Goal: Task Accomplishment & Management: Manage account settings

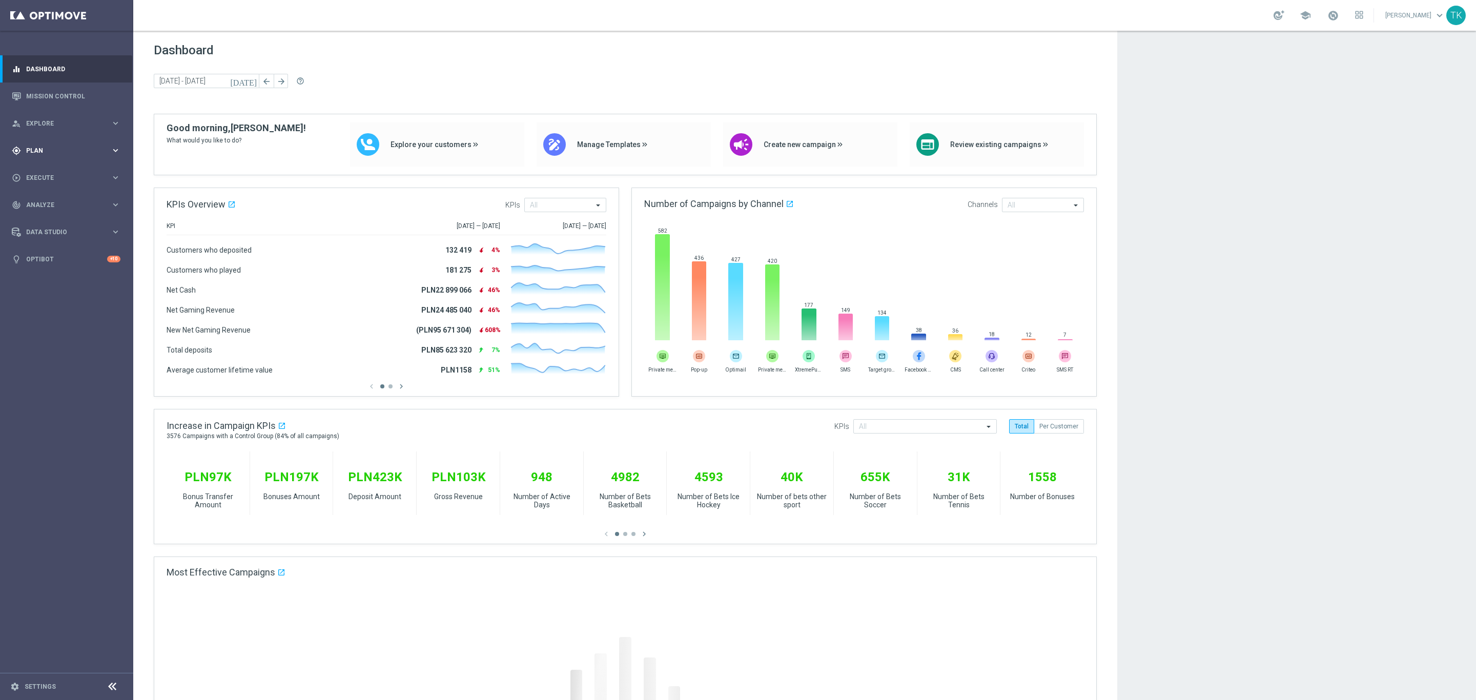
click at [34, 151] on span "Plan" at bounding box center [68, 151] width 85 height 6
click at [42, 199] on span "Templates" at bounding box center [63, 202] width 73 height 6
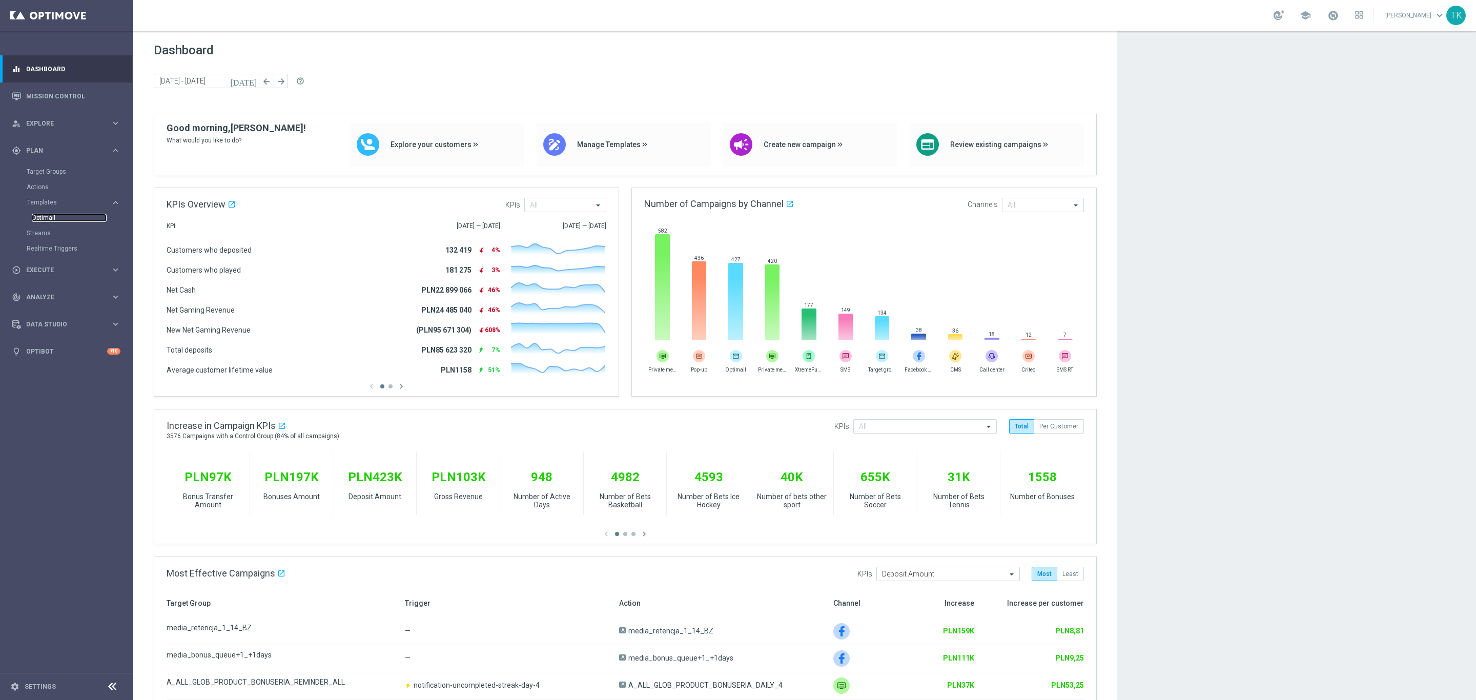
click at [44, 216] on link "Optimail" at bounding box center [69, 218] width 75 height 8
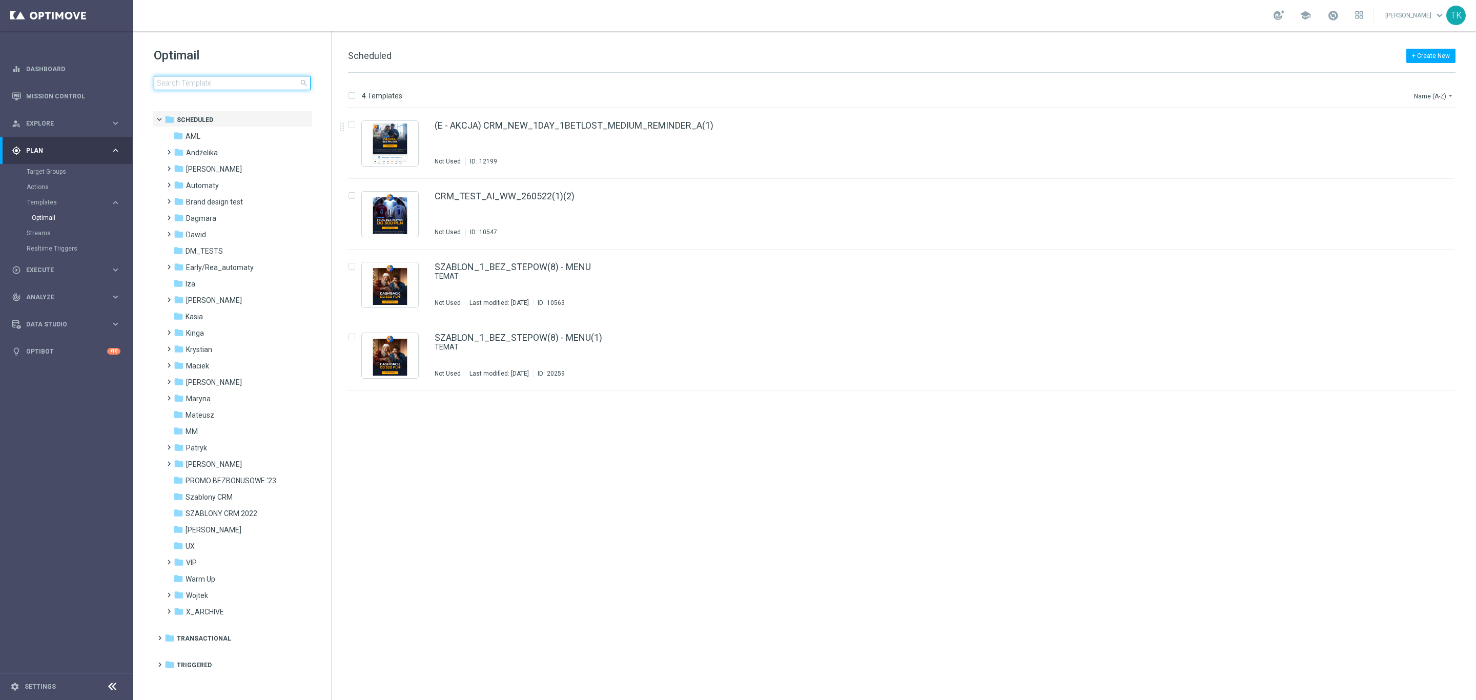
click at [192, 82] on input at bounding box center [232, 83] width 157 height 14
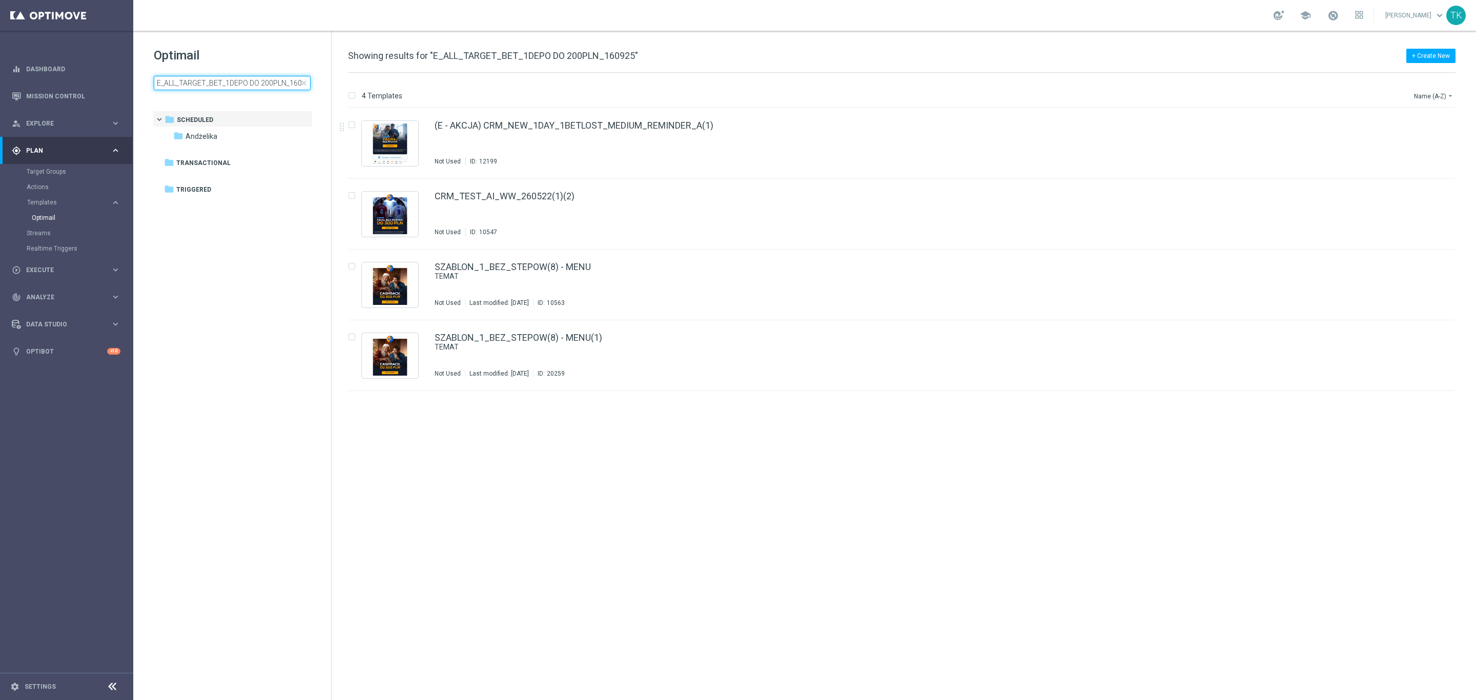
scroll to position [0, 10]
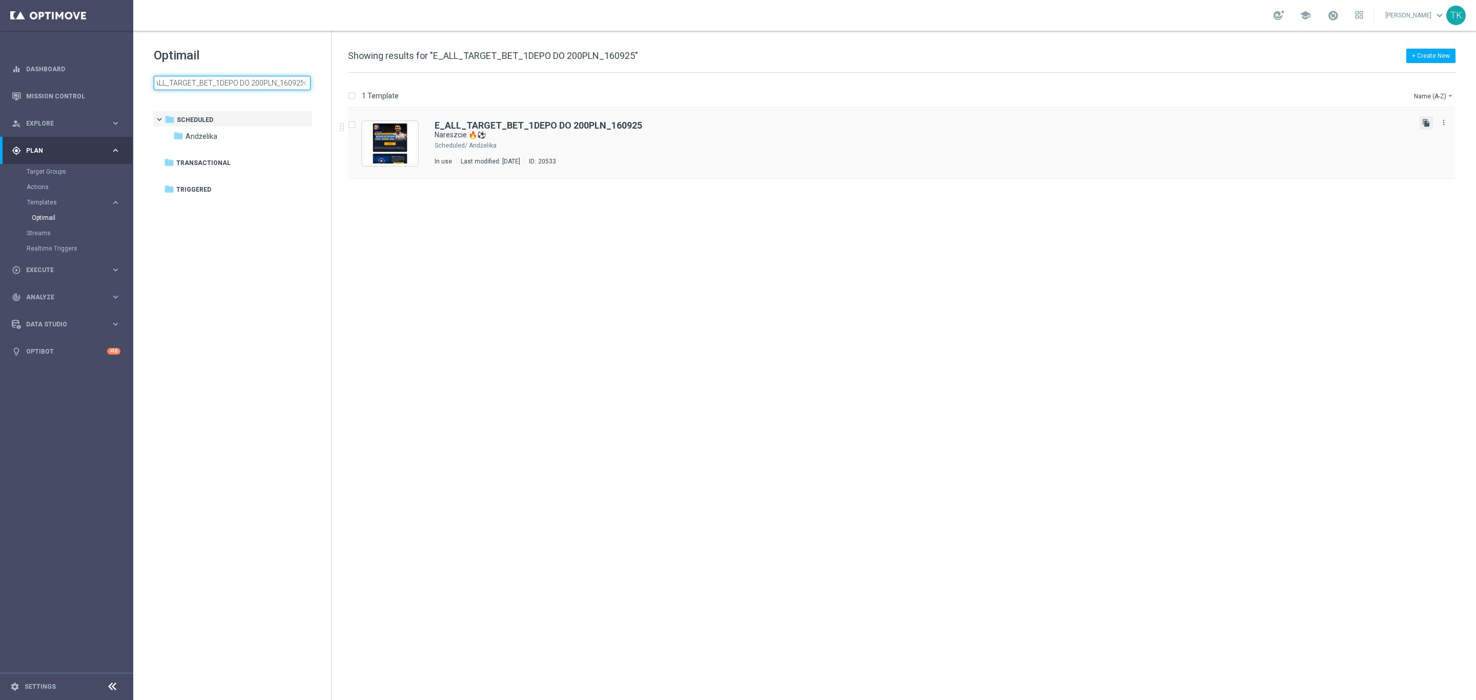
type input "E_ALL_TARGET_BET_1DEPO DO 200PLN_160925"
click at [1428, 123] on icon "file_copy" at bounding box center [1427, 123] width 8 height 8
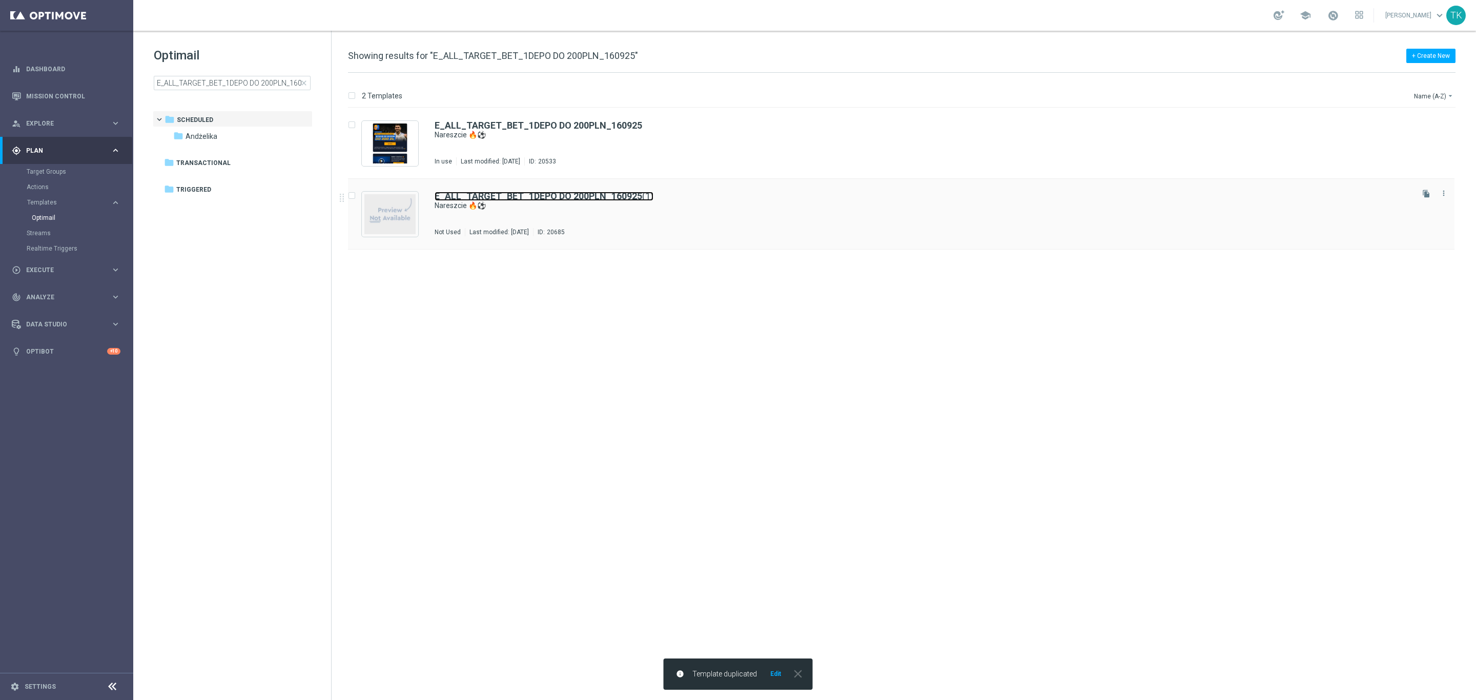
click at [617, 197] on b "E_ALL_TARGET_BET_1DEPO DO 200PLN_160925" at bounding box center [539, 196] width 208 height 11
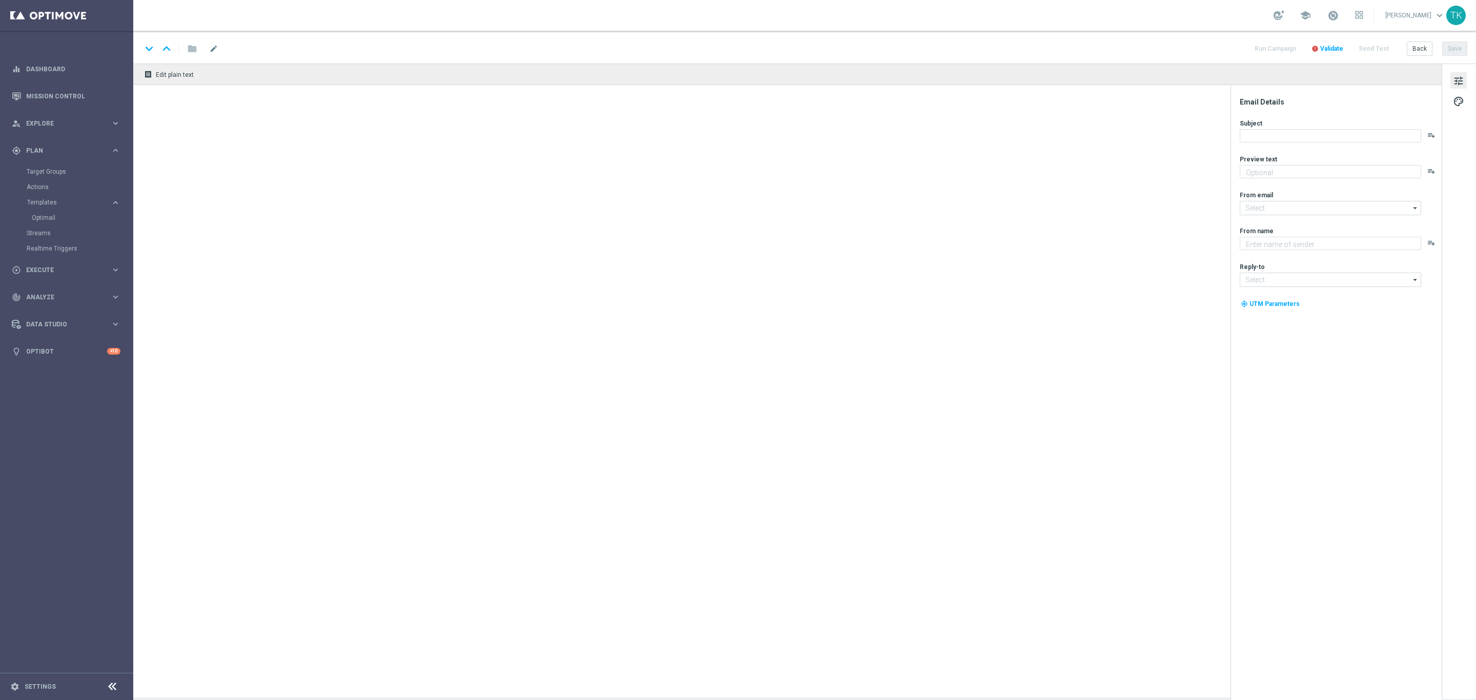
type textarea "Wraca Liga Mistrzów! Zgarnij bonus za kupon do 200 zł 💸"
type textarea "STS"
type input "[EMAIL_ADDRESS][DOMAIN_NAME]"
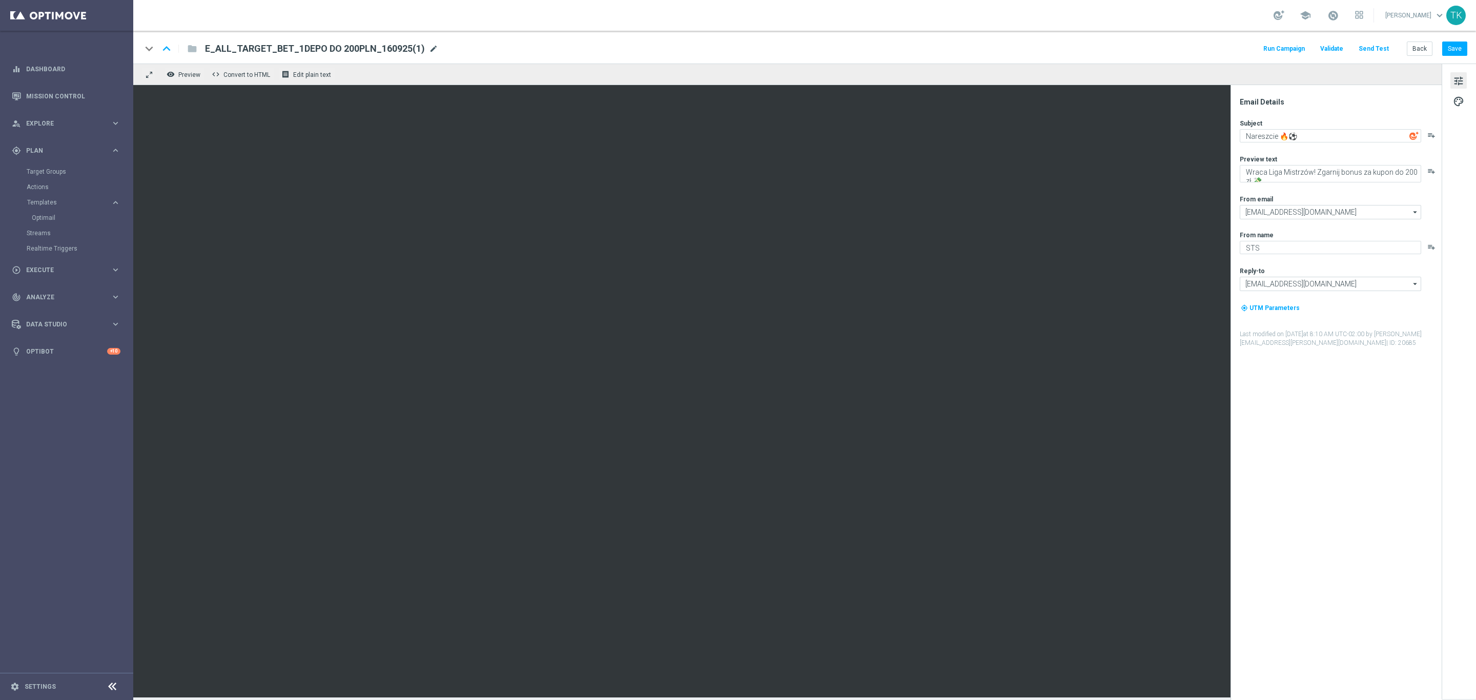
click at [432, 45] on span "mode_edit" at bounding box center [433, 48] width 9 height 9
click at [349, 42] on input "E_ALL_TARGET_BET_1DEPO DO 200PLN_160925(1)" at bounding box center [332, 48] width 254 height 13
paste input "230925"
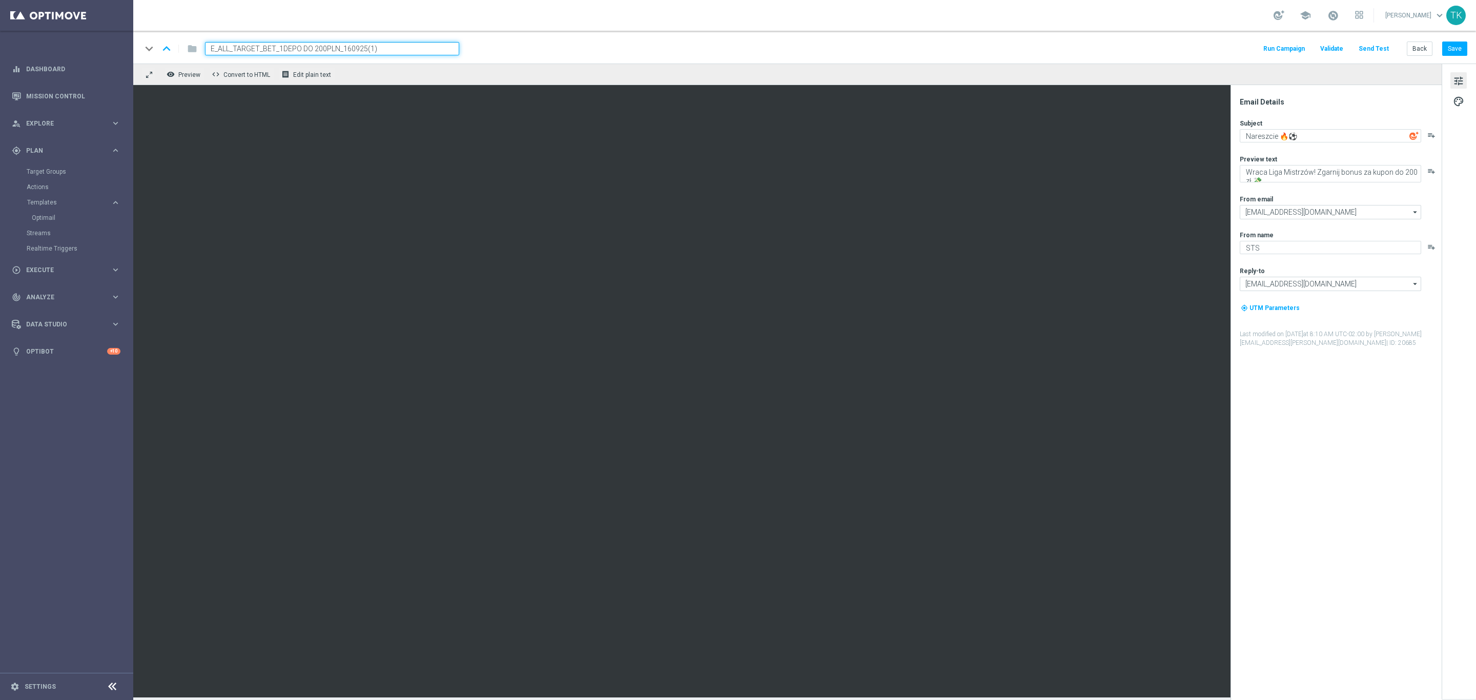
type input "E_ALL_TARGET_BET_1DEPO DO 200PLN_230925"
click at [678, 47] on div "keyboard_arrow_down keyboard_arrow_up folder E_ALL_TARGET_BET_1DEPO DO 200PLN_2…" at bounding box center [804, 48] width 1326 height 13
click at [1255, 137] on textarea "Nareszcie 🔥⚽" at bounding box center [1330, 135] width 181 height 13
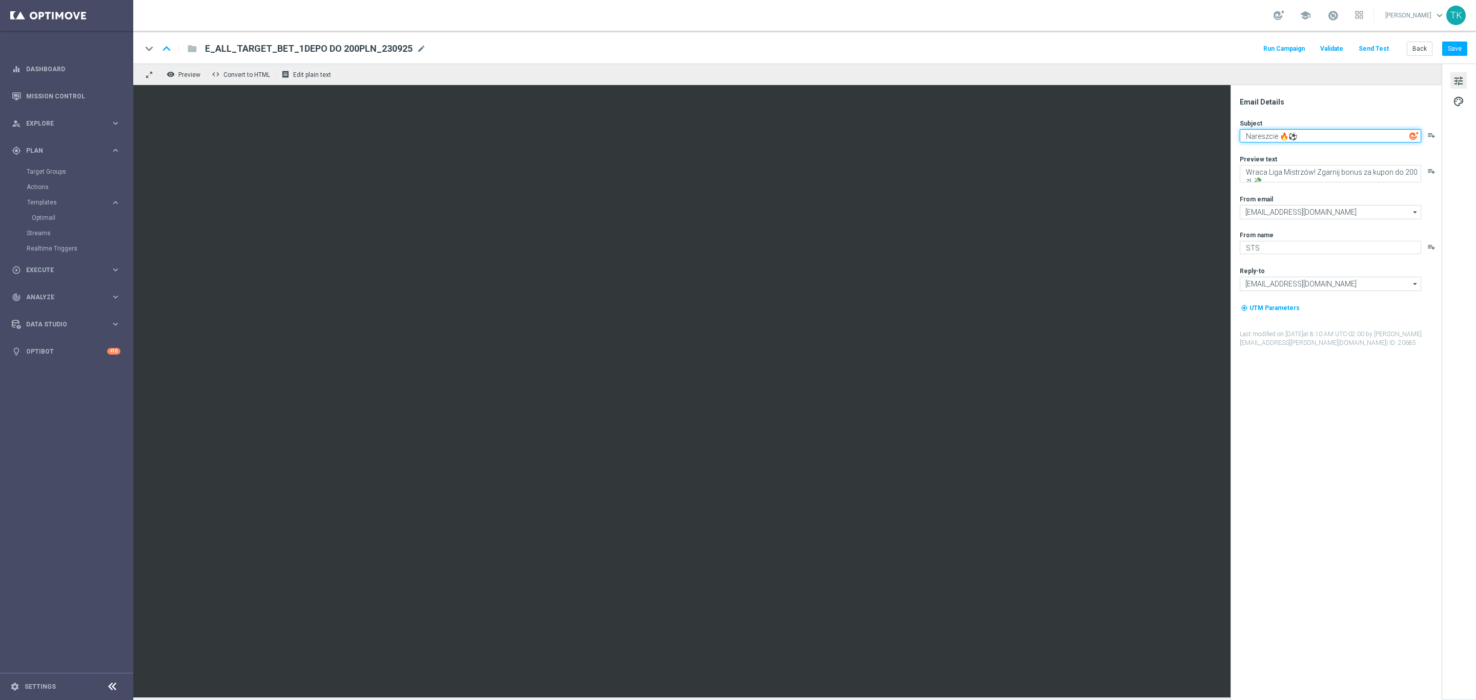
paste textarea "Dzieje się"
type textarea "Dzieje się 🔥⚽"
drag, startPoint x: 1313, startPoint y: 181, endPoint x: 1310, endPoint y: 171, distance: 11.2
click at [1313, 181] on textarea "Wraca Liga Mistrzów! Zgarnij bonus za kupon do 200 zł 💸" at bounding box center [1330, 173] width 181 height 17
click at [1310, 171] on textarea "Wraca Liga Mistrzów! Zgarnij bonus za kupon do 200 zł 💸" at bounding box center [1330, 173] width 181 height 17
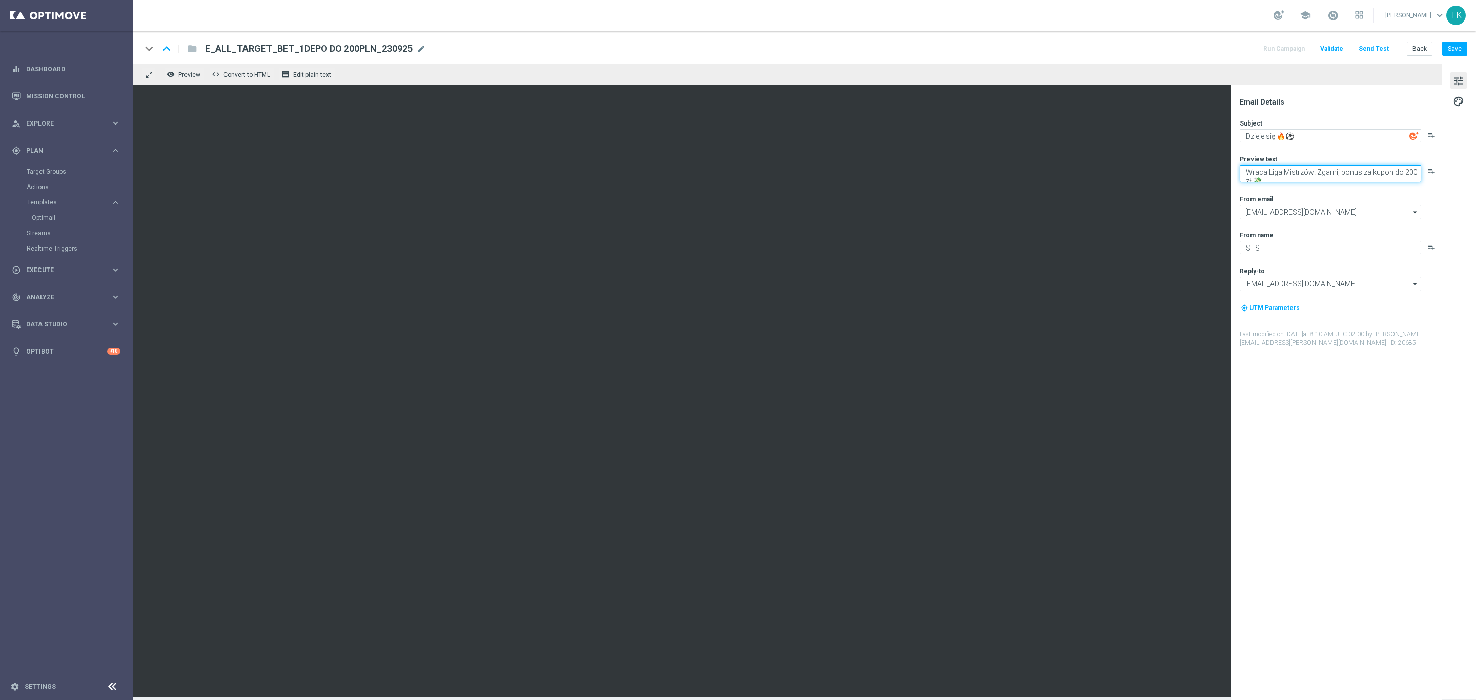
click at [1310, 171] on textarea "Wraca Liga Mistrzów! Zgarnij bonus za kupon do 200 zł 💸" at bounding box center [1330, 173] width 181 height 17
paste textarea "Piłkarski środek tygodnia"
type textarea "Piłkarski środek tygodnia! Zgarnij bonus za kupon do 200 zł 💸"
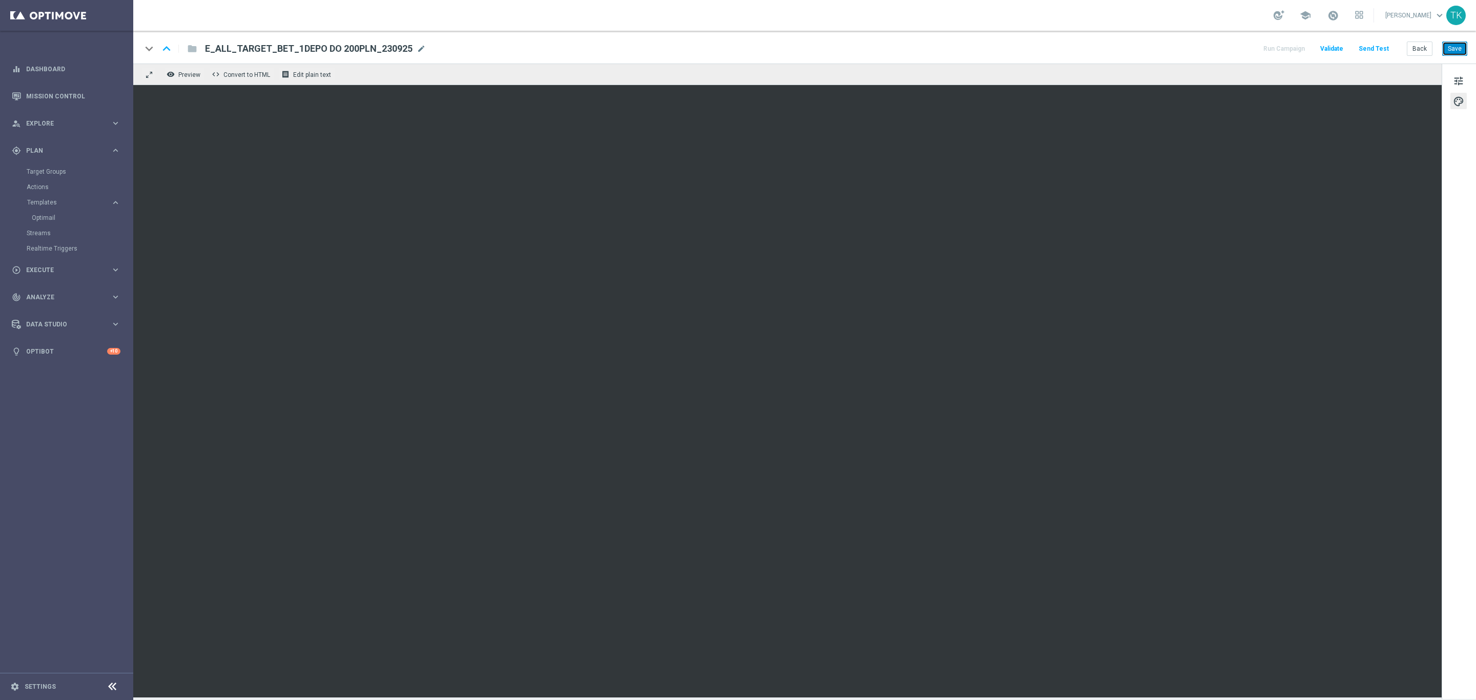
click at [1449, 48] on button "Save" at bounding box center [1455, 49] width 25 height 14
click at [1415, 51] on button "Back" at bounding box center [1420, 49] width 26 height 14
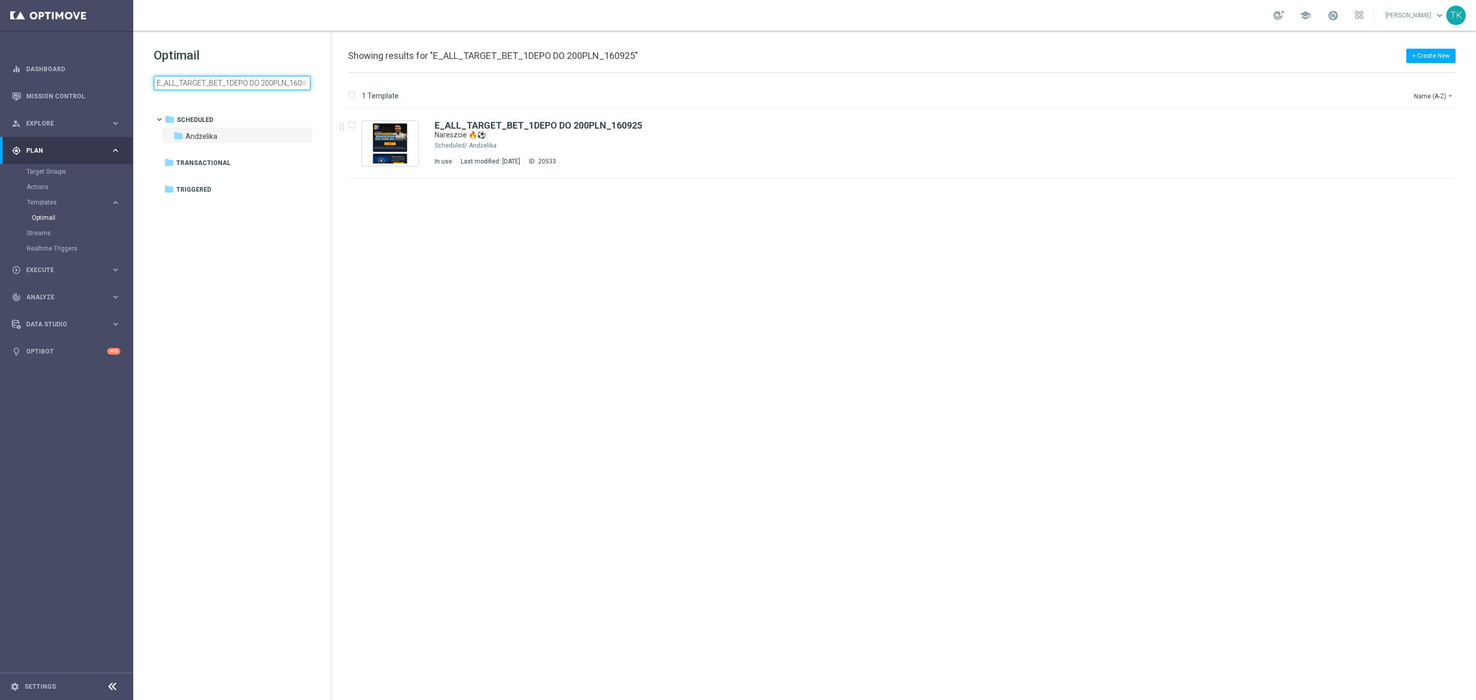
click at [209, 82] on input "E_ALL_TARGET_BET_1DEPO DO 200PLN_160925" at bounding box center [232, 83] width 157 height 14
type input "E_ALL_TARGET_BET_1DEPO DO 200PLN_230925"
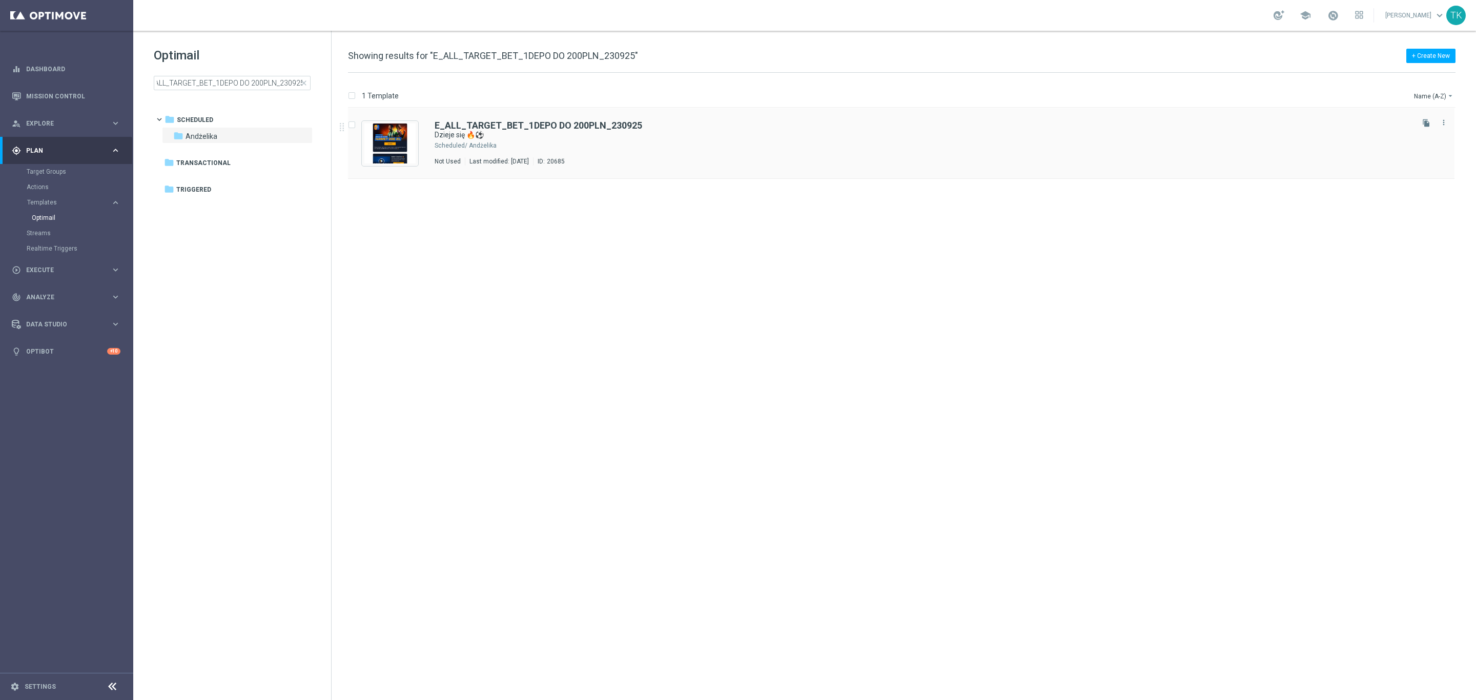
click at [584, 148] on div "Andżelika" at bounding box center [940, 145] width 943 height 8
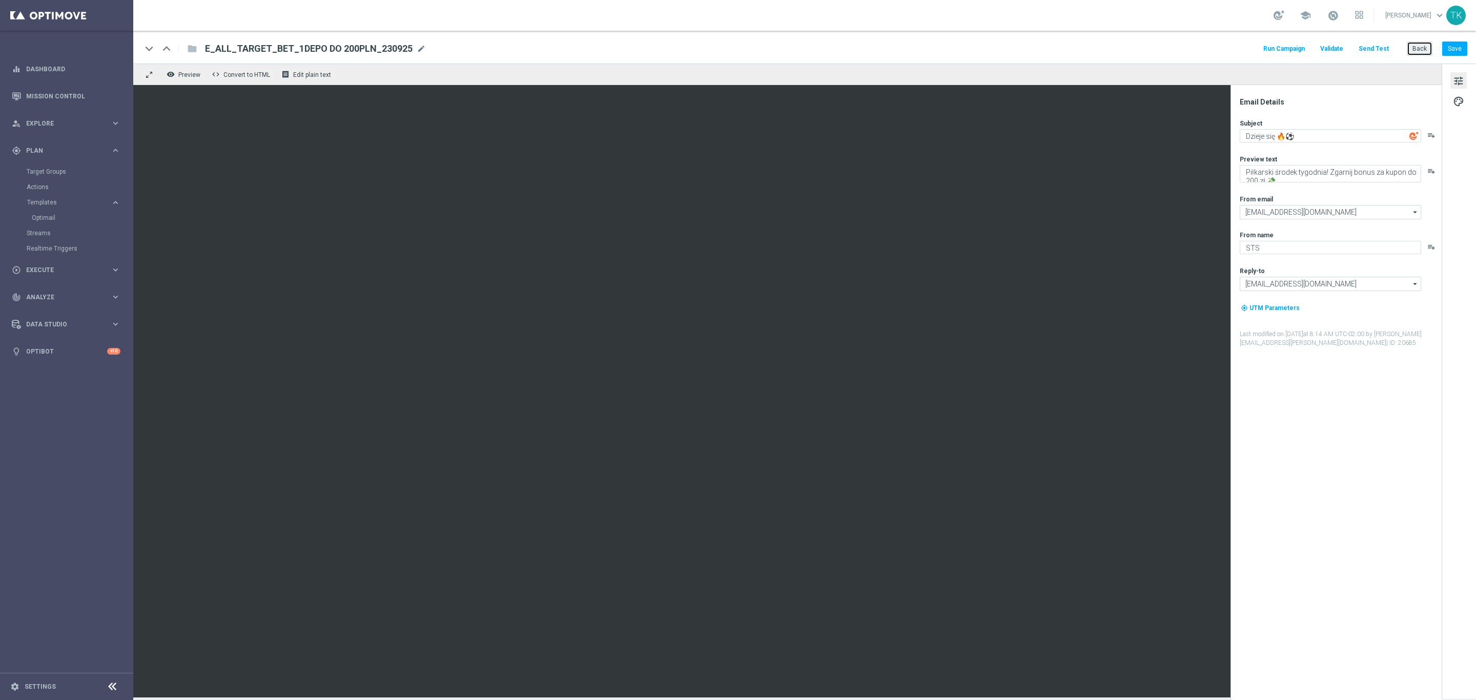
click at [1422, 47] on button "Back" at bounding box center [1420, 49] width 26 height 14
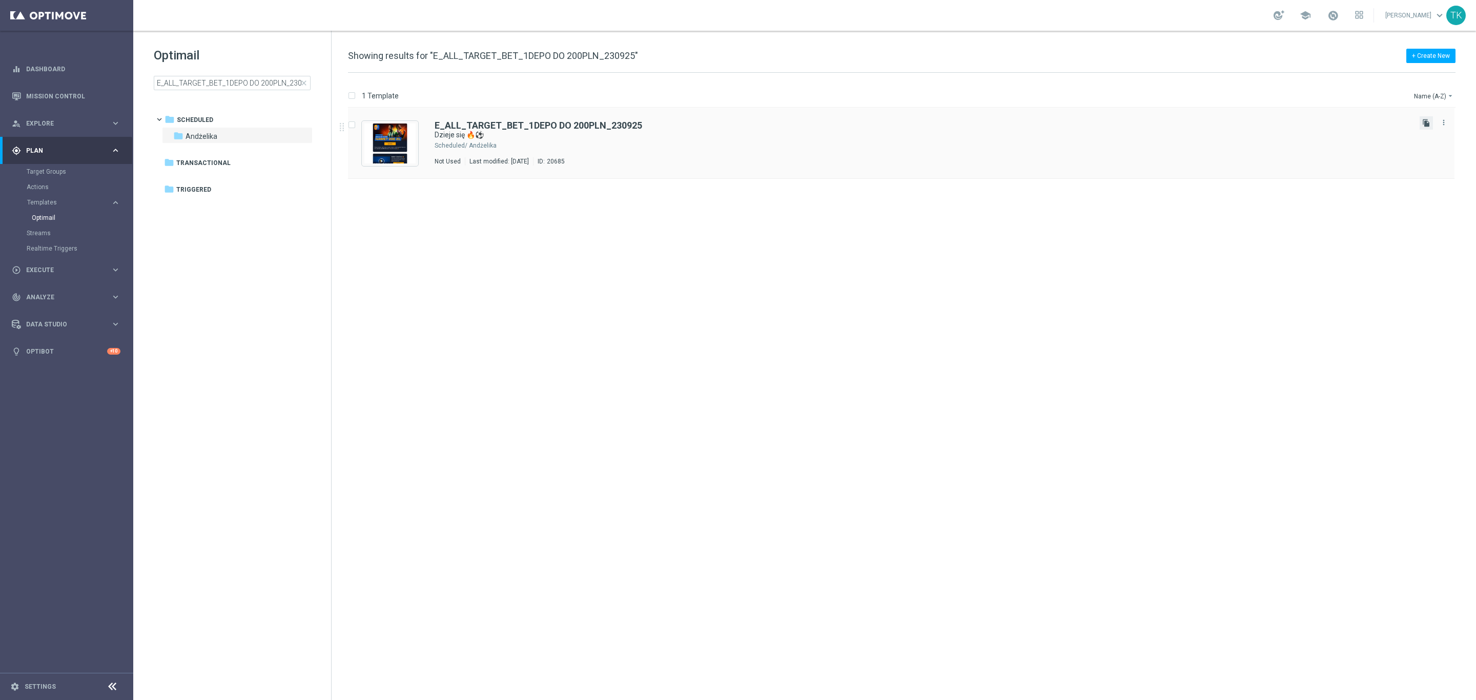
click at [1423, 122] on icon "file_copy" at bounding box center [1427, 123] width 8 height 8
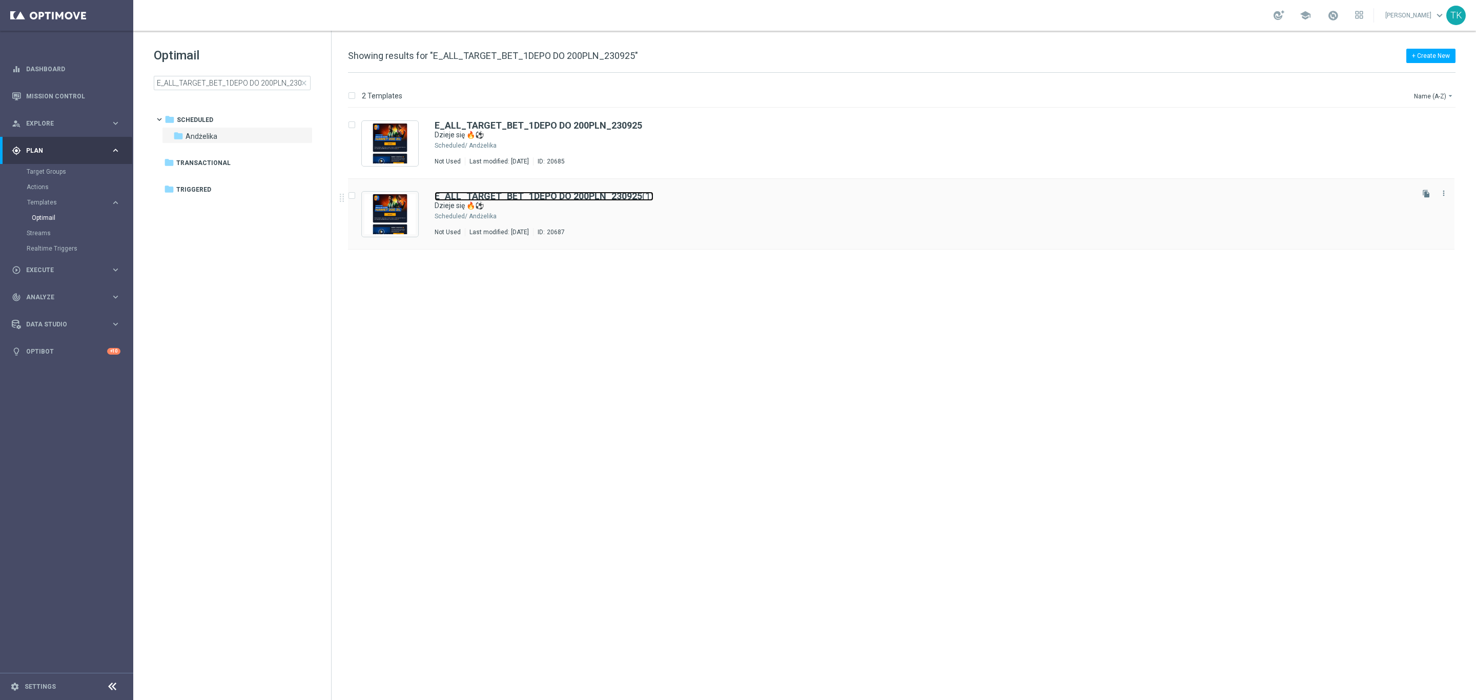
click at [596, 197] on b "E_ALL_TARGET_BET_1DEPO DO 200PLN_230925" at bounding box center [539, 196] width 208 height 11
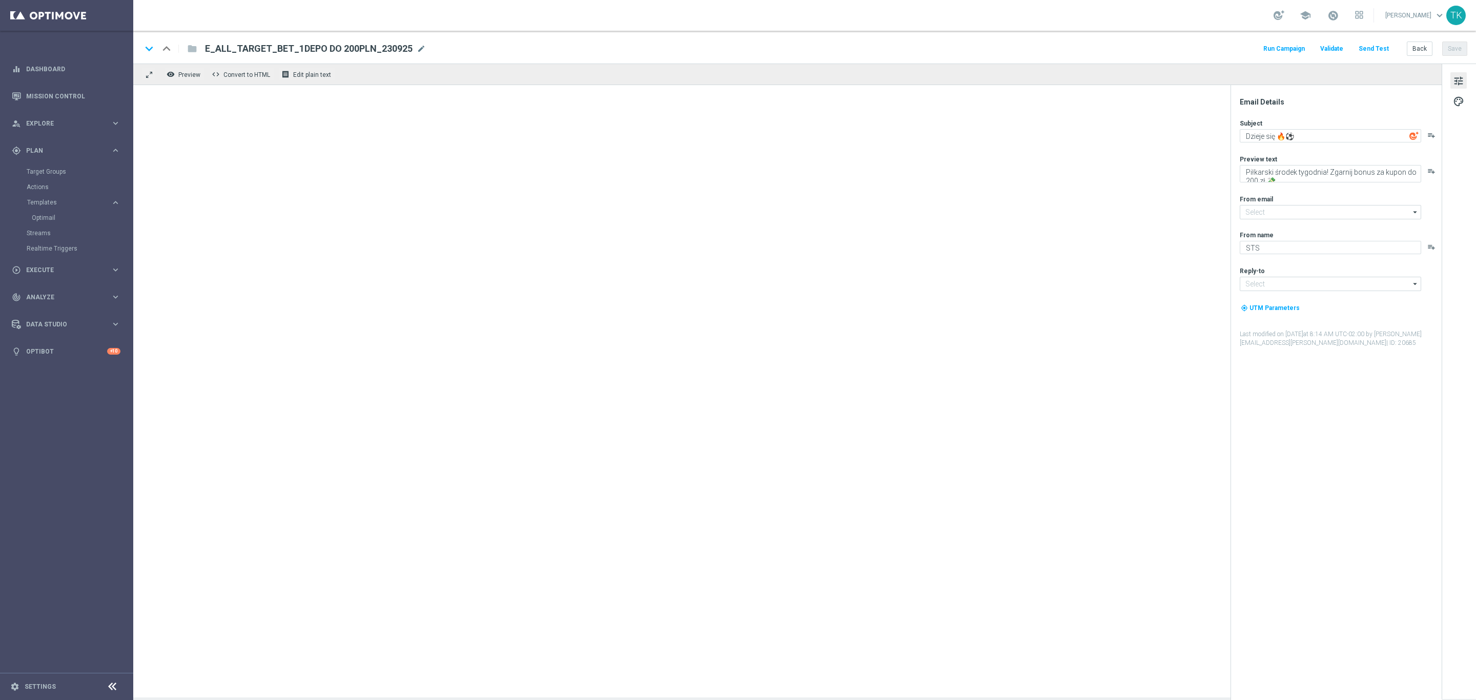
type input "[EMAIL_ADDRESS][DOMAIN_NAME]"
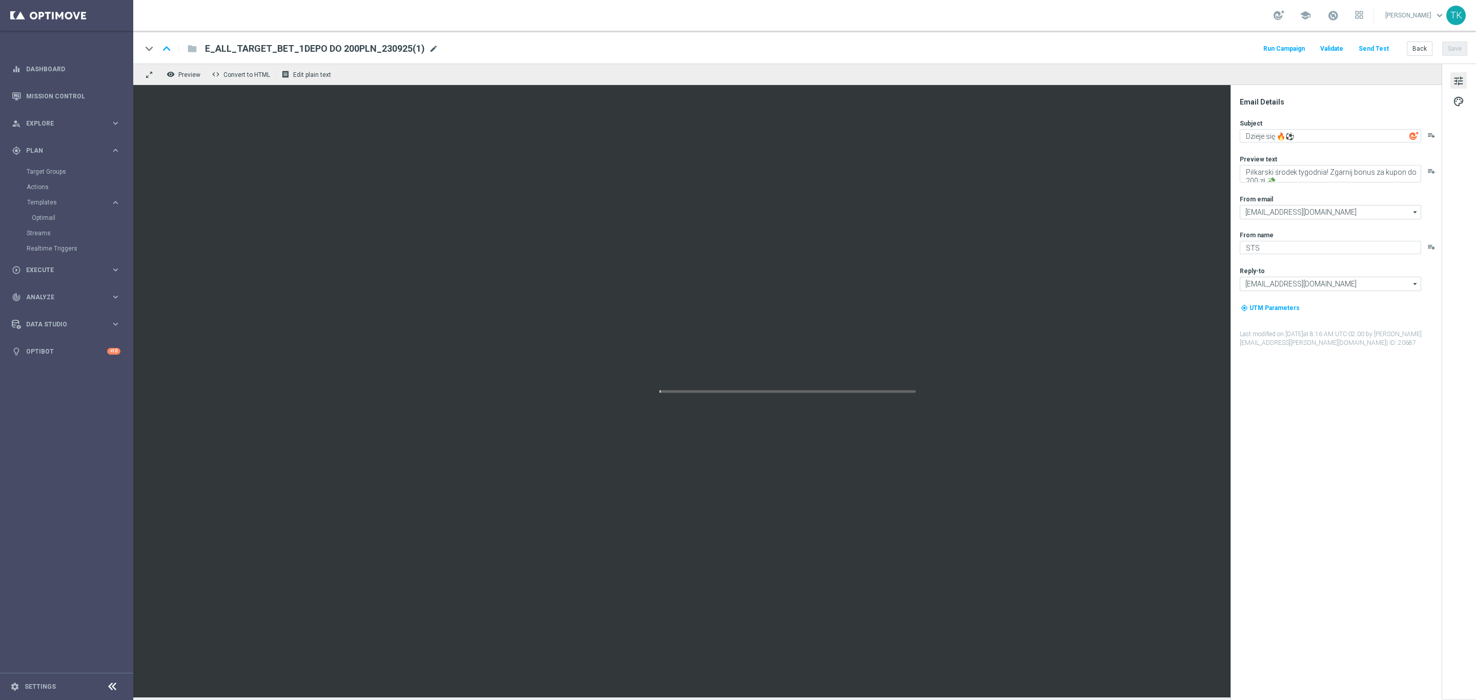
click at [429, 48] on span "mode_edit" at bounding box center [433, 48] width 9 height 9
click at [325, 48] on input "E_ALL_TARGET_BET_1DEPO DO 200PLN_230925(1)" at bounding box center [332, 48] width 254 height 13
paste input "2DEPO DO 200PLN_230925"
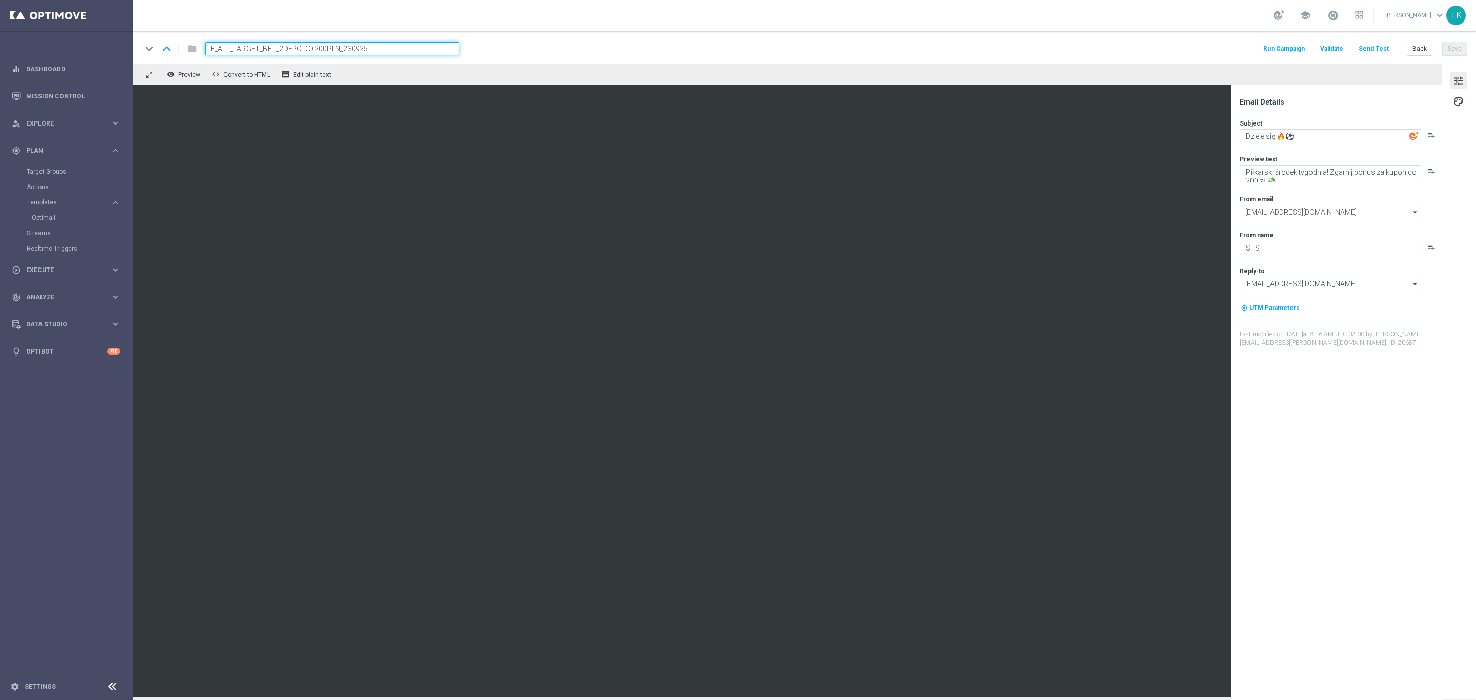
type input "E_ALL_TARGET_BET_2DEPO DO 200PLN_230925"
click at [483, 48] on div "keyboard_arrow_down keyboard_arrow_up folder E_ALL_TARGET_BET_2DEPO DO 200PLN_2…" at bounding box center [804, 48] width 1326 height 13
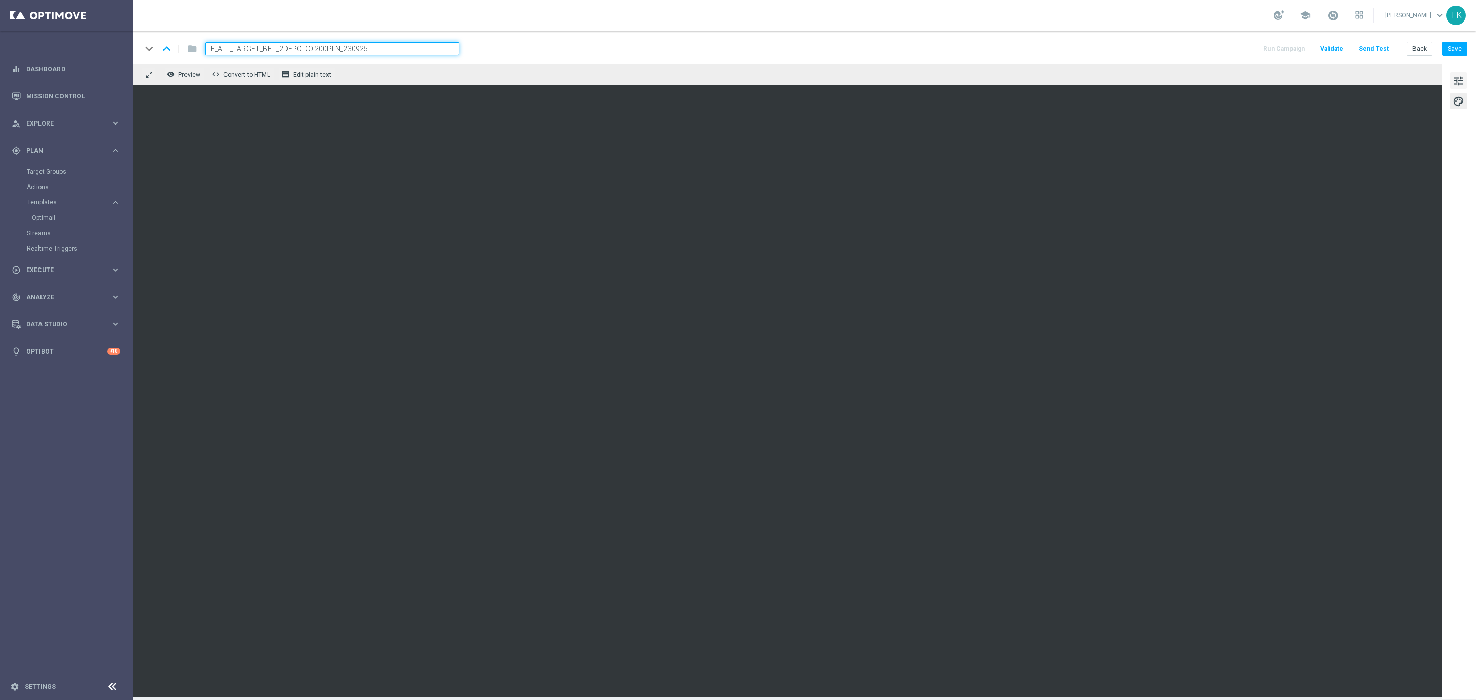
click at [1462, 82] on span "tune" at bounding box center [1458, 80] width 11 height 13
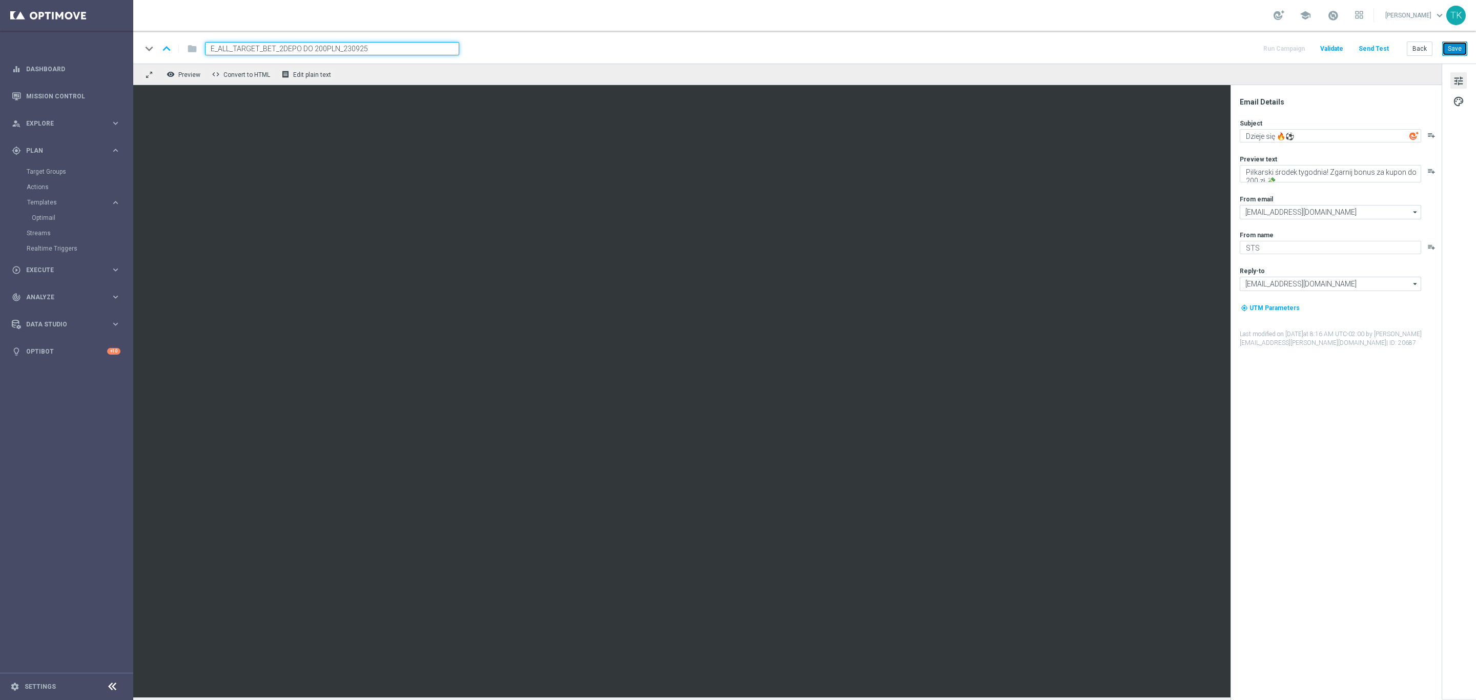
click at [1460, 43] on button "Save" at bounding box center [1455, 49] width 25 height 14
click at [1420, 48] on button "Back" at bounding box center [1420, 49] width 26 height 14
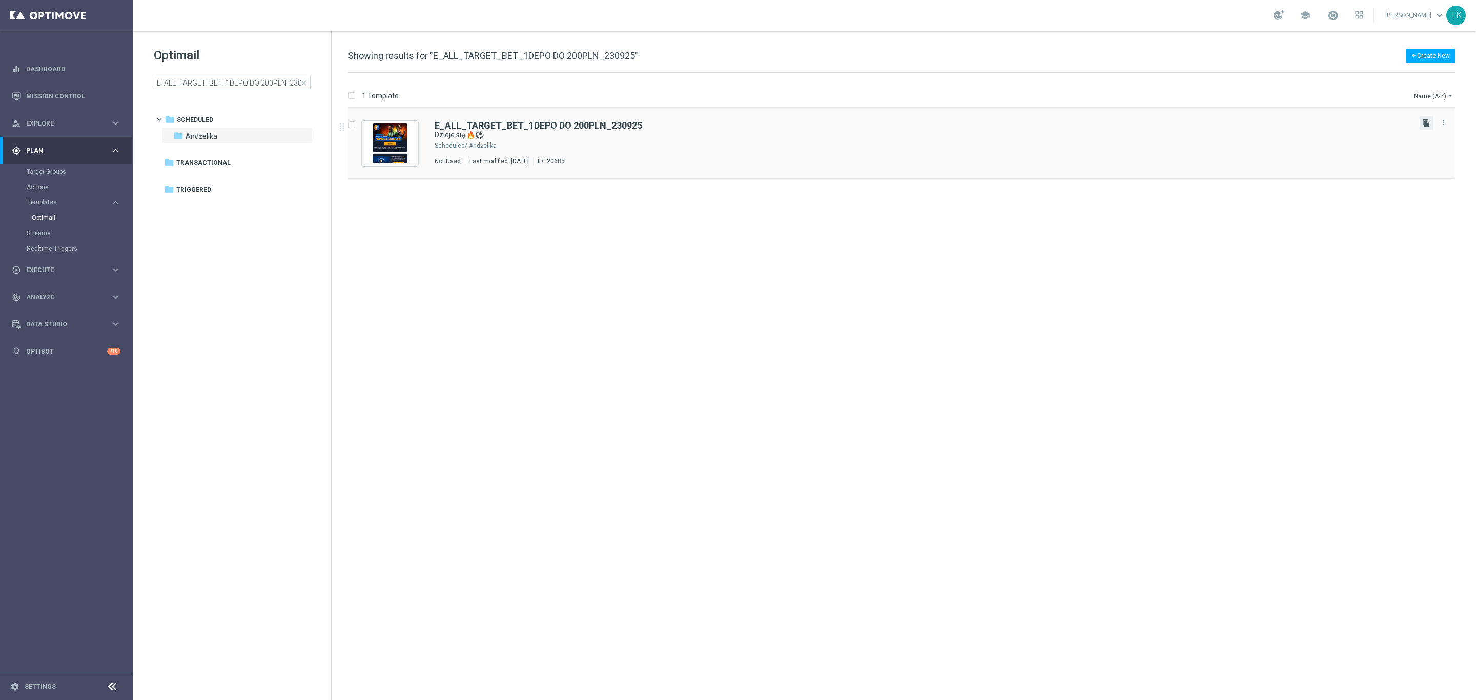
click at [1424, 123] on icon "file_copy" at bounding box center [1427, 123] width 8 height 8
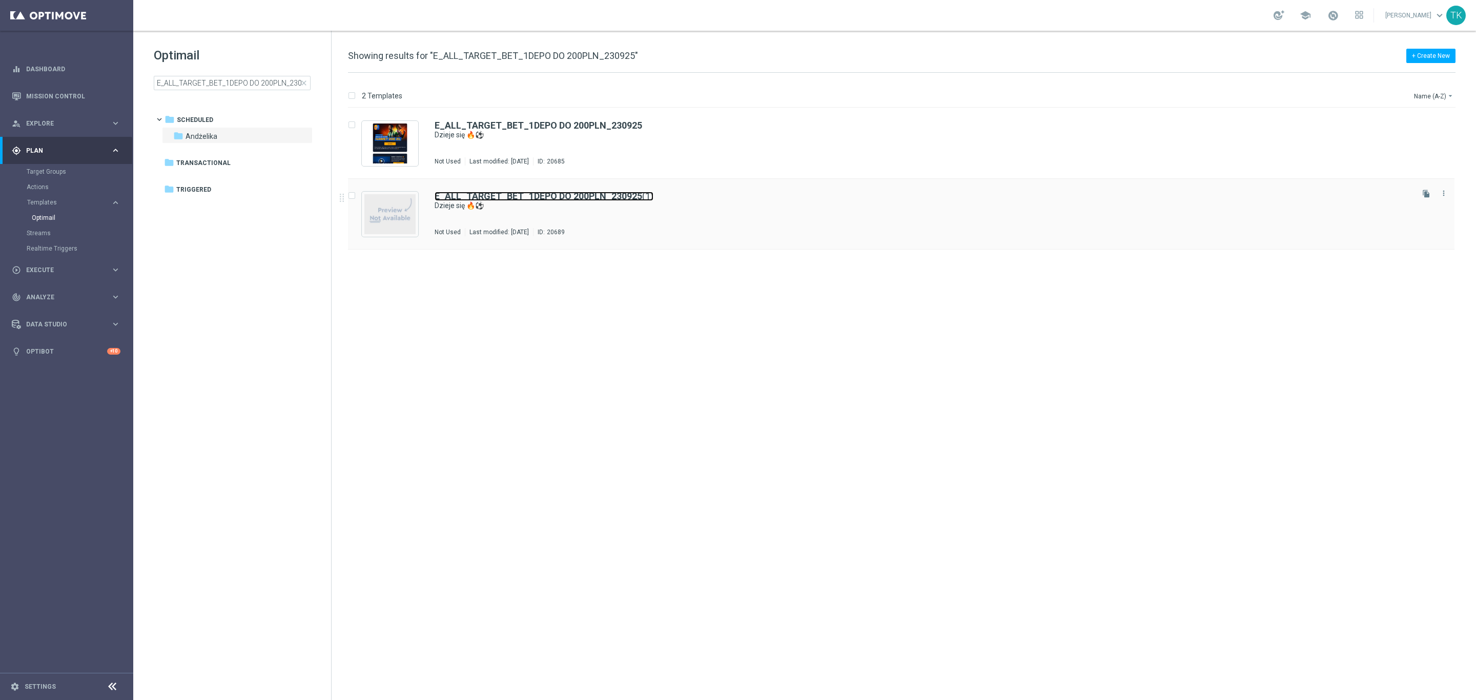
click at [605, 200] on b "E_ALL_TARGET_BET_1DEPO DO 200PLN_230925" at bounding box center [539, 196] width 208 height 11
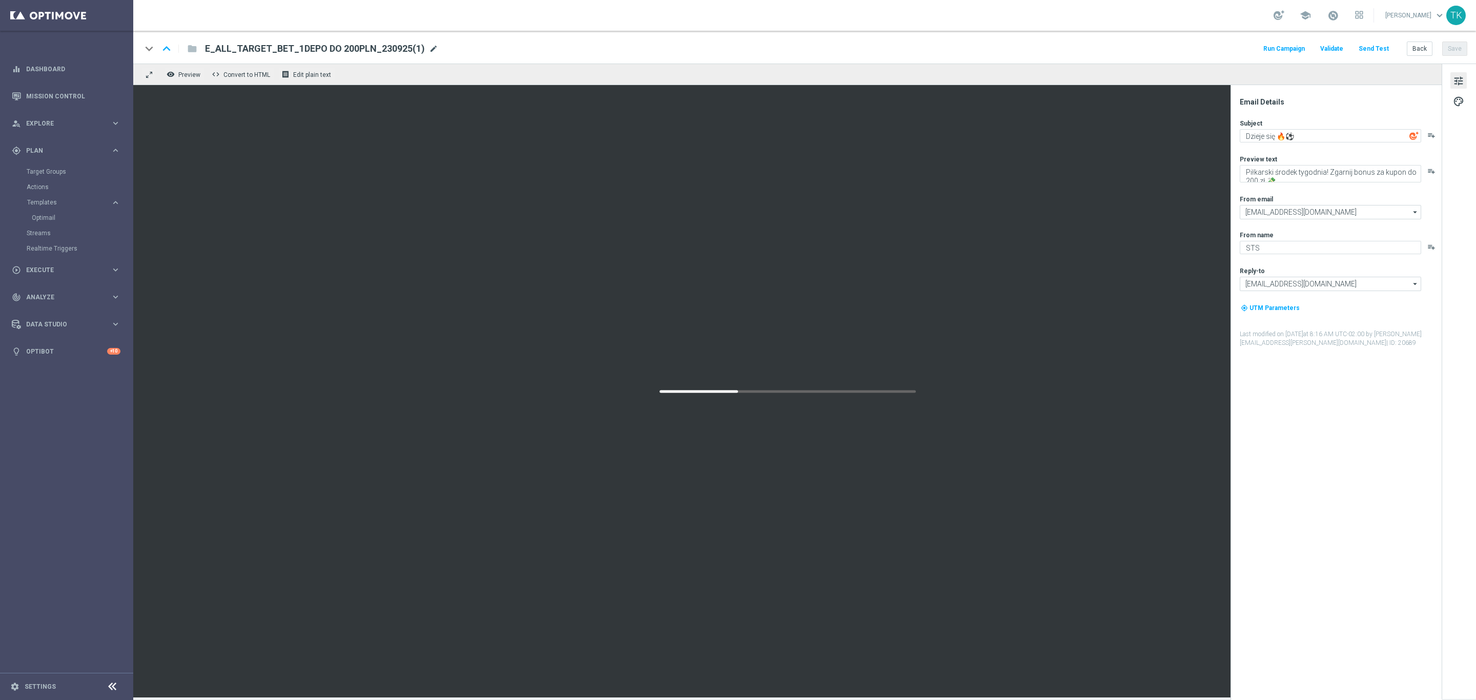
click at [432, 45] on span "mode_edit" at bounding box center [433, 48] width 9 height 9
click at [334, 48] on input "E_ALL_TARGET_BET_1DEPO DO 200PLN_230925(1)" at bounding box center [332, 48] width 254 height 13
paste input "3DEPO DO 200PLN_230925"
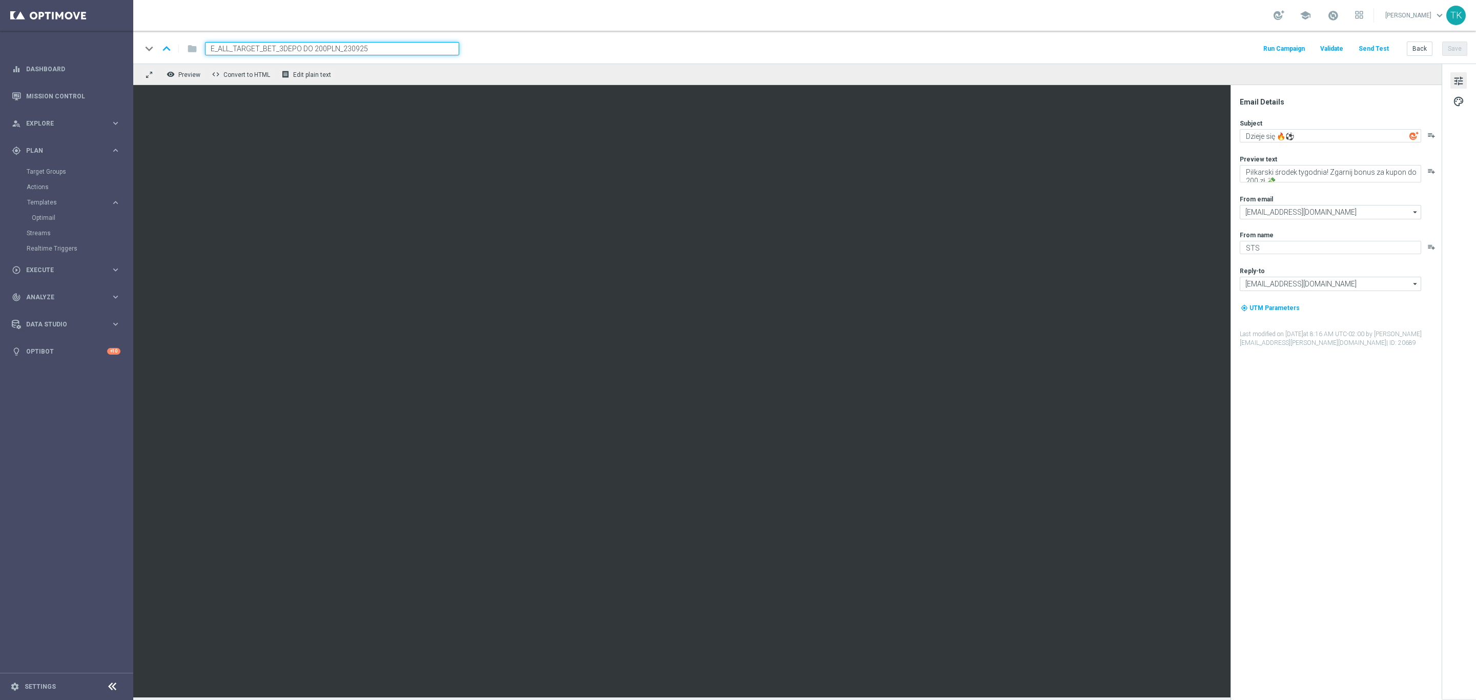
type input "E_ALL_TARGET_BET_3DEPO DO 200PLN_230925"
click at [533, 45] on div "keyboard_arrow_down keyboard_arrow_up folder E_ALL_TARGET_BET_3DEPO DO 200PLN_2…" at bounding box center [804, 48] width 1326 height 13
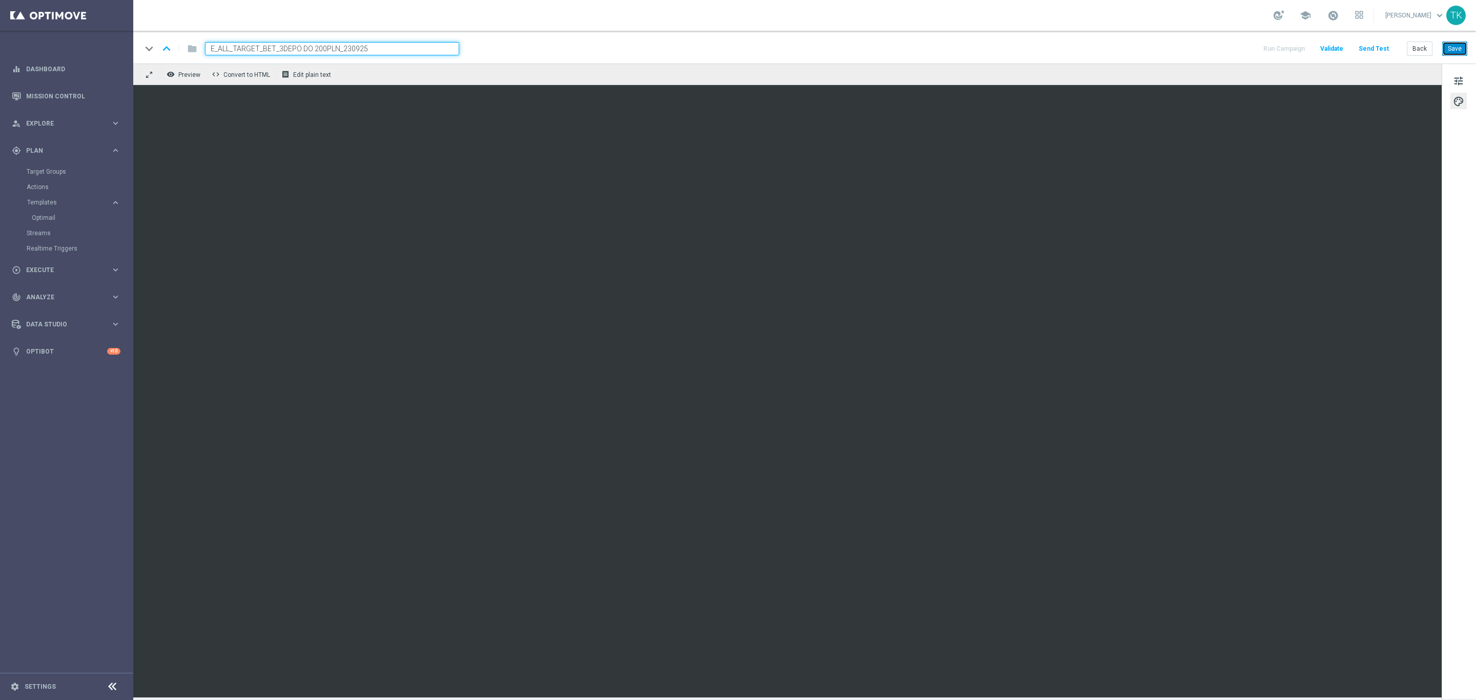
click at [1455, 45] on button "Save" at bounding box center [1455, 49] width 25 height 14
click at [1418, 50] on button "Back" at bounding box center [1420, 49] width 26 height 14
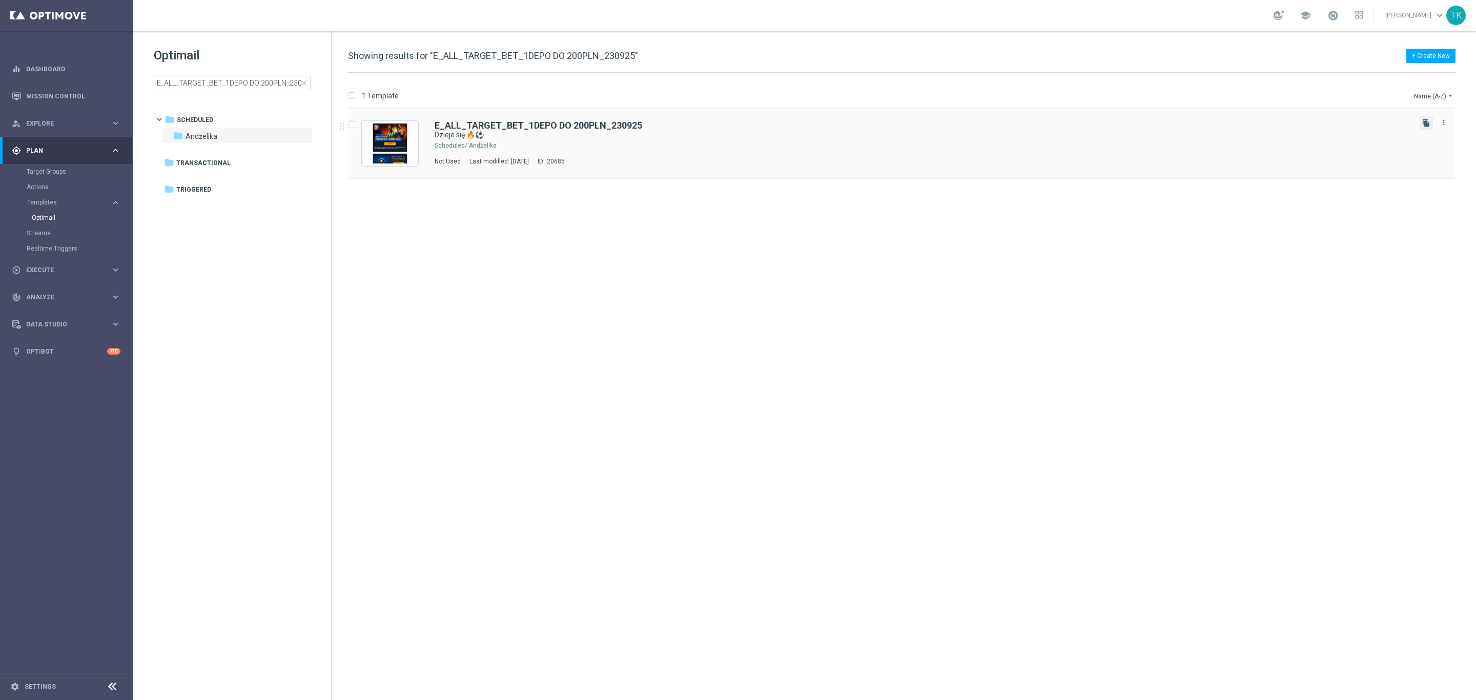
click at [1425, 120] on icon "file_copy" at bounding box center [1427, 123] width 8 height 8
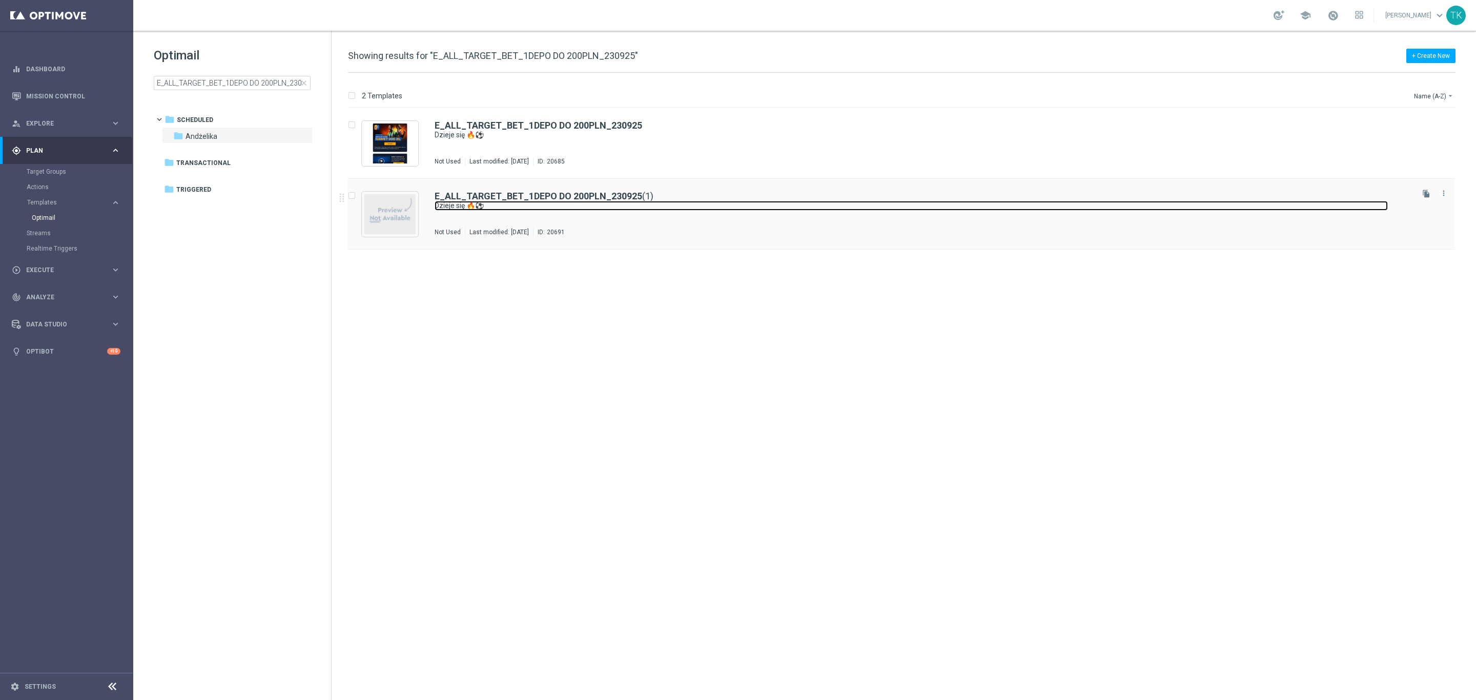
click at [517, 208] on link "Dzieje się 🔥⚽" at bounding box center [912, 206] width 954 height 10
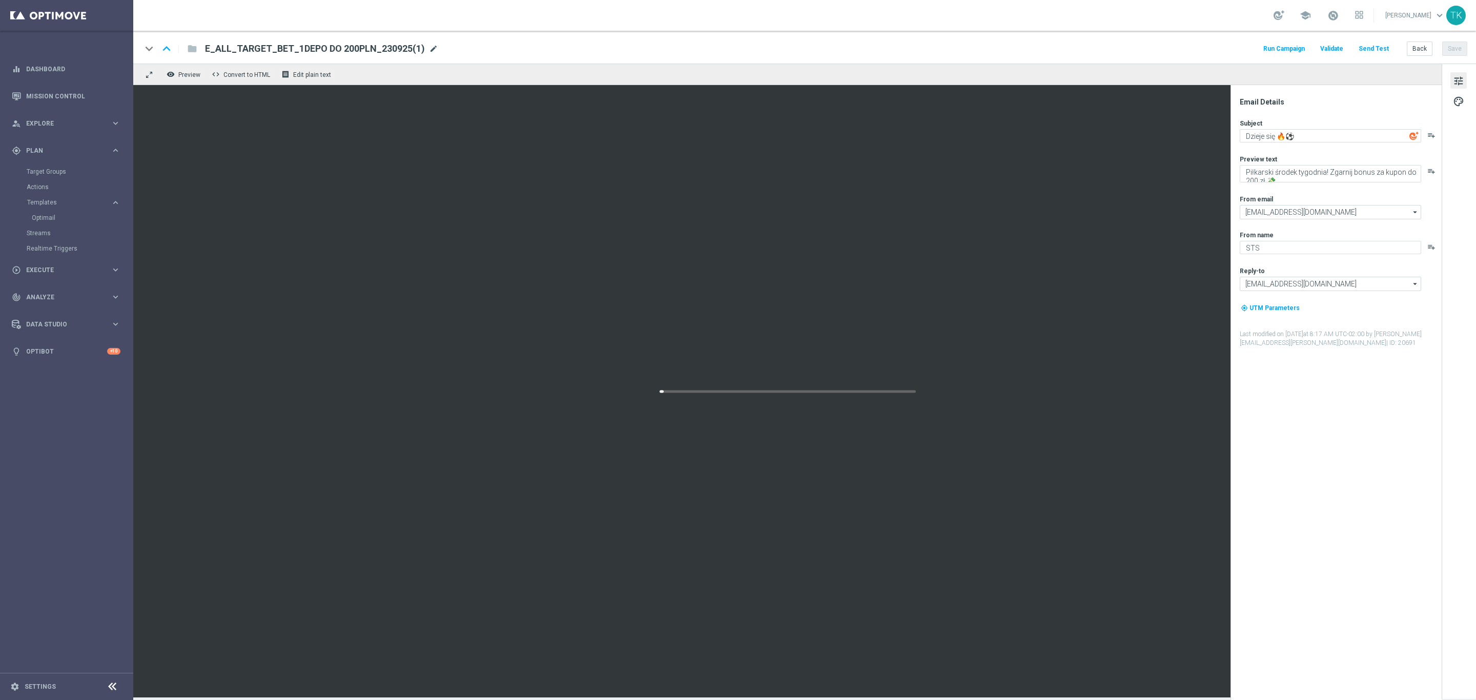
click at [430, 49] on span "mode_edit" at bounding box center [433, 48] width 9 height 9
click at [300, 44] on input "E_ALL_TARGET_BET_1DEPO DO 200PLN_230925(1)" at bounding box center [332, 48] width 254 height 13
paste input "REACQ_ALL_TARGET_BET DO 200PLN_230925"
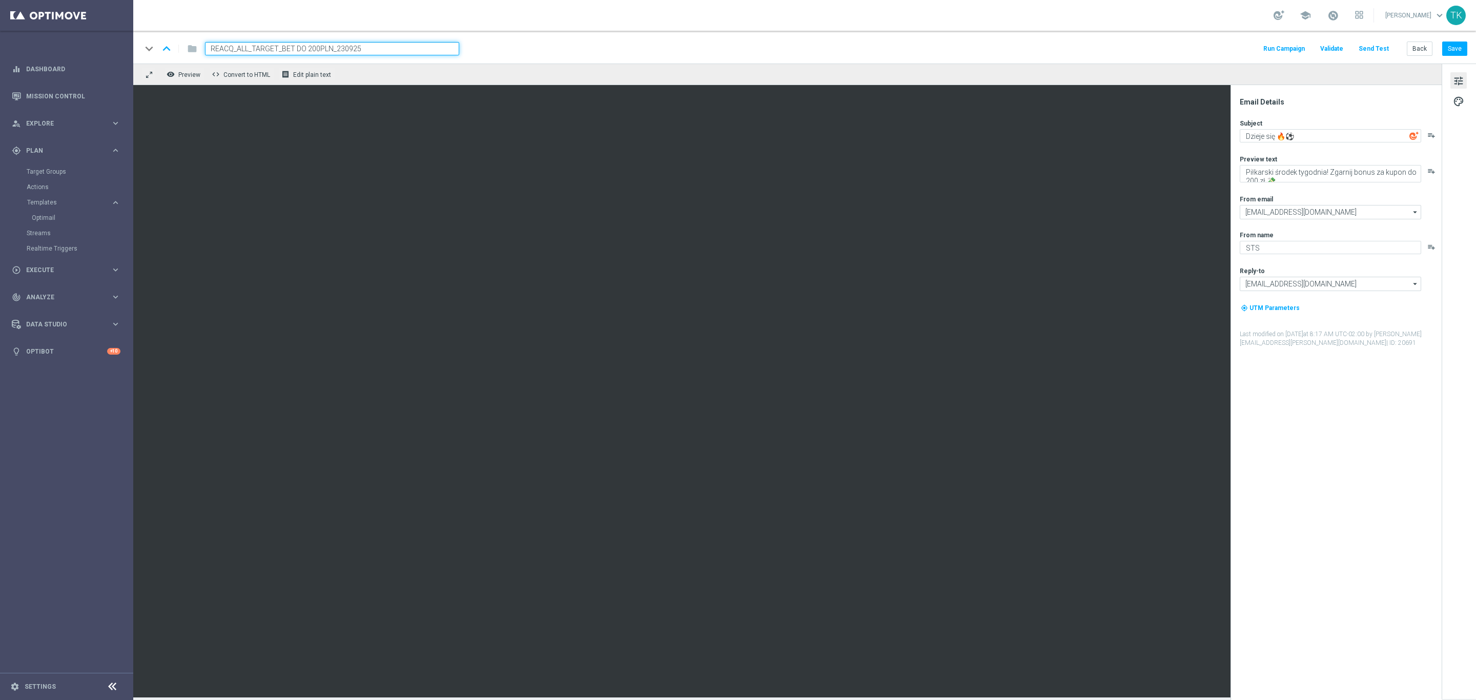
type input "REACQ_ALL_TARGET_BET DO 200PLN_230925"
click at [483, 50] on div "keyboard_arrow_down keyboard_arrow_up folder REACQ_ALL_TARGET_BET DO 200PLN_230…" at bounding box center [804, 48] width 1326 height 13
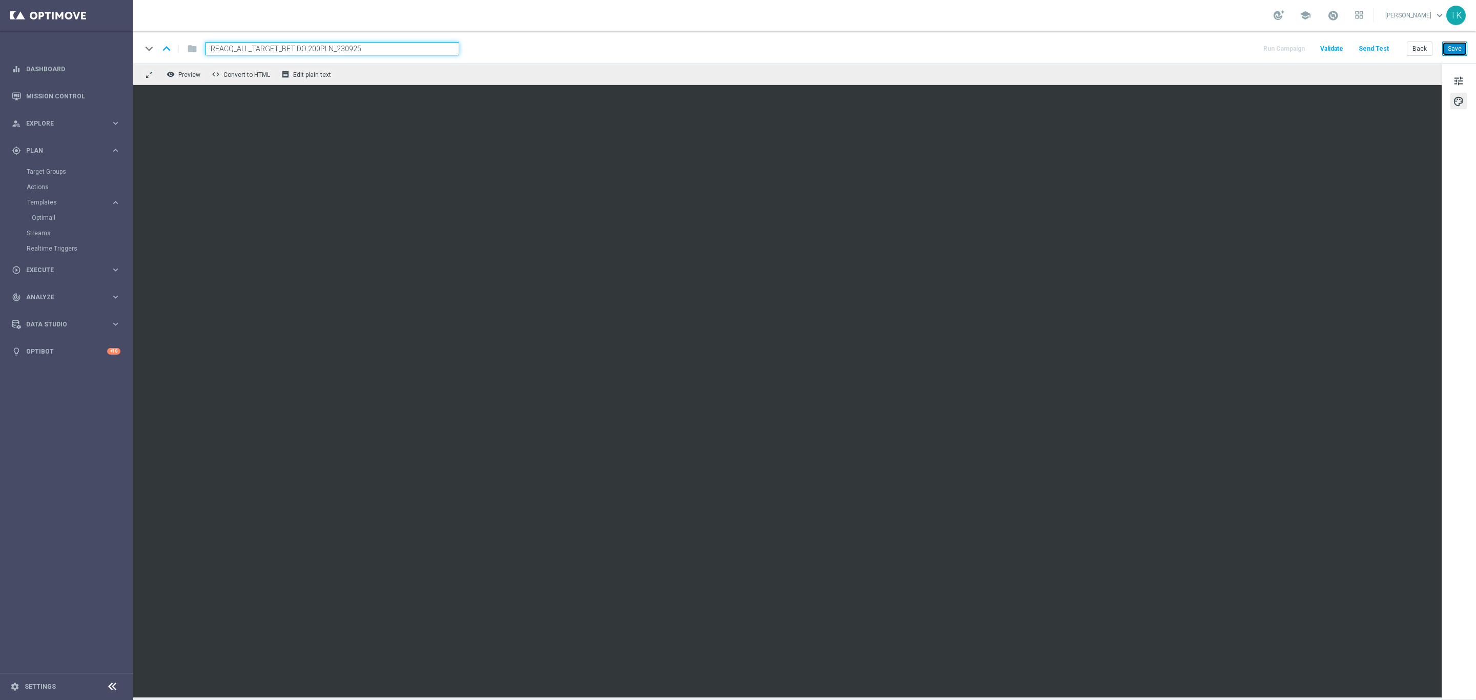
click at [1458, 51] on button "Save" at bounding box center [1455, 49] width 25 height 14
click at [1419, 51] on button "Back" at bounding box center [1420, 49] width 26 height 14
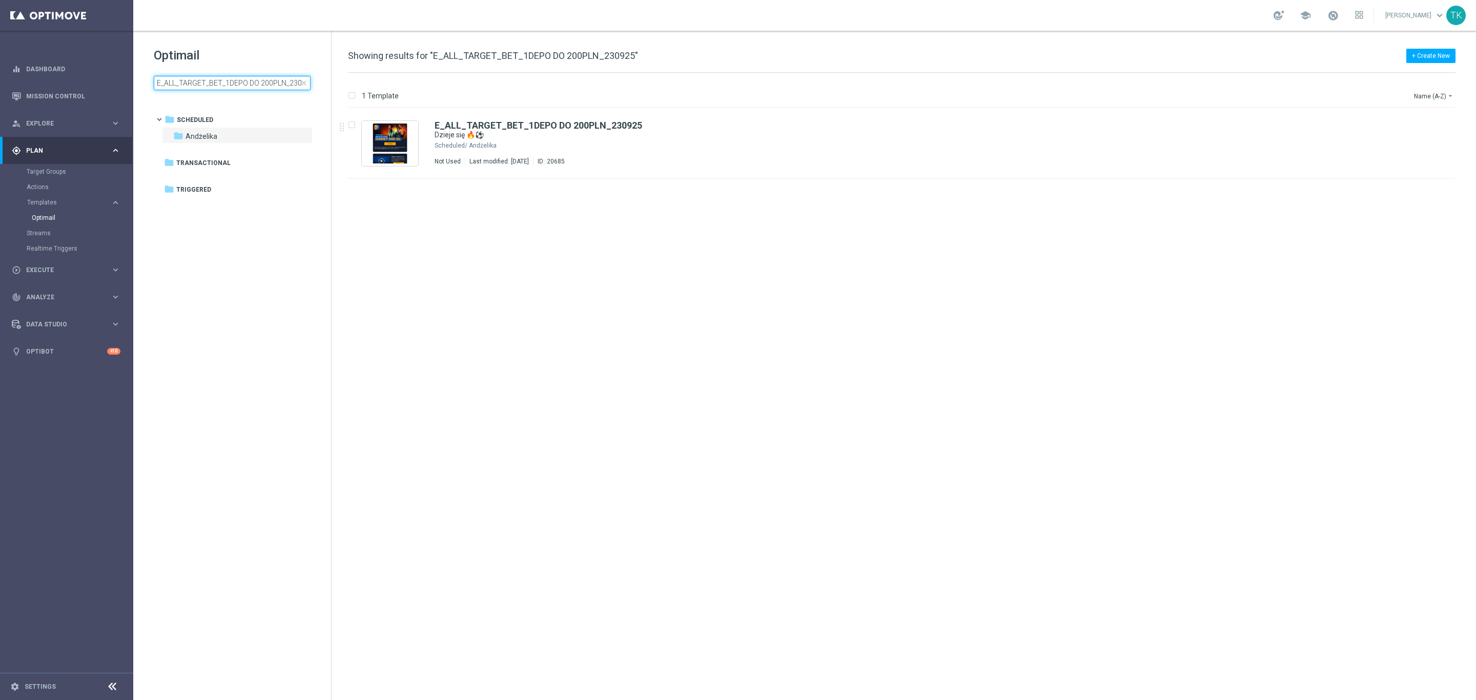
click at [245, 83] on input "E_ALL_TARGET_BET_1DEPO DO 200PLN_230925" at bounding box center [232, 83] width 157 height 14
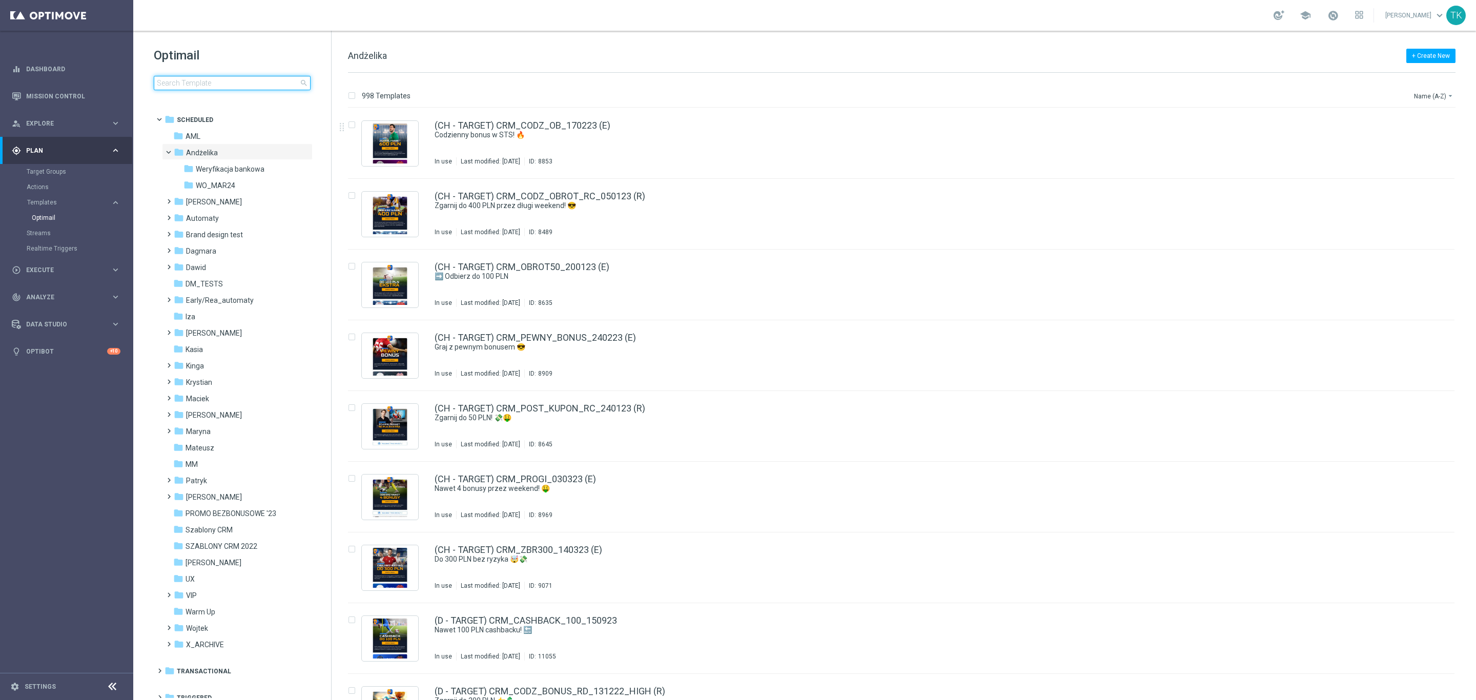
click at [204, 85] on input at bounding box center [232, 83] width 157 height 14
type input "200PLN_230925"
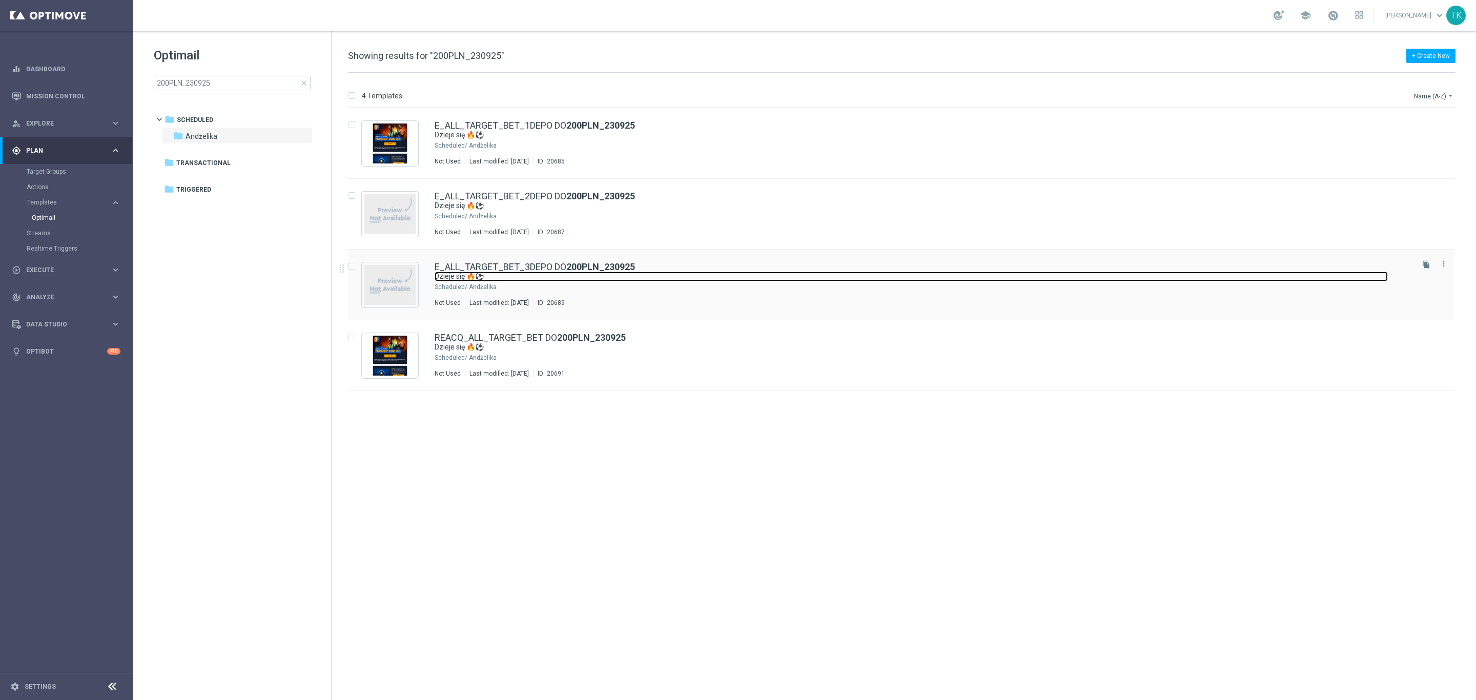
click at [617, 276] on link "Dzieje się 🔥⚽" at bounding box center [912, 277] width 954 height 10
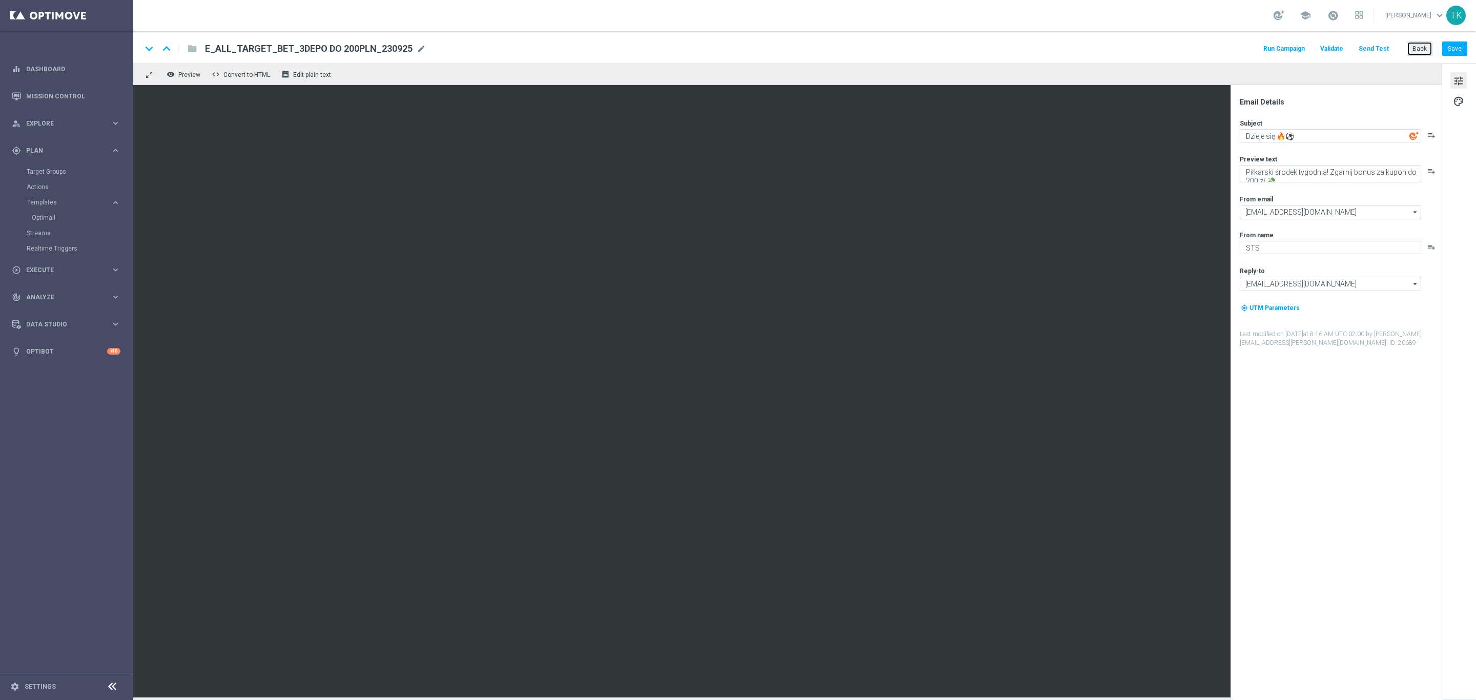
click at [1417, 53] on button "Back" at bounding box center [1420, 49] width 26 height 14
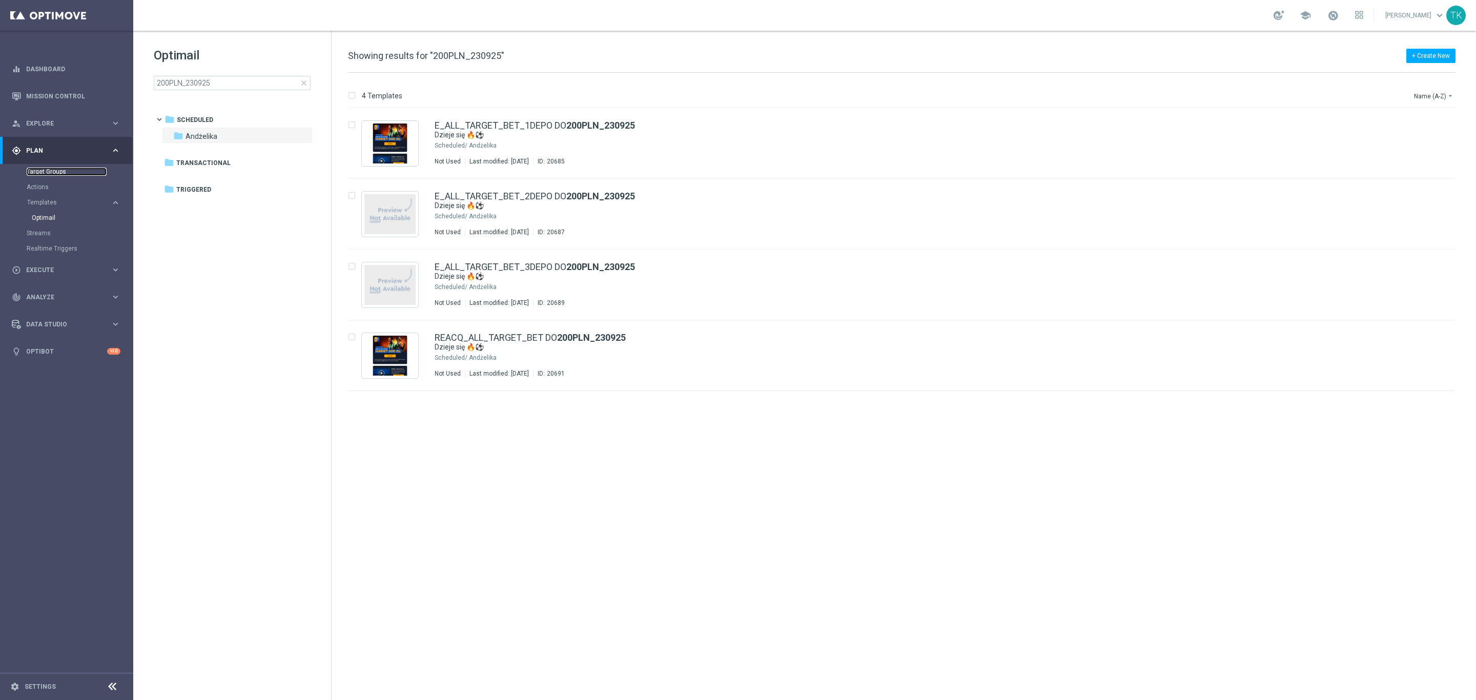
click at [47, 169] on link "Target Groups" at bounding box center [67, 172] width 80 height 8
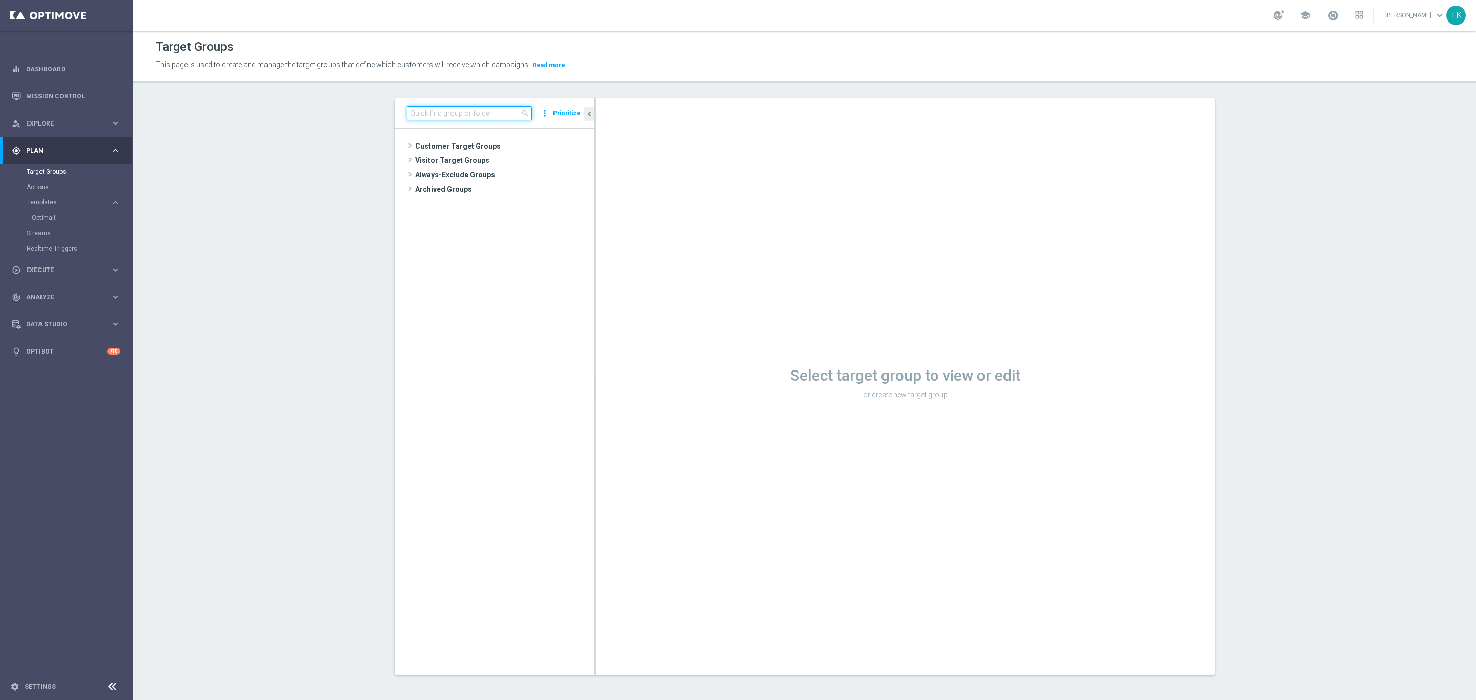
click at [447, 117] on input at bounding box center [469, 113] width 125 height 14
click at [38, 218] on link "Optimail" at bounding box center [69, 218] width 75 height 8
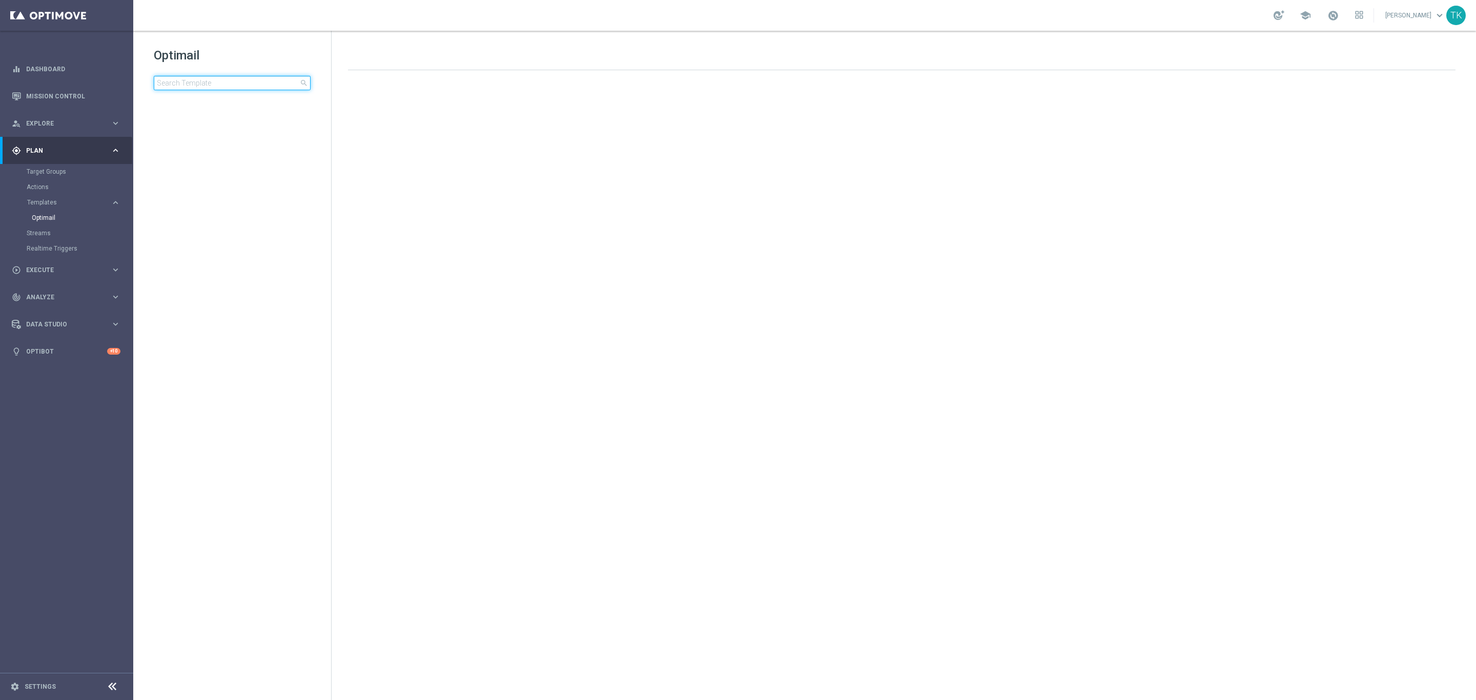
click at [214, 85] on input at bounding box center [232, 83] width 157 height 14
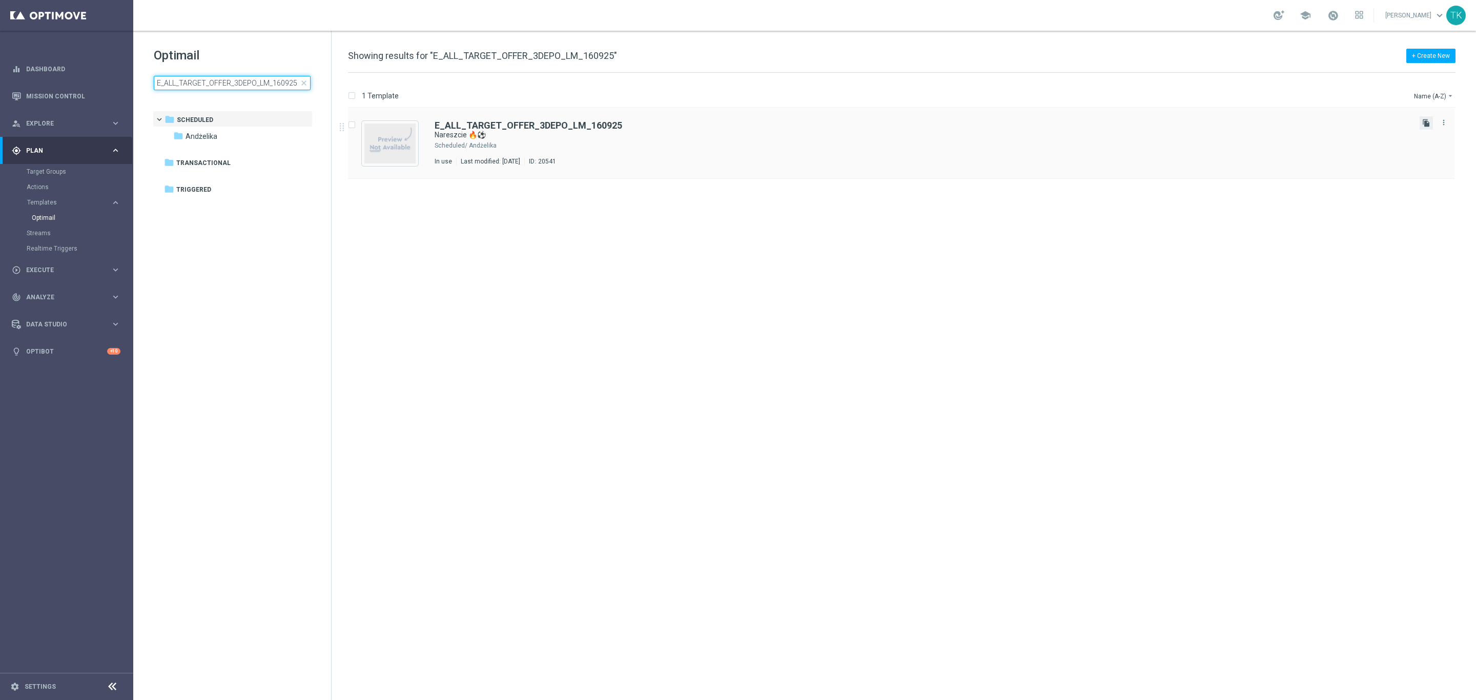
type input "E_ALL_TARGET_OFFER_3DEPO_LM_160925"
click at [1428, 119] on icon "file_copy" at bounding box center [1427, 123] width 8 height 8
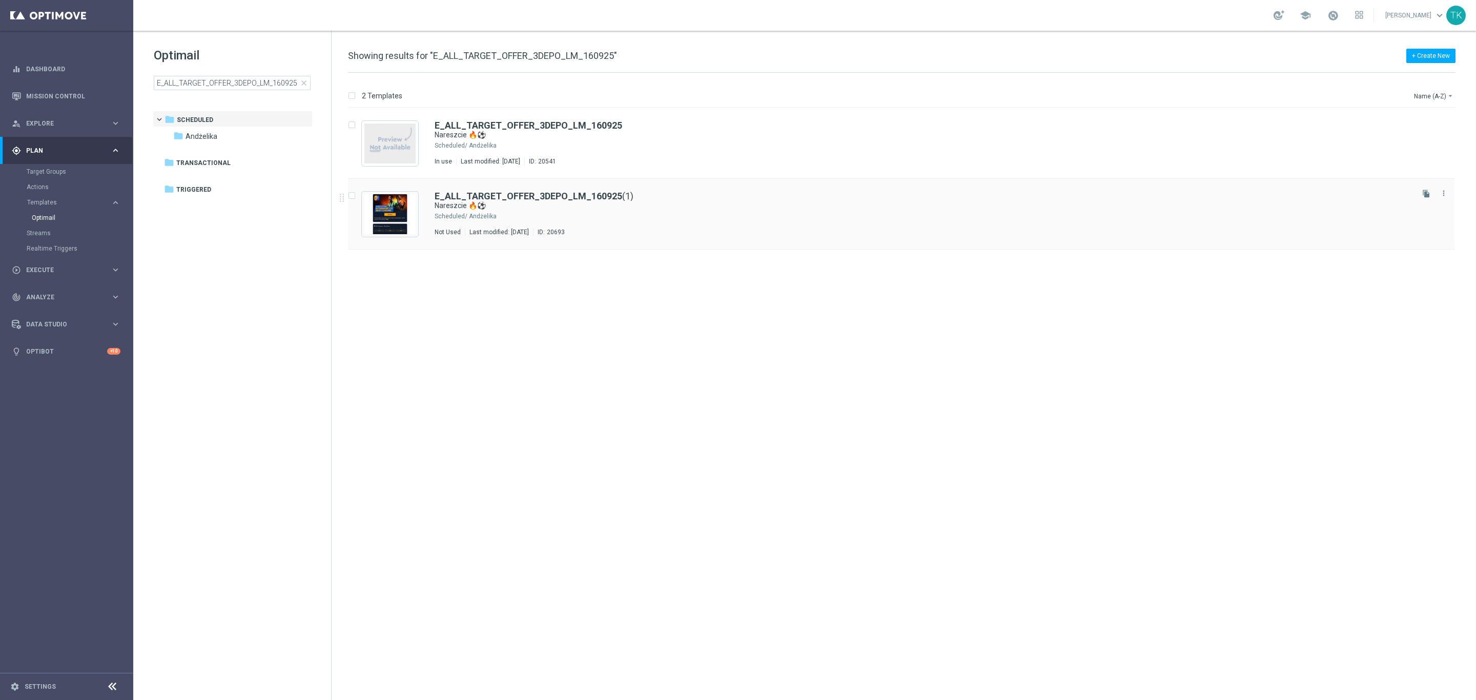
click at [629, 198] on div "E_ALL_TARGET_OFFER_3DEPO_LM_160925 (1)" at bounding box center [923, 196] width 977 height 9
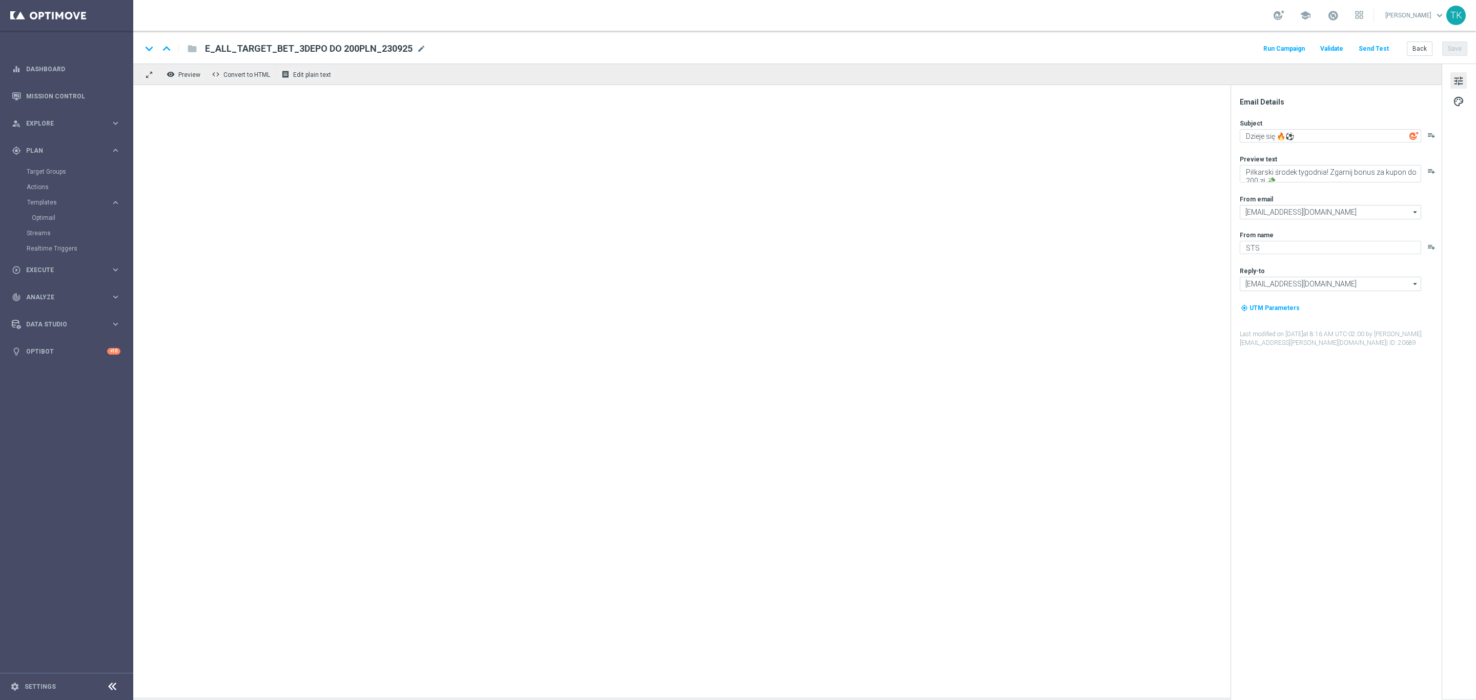
type textarea "Nareszcie 🔥⚽"
type textarea "Wraca Liga Mistrzów! Sprawdź kursy na mistrzowskie mecze 🔥"
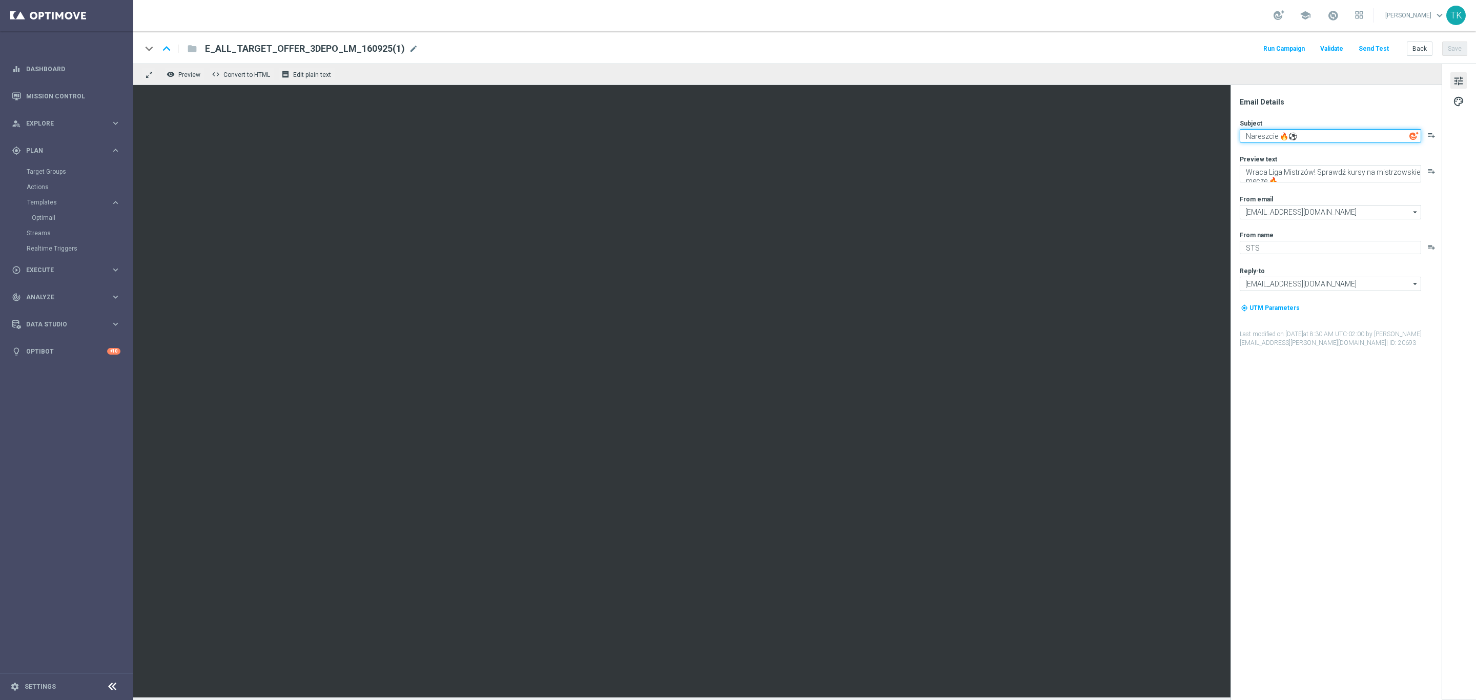
click at [1270, 134] on textarea "Nareszcie 🔥⚽" at bounding box center [1330, 135] width 181 height 13
paste textarea "Dzieje się"
type textarea "Dzieje się 🔥⚽"
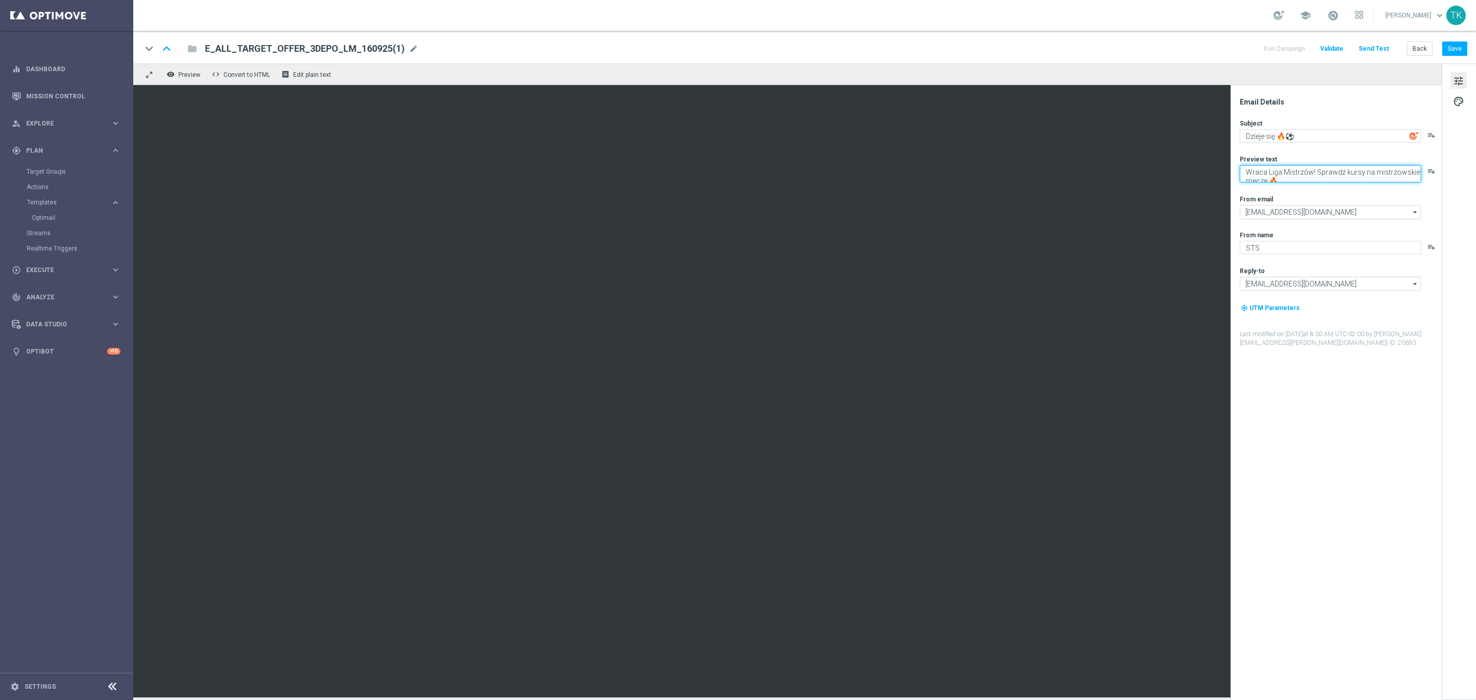
click at [1249, 171] on textarea "Wraca Liga Mistrzów! Sprawdź kursy na mistrzowskie mecze 🔥" at bounding box center [1330, 173] width 181 height 17
paste textarea "Dużo piłki w środku tygodnia! Sprawdź kursy na najbliższ"
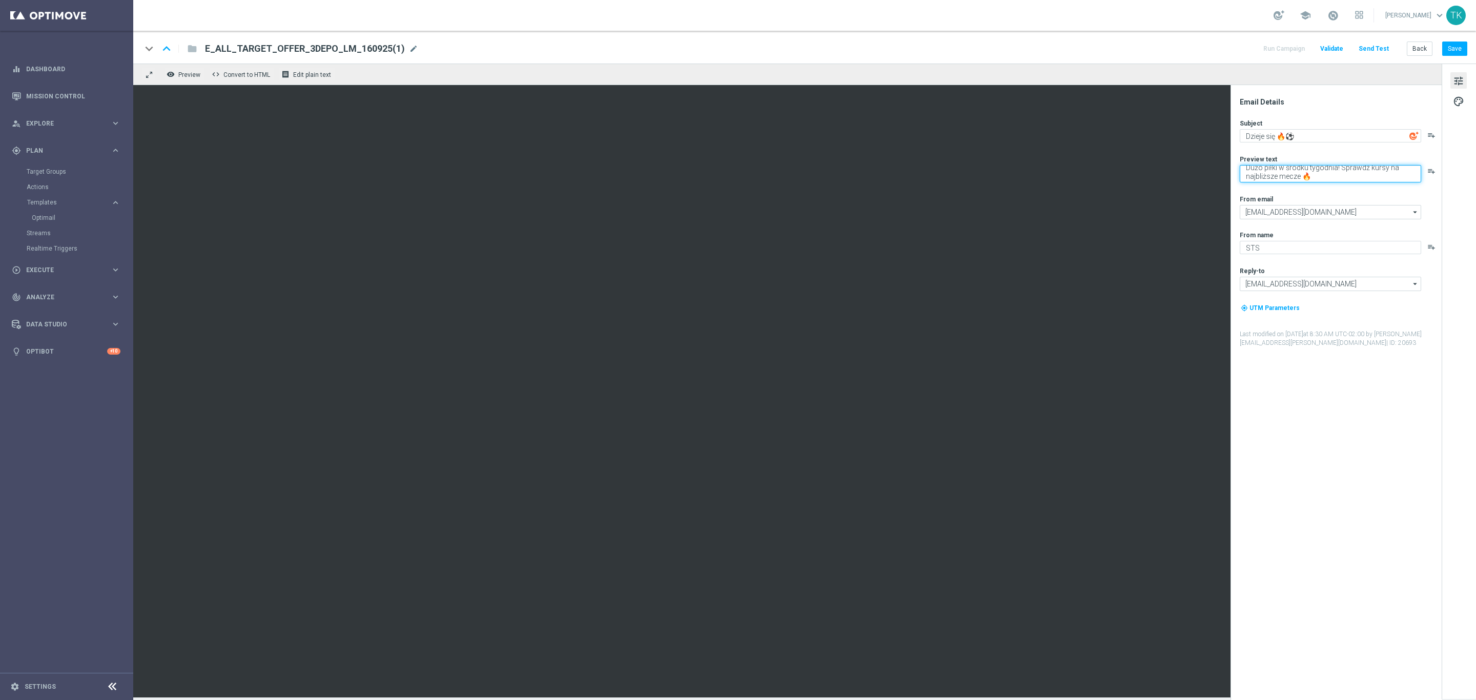
type textarea "Dużo piłki w środku tygodnia! Sprawdź kursy na najbliższe mecze 🔥"
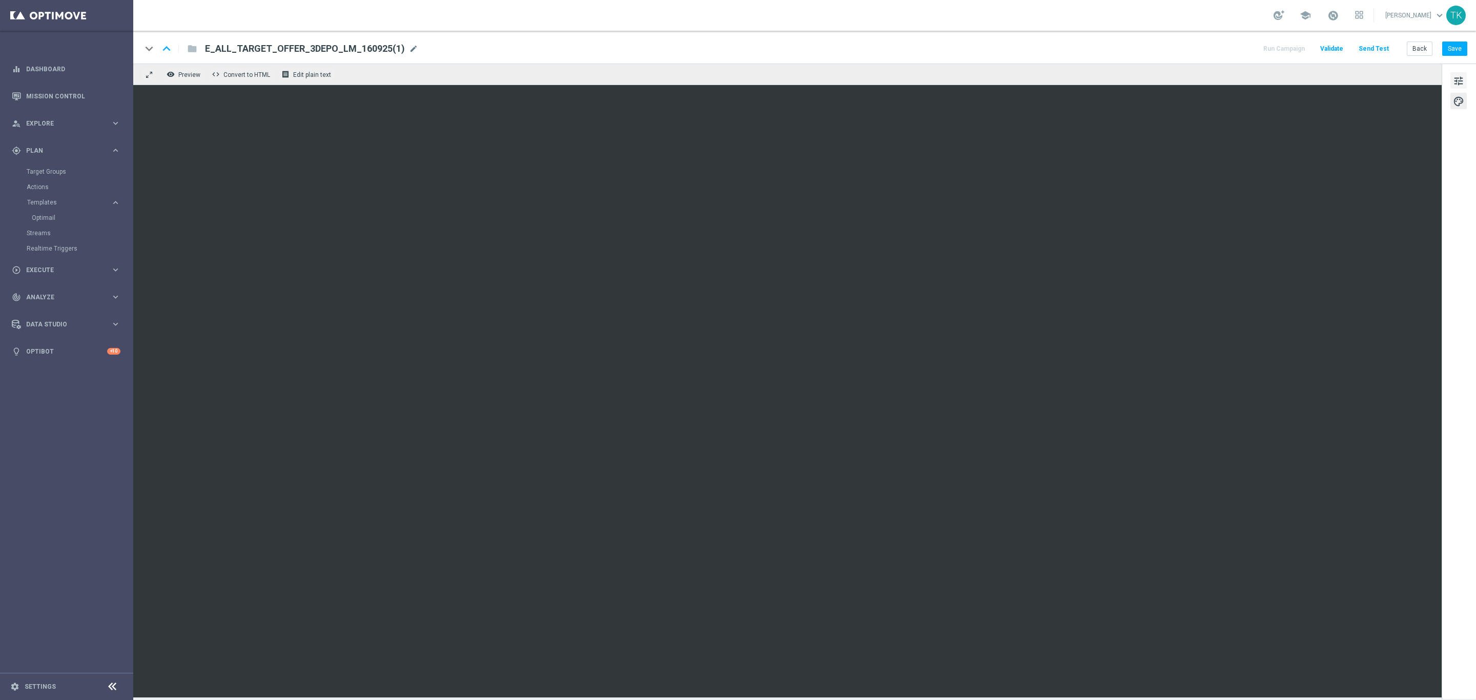
click at [1460, 77] on span "tune" at bounding box center [1458, 80] width 11 height 13
click at [401, 50] on div "E_ALL_TARGET_OFFER_3DEPO_LM_160925(1) mode_edit" at bounding box center [311, 48] width 213 height 13
click at [353, 47] on input "E_ALL_TARGET_OFFER_3DEPO_LM_160925(1)" at bounding box center [332, 48] width 254 height 13
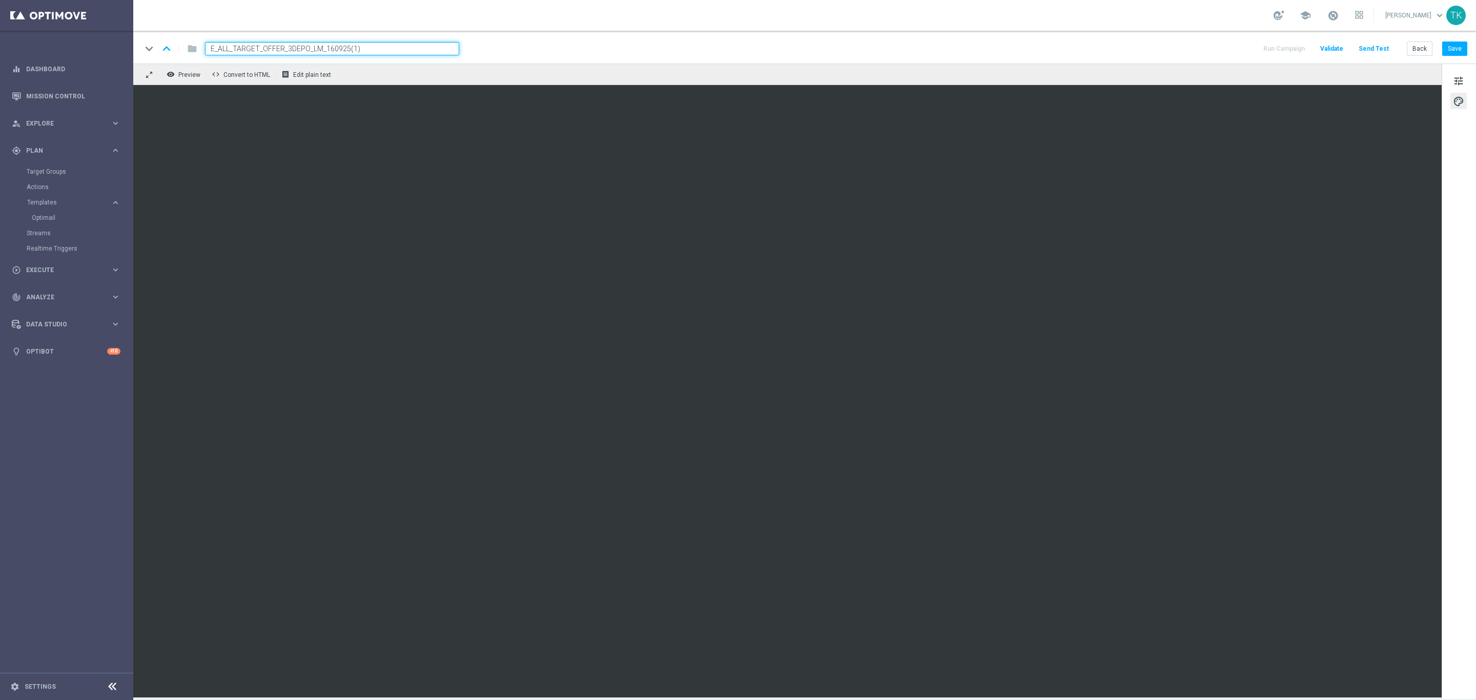
paste input "PN_230925"
type input "E_ALL_TARGET_OFFER_3DEPO_PN_230925"
click at [500, 45] on div "keyboard_arrow_down keyboard_arrow_up folder E_ALL_TARGET_OFFER_3DEPO_PN_230925…" at bounding box center [804, 48] width 1326 height 13
click at [1452, 51] on button "Save" at bounding box center [1455, 49] width 25 height 14
click at [1451, 54] on button "Save" at bounding box center [1455, 49] width 25 height 14
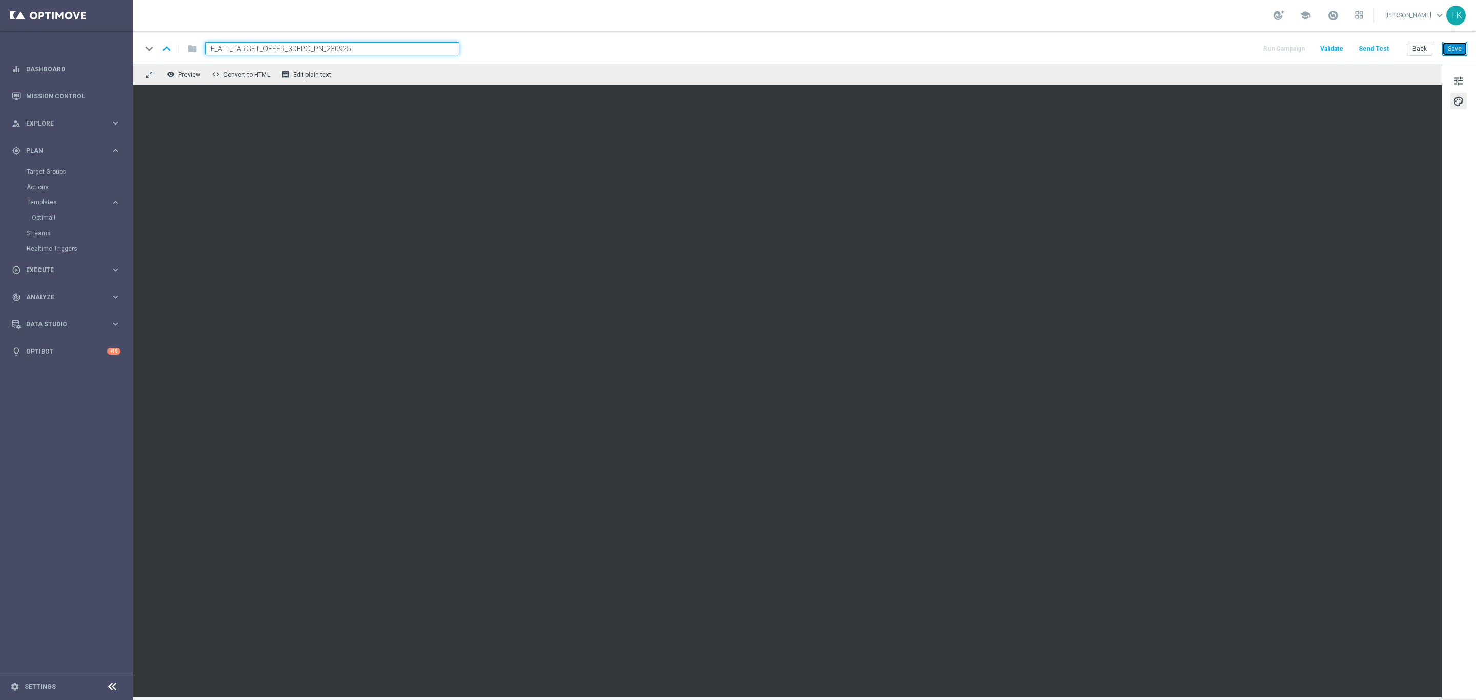
click at [1455, 48] on button "Save" at bounding box center [1455, 49] width 25 height 14
click at [1463, 39] on div "keyboard_arrow_down keyboard_arrow_up folder E_ALL_TARGET_OFFER_3DEPO_PN_230925…" at bounding box center [804, 47] width 1343 height 33
click at [1463, 45] on button "Save" at bounding box center [1455, 49] width 25 height 14
click at [1452, 46] on button "Save" at bounding box center [1455, 49] width 25 height 14
click at [1460, 45] on button "Save" at bounding box center [1455, 49] width 25 height 14
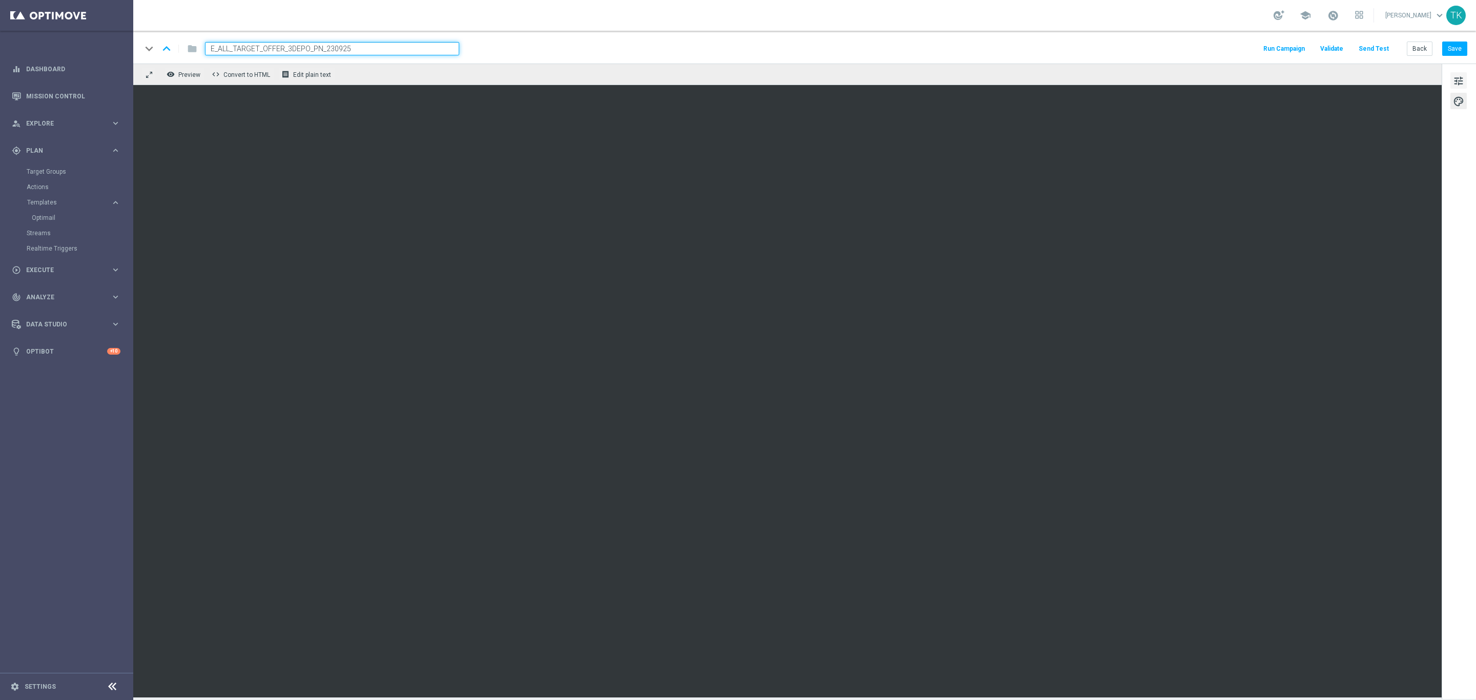
click at [1456, 77] on span "tune" at bounding box center [1458, 80] width 11 height 13
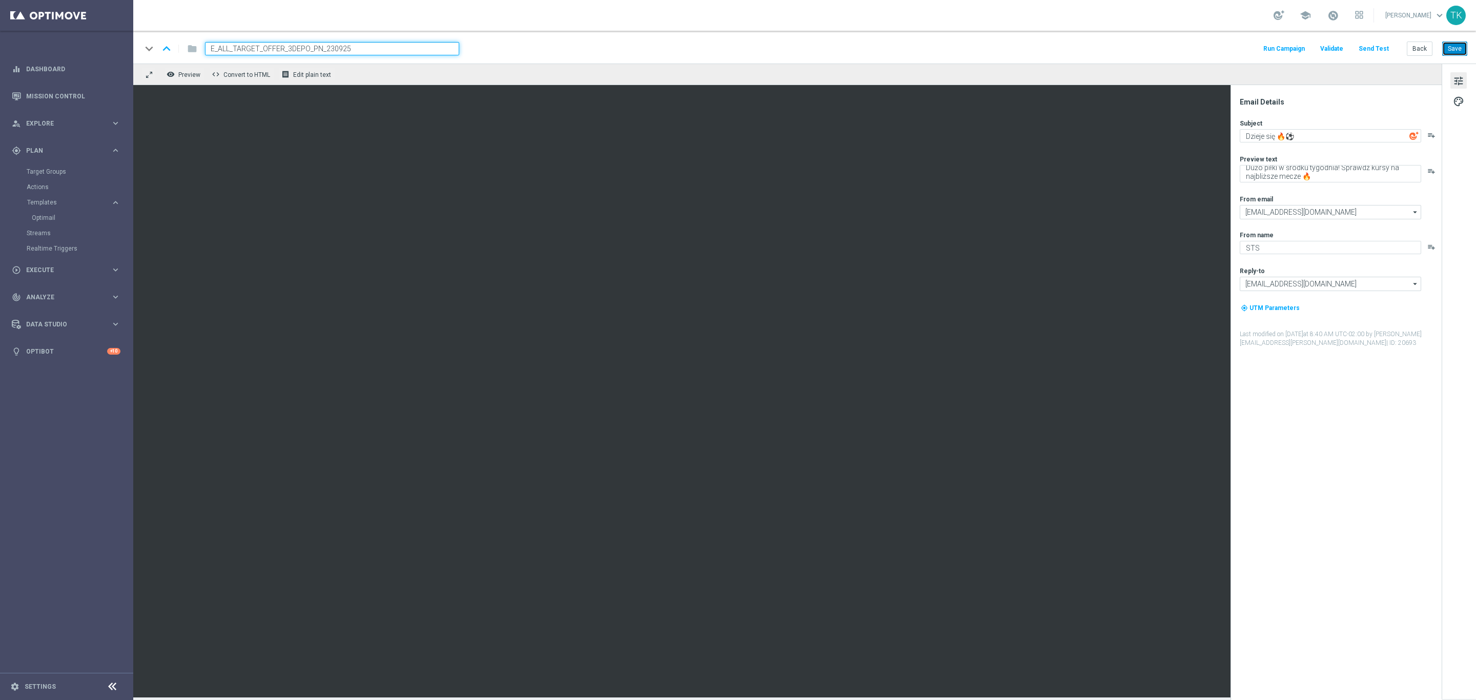
click at [1464, 44] on button "Save" at bounding box center [1455, 49] width 25 height 14
click at [1449, 42] on button "Save" at bounding box center [1455, 49] width 25 height 14
click at [1419, 47] on button "Back" at bounding box center [1420, 49] width 26 height 14
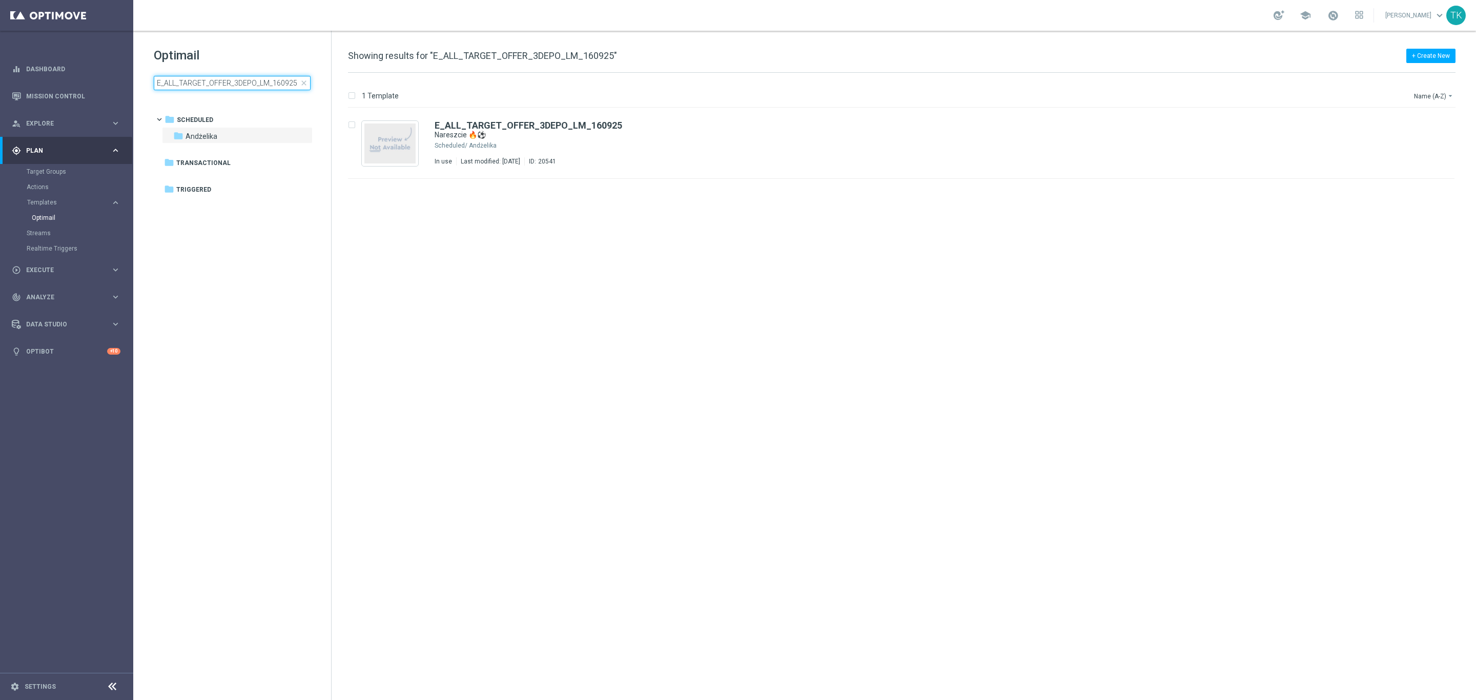
click at [219, 80] on input "E_ALL_TARGET_OFFER_3DEPO_LM_160925" at bounding box center [232, 83] width 157 height 14
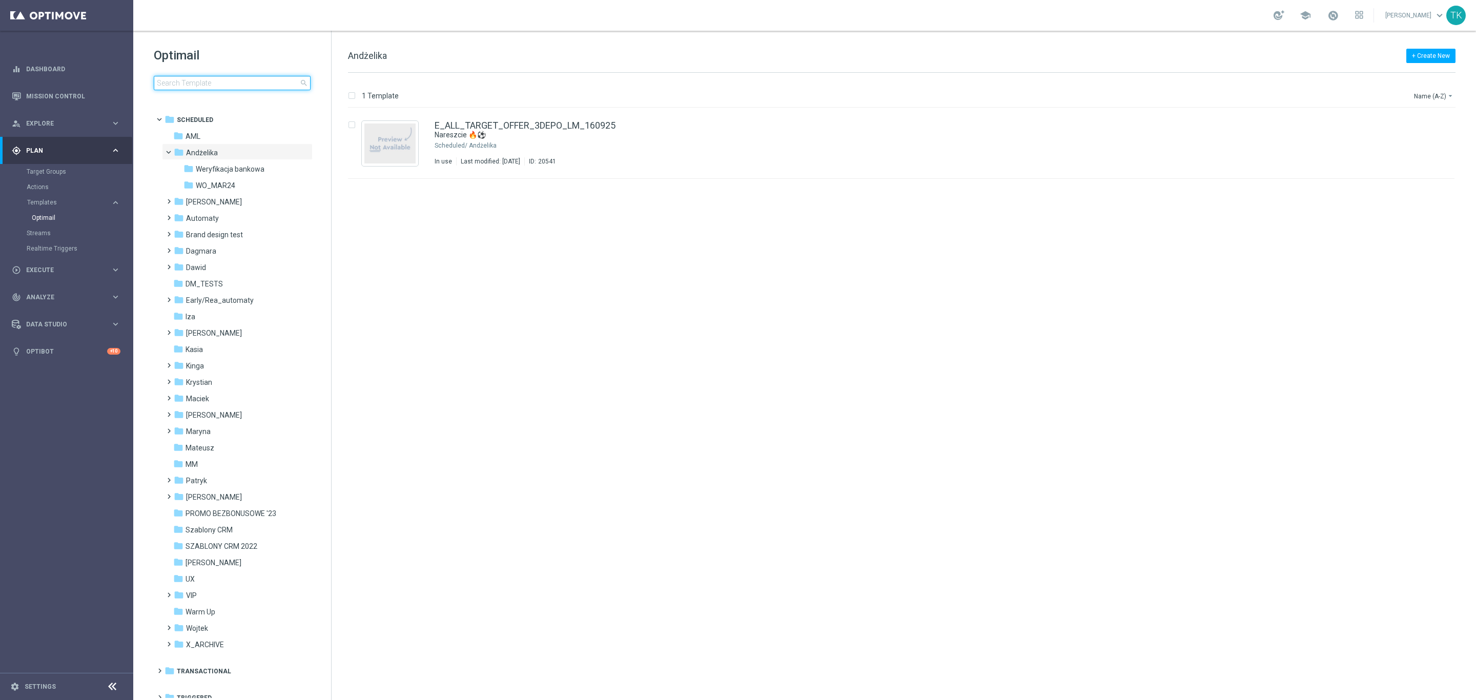
type input "Real Betis - Nottingham"
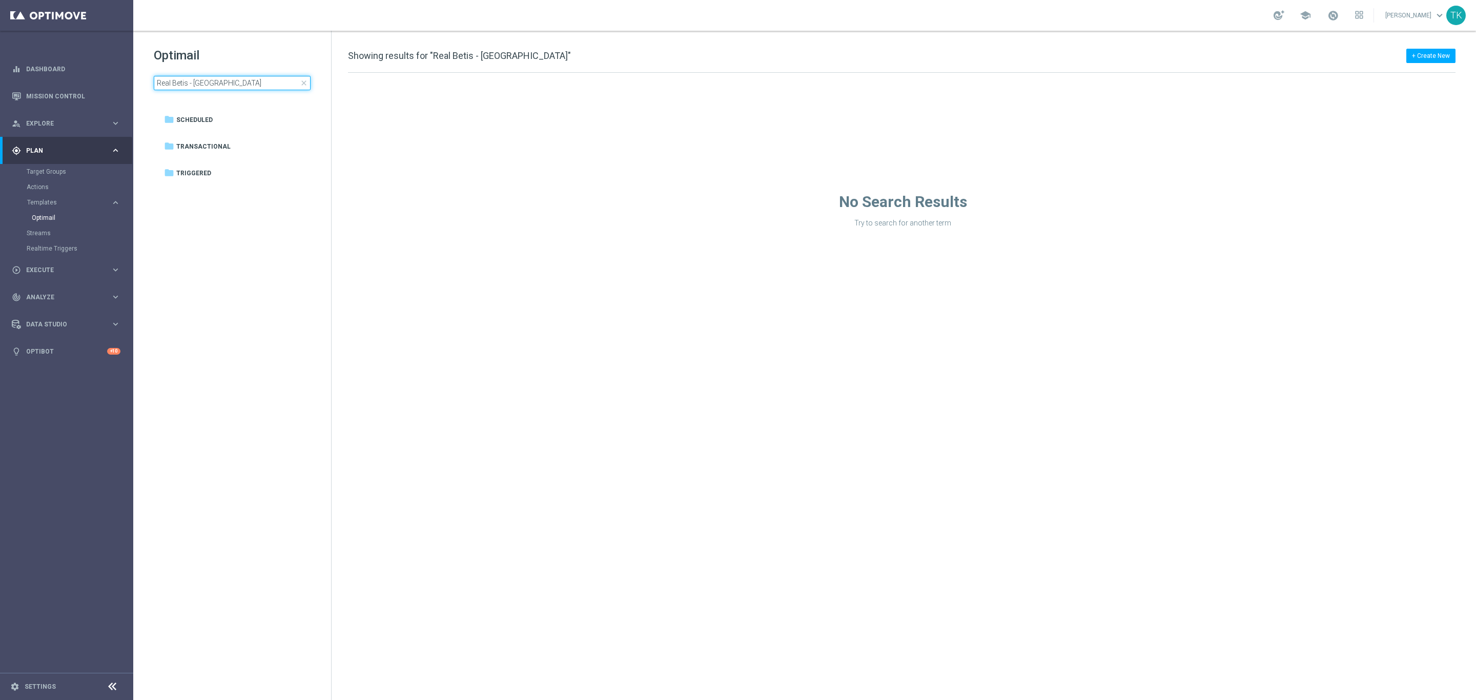
click at [219, 80] on input "Real Betis - Nottingham" at bounding box center [232, 83] width 157 height 14
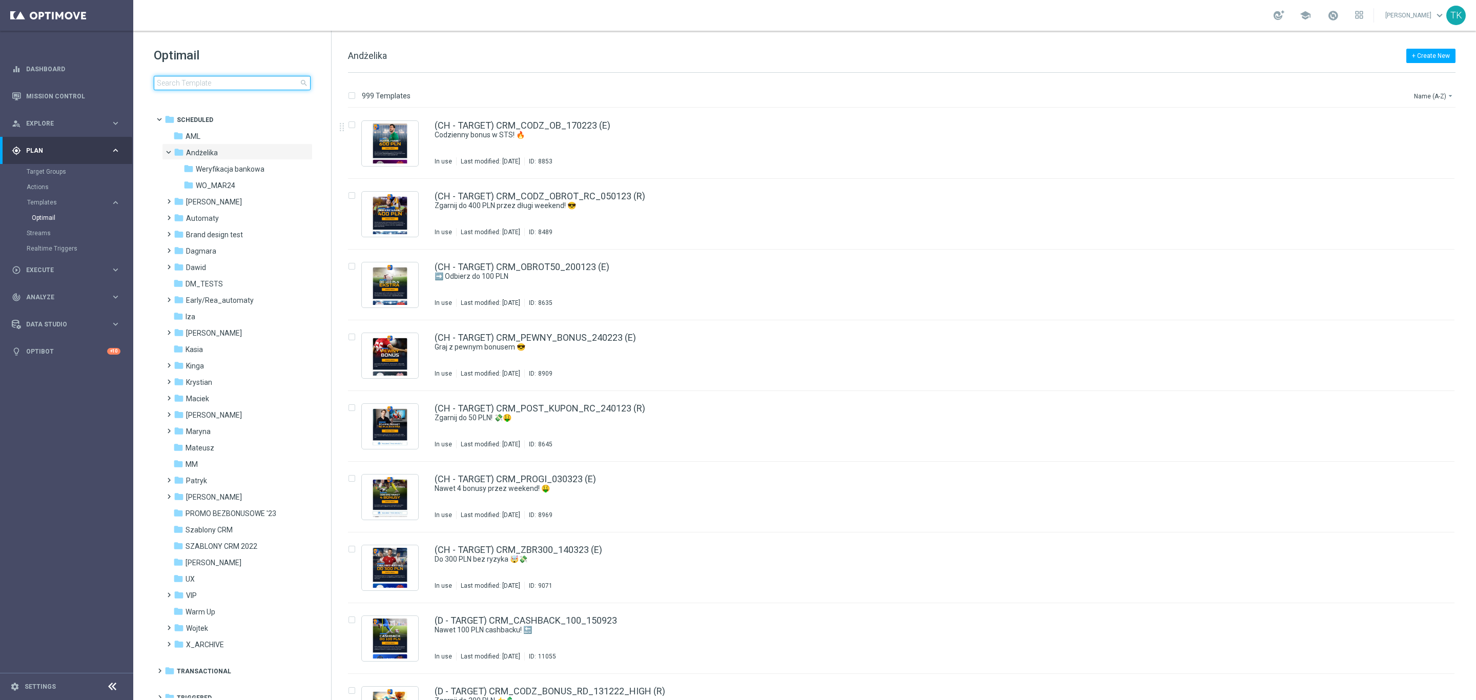
click at [214, 83] on input at bounding box center [232, 83] width 157 height 14
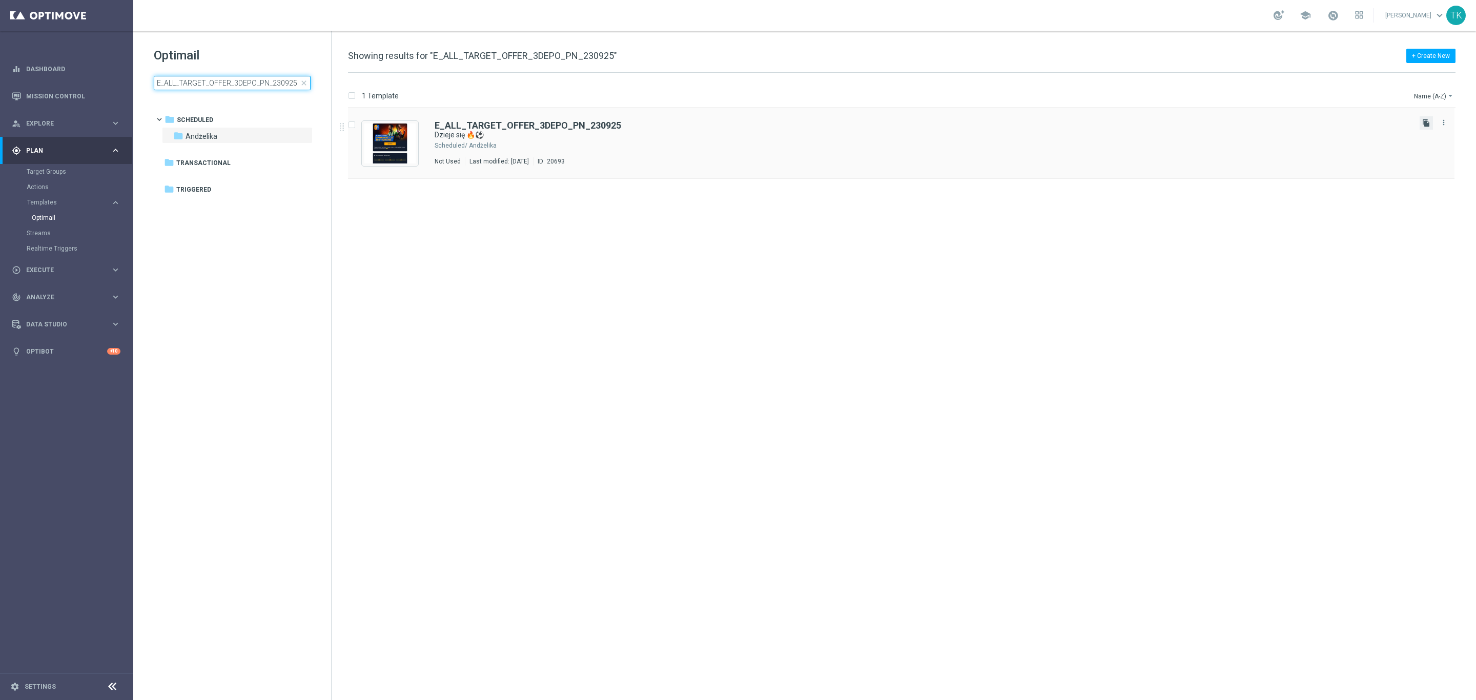
type input "E_ALL_TARGET_OFFER_3DEPO_PN_230925"
click at [1426, 125] on icon "file_copy" at bounding box center [1427, 123] width 8 height 8
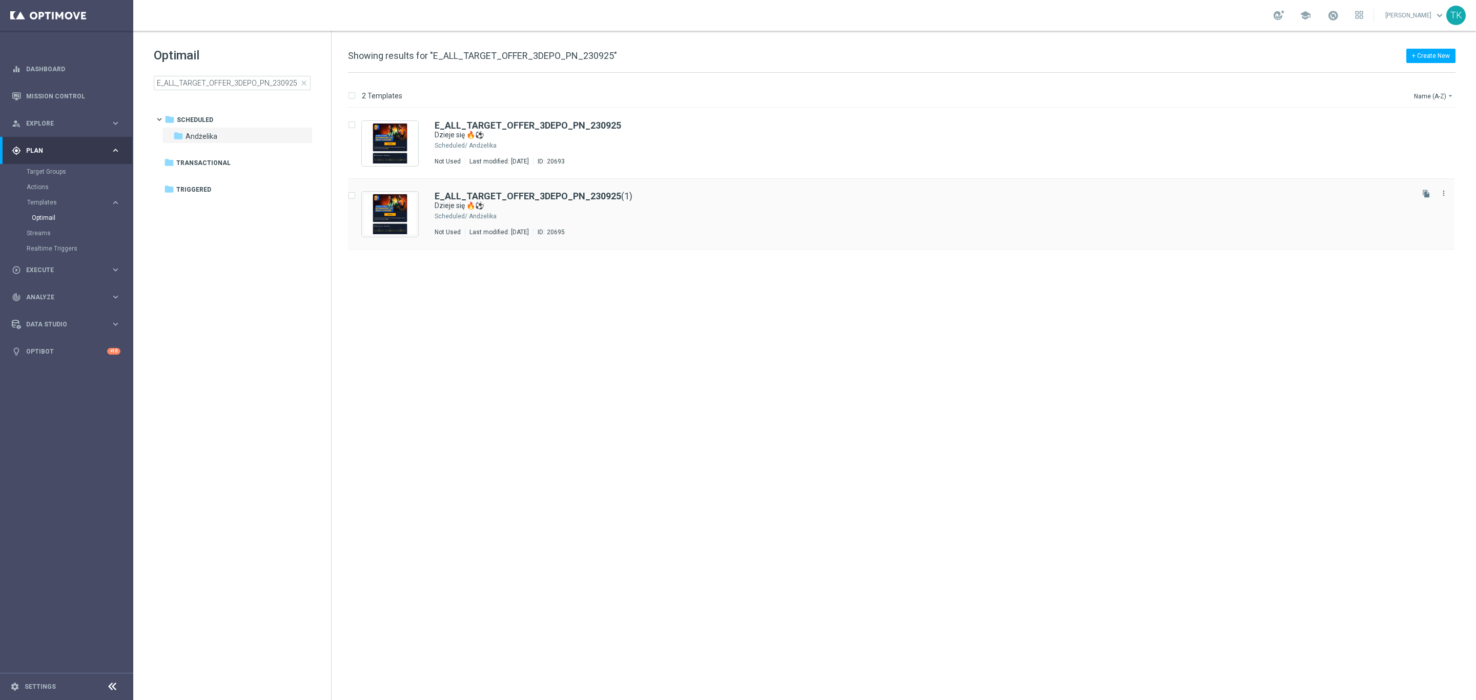
click at [608, 216] on div "Andżelika" at bounding box center [940, 216] width 943 height 8
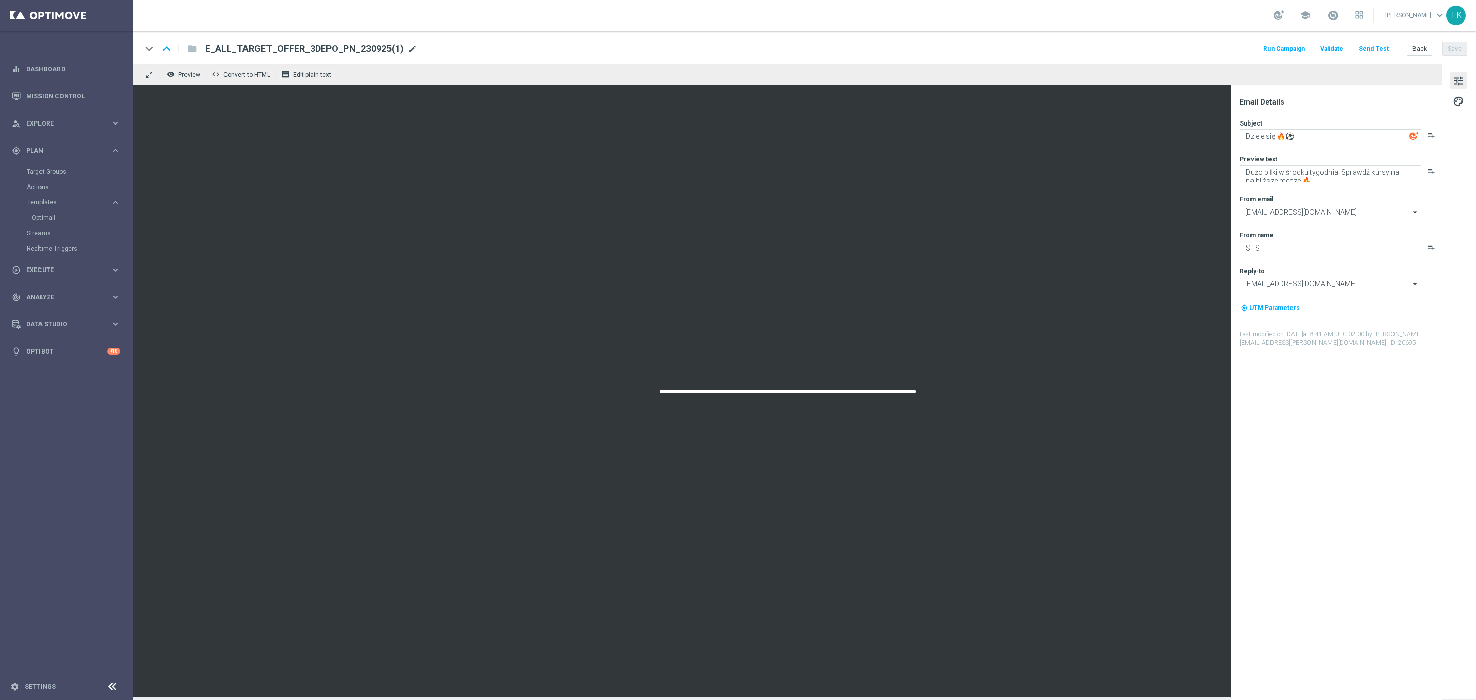
click at [408, 49] on span "mode_edit" at bounding box center [412, 48] width 9 height 9
click at [305, 50] on input "E_ALL_TARGET_OFFER_3DEPO_PN_230925(1)" at bounding box center [332, 48] width 254 height 13
paste input "1-2DEPO_WO_PN_230925"
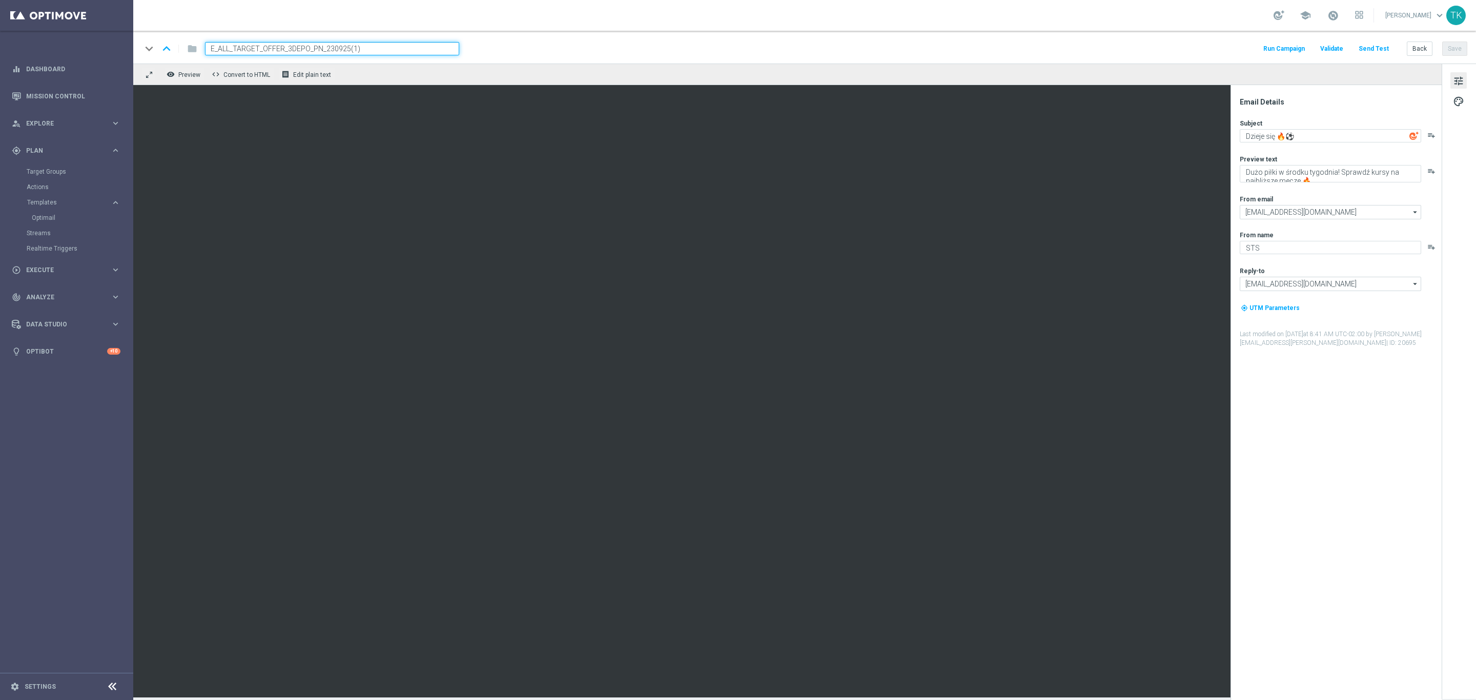
type input "E_ALL_TARGET_OFFER_1-2DEPO_WO_PN_230925"
click at [545, 49] on div "keyboard_arrow_down keyboard_arrow_up folder E_ALL_TARGET_OFFER_1-2DEPO_WO_PN_2…" at bounding box center [804, 48] width 1326 height 13
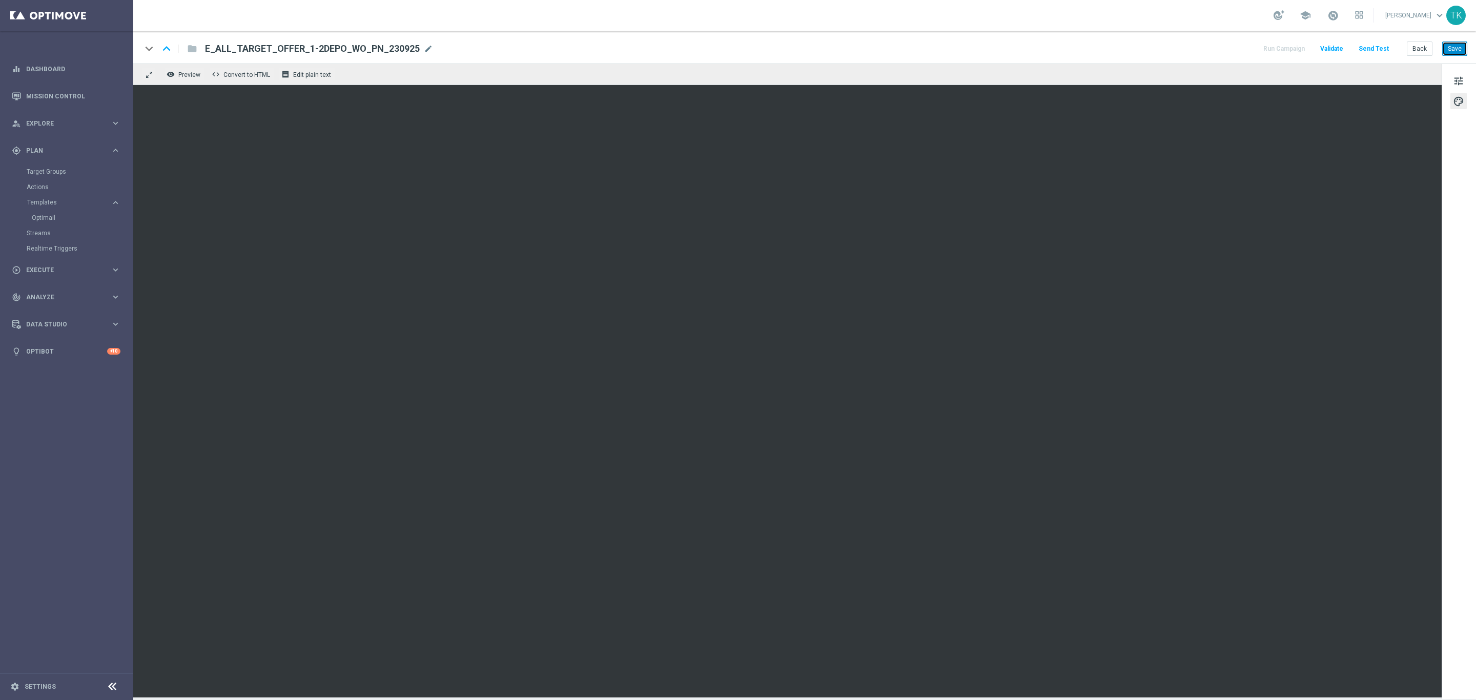
click at [1458, 51] on button "Save" at bounding box center [1455, 49] width 25 height 14
click at [1416, 48] on button "Back" at bounding box center [1420, 49] width 26 height 14
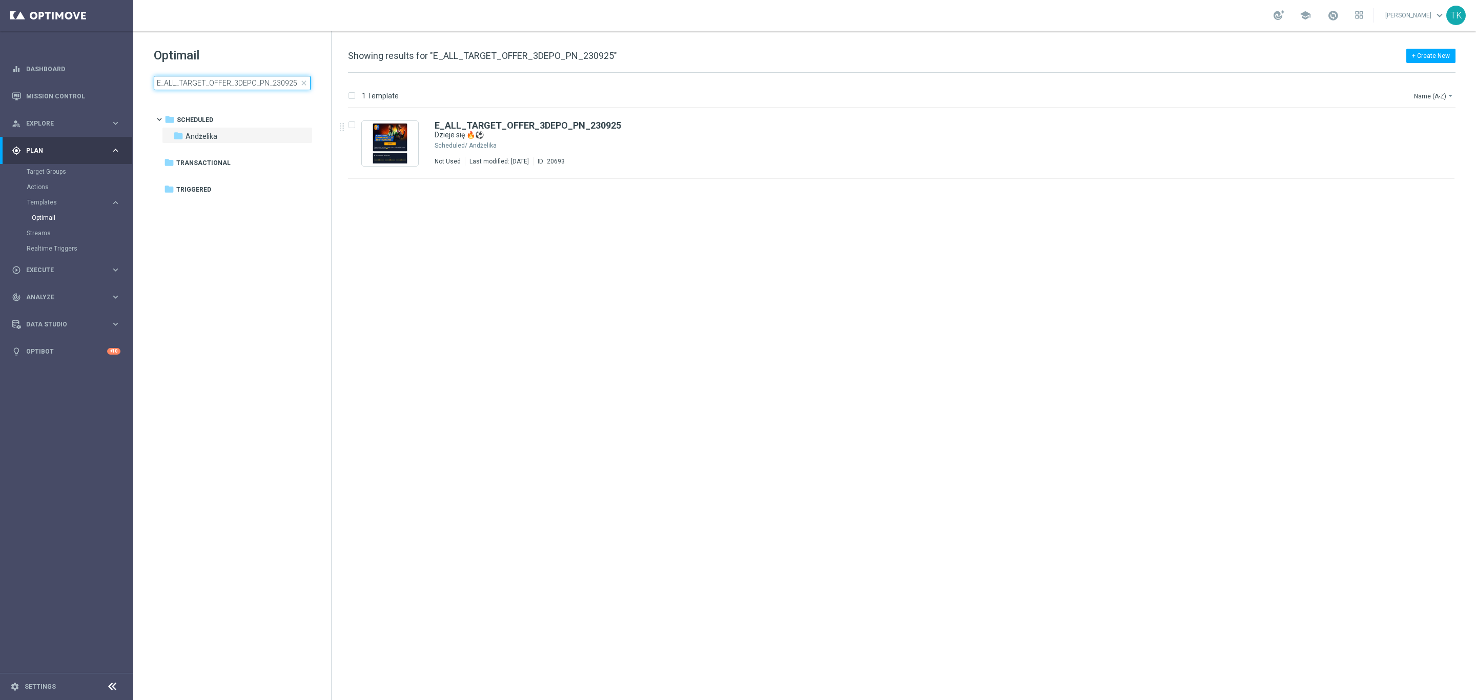
click at [216, 83] on input "E_ALL_TARGET_OFFER_3DEPO_PN_230925" at bounding box center [232, 83] width 157 height 14
click at [577, 125] on b "E_ALL_TARGET_OFFER_3DEPO_PN_230925" at bounding box center [528, 125] width 187 height 11
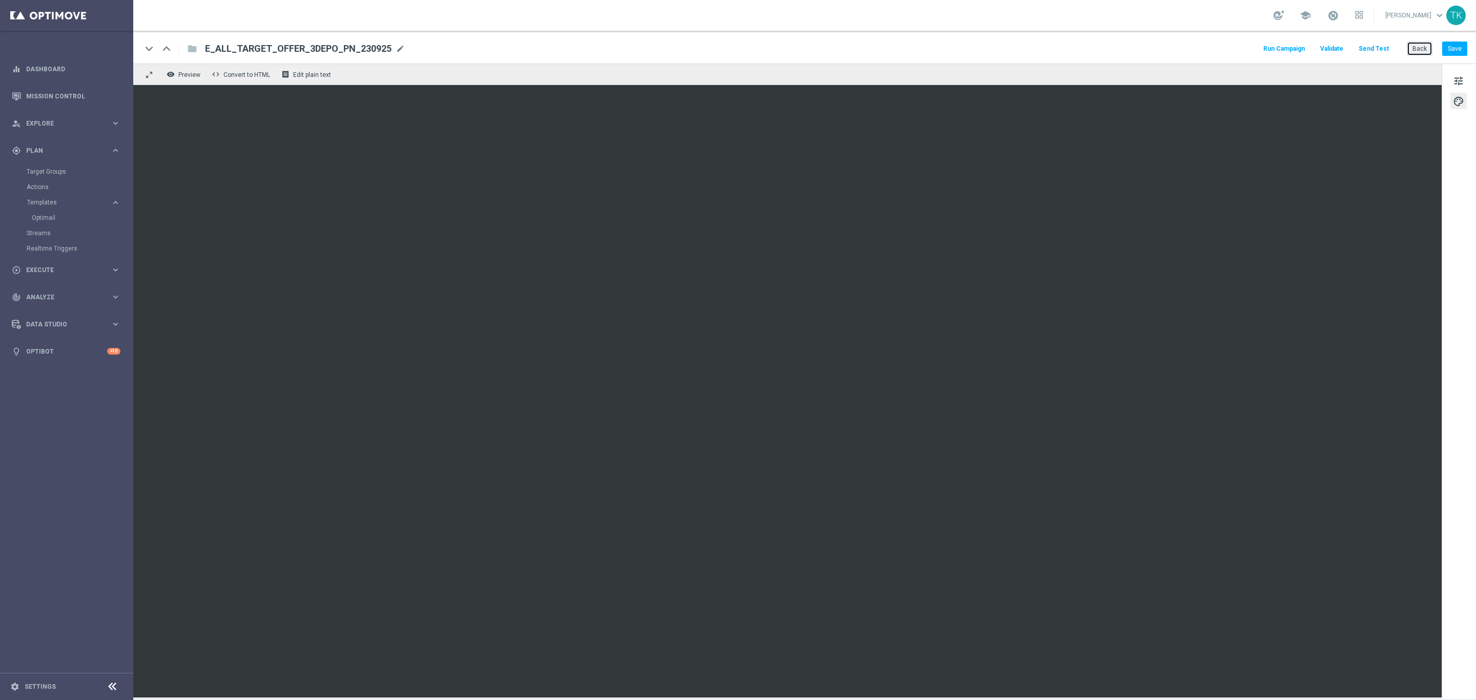
click at [1426, 56] on button "Back" at bounding box center [1420, 49] width 26 height 14
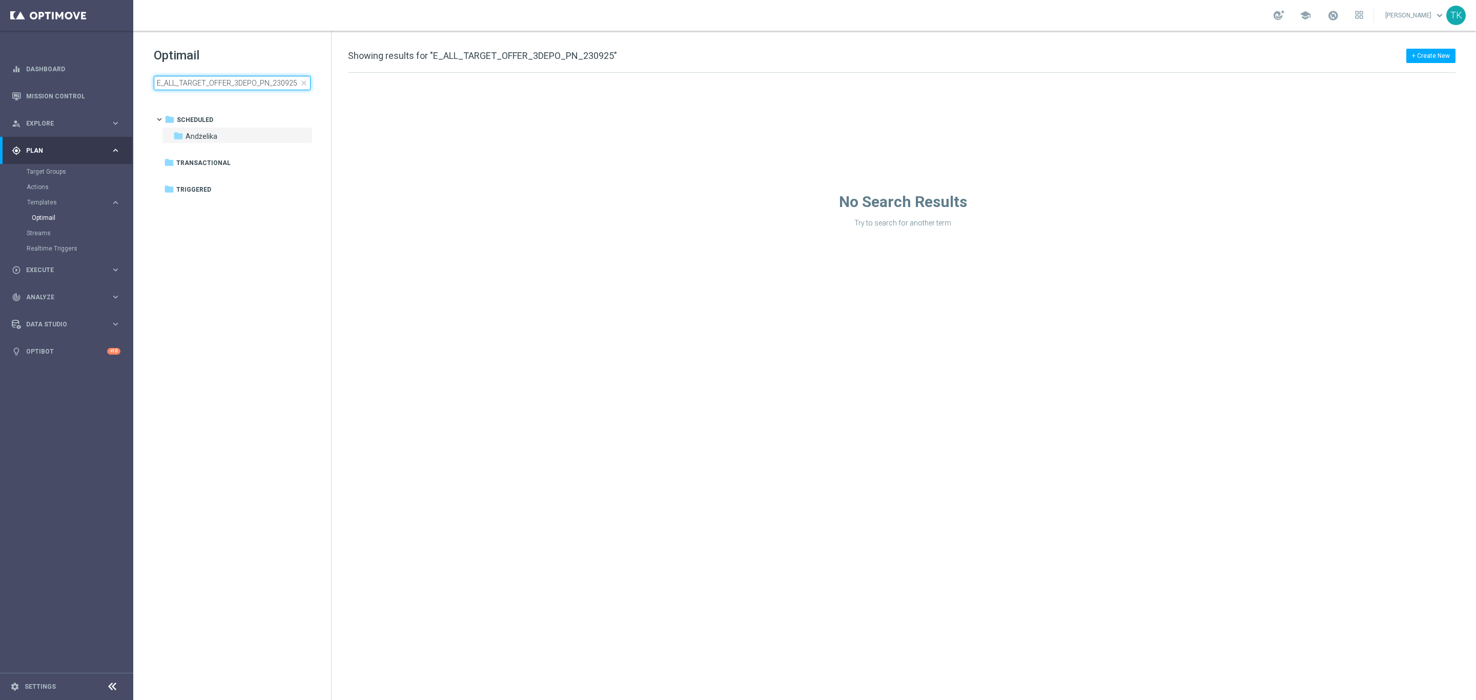
click at [274, 87] on input "E_ALL_TARGET_OFFER_3DEPO_PN_230925" at bounding box center [232, 83] width 157 height 14
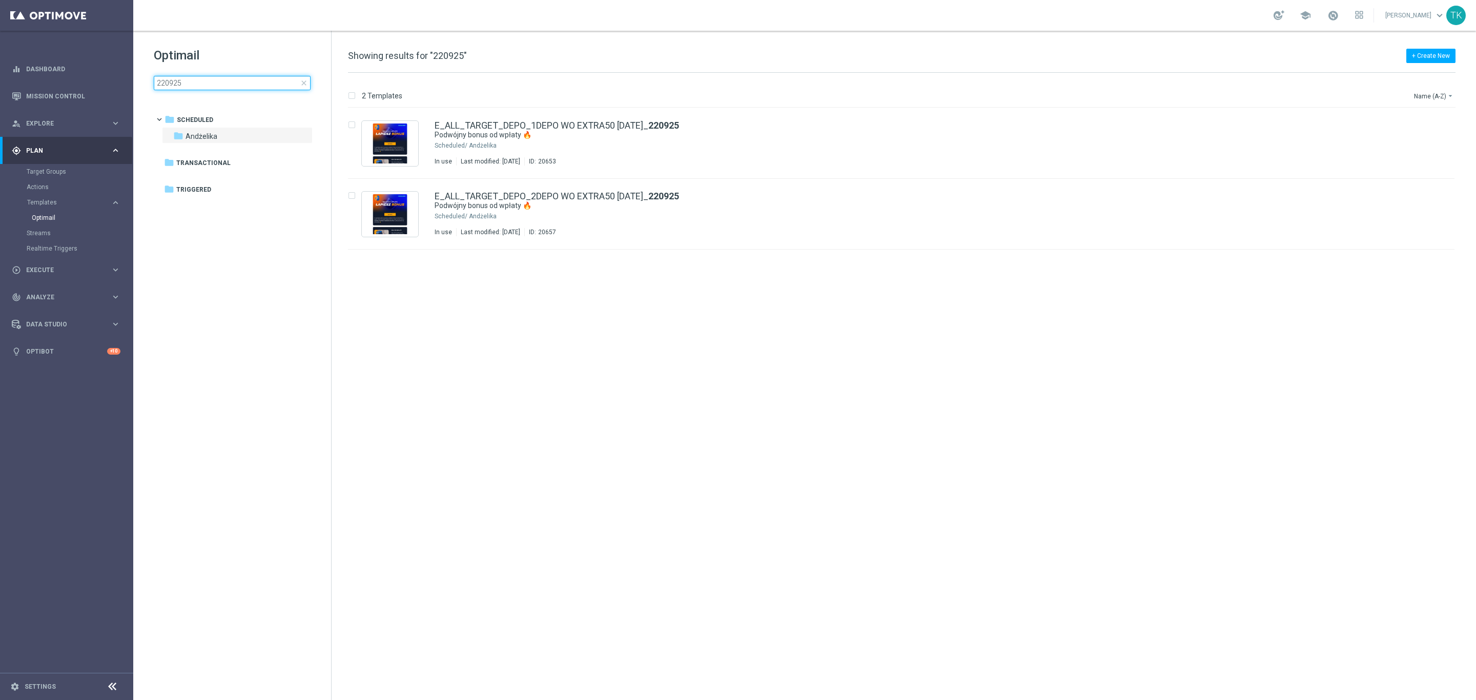
click at [163, 85] on input "220925" at bounding box center [232, 83] width 157 height 14
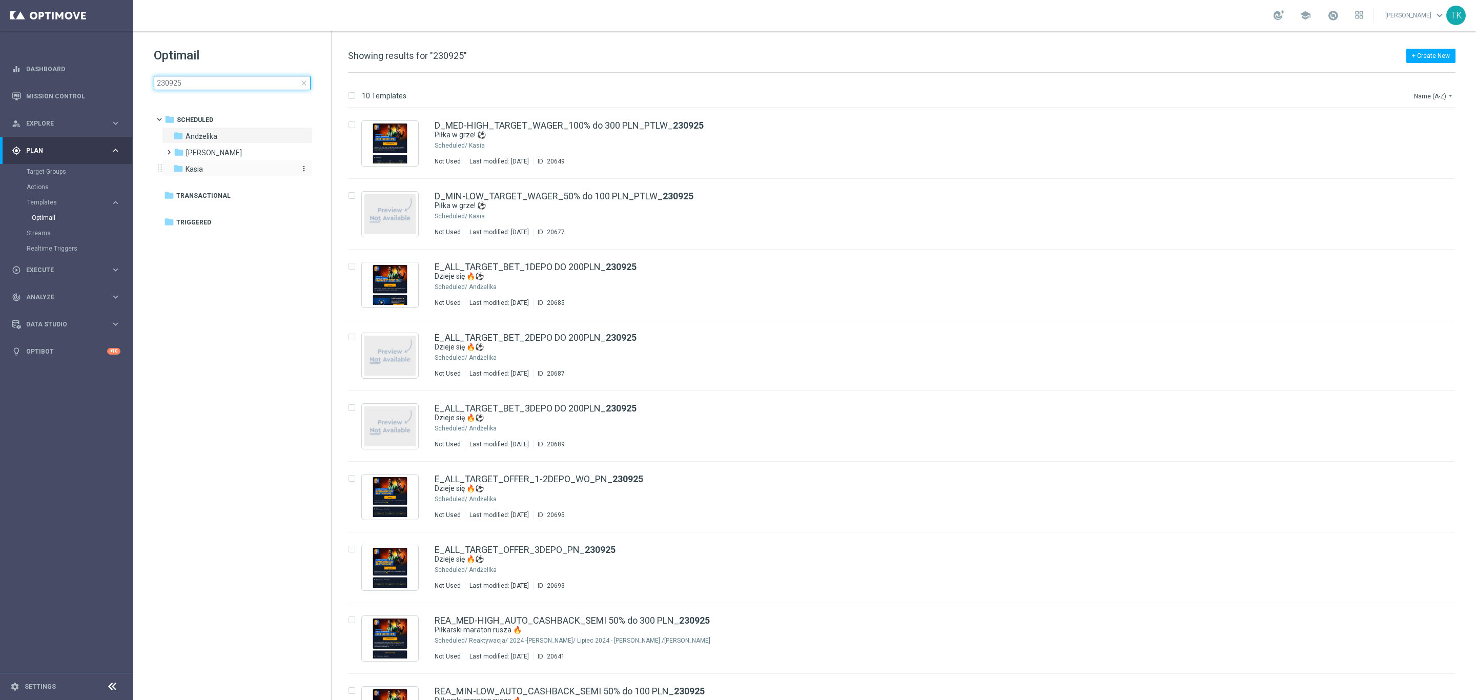
type input "230925"
click at [218, 170] on div "folder Kasia" at bounding box center [232, 170] width 118 height 12
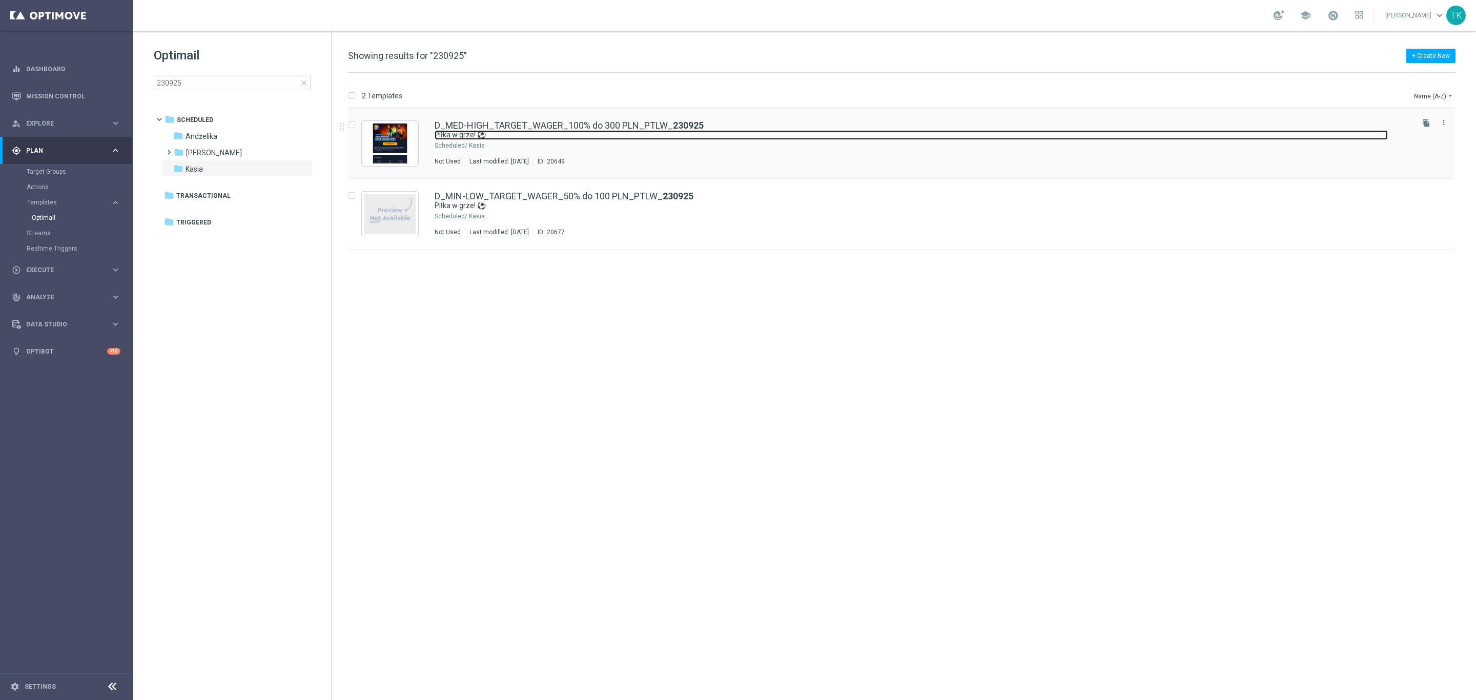
click at [538, 136] on link "Piłka w grze! ⚽" at bounding box center [912, 135] width 954 height 10
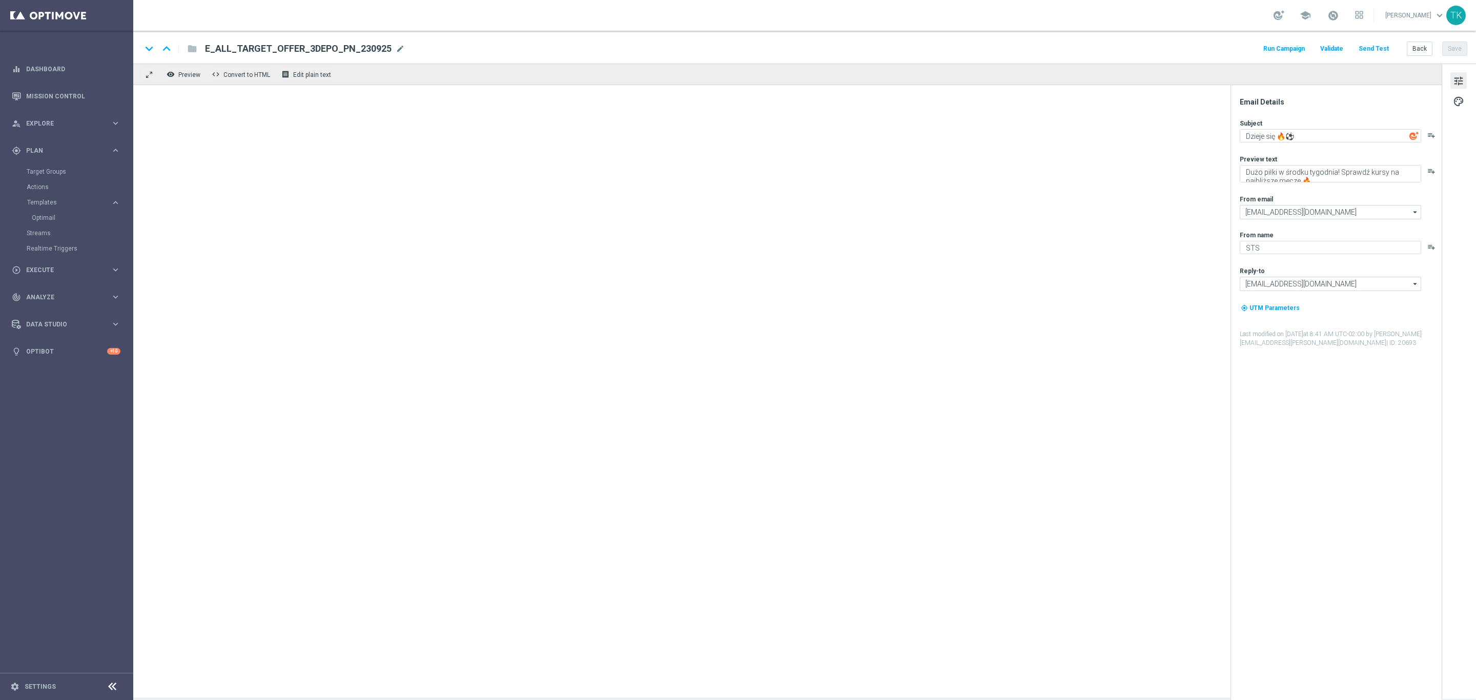
type textarea "Piłka w grze! ⚽"
type textarea "Typuj z bonusem do 300 zł 💸"
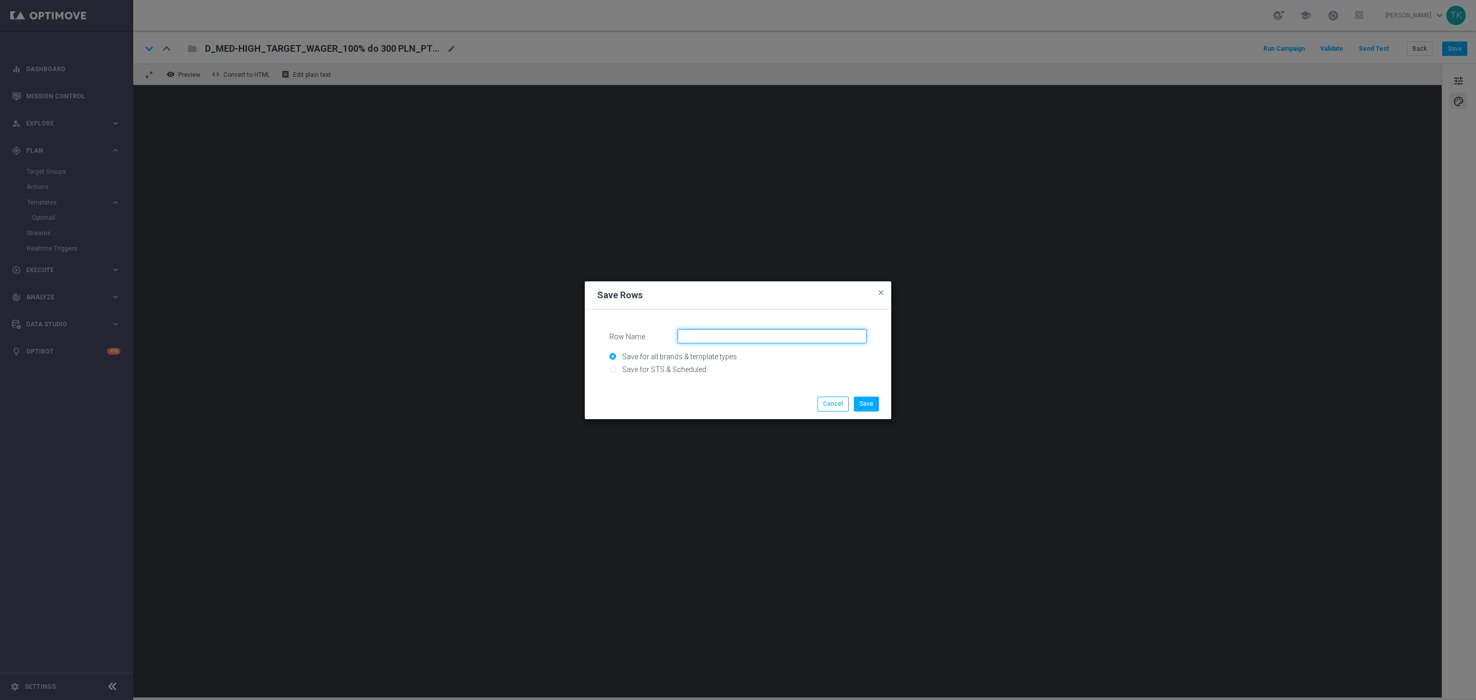
click at [698, 337] on input "Row Name" at bounding box center [772, 336] width 189 height 14
type input "glob_pp"
click at [872, 402] on button "Save" at bounding box center [866, 404] width 25 height 14
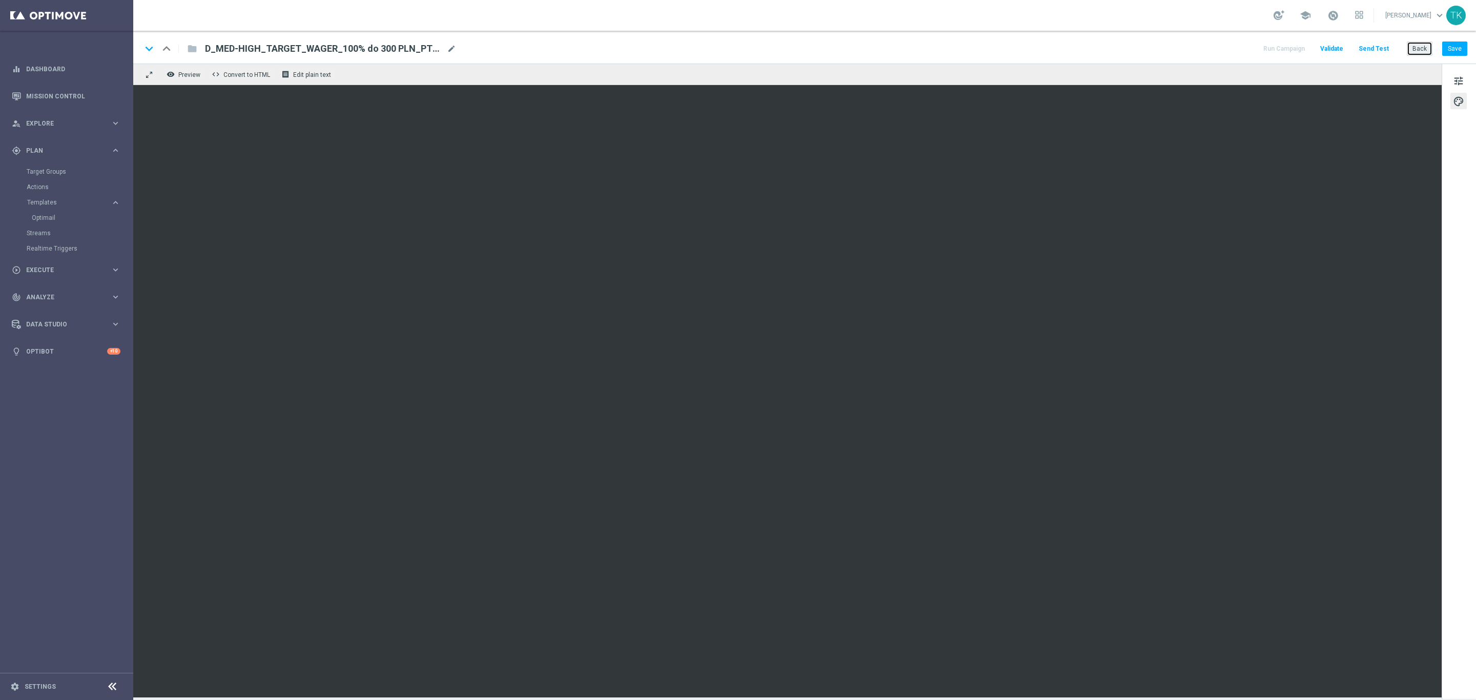
click at [1429, 53] on button "Back" at bounding box center [1420, 49] width 26 height 14
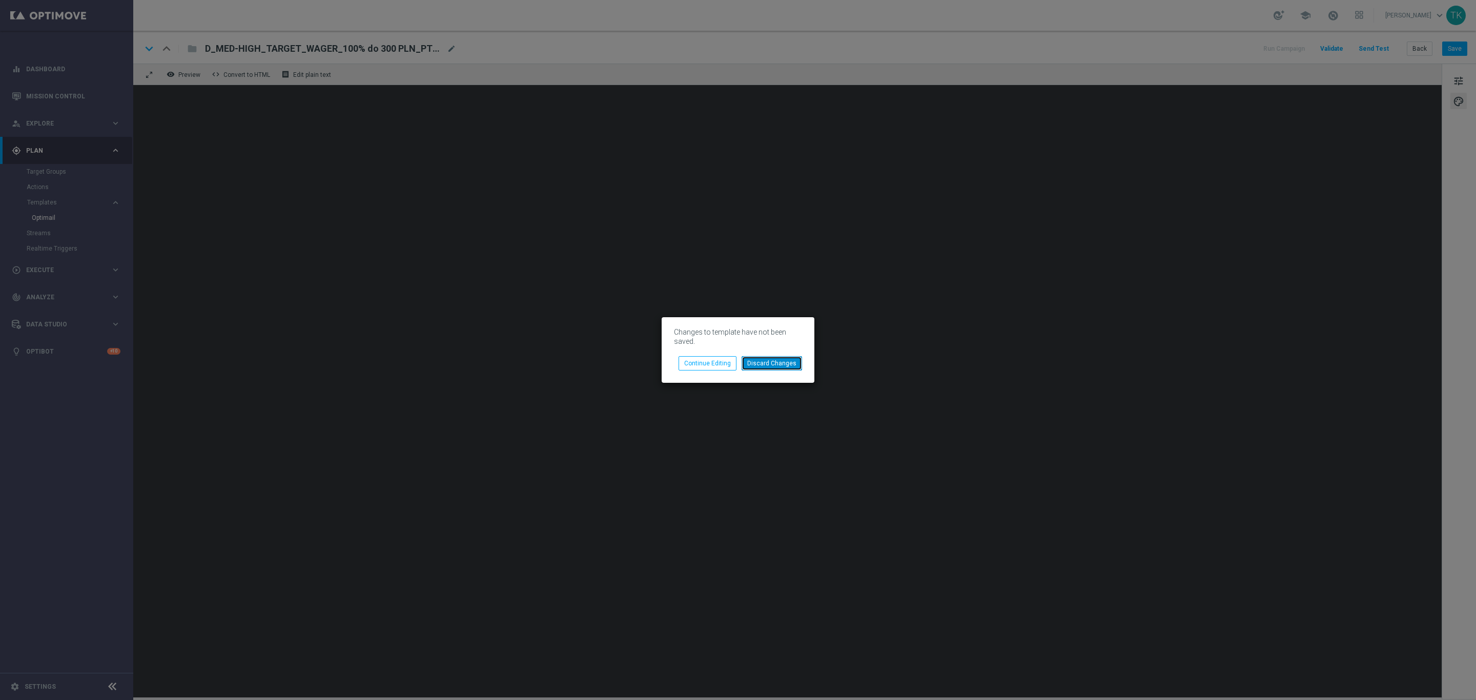
click at [768, 365] on button "Discard Changes" at bounding box center [772, 363] width 60 height 14
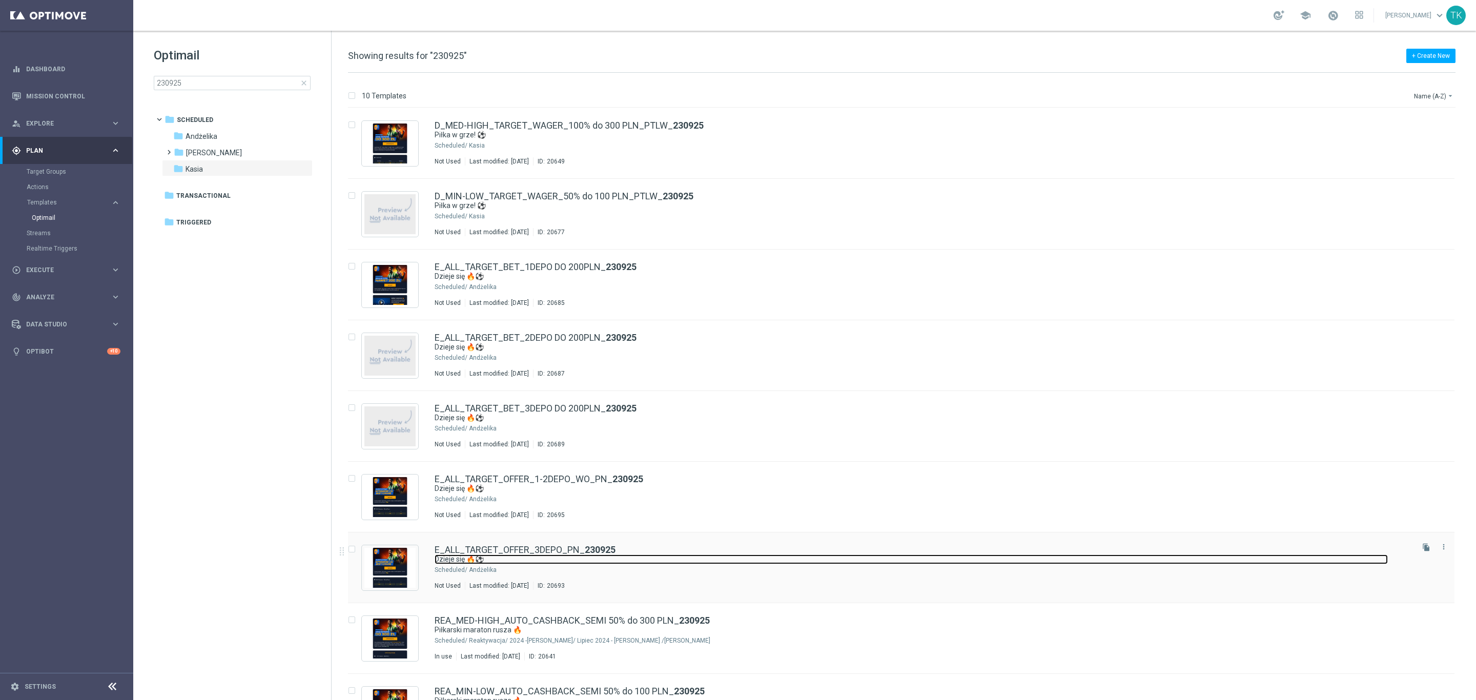
click at [600, 556] on link "Dzieje się 🔥⚽" at bounding box center [912, 560] width 954 height 10
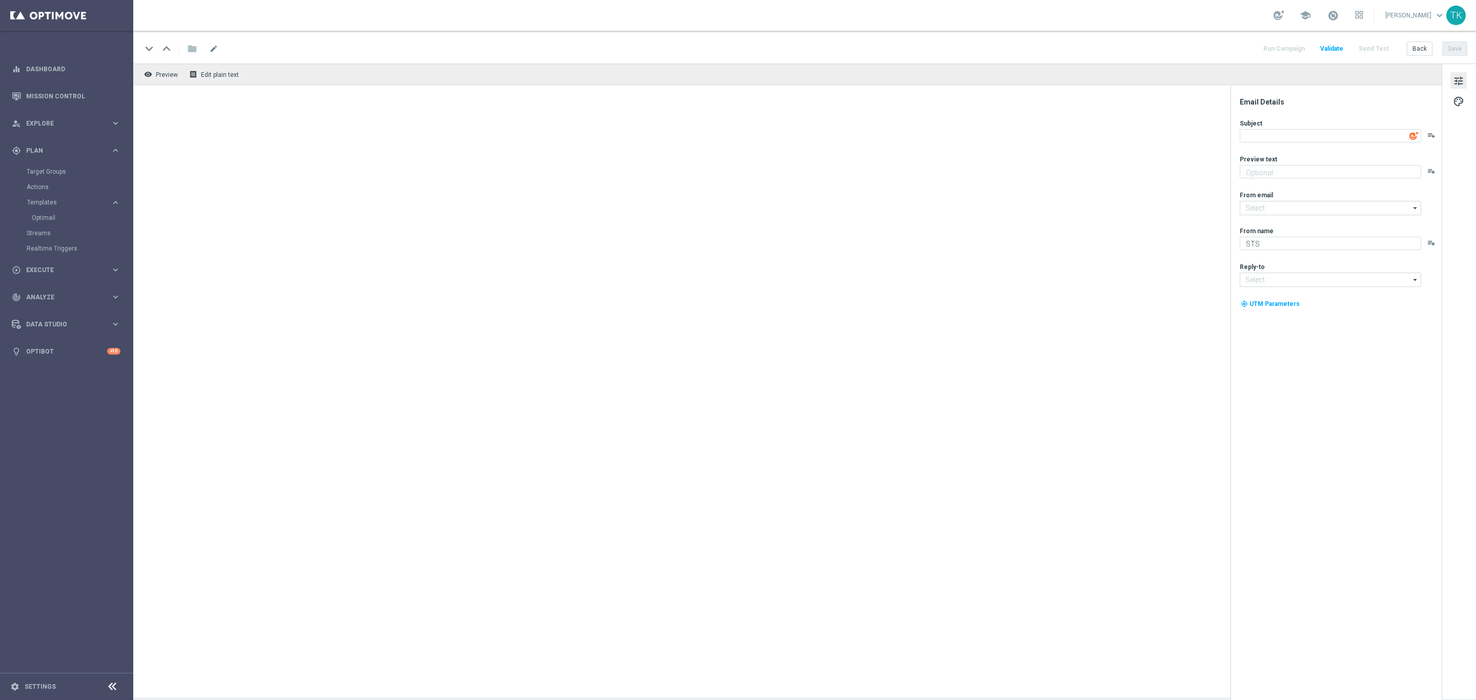
type textarea "Dzieje się 🔥⚽"
type textarea "Dużo piłki w środku tygodnia! Sprawdź kursy na najbliższe mecze 🔥"
type input "oferta@sts.pl"
type input "kontakt@sts.pl"
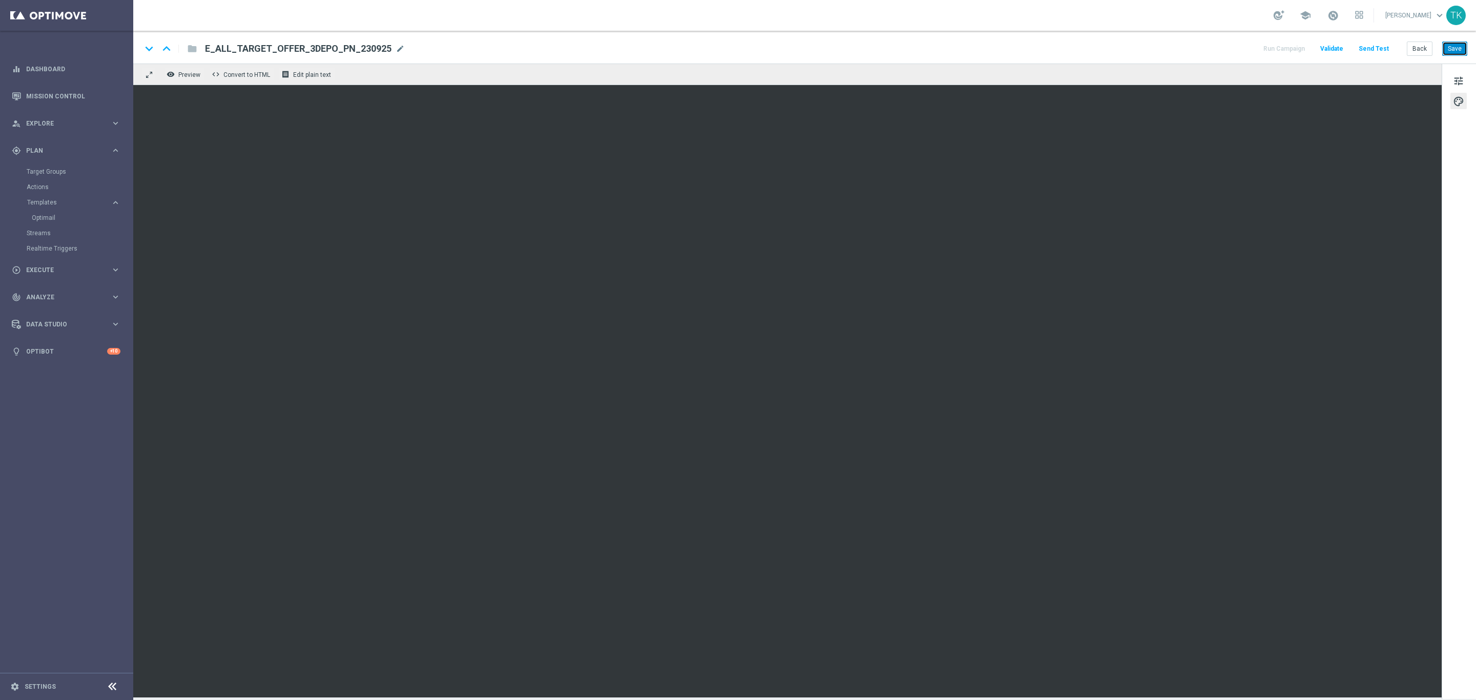
click at [1455, 45] on button "Save" at bounding box center [1455, 49] width 25 height 14
click at [1418, 47] on button "Back" at bounding box center [1420, 49] width 26 height 14
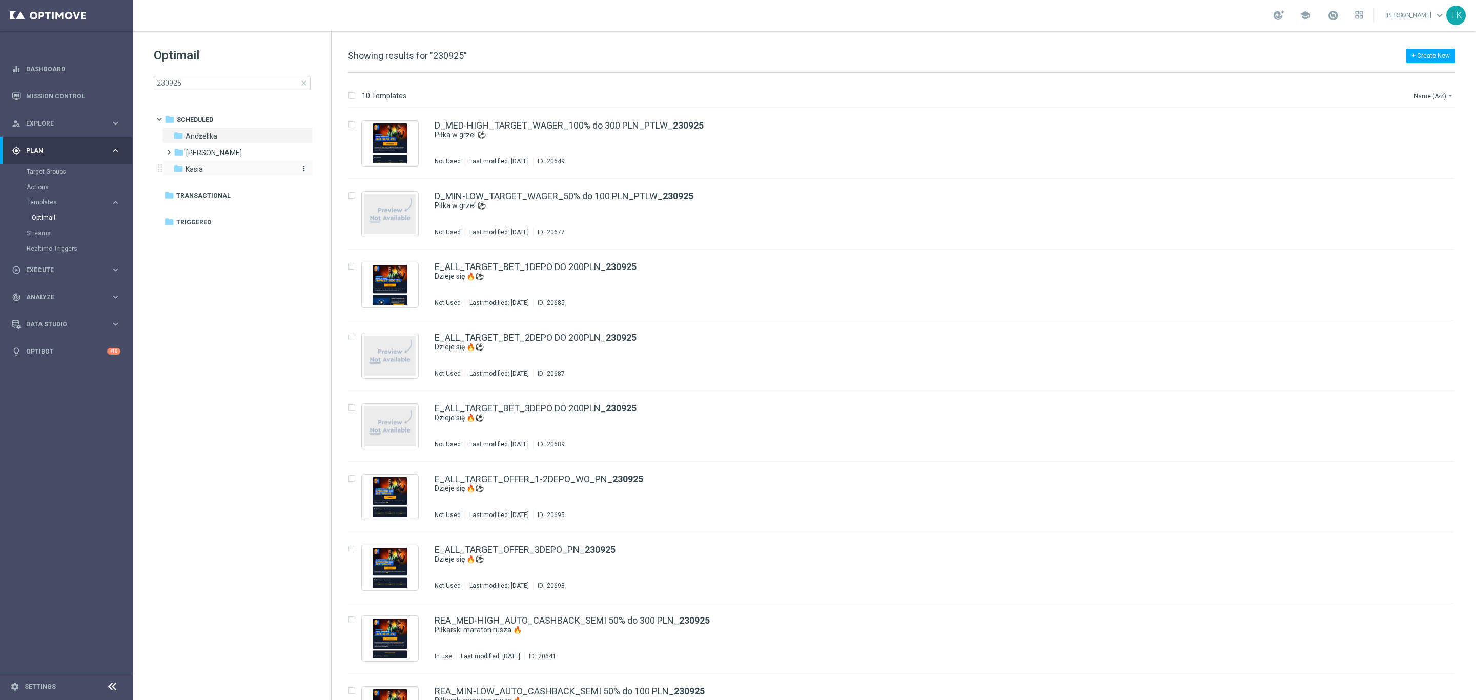
click at [192, 171] on span "Kasia" at bounding box center [194, 169] width 17 height 9
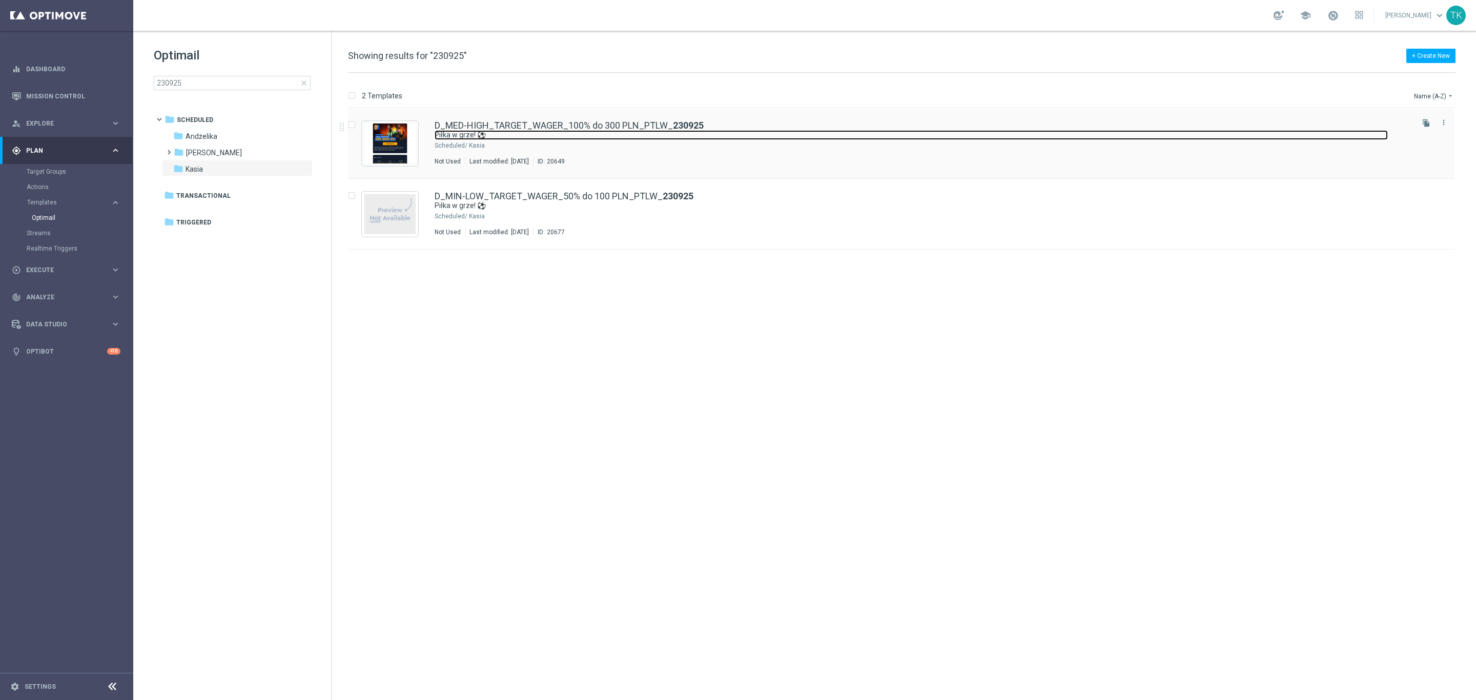
click at [620, 131] on link "Piłka w grze! ⚽" at bounding box center [912, 135] width 954 height 10
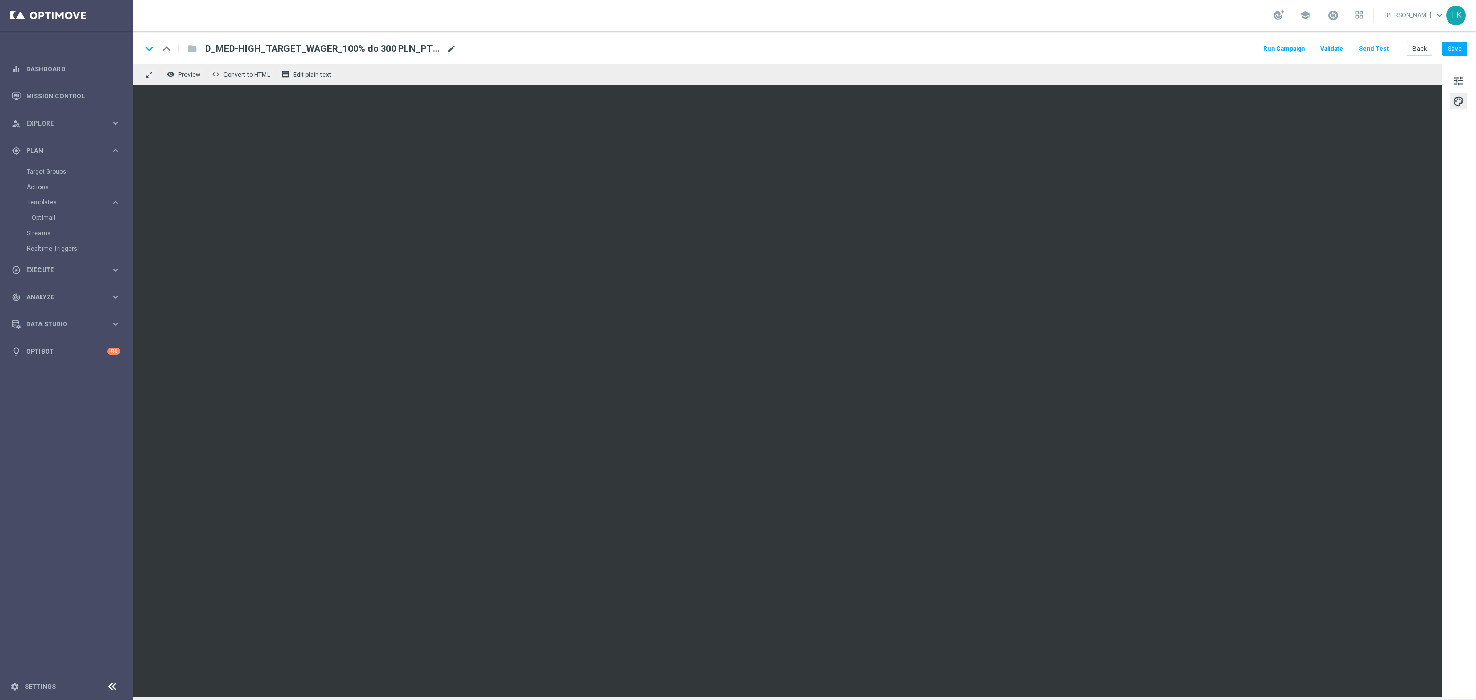
click at [451, 46] on span "mode_edit" at bounding box center [451, 48] width 9 height 9
click at [288, 48] on input "D_MED-HIGH_TARGET_WAGER_100% do 300 PLN_PTLW_230925" at bounding box center [332, 48] width 254 height 13
click at [1428, 45] on button "Back" at bounding box center [1420, 49] width 26 height 14
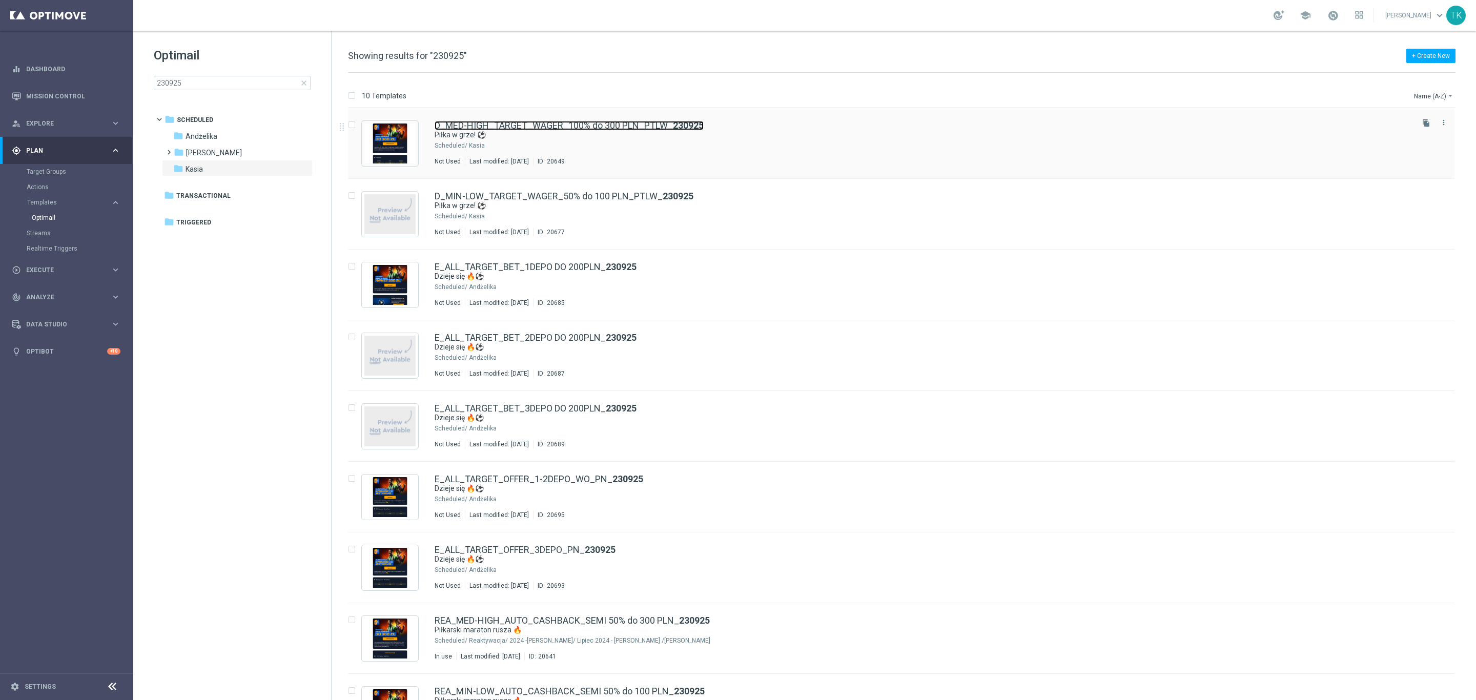
click at [603, 128] on link "D_MED-HIGH_TARGET_WAGER_100% do 300 PLN_PTLW_ 230925" at bounding box center [569, 125] width 269 height 9
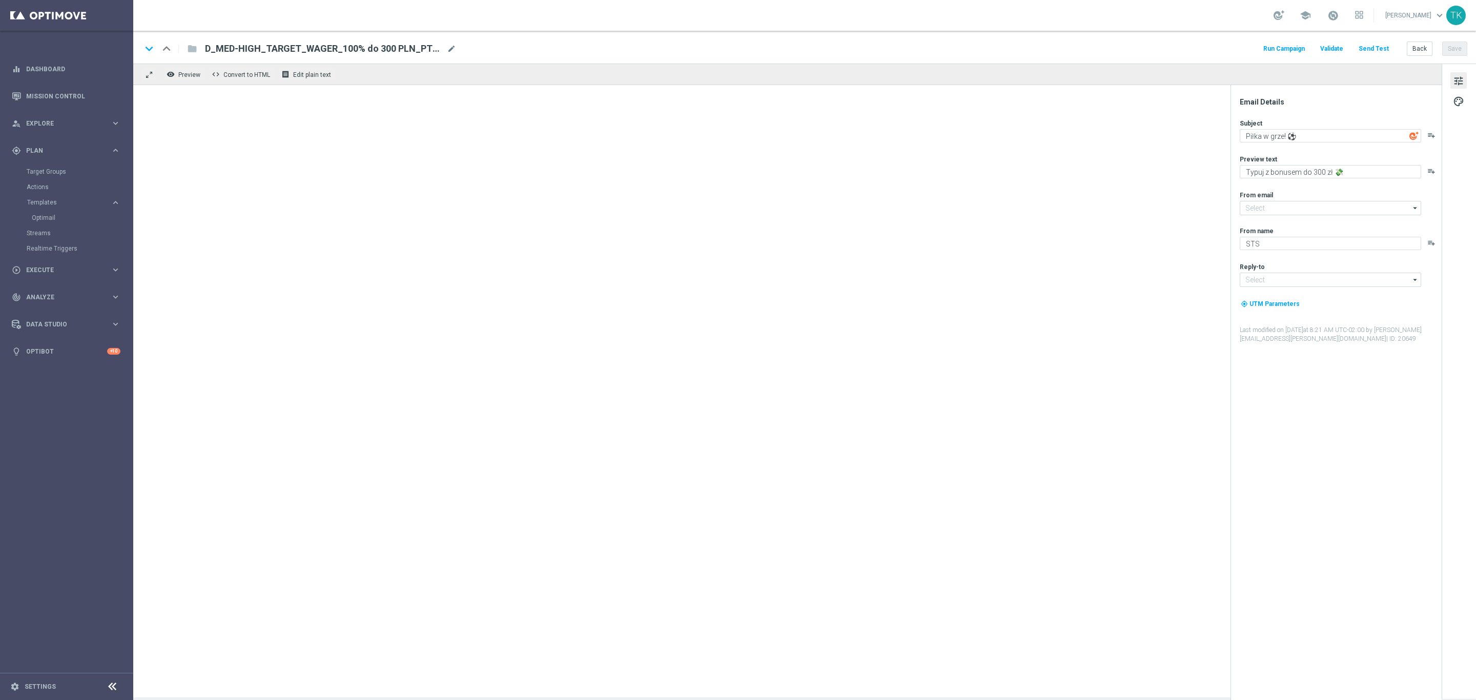
type input "oferta@sts.pl"
type input "kontakt@sts.pl"
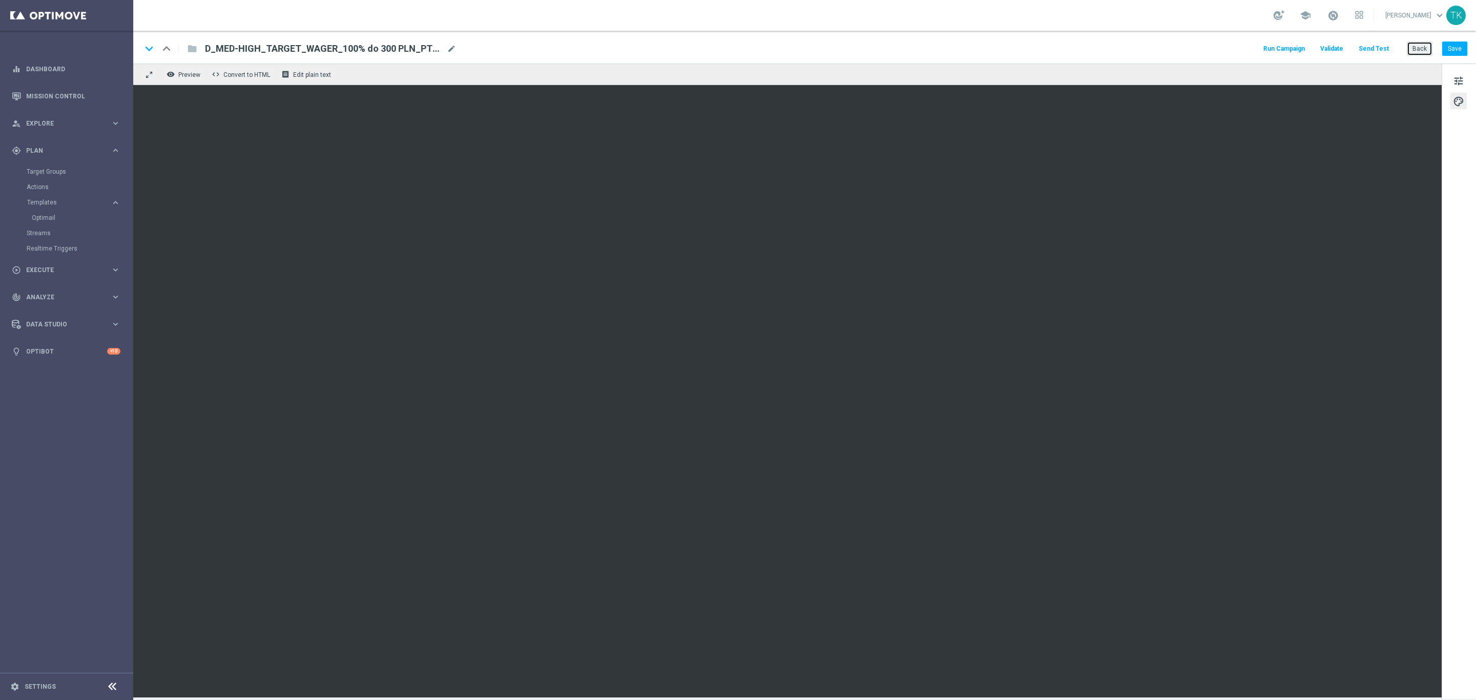
click at [1424, 51] on button "Back" at bounding box center [1420, 49] width 26 height 14
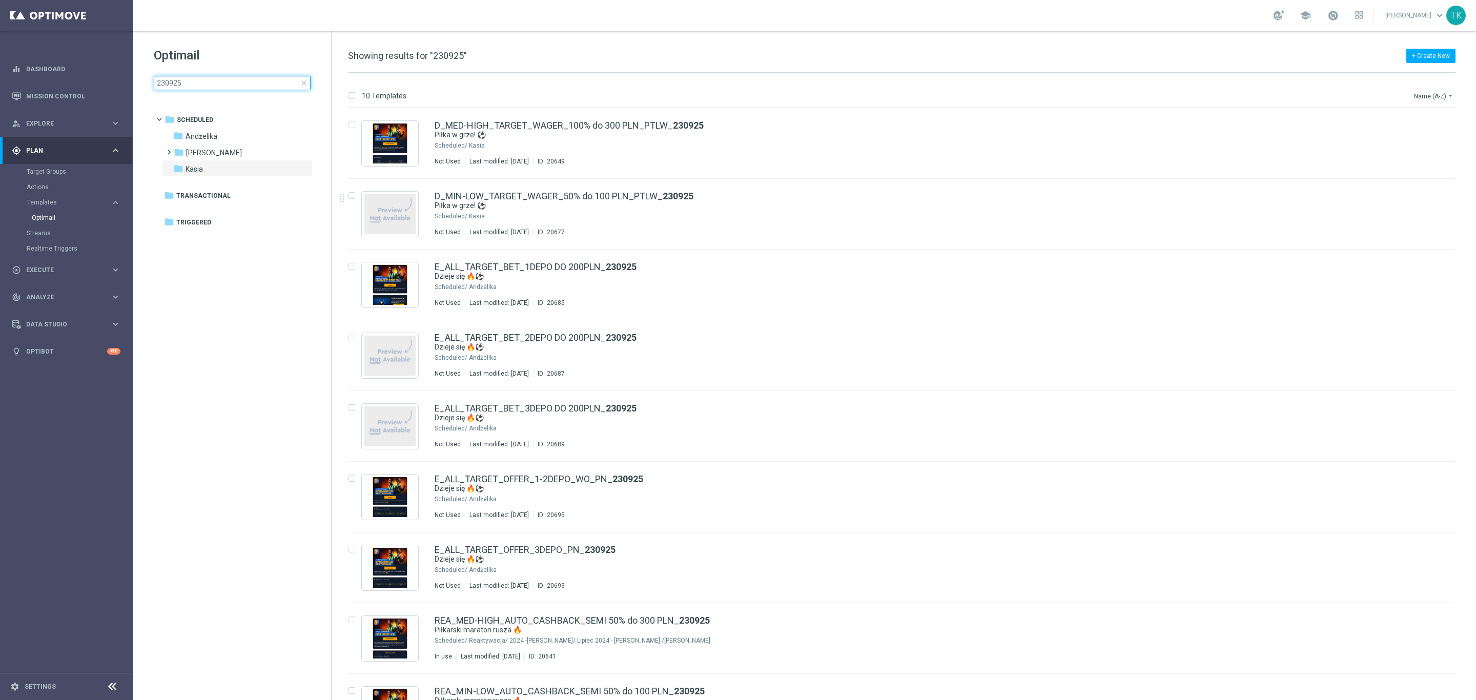
click at [168, 85] on input "230925" at bounding box center [232, 83] width 157 height 14
type input "E_ALL_TARGET_OFFER_3DEPO_PN_230925"
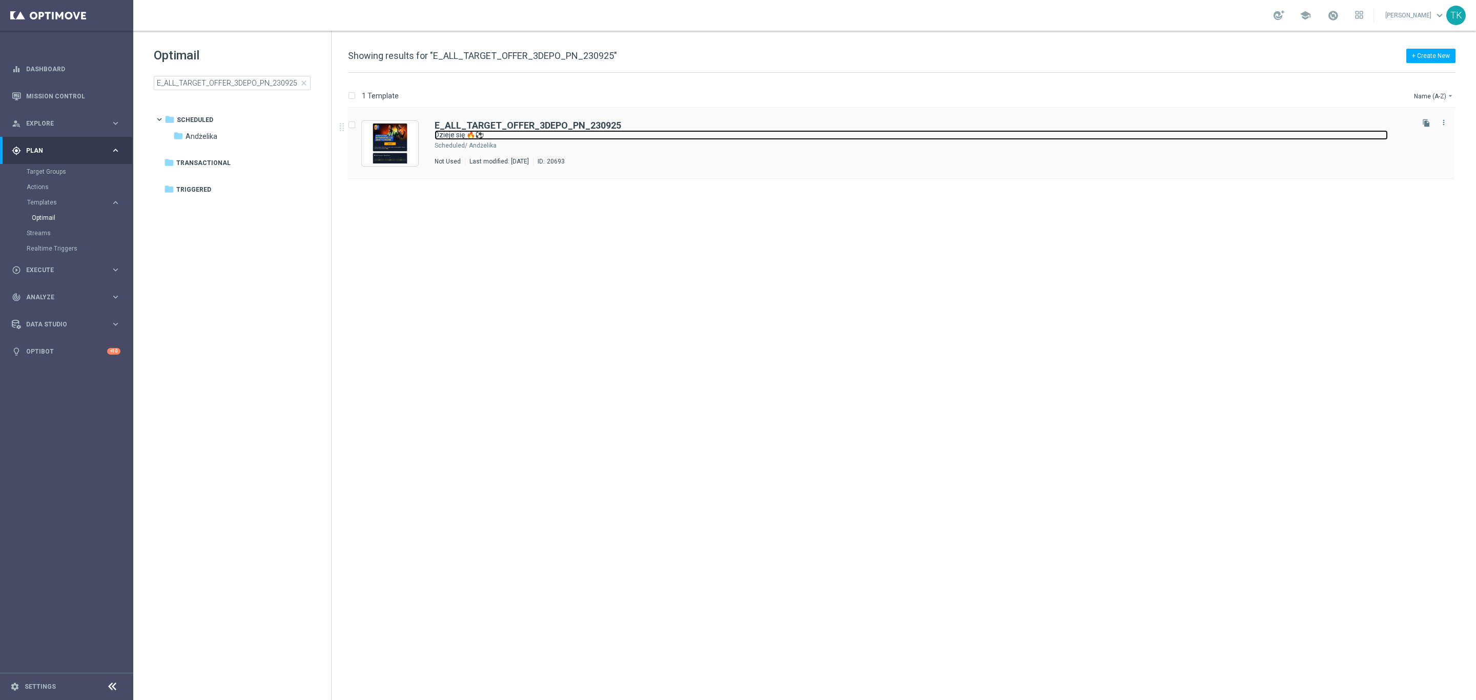
click at [642, 136] on link "Dzieje się 🔥⚽" at bounding box center [912, 135] width 954 height 10
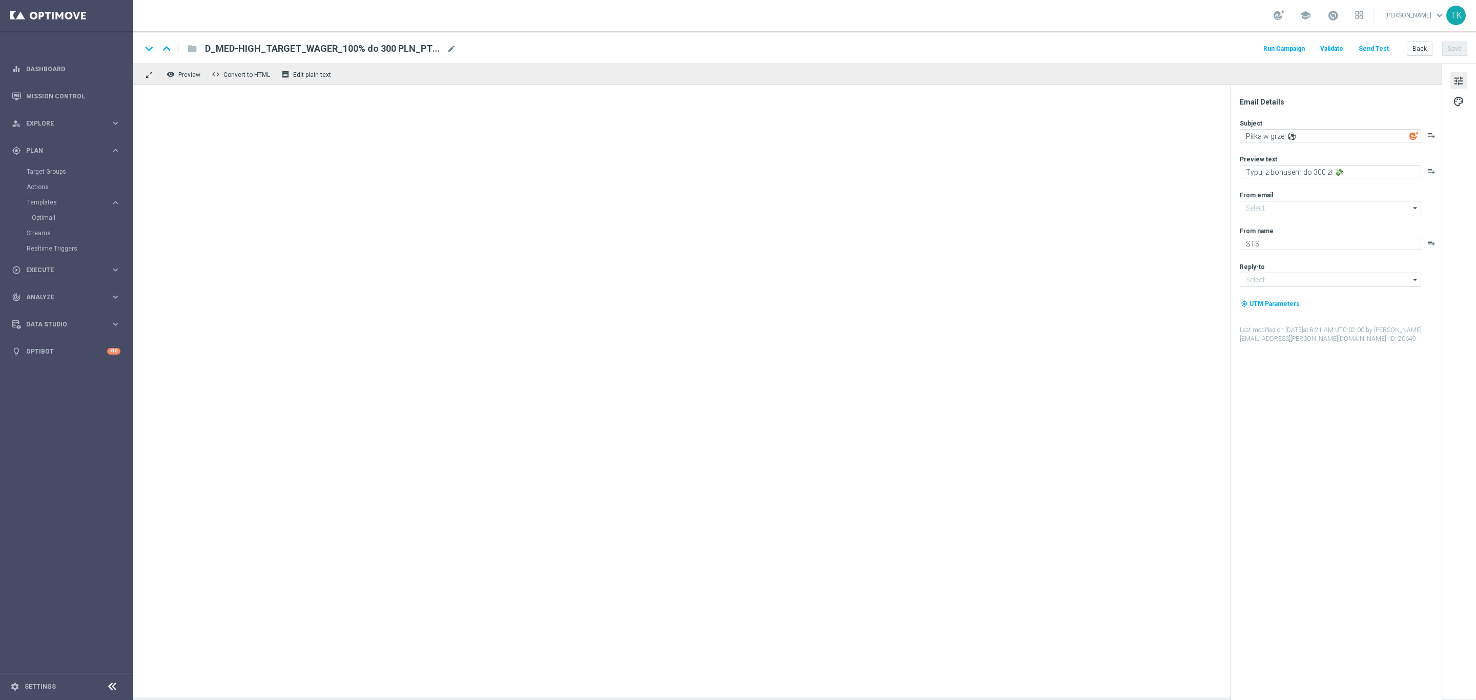
type textarea "Dzieje się 🔥⚽"
type textarea "Dużo piłki w środku tygodnia! Sprawdź kursy na najbliższe mecze 🔥"
type input "oferta@sts.pl"
type input "kontakt@sts.pl"
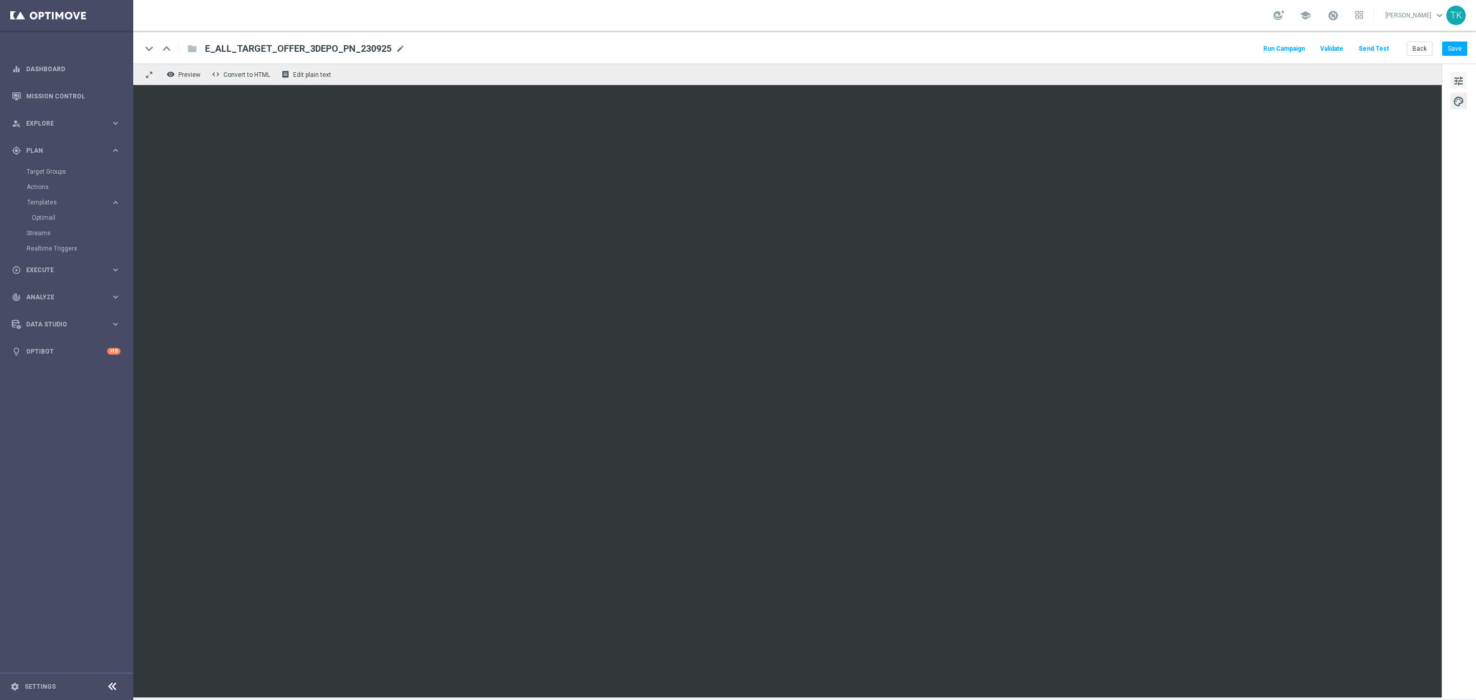
click at [1460, 82] on span "tune" at bounding box center [1458, 80] width 11 height 13
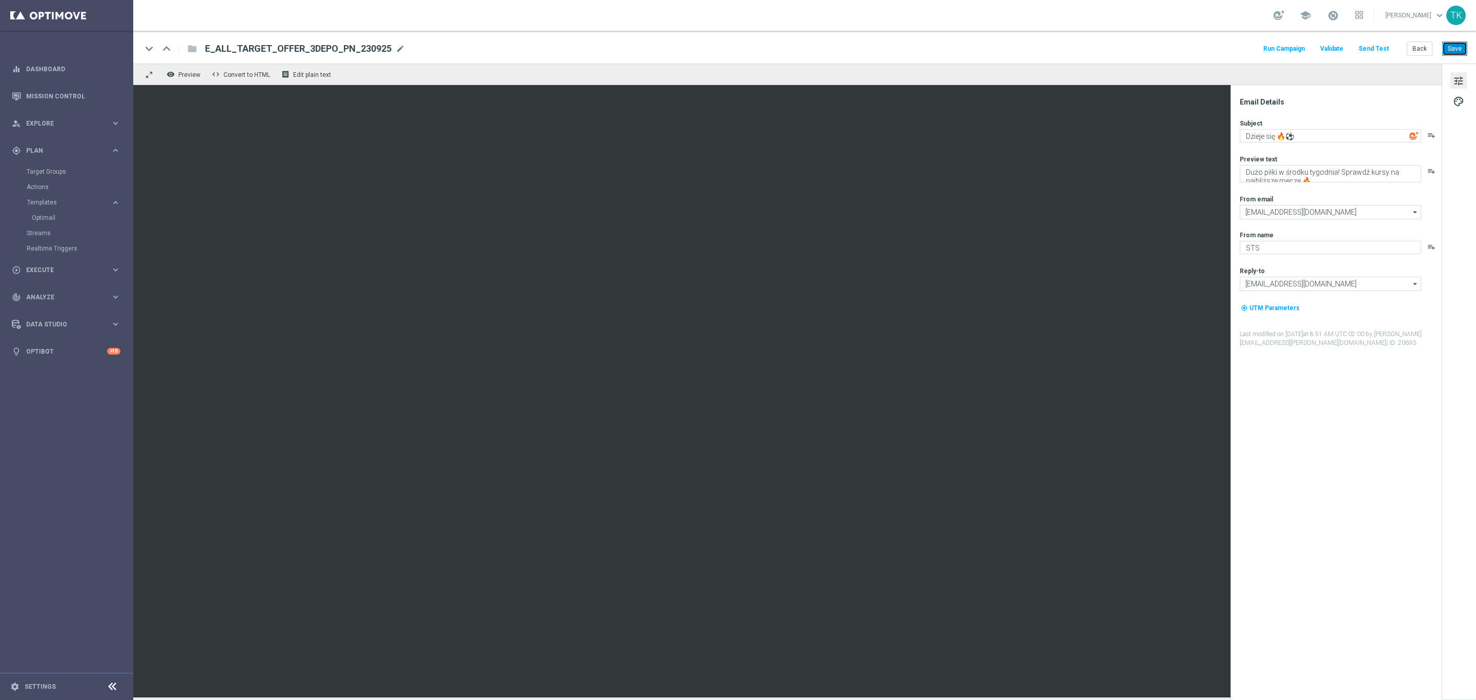
click at [1460, 51] on button "Save" at bounding box center [1455, 49] width 25 height 14
click at [1420, 48] on button "Back" at bounding box center [1420, 49] width 26 height 14
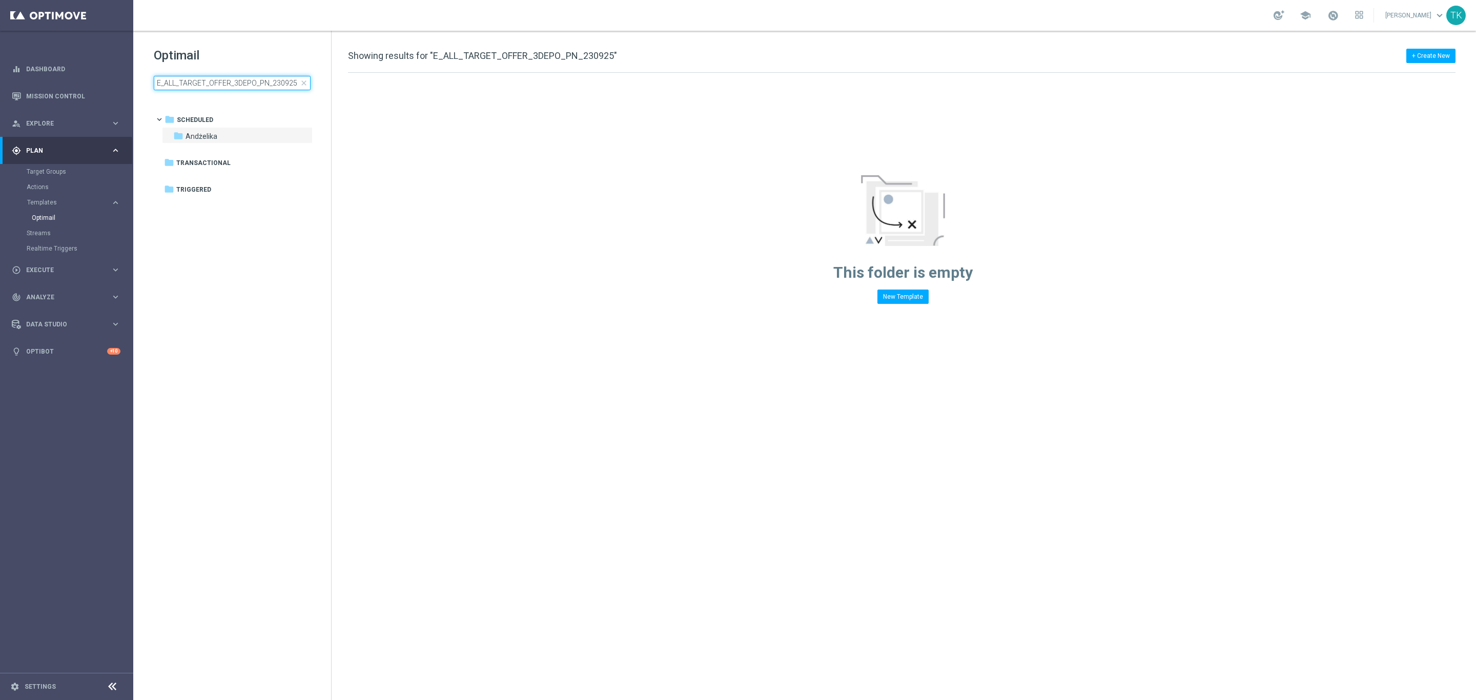
click at [191, 82] on input "E_ALL_TARGET_OFFER_3DEPO_PN_230925" at bounding box center [232, 83] width 157 height 14
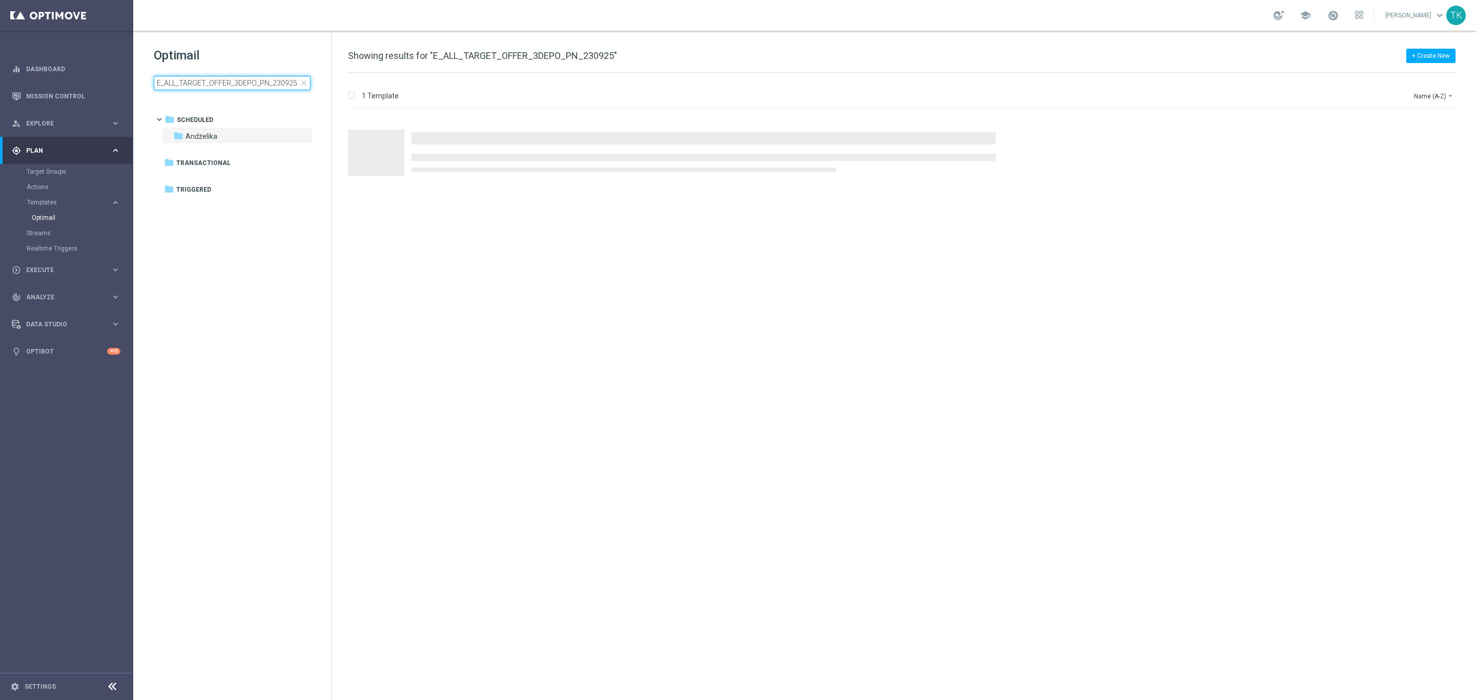
type input "E_ALL_TARGET_OFFER_1-2DEPO_WO_PN_230925"
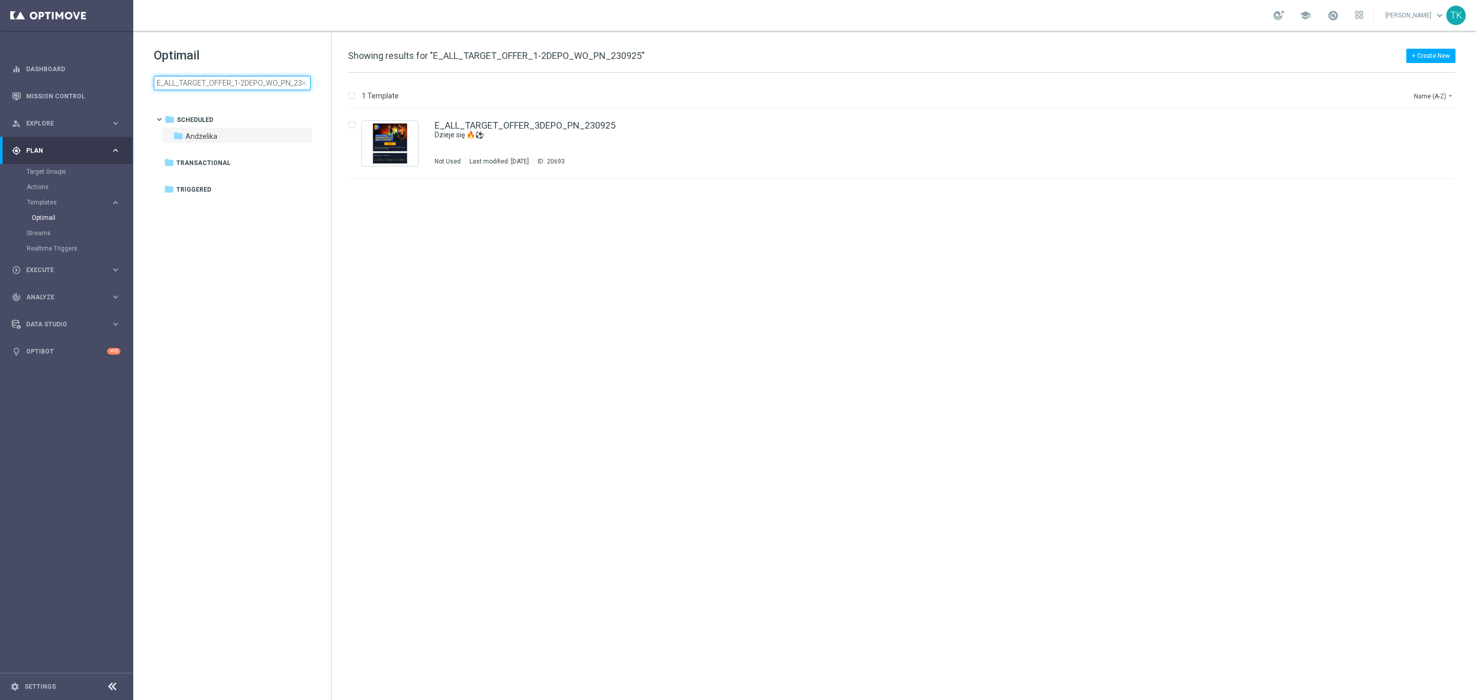
scroll to position [0, 13]
click at [569, 148] on div "Andżelika" at bounding box center [940, 145] width 943 height 8
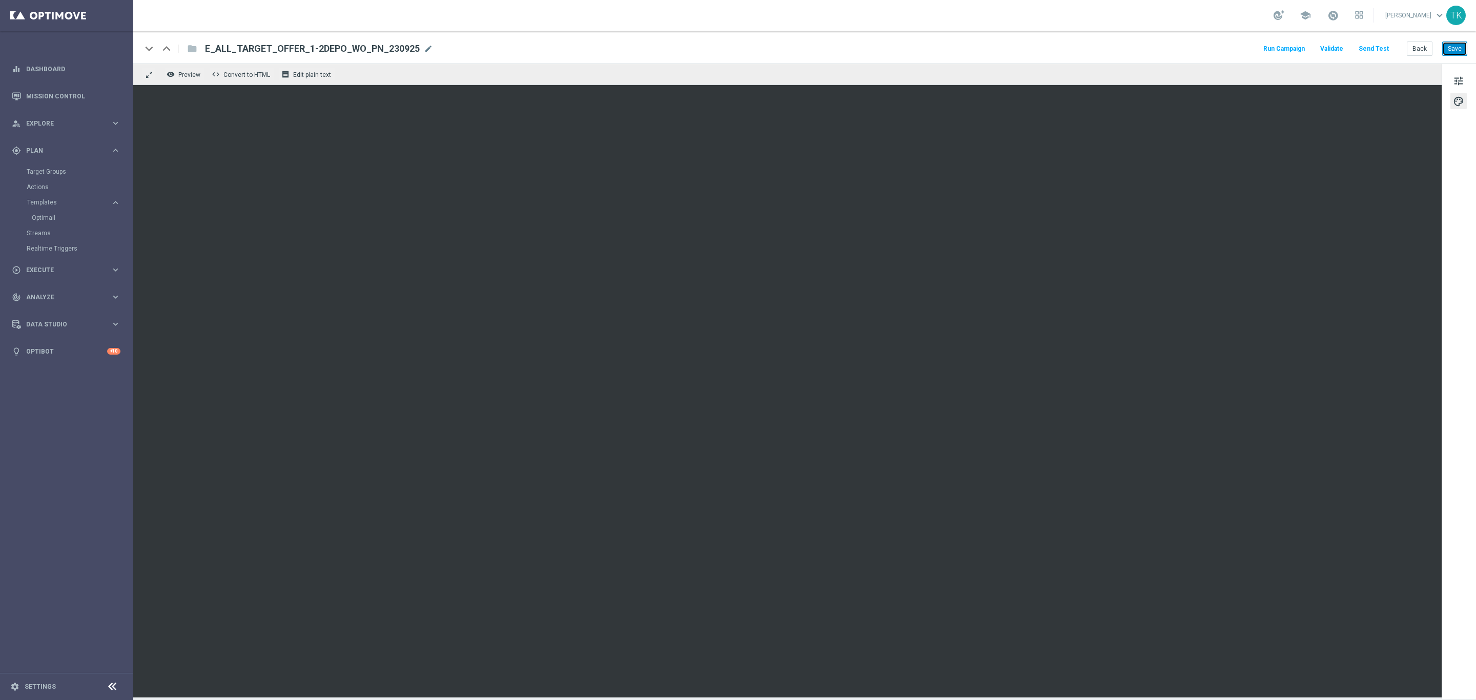
click at [1460, 45] on button "Save" at bounding box center [1455, 49] width 25 height 14
click at [1423, 51] on button "Back" at bounding box center [1420, 49] width 26 height 14
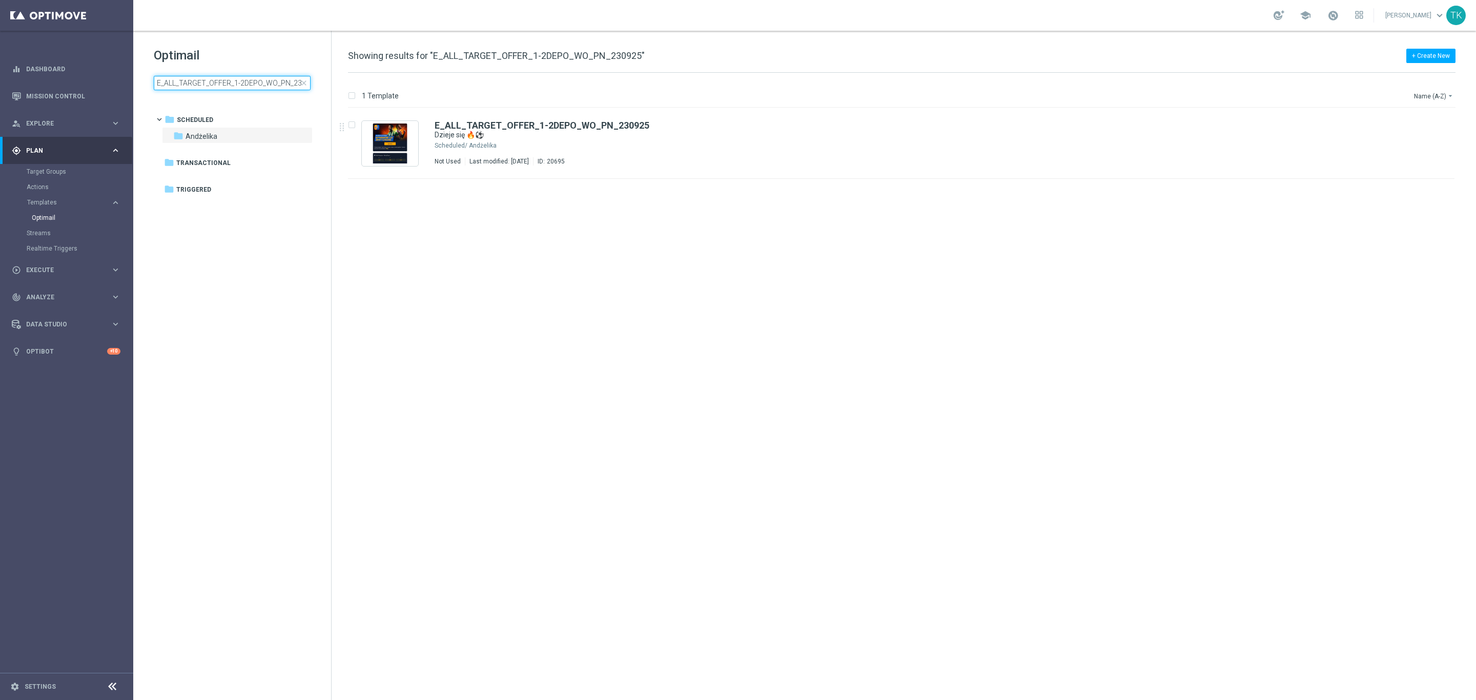
click at [184, 78] on input "E_ALL_TARGET_OFFER_1-2DEPO_WO_PN_230925" at bounding box center [232, 83] width 157 height 14
type input "E_ALL_TARGET_OFFER_3DEPO_PN_230925"
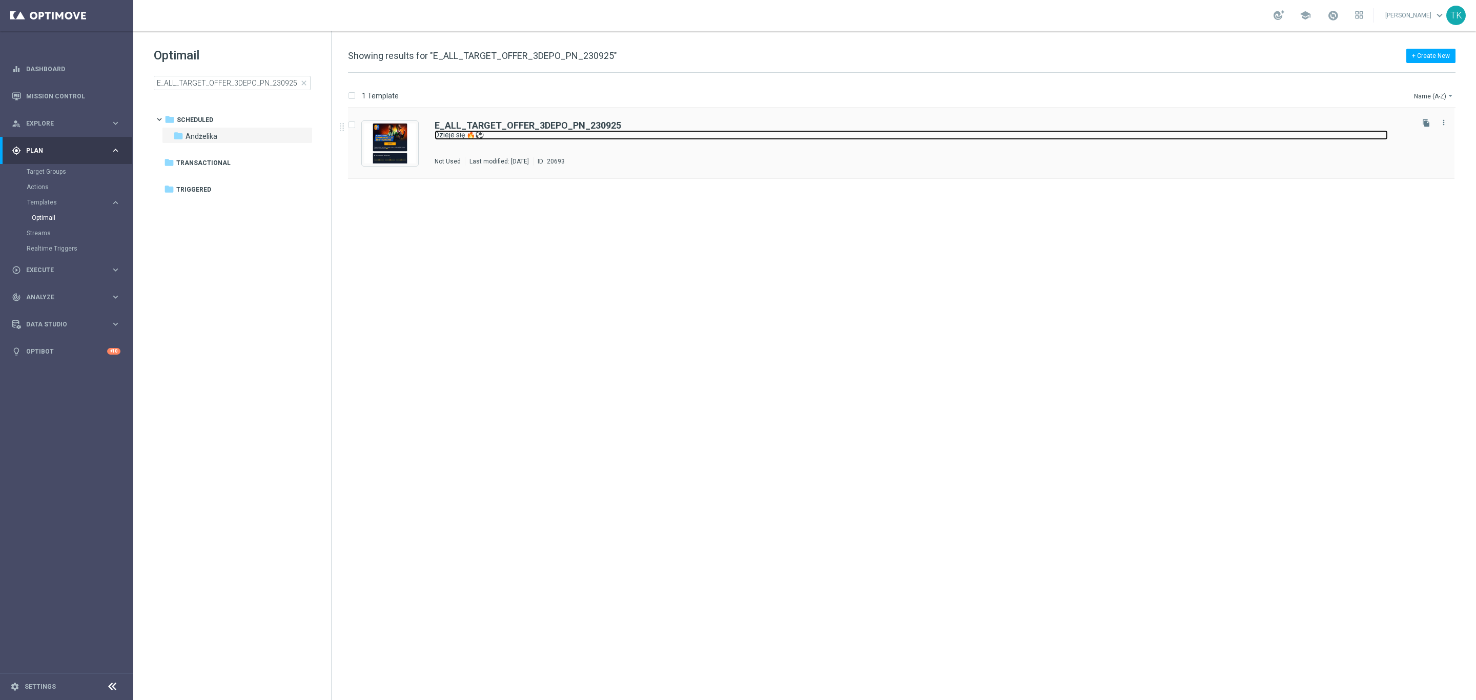
click at [546, 131] on link "Dzieje się 🔥⚽" at bounding box center [912, 135] width 954 height 10
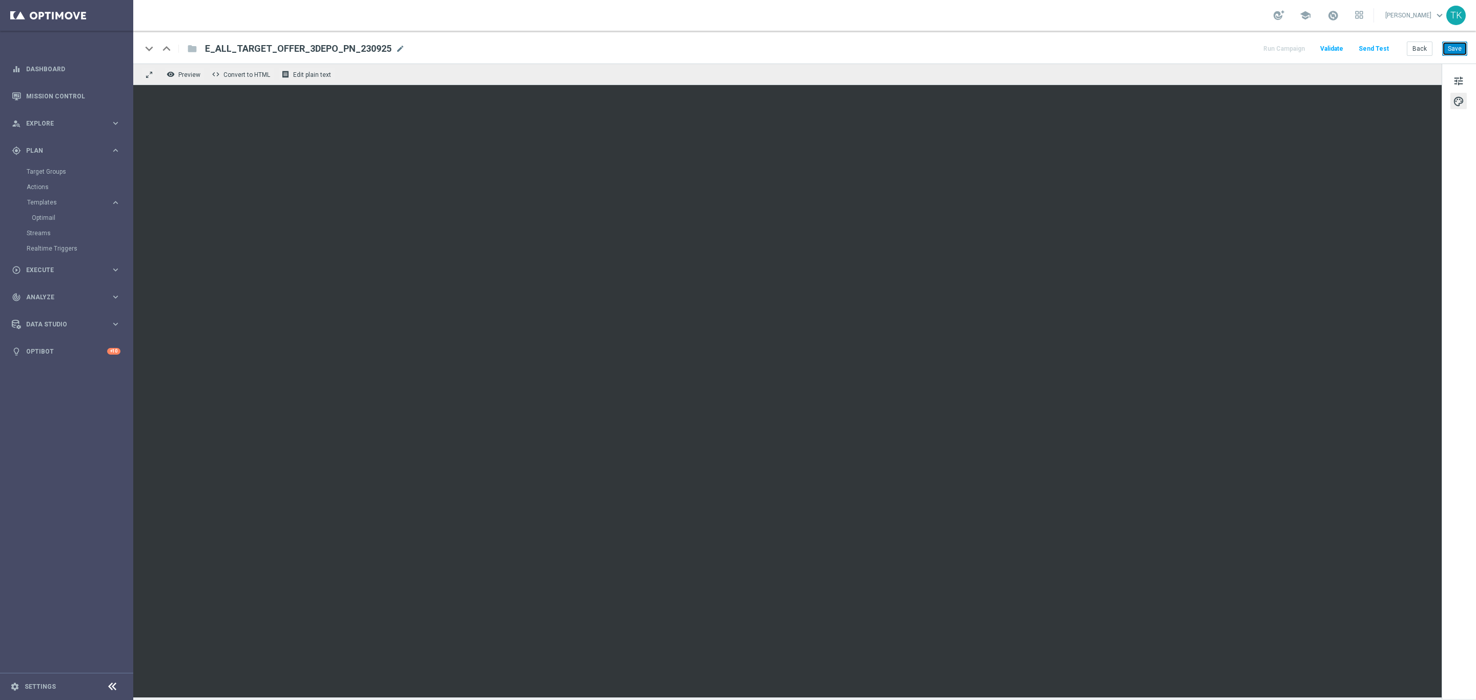
click at [1455, 50] on button "Save" at bounding box center [1455, 49] width 25 height 14
click at [1448, 50] on button "Save" at bounding box center [1455, 49] width 25 height 14
click at [1450, 50] on button "Save" at bounding box center [1455, 49] width 25 height 14
click at [1412, 46] on button "Back" at bounding box center [1420, 49] width 26 height 14
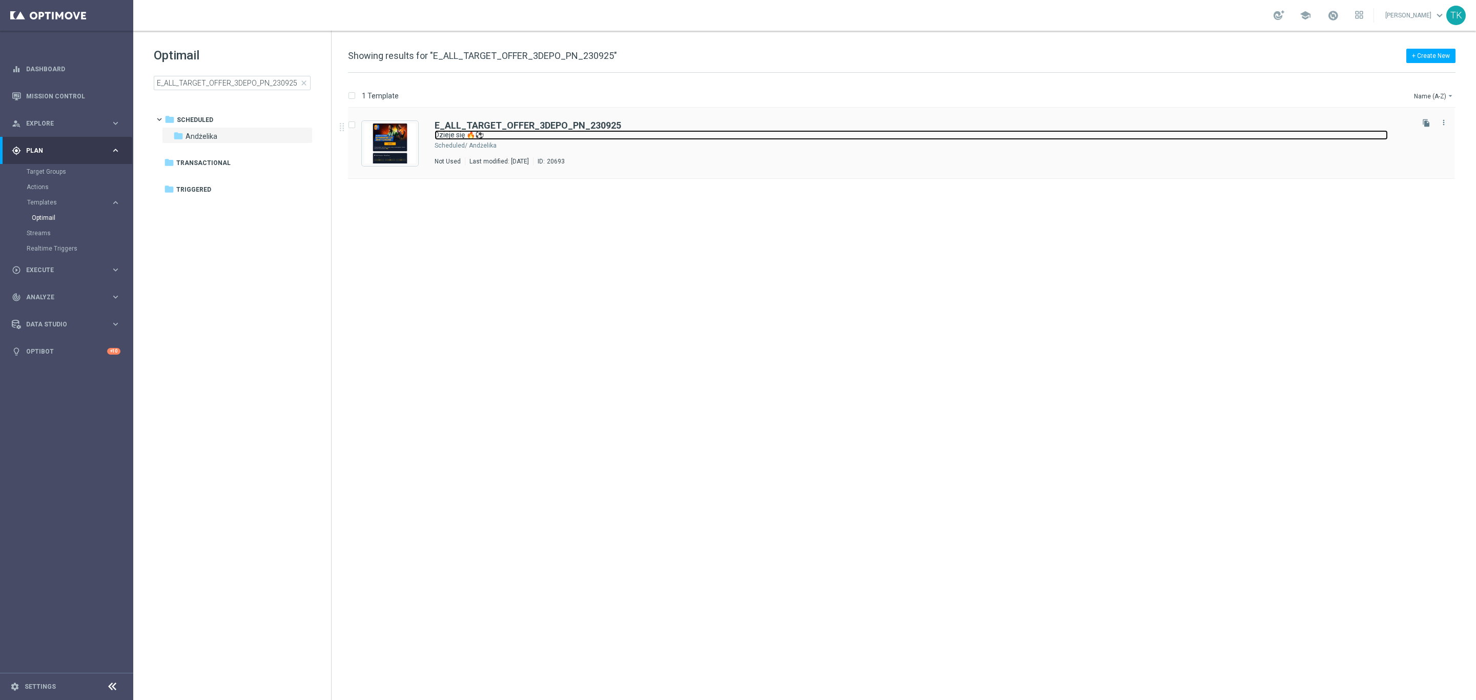
click at [535, 134] on link "Dzieje się 🔥⚽" at bounding box center [912, 135] width 954 height 10
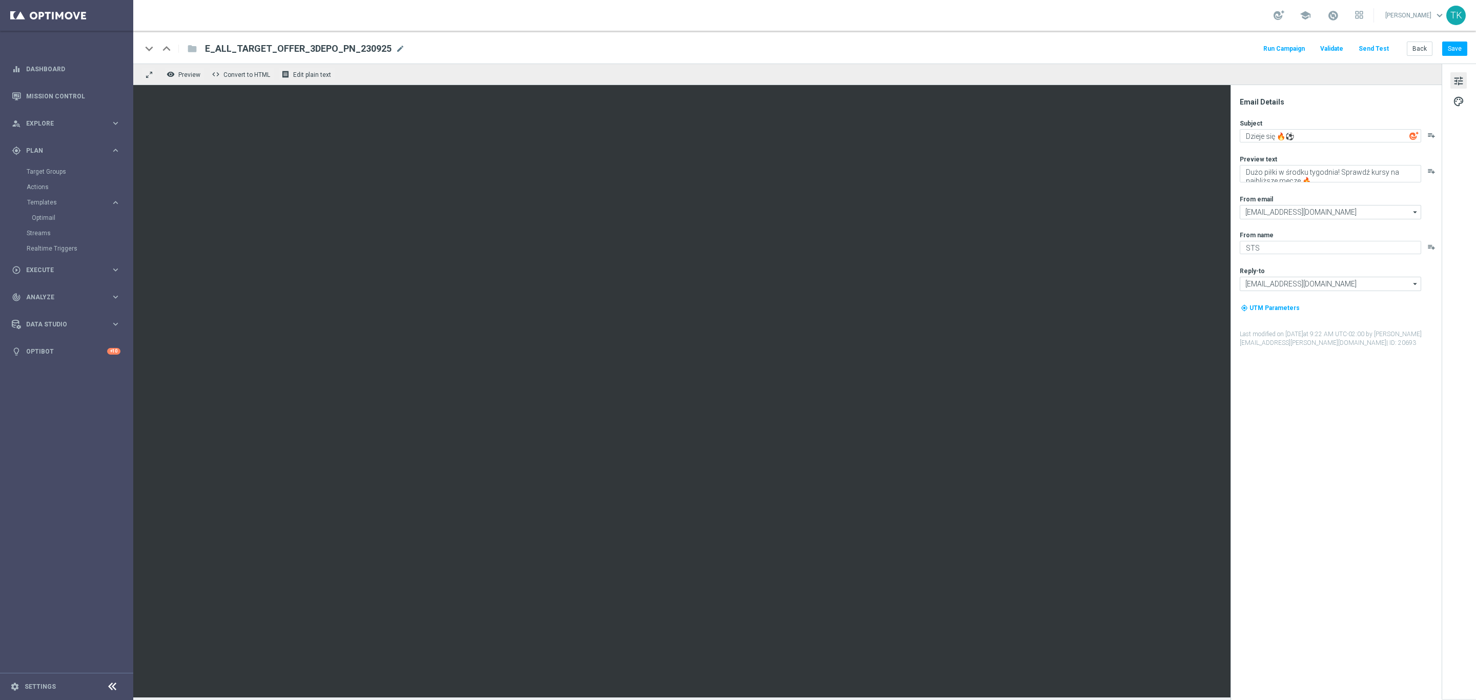
click at [1369, 52] on button "Send Test" at bounding box center [1374, 49] width 33 height 14
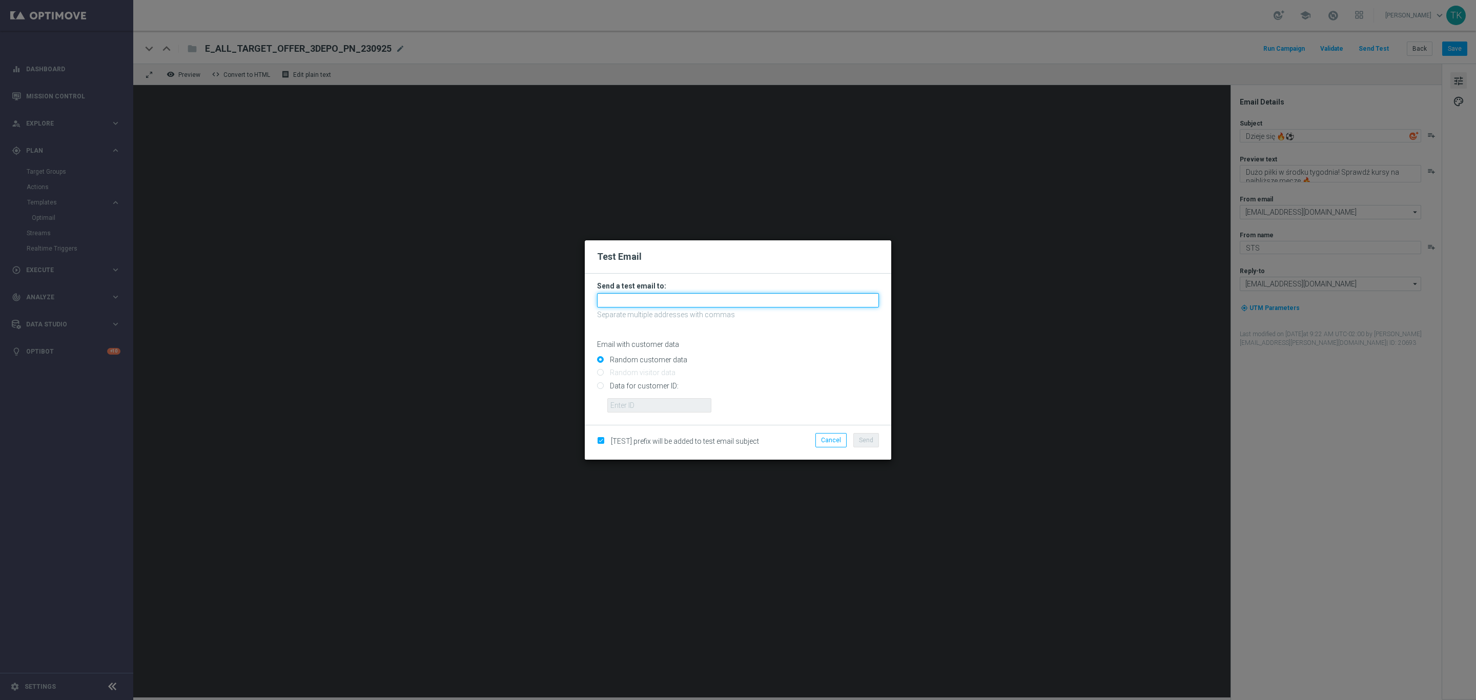
click at [627, 297] on input "text" at bounding box center [738, 300] width 282 height 14
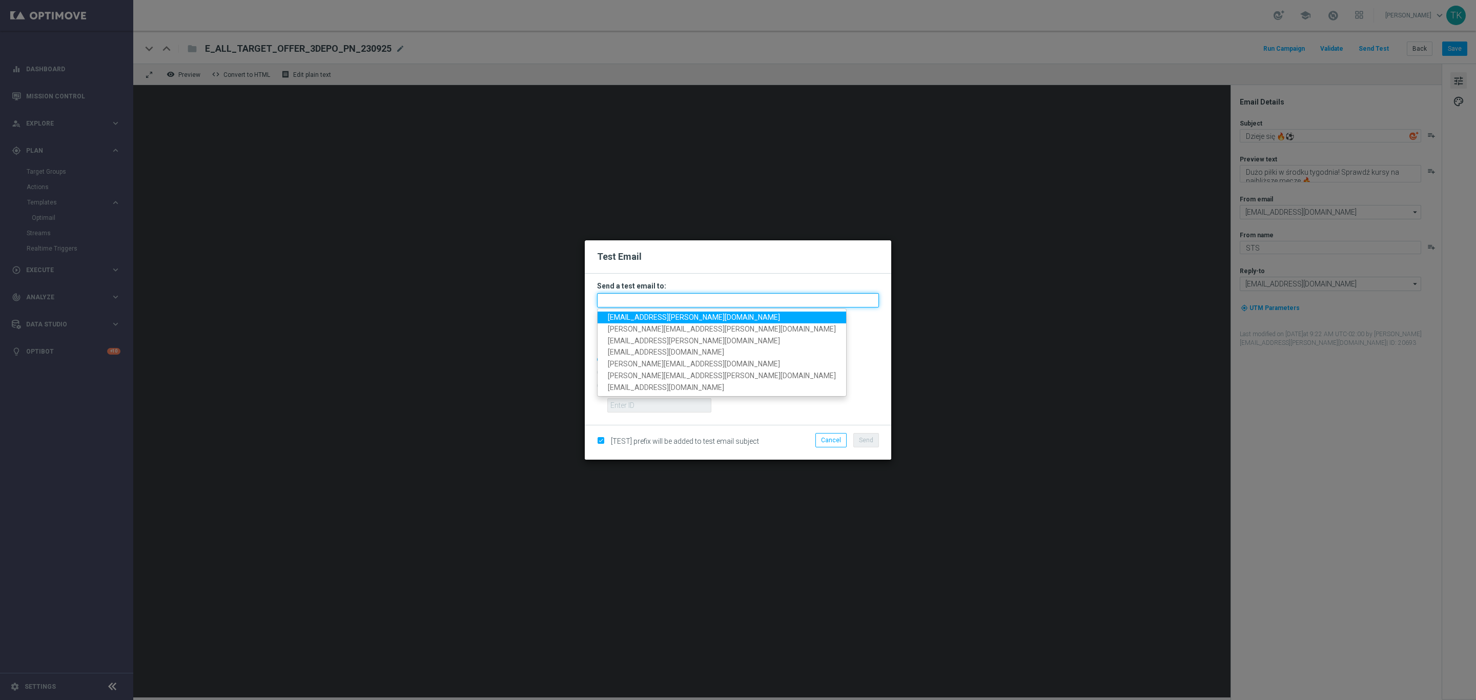
paste input "katarzyna.kaminska@sts.pl, andzelika.binek@sts.pl, krystian.potoczny@sts.pl, pa…"
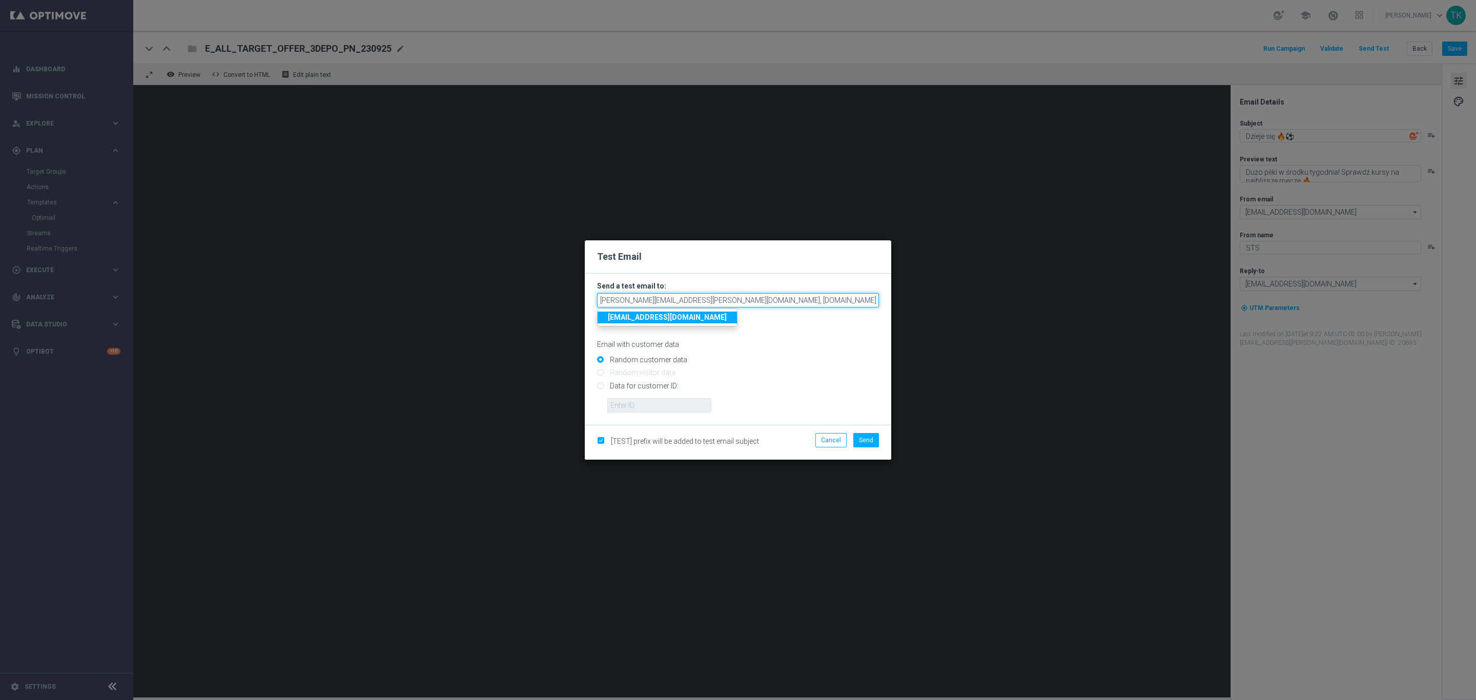
scroll to position [0, 323]
click at [794, 354] on div "Random customer data" at bounding box center [738, 358] width 282 height 13
click at [859, 438] on span "Send" at bounding box center [866, 440] width 14 height 7
type input "katarzyna.kaminska@sts.pl,andzelika.binek@sts.pl,krystian.potoczny@sts.pl,patry…"
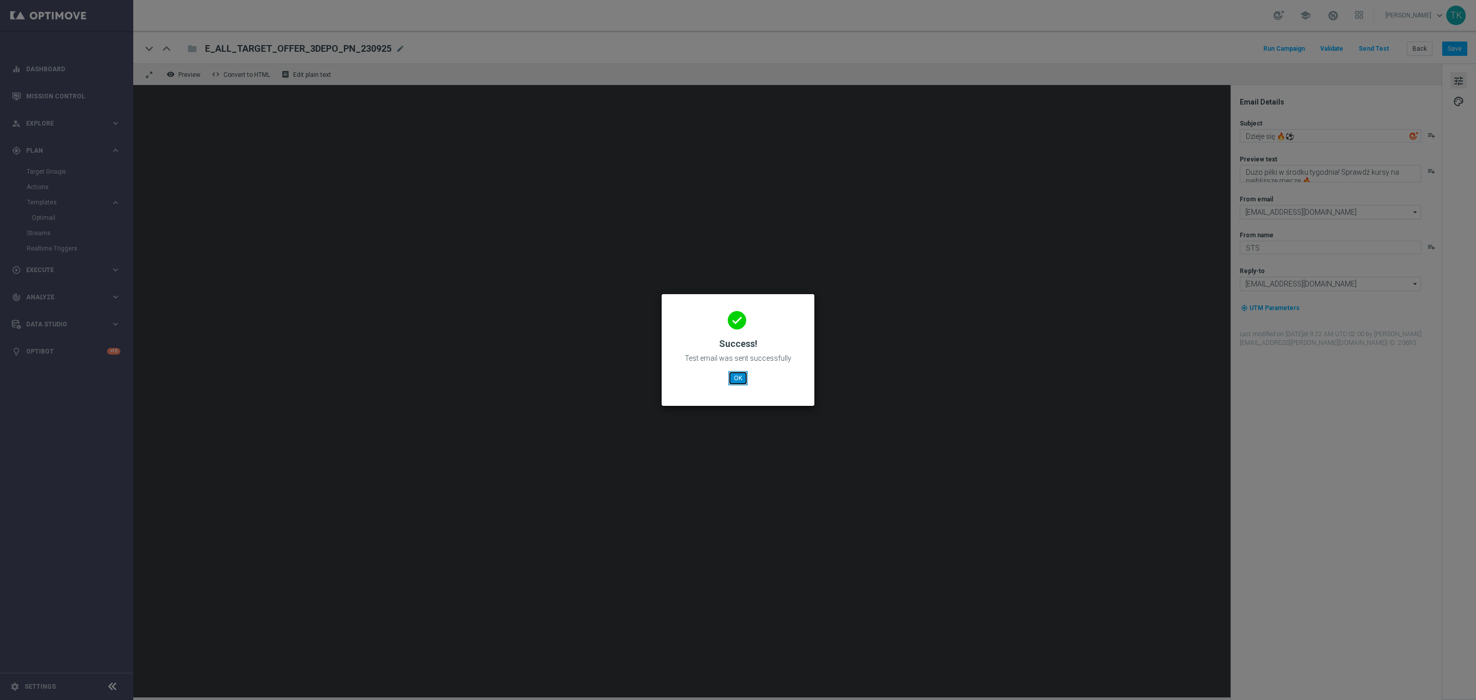
click at [740, 377] on button "OK" at bounding box center [737, 378] width 19 height 14
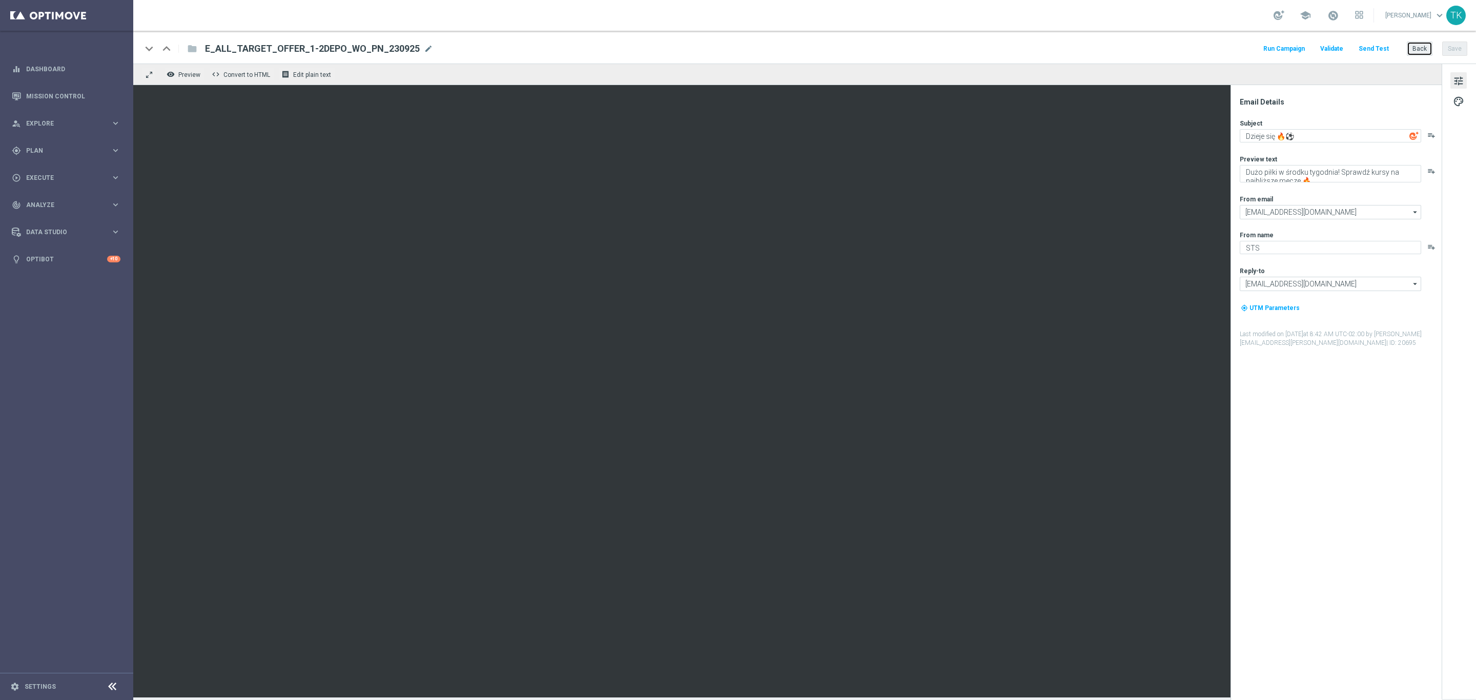
click at [1413, 47] on button "Back" at bounding box center [1420, 49] width 26 height 14
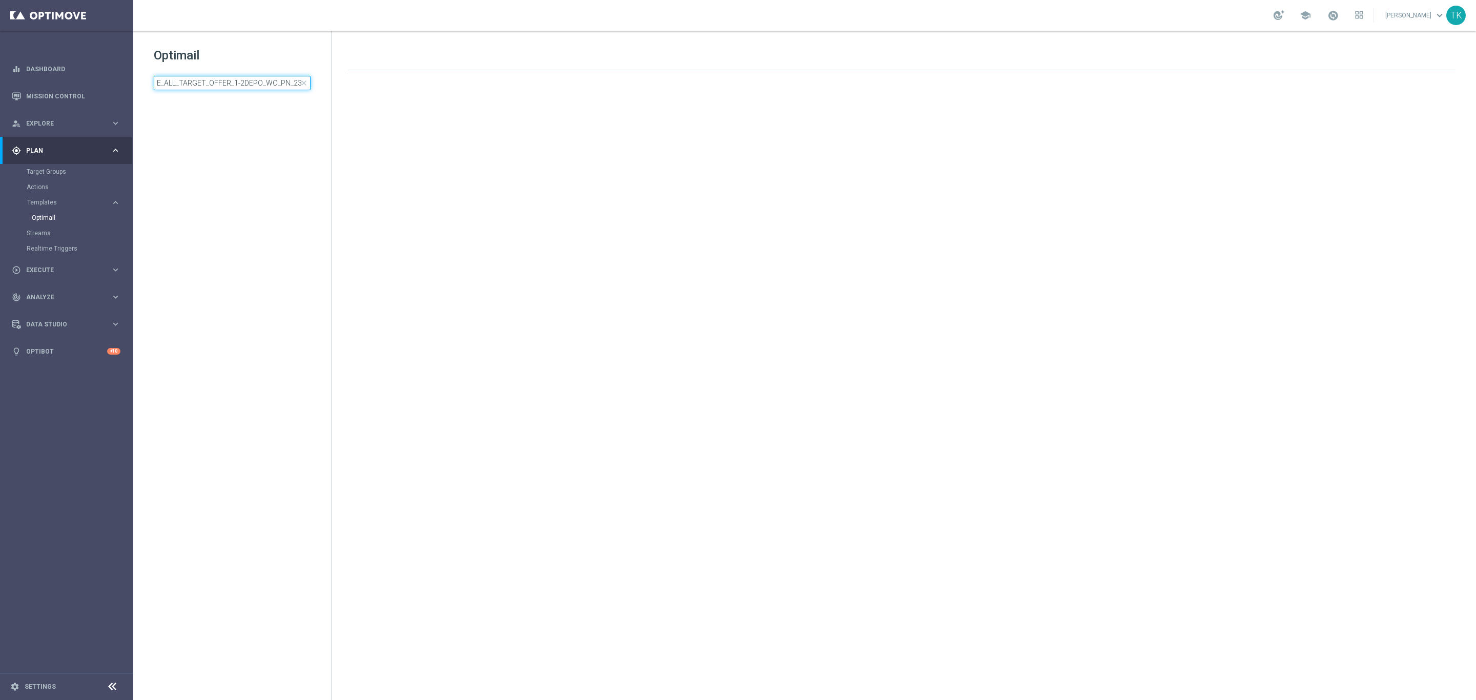
click at [220, 82] on input "E_ALL_TARGET_OFFER_1-2DEPO_WO_PN_230925" at bounding box center [232, 83] width 157 height 14
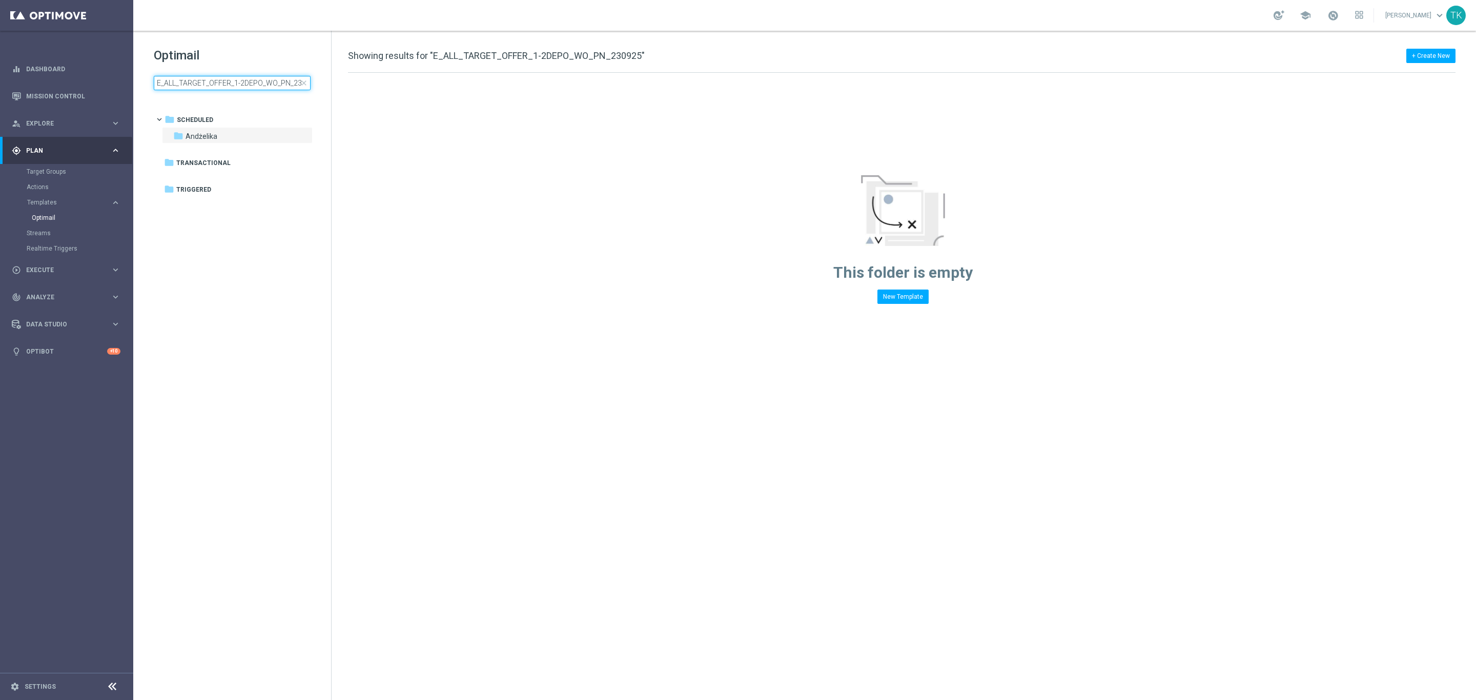
click at [220, 82] on input "E_ALL_TARGET_OFFER_1-2DEPO_WO_PN_230925" at bounding box center [232, 83] width 157 height 14
type input "E_ALL_TARGET_OFFER_3DEPO_PN_230925"
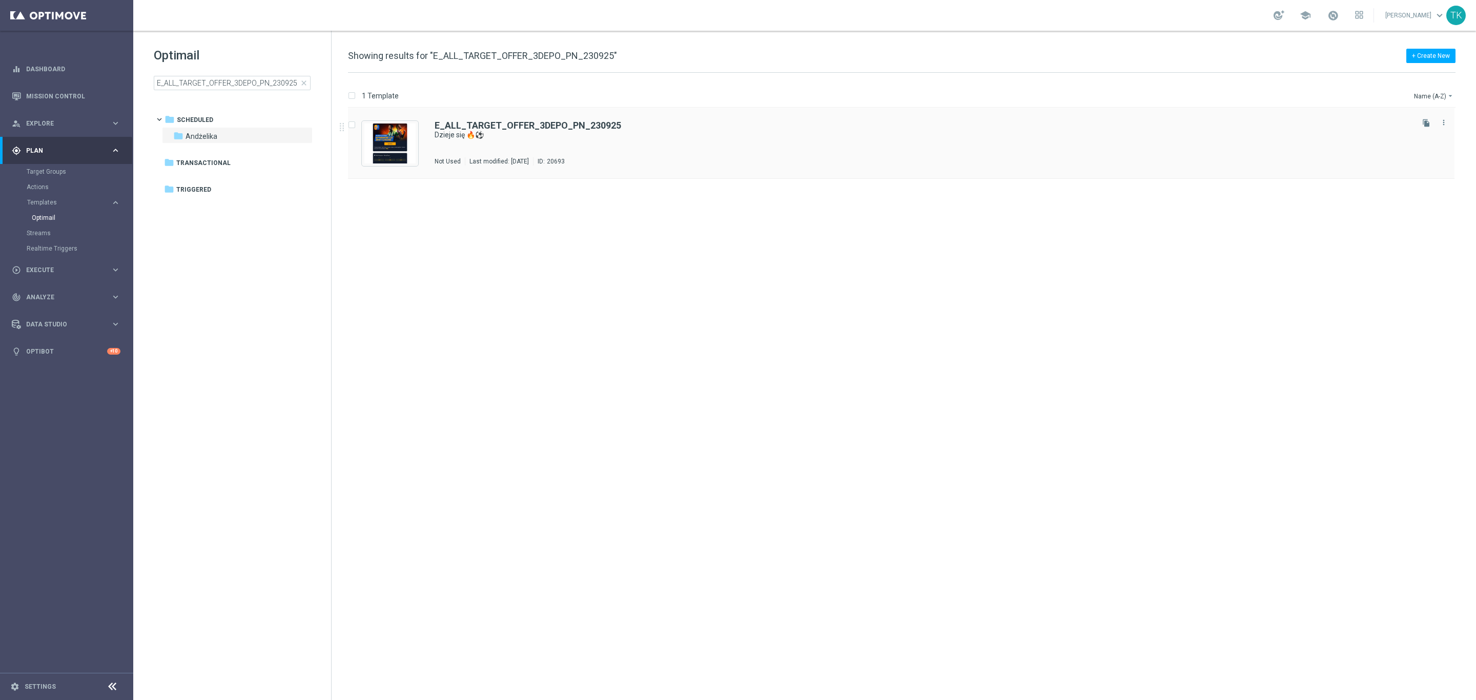
click at [554, 142] on div "E_ALL_TARGET_OFFER_3DEPO_PN_230925 Dzieje się 🔥⚽ Not Used Last modified: Tuesda…" at bounding box center [923, 143] width 977 height 45
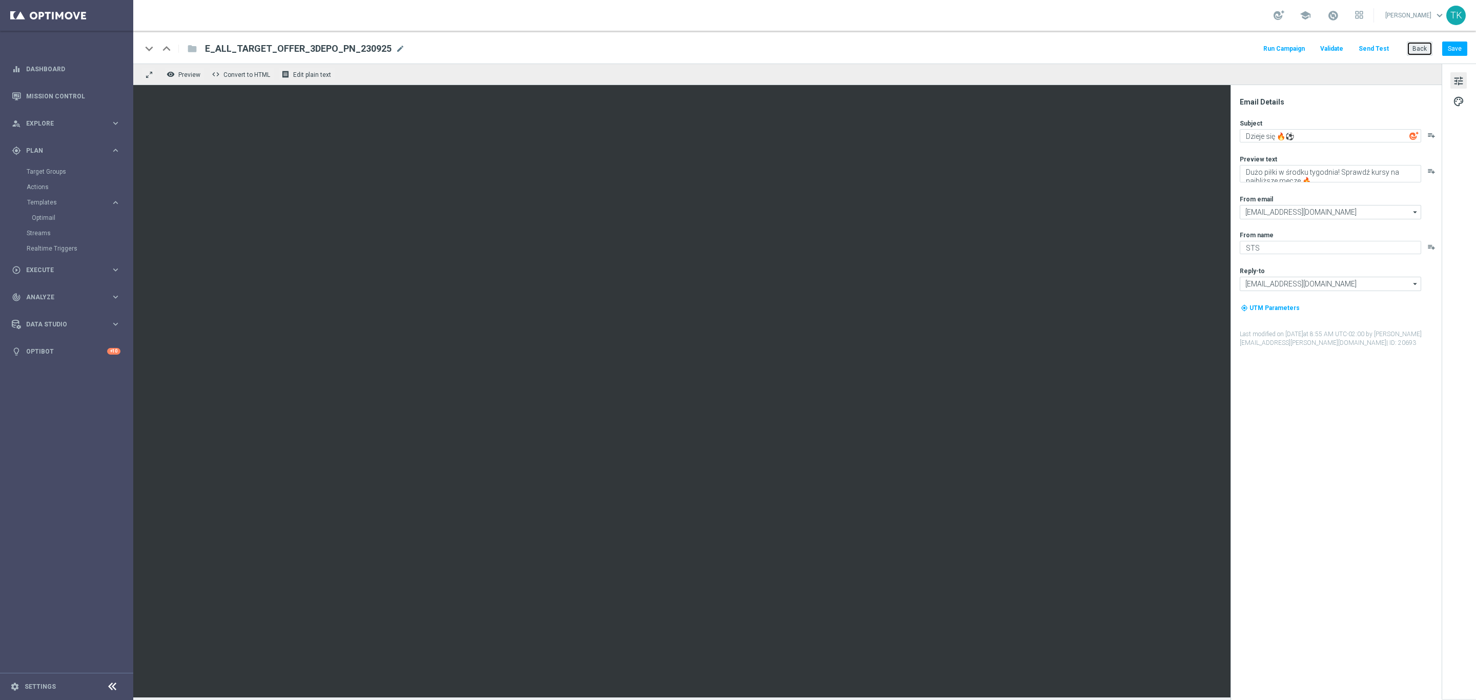
click at [1420, 49] on button "Back" at bounding box center [1420, 49] width 26 height 14
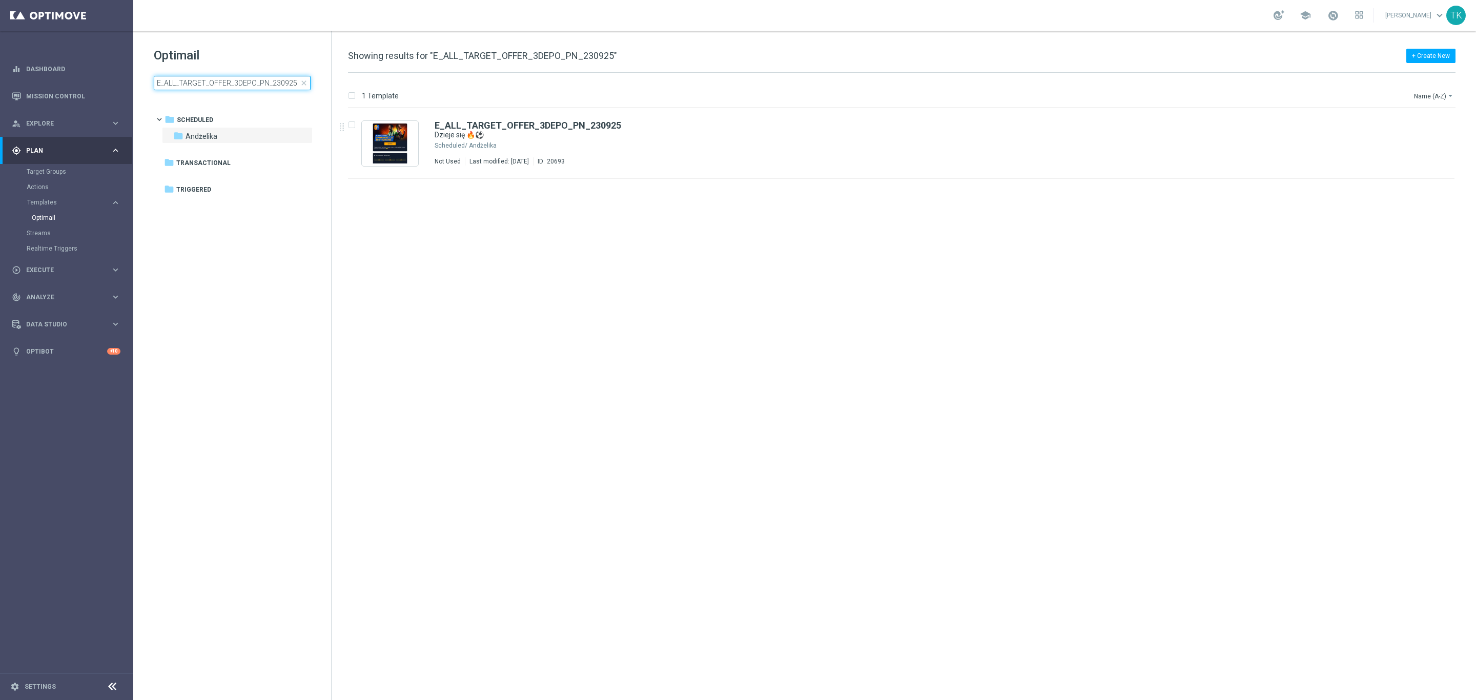
click at [223, 80] on input "E_ALL_TARGET_OFFER_3DEPO_PN_230925" at bounding box center [232, 83] width 157 height 14
type input "E_ALL_TARGET_OFFER_1-2DEPO_WO_PN_230925"
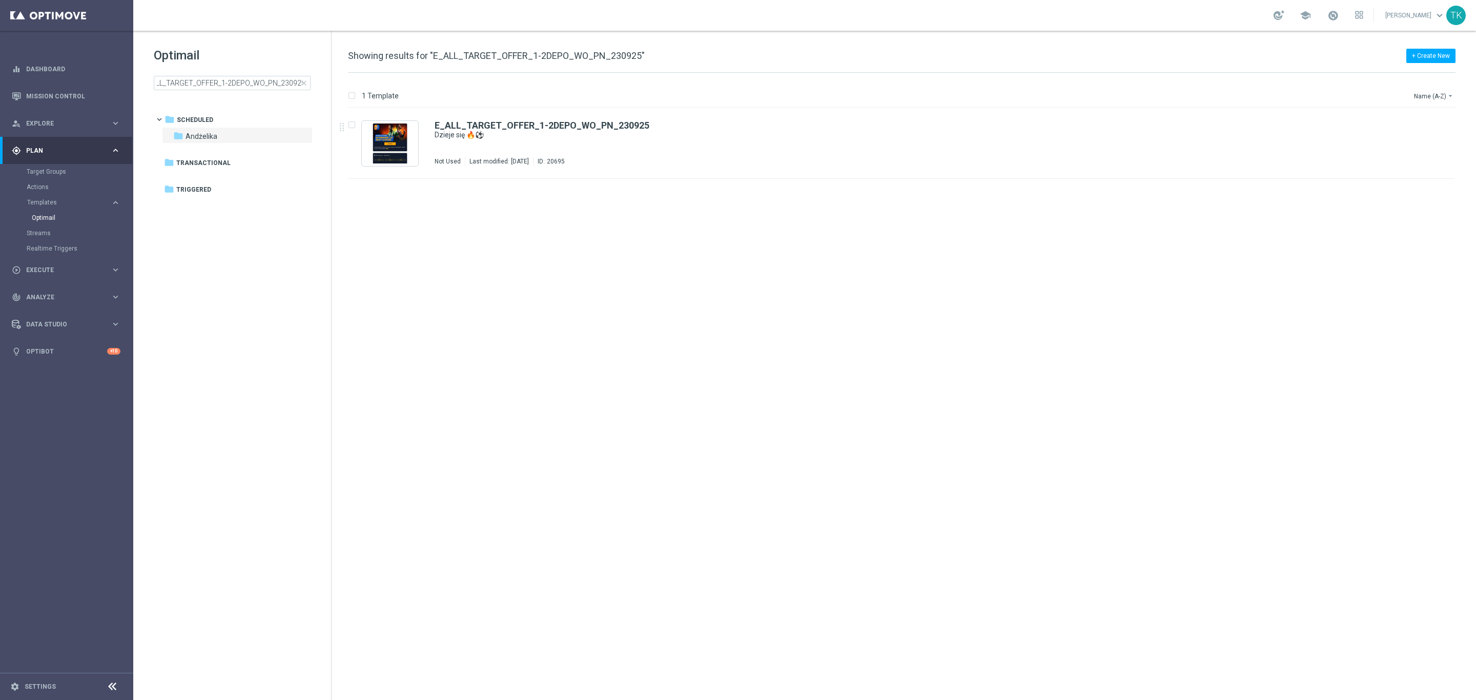
click at [553, 142] on div "E_ALL_TARGET_OFFER_1-2DEPO_WO_PN_230925 Dzieje się 🔥⚽ Not Used Last modified: T…" at bounding box center [923, 143] width 977 height 45
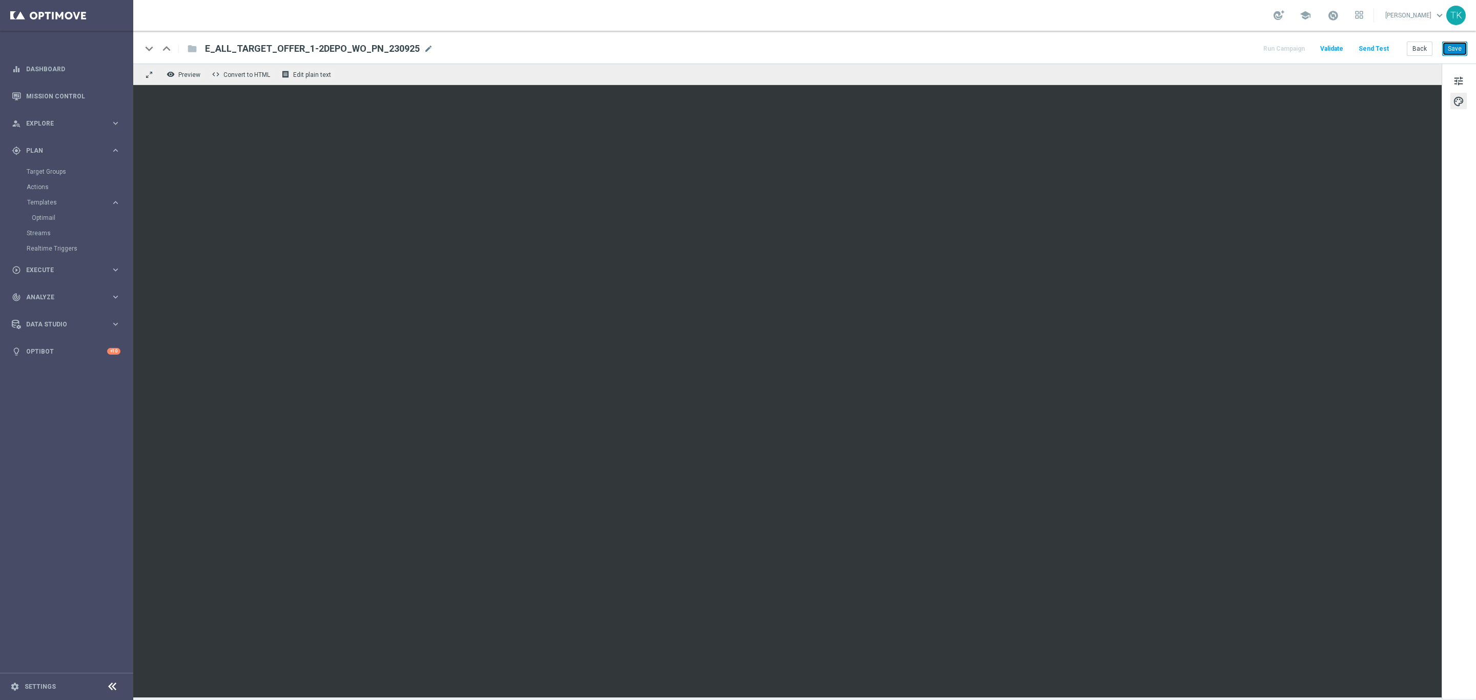
click at [1454, 51] on button "Save" at bounding box center [1455, 49] width 25 height 14
click at [1461, 52] on button "Save" at bounding box center [1455, 49] width 25 height 14
click at [1421, 49] on button "Back" at bounding box center [1420, 49] width 26 height 14
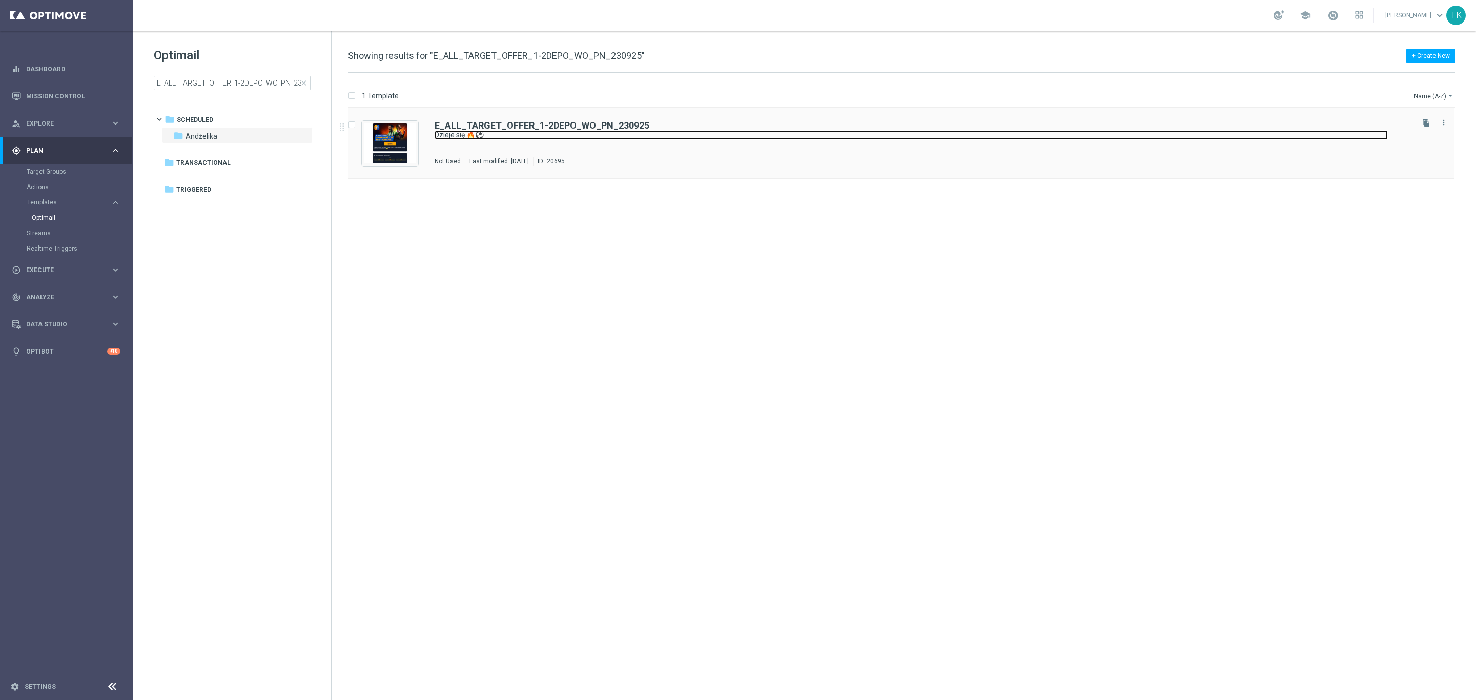
click at [561, 135] on link "Dzieje się 🔥⚽" at bounding box center [912, 135] width 954 height 10
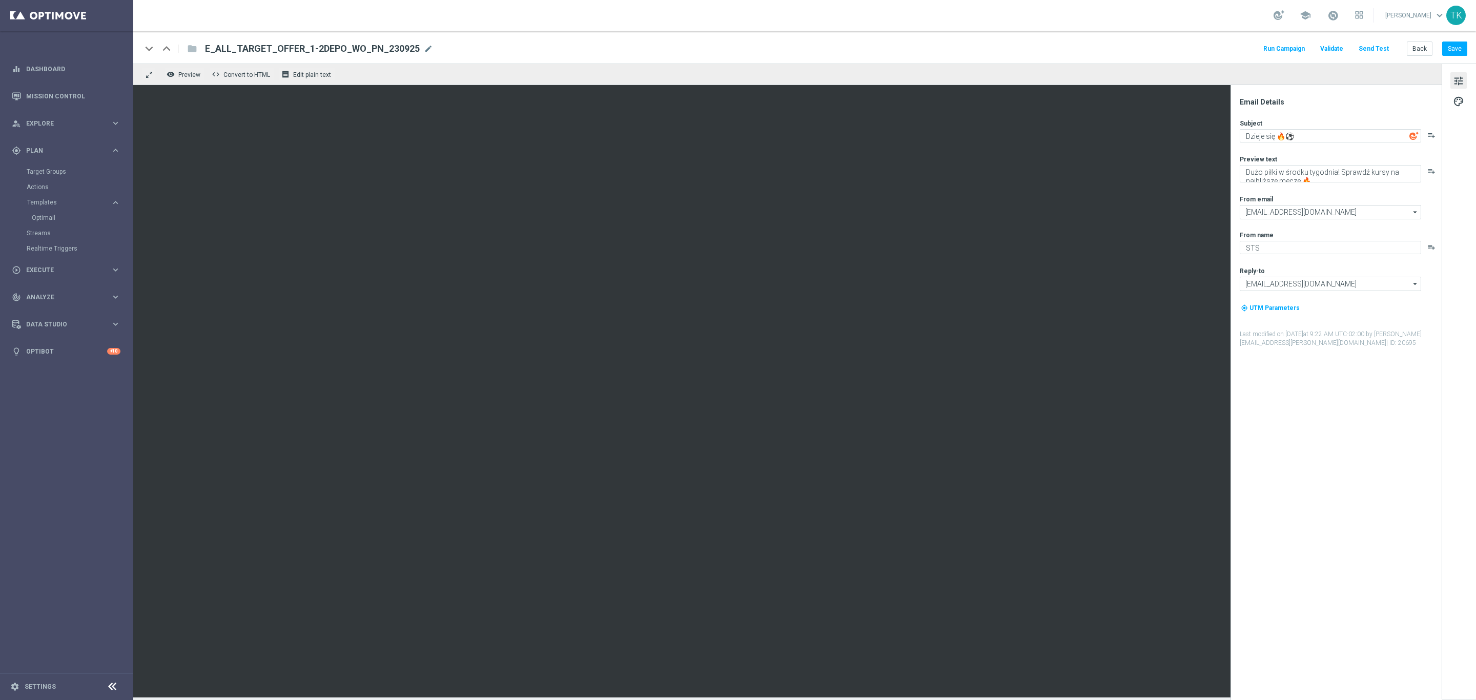
click at [1378, 46] on button "Send Test" at bounding box center [1374, 49] width 33 height 14
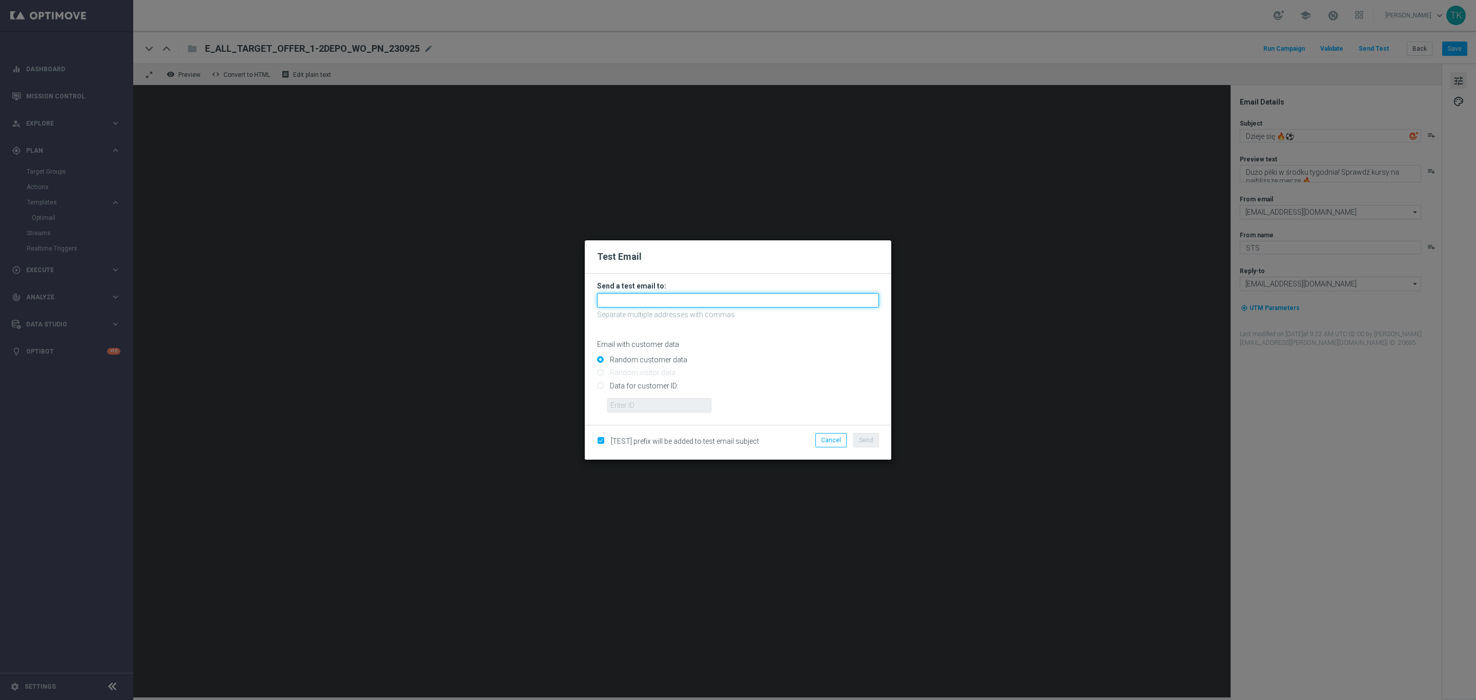
click at [634, 299] on input "text" at bounding box center [738, 300] width 282 height 14
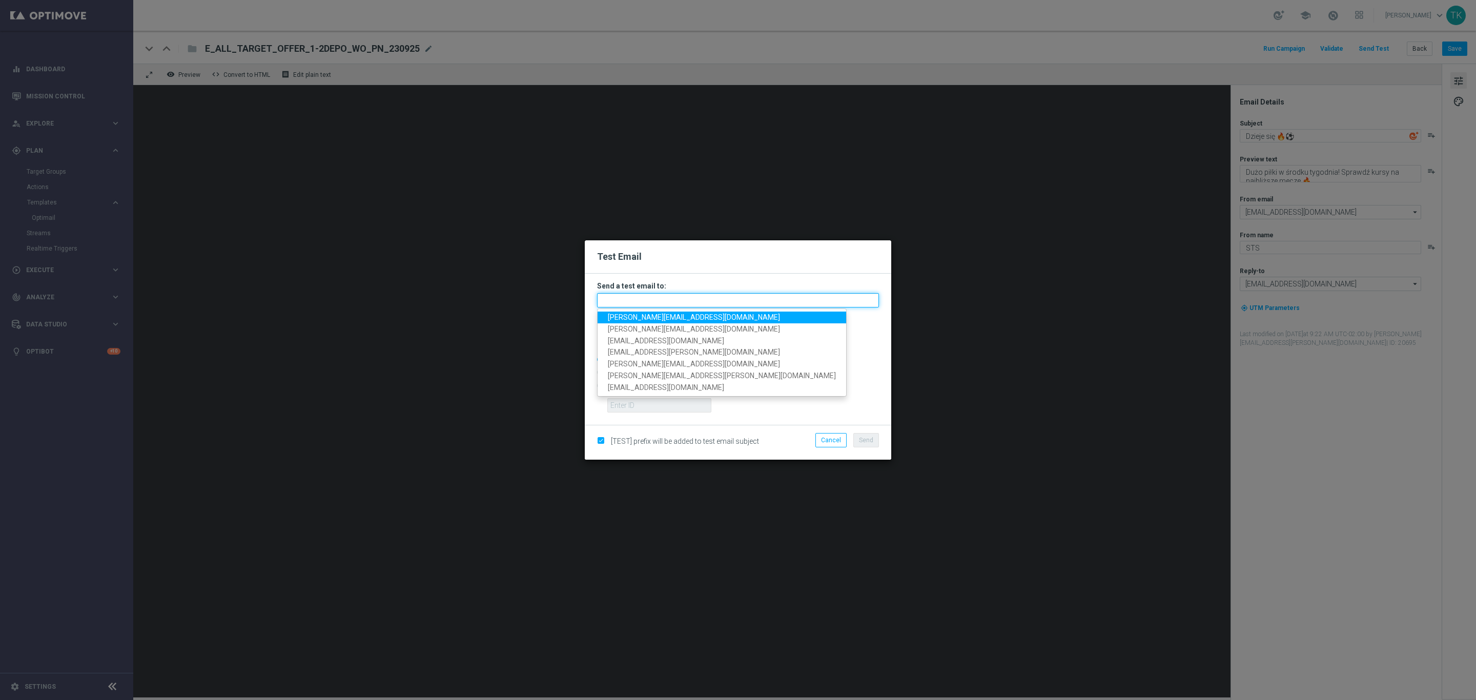
paste input "katarzyna.kaminska@sts.pl, andzelika.binek@sts.pl, krystian.potoczny@sts.pl, pa…"
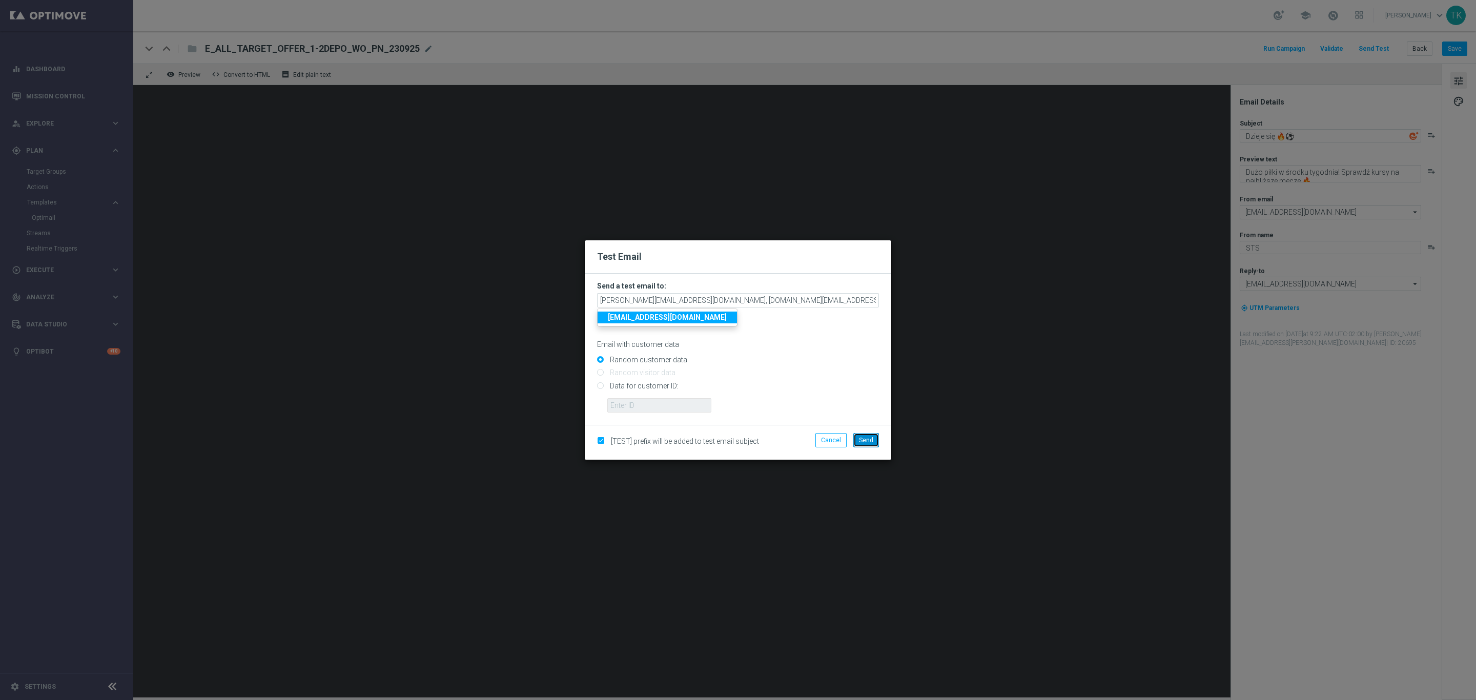
click at [866, 434] on button "Send" at bounding box center [867, 440] width 26 height 14
type input "katarzyna.kaminska@sts.pl,andzelika.binek@sts.pl,krystian.potoczny@sts.pl,patry…"
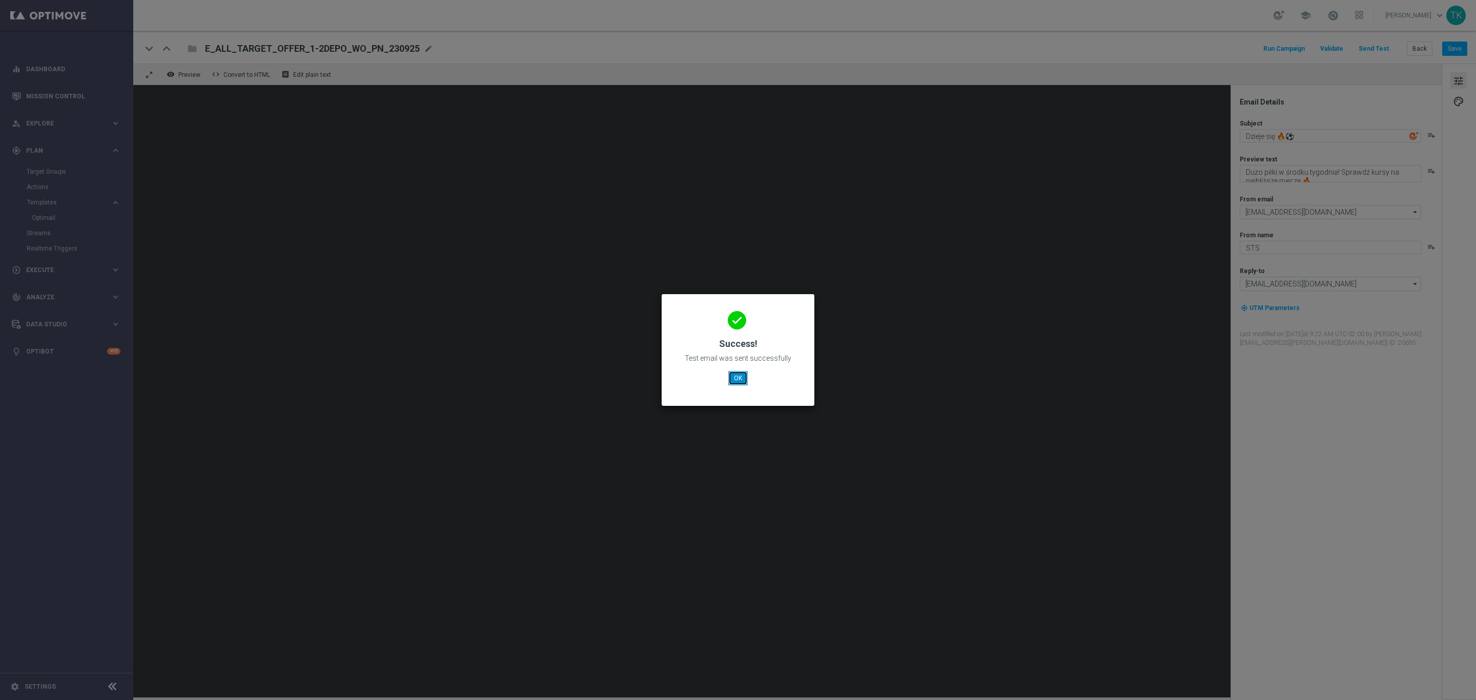
click at [737, 376] on button "OK" at bounding box center [737, 378] width 19 height 14
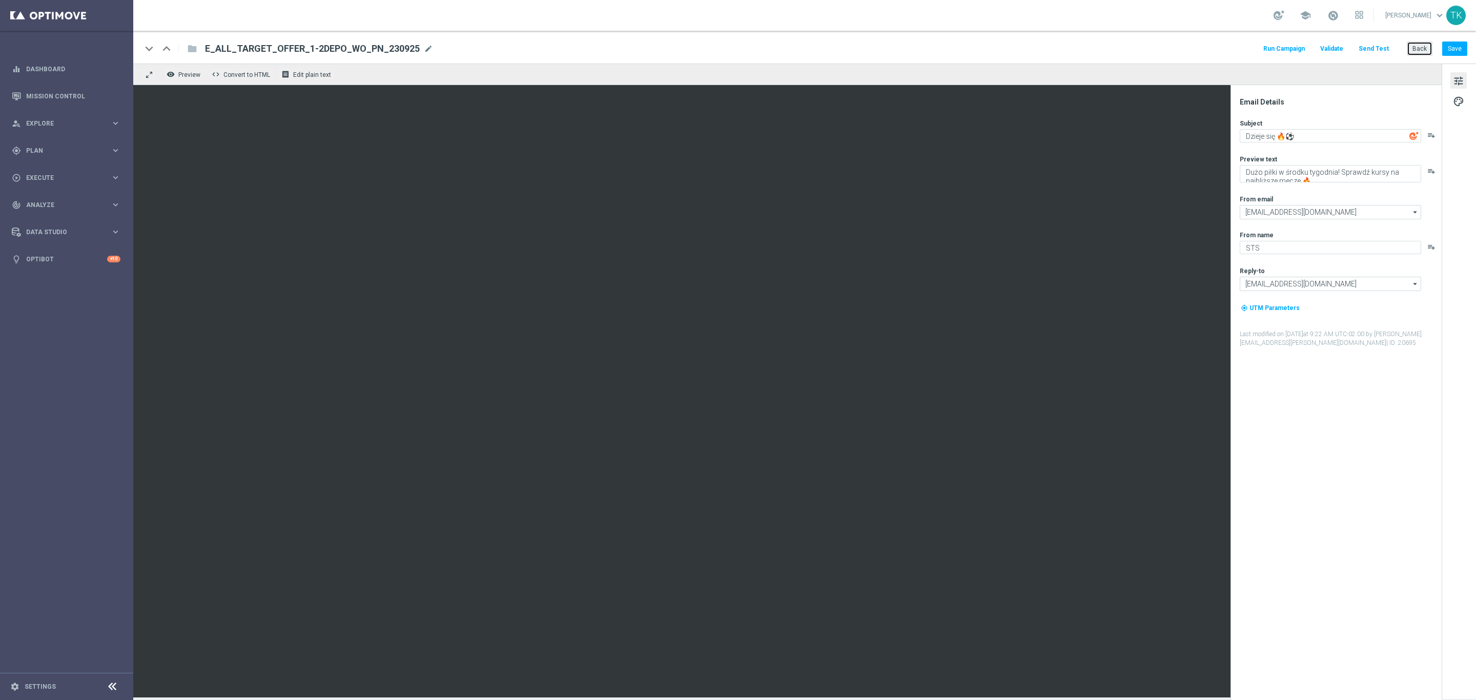
click at [1412, 50] on button "Back" at bounding box center [1420, 49] width 26 height 14
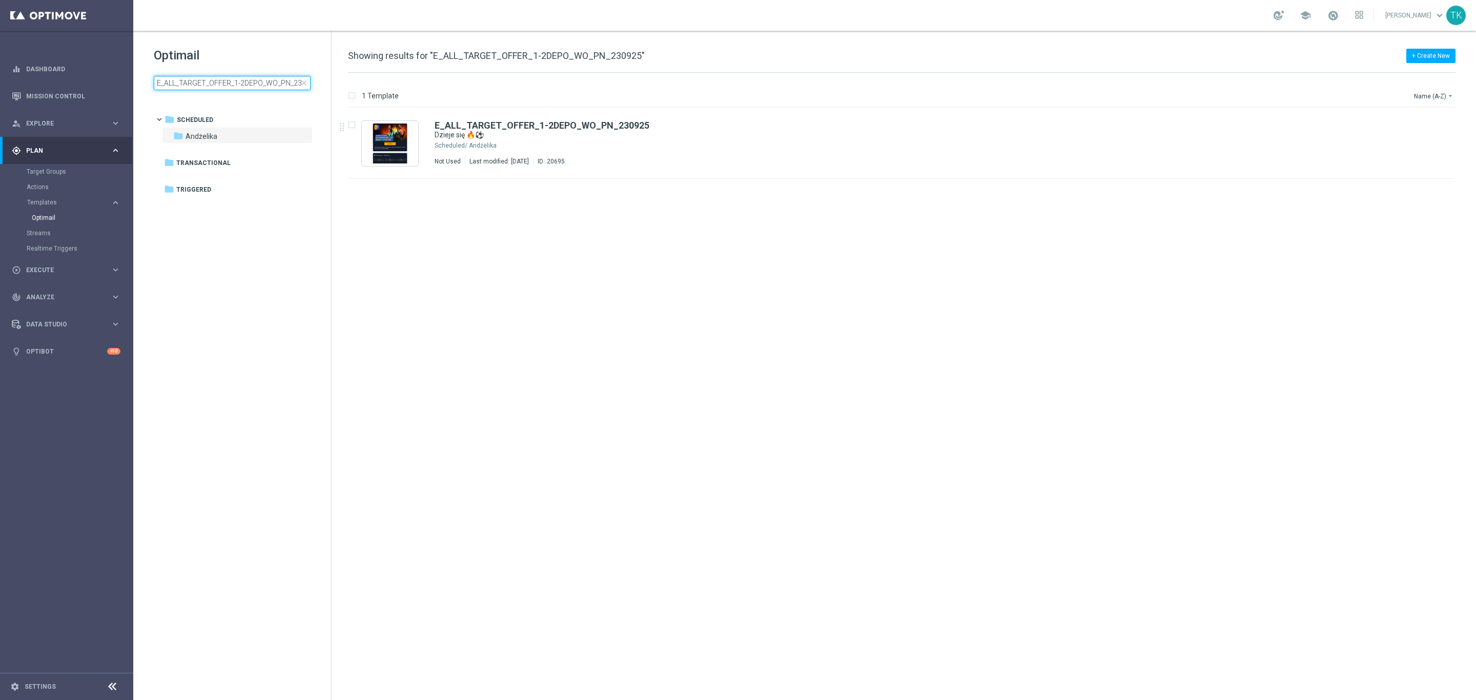
click at [182, 82] on input "E_ALL_TARGET_OFFER_1-2DEPO_WO_PN_230925" at bounding box center [232, 83] width 157 height 14
type input "E_ALL_TARGET_BET_2DEPO DO 200PLN_230925"
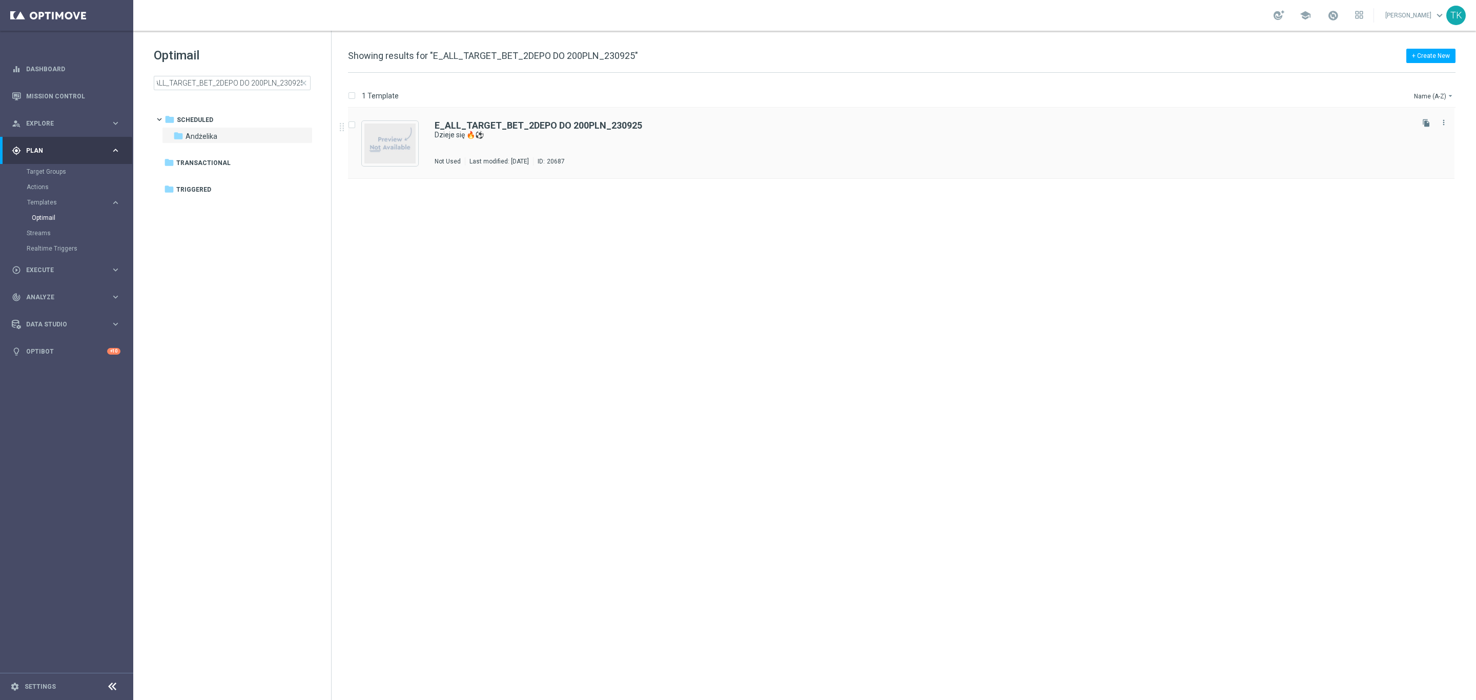
click at [606, 142] on div "E_ALL_TARGET_BET_2DEPO DO 200PLN_230925 Dzieje się 🔥⚽ Not Used Last modified: T…" at bounding box center [923, 143] width 977 height 45
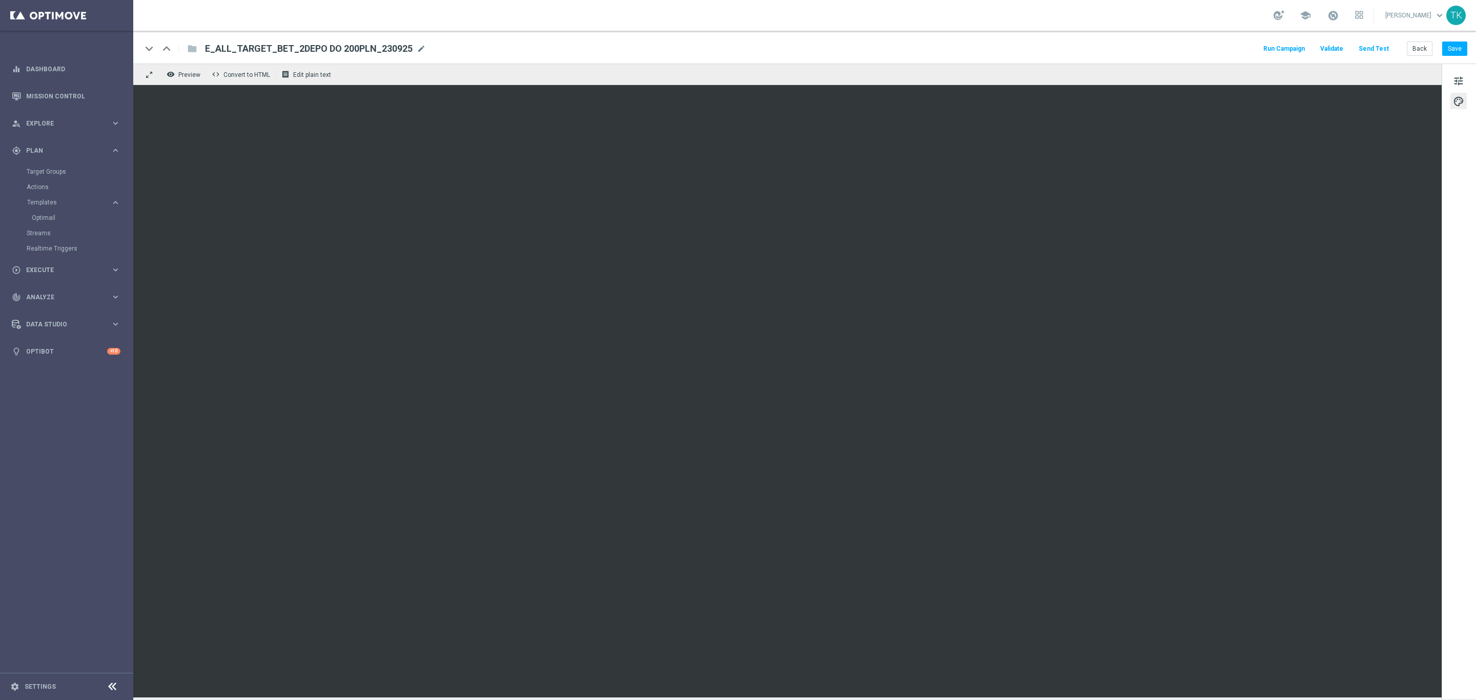
click at [1373, 42] on button "Send Test" at bounding box center [1374, 49] width 33 height 14
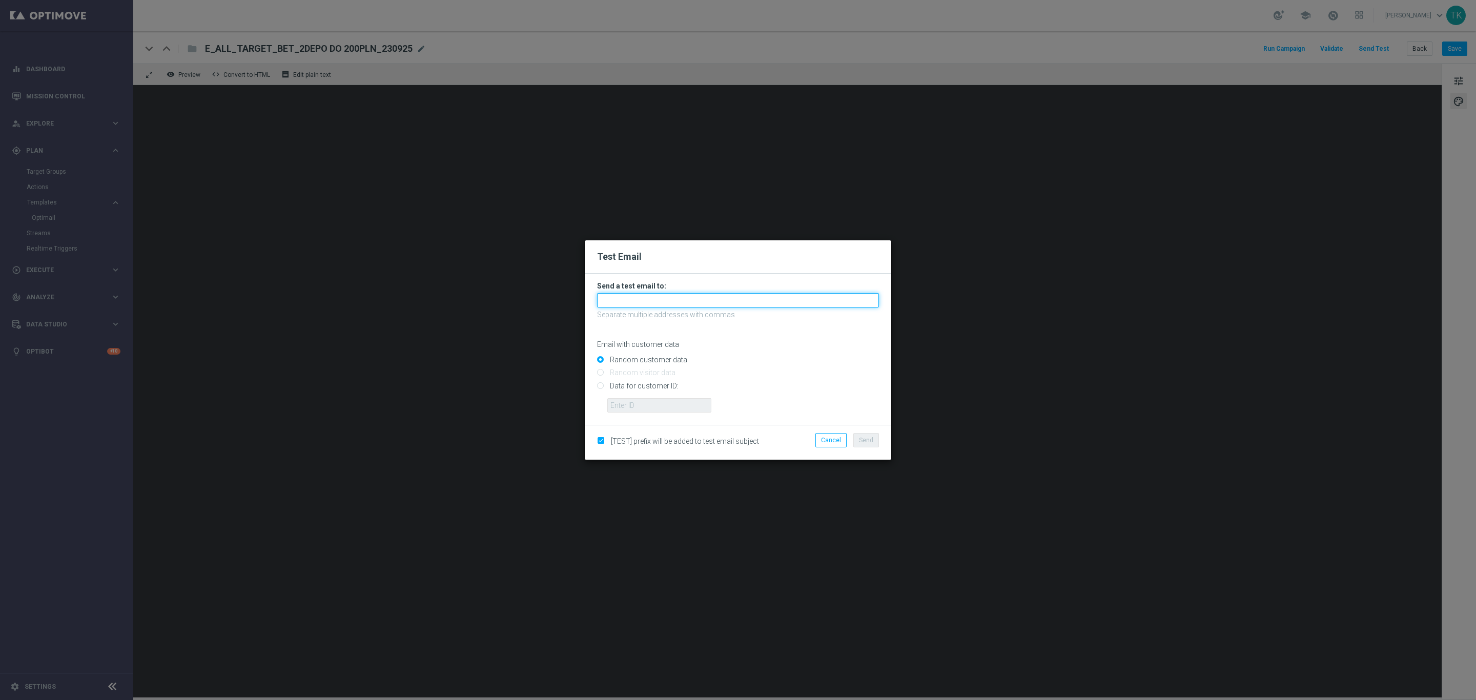
click at [613, 302] on input "text" at bounding box center [738, 300] width 282 height 14
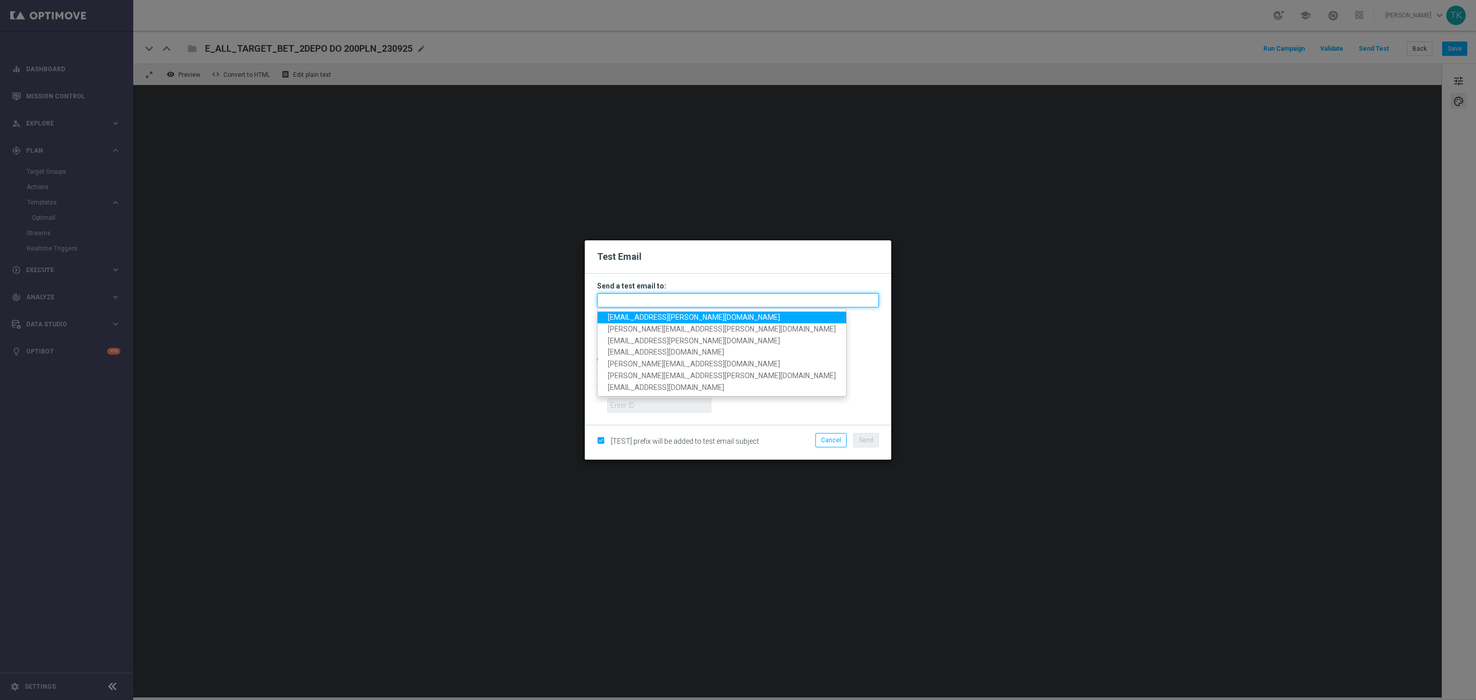
paste input "[PERSON_NAME][EMAIL_ADDRESS][PERSON_NAME][DOMAIN_NAME], [DOMAIN_NAME][EMAIL_ADD…"
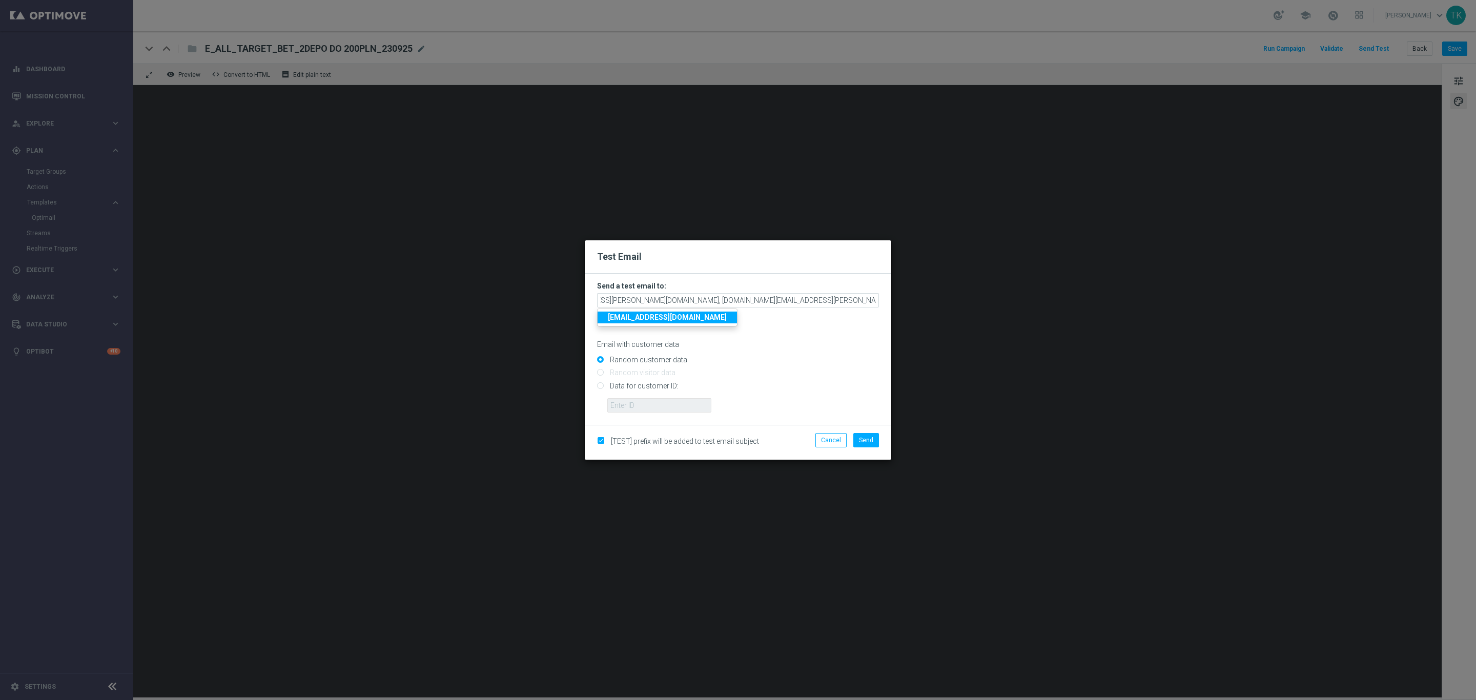
click at [783, 360] on input "Random customer data" at bounding box center [738, 364] width 282 height 14
click at [866, 438] on span "Send" at bounding box center [866, 440] width 14 height 7
type input "katarzyna.kaminska@sts.pl,andzelika.binek@sts.pl,krystian.potoczny@sts.pl,patry…"
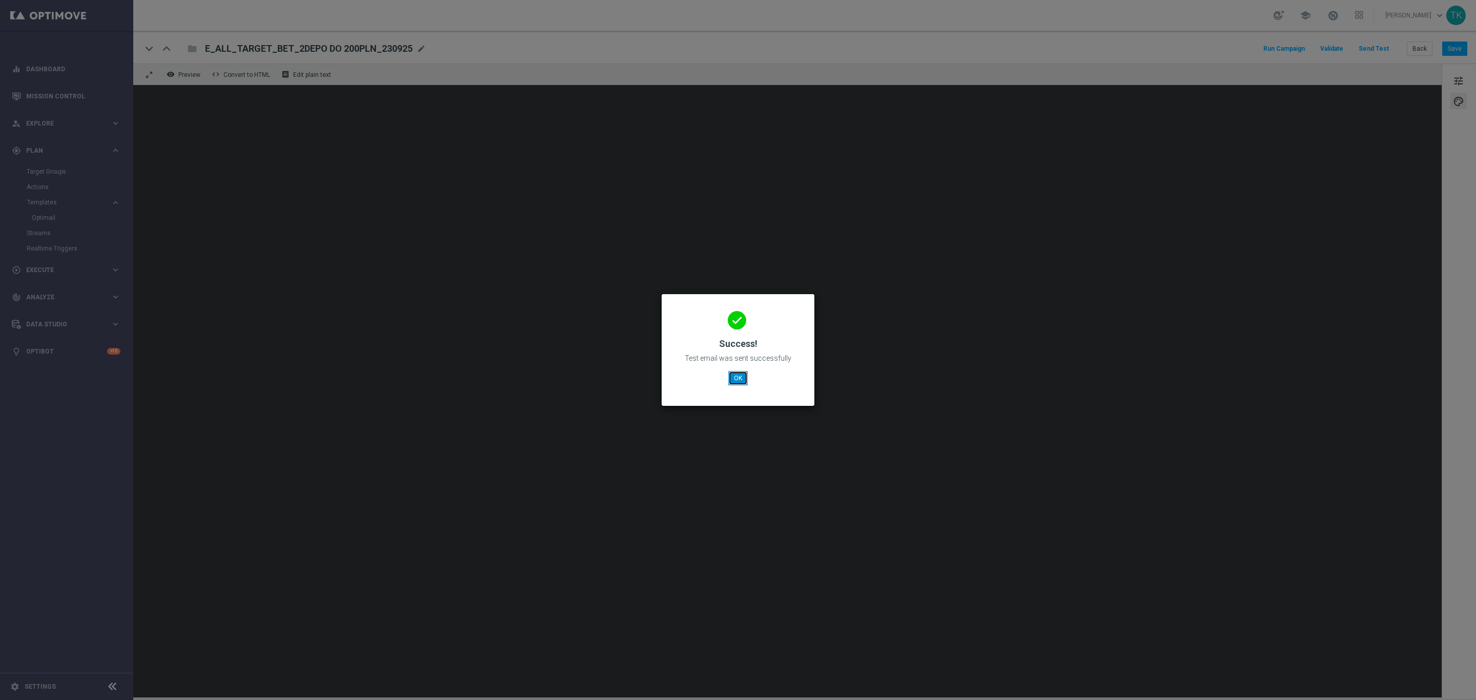
click at [738, 378] on button "OK" at bounding box center [737, 378] width 19 height 14
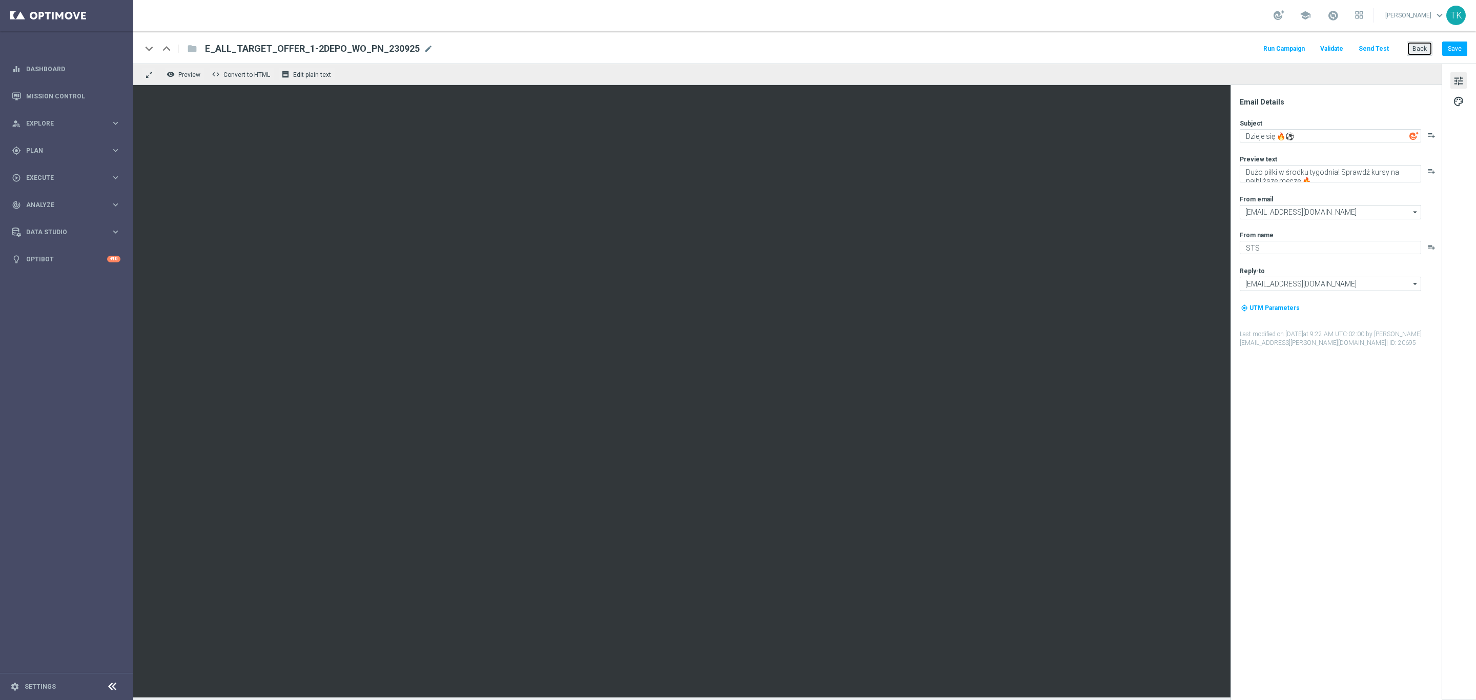
click at [1420, 46] on button "Back" at bounding box center [1420, 49] width 26 height 14
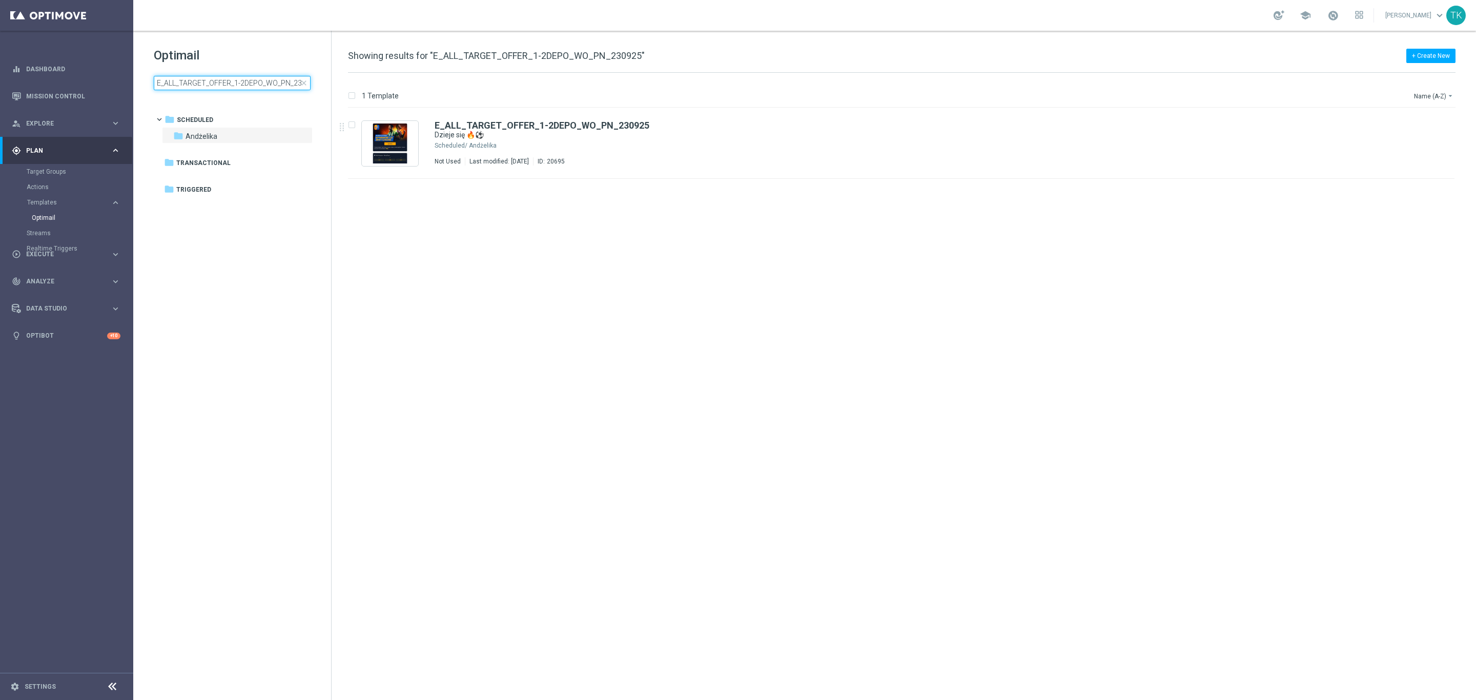
click at [218, 77] on input "E_ALL_TARGET_OFFER_1-2DEPO_WO_PN_230925" at bounding box center [232, 83] width 157 height 14
type input "E_ALL_TARGET_BET_3DEPO DO 200PLN_230925"
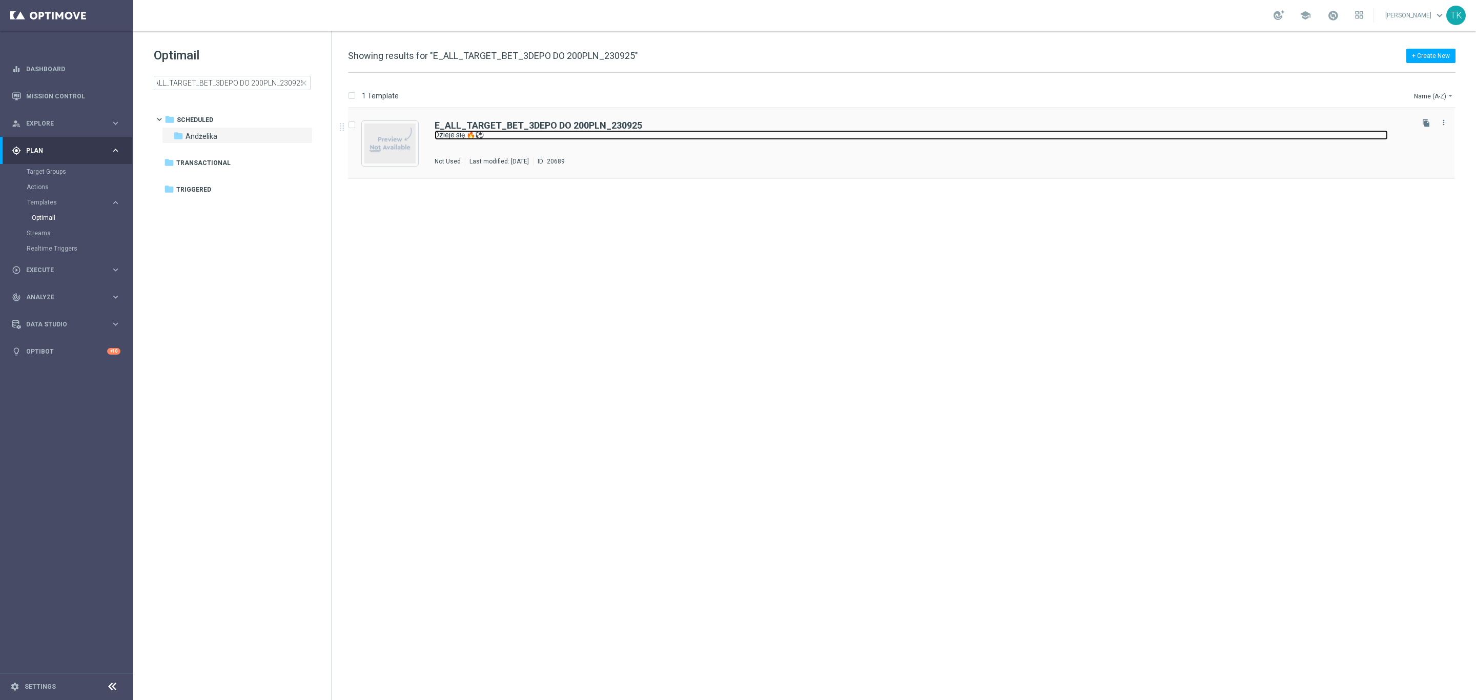
click at [557, 136] on link "Dzieje się 🔥⚽" at bounding box center [912, 135] width 954 height 10
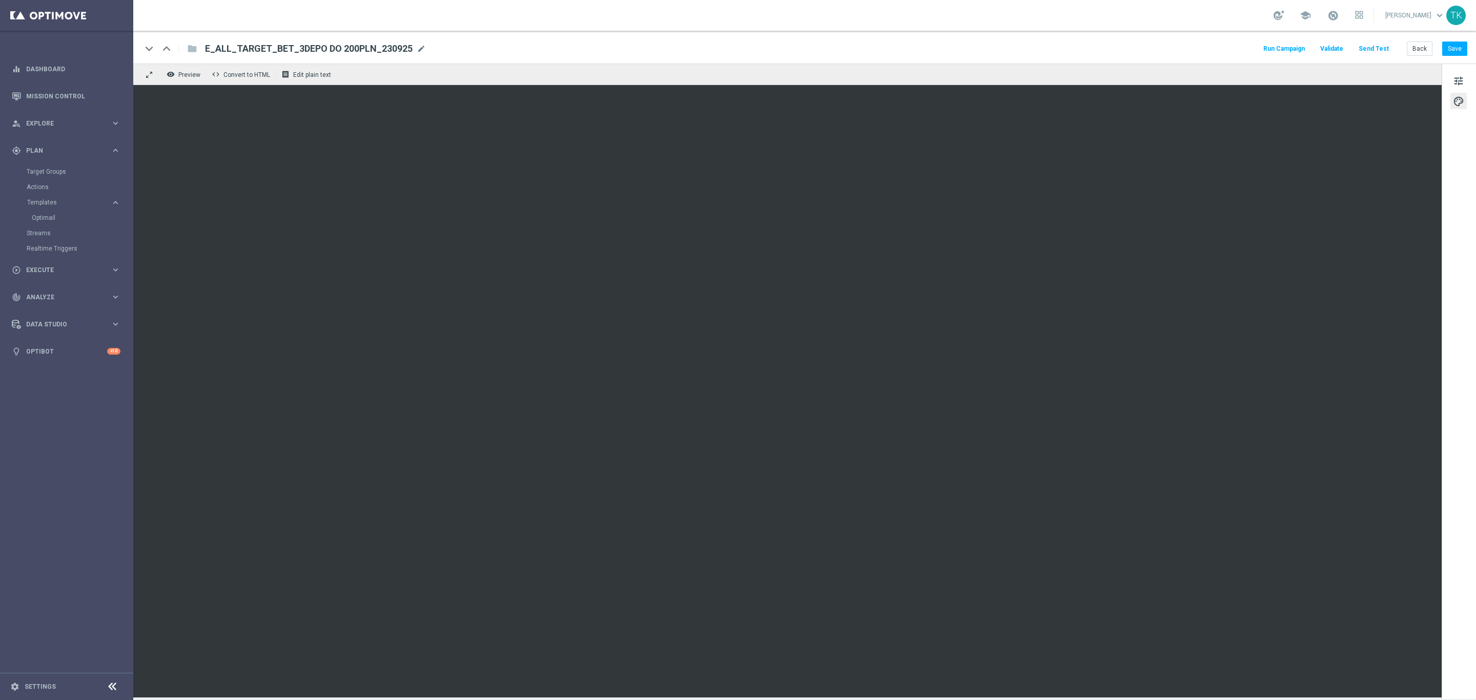
click at [1383, 45] on button "Send Test" at bounding box center [1374, 49] width 33 height 14
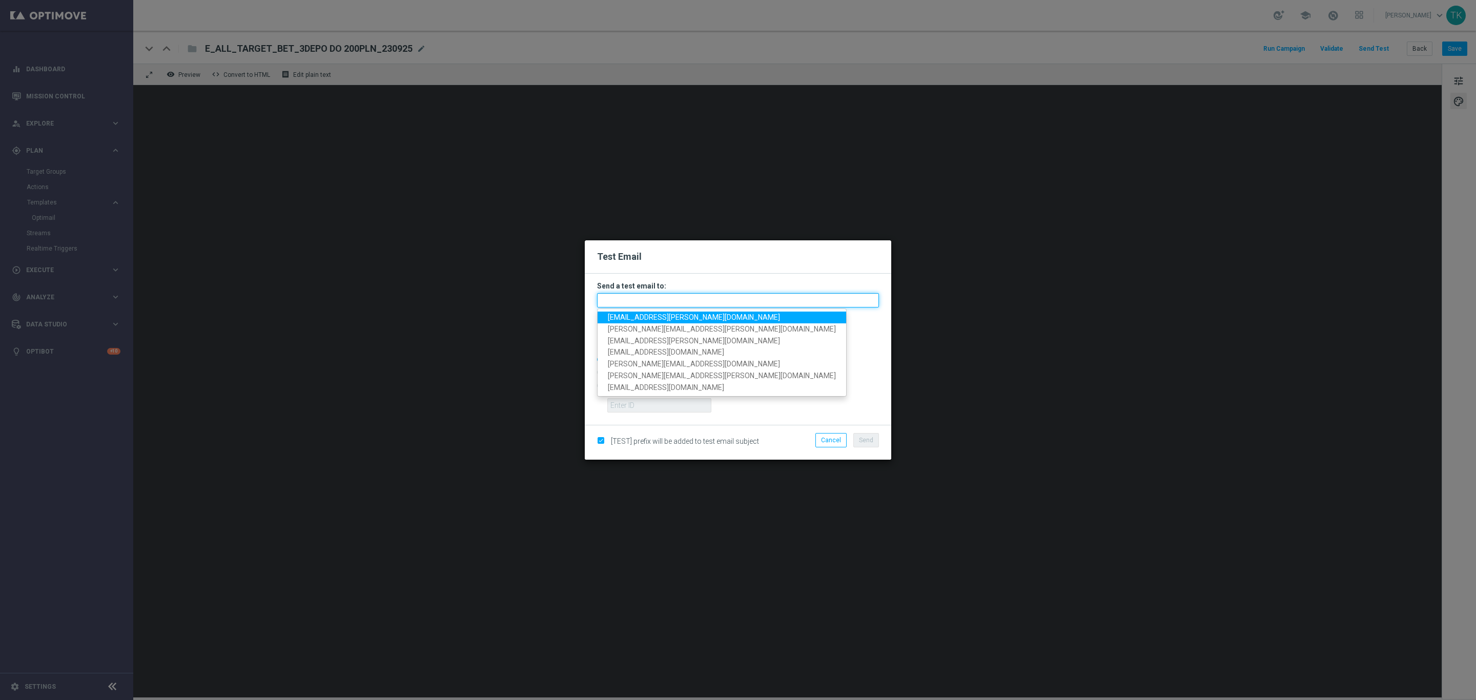
click at [638, 300] on input "text" at bounding box center [738, 300] width 282 height 14
paste input "katarzyna.kaminska@sts.pl, andzelika.binek@sts.pl, krystian.potoczny@sts.pl, pa…"
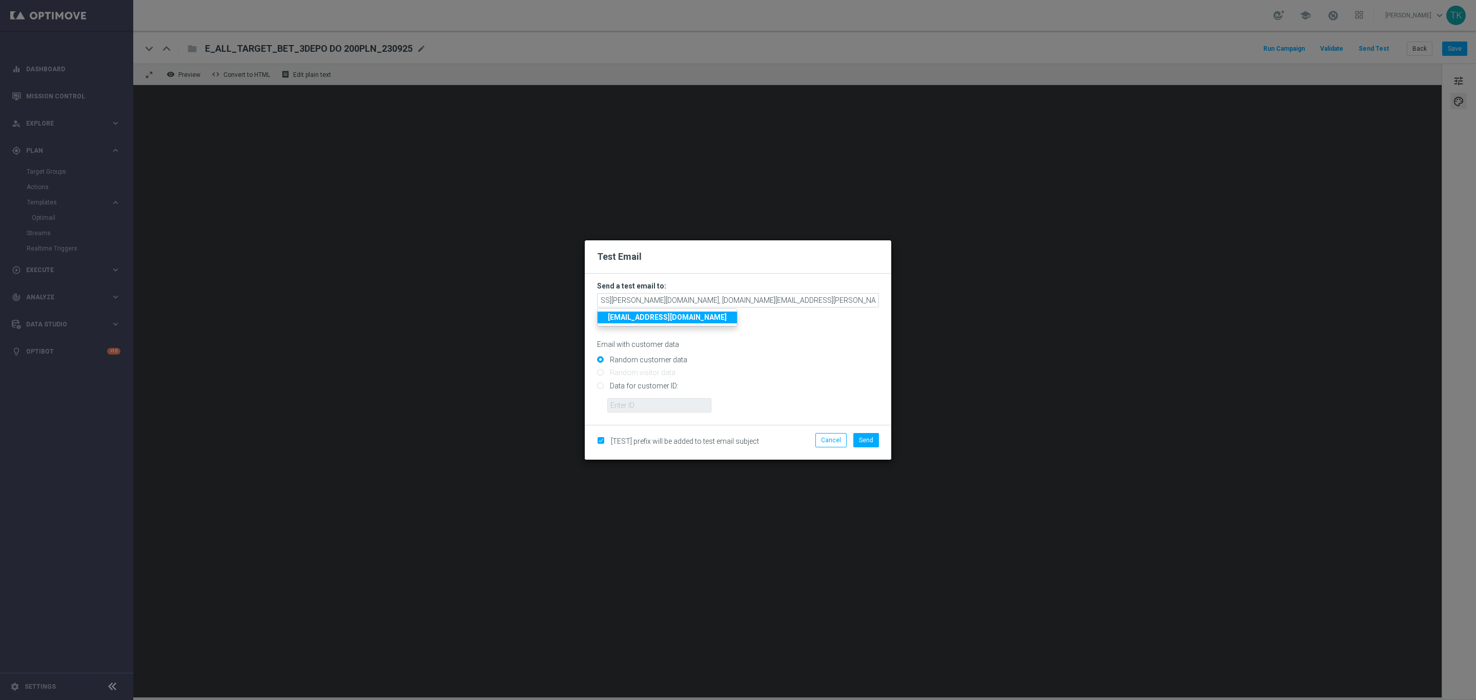
click at [752, 358] on input "Random customer data" at bounding box center [738, 364] width 282 height 14
click at [872, 444] on button "Send" at bounding box center [867, 440] width 26 height 14
type input "katarzyna.kaminska@sts.pl,andzelika.binek@sts.pl,krystian.potoczny@sts.pl,patry…"
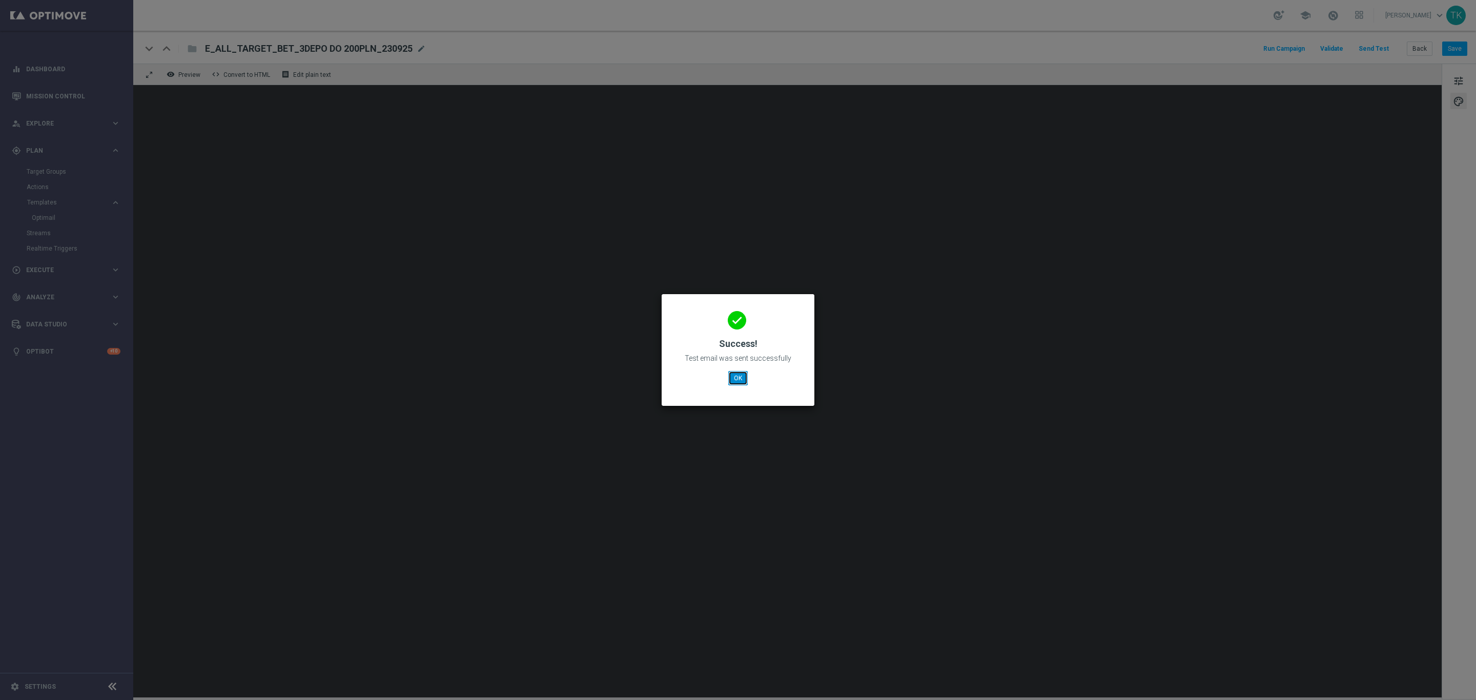
click at [737, 383] on button "OK" at bounding box center [737, 378] width 19 height 14
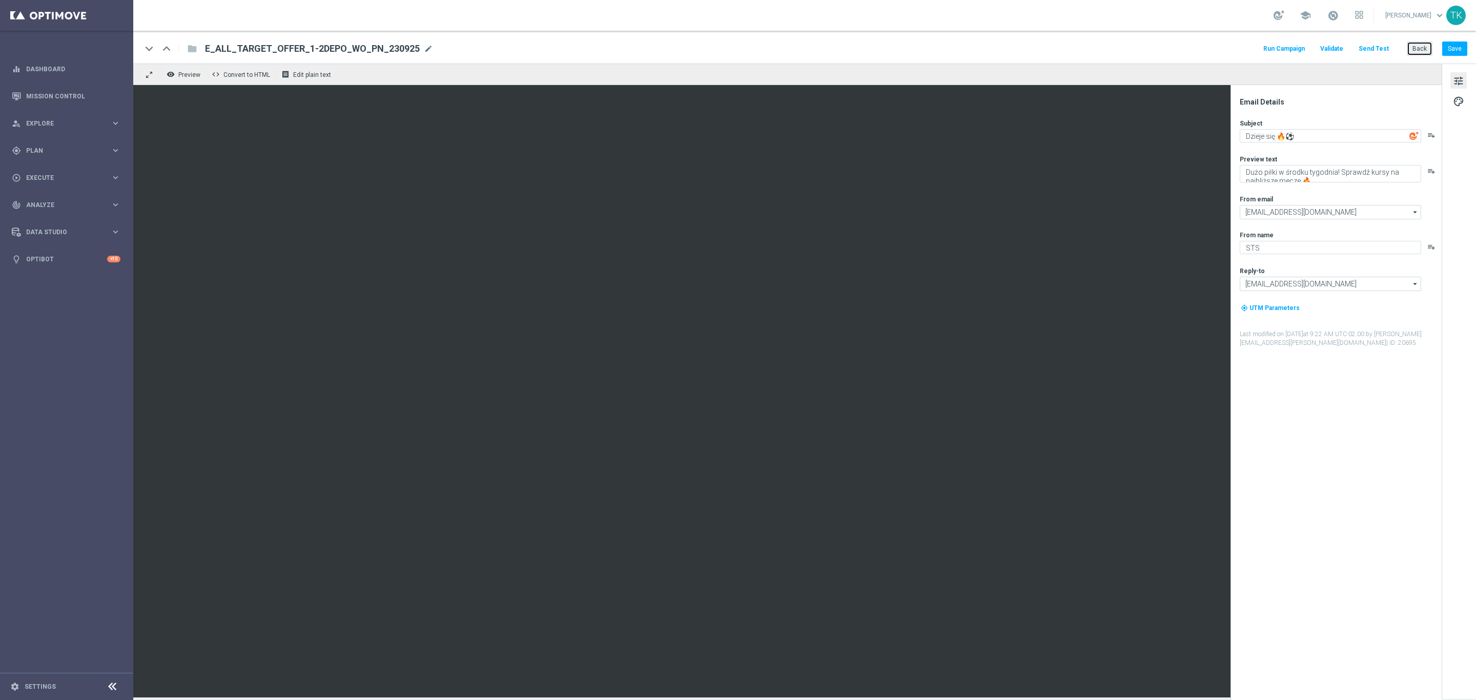
click at [1409, 49] on button "Back" at bounding box center [1420, 49] width 26 height 14
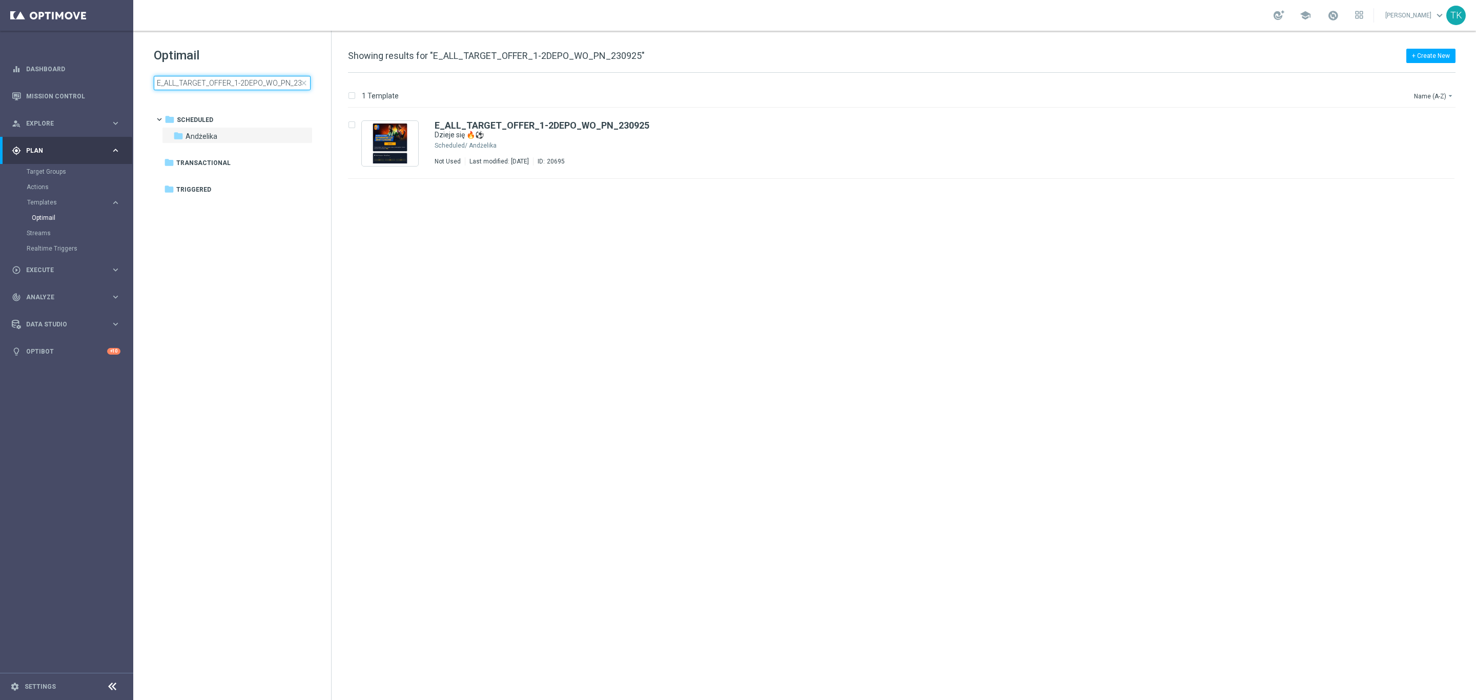
click at [215, 82] on input "E_ALL_TARGET_OFFER_1-2DEPO_WO_PN_230925" at bounding box center [232, 83] width 157 height 14
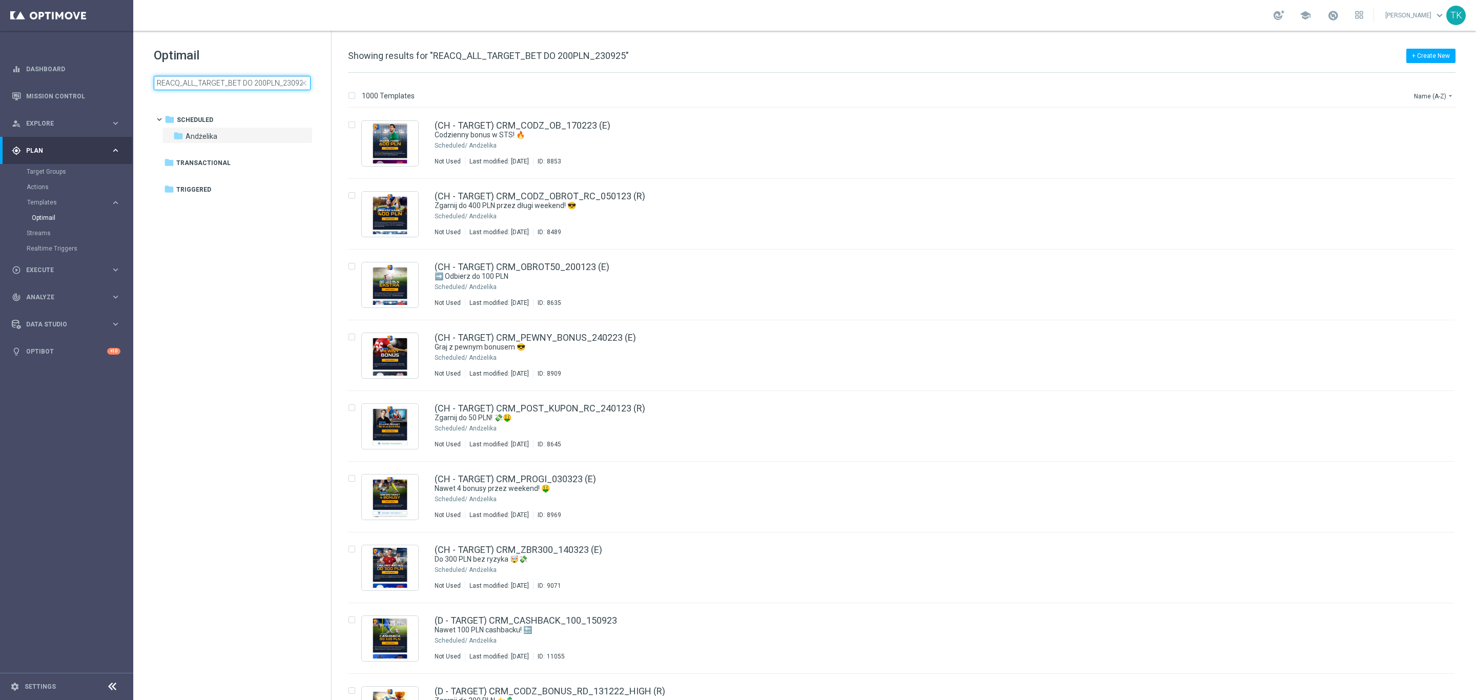
scroll to position [0, 3]
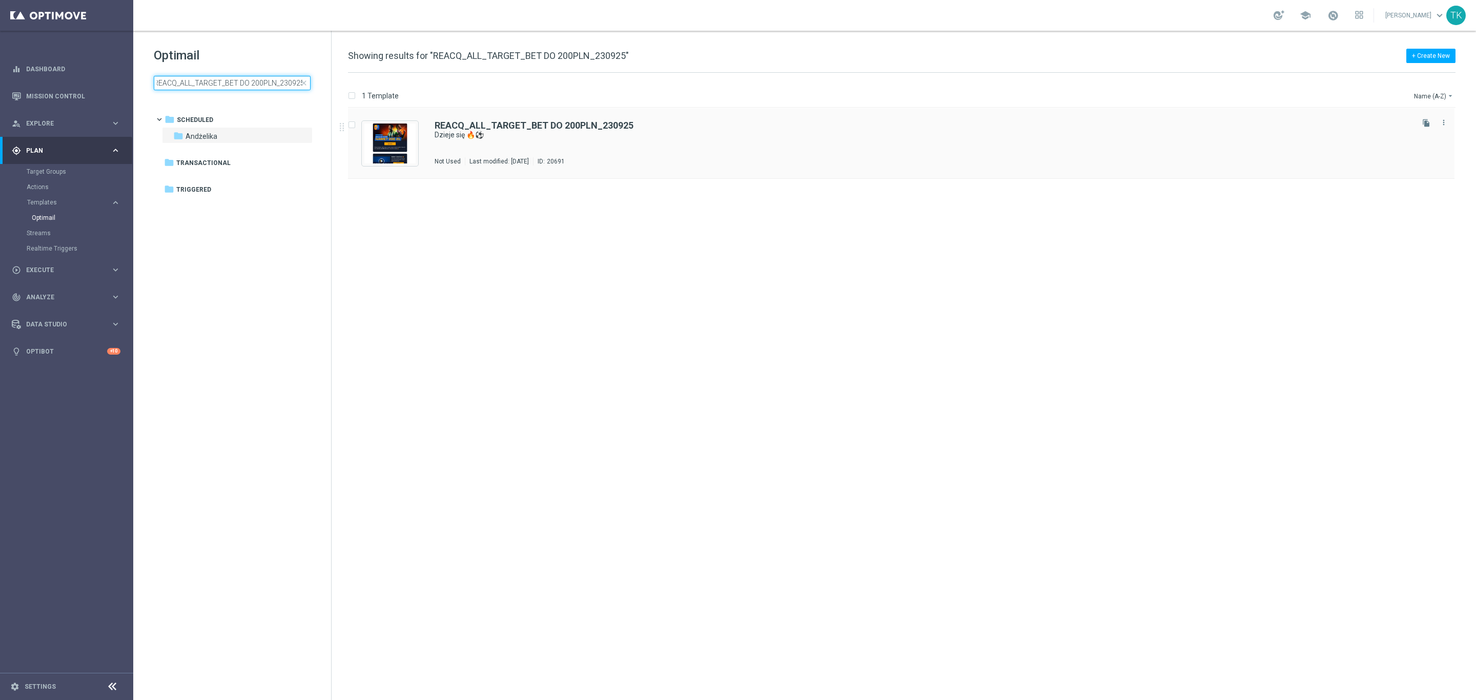
type input "REACQ_ALL_TARGET_BET DO 200PLN_230925"
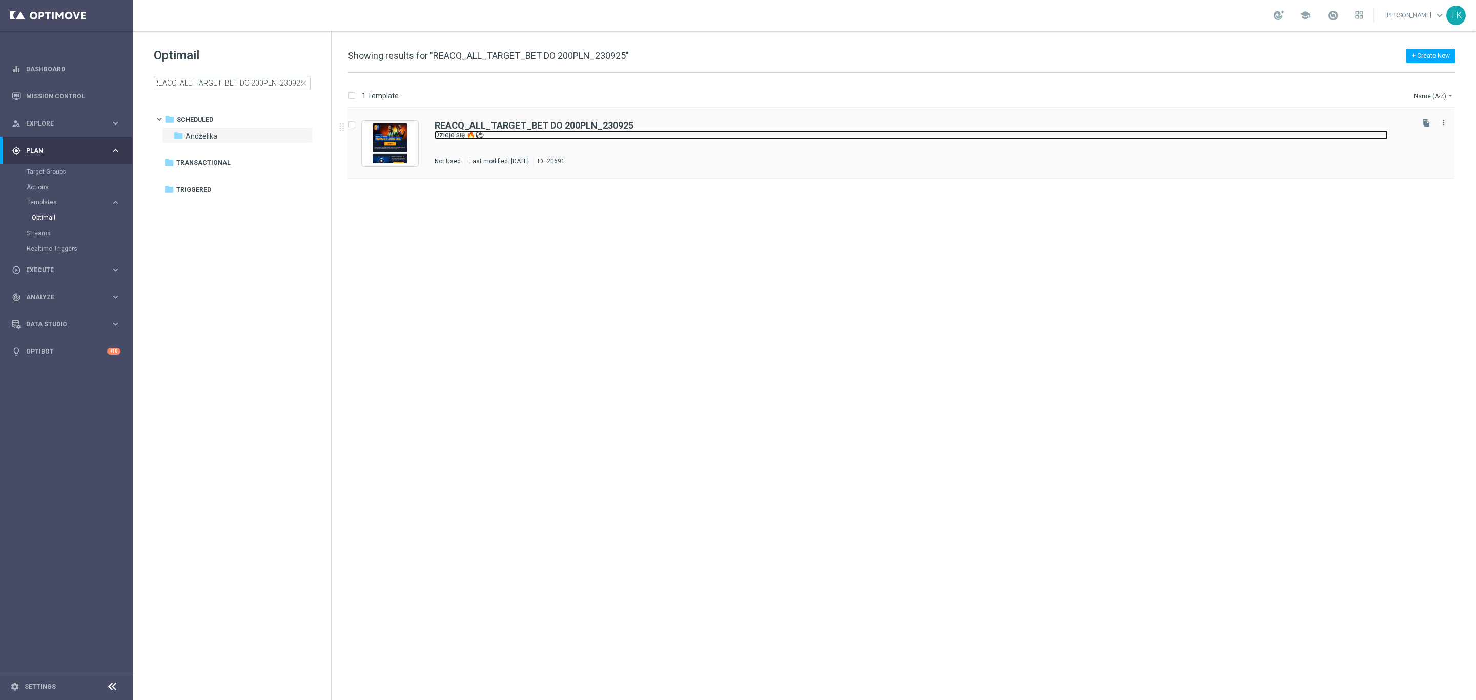
click at [674, 131] on link "Dzieje się 🔥⚽" at bounding box center [912, 135] width 954 height 10
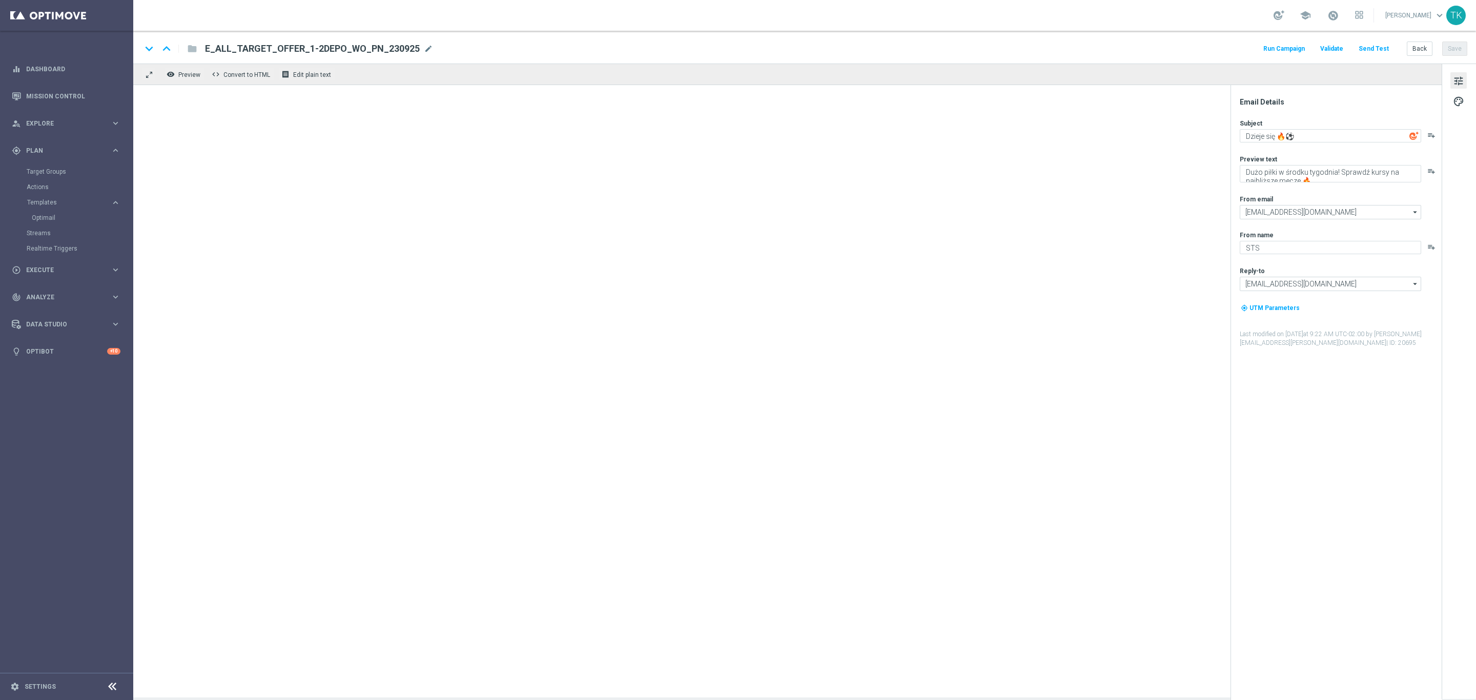
type textarea "Piłkarski środek tygodnia! Zgarnij bonus za kupon do 200 zł 💸"
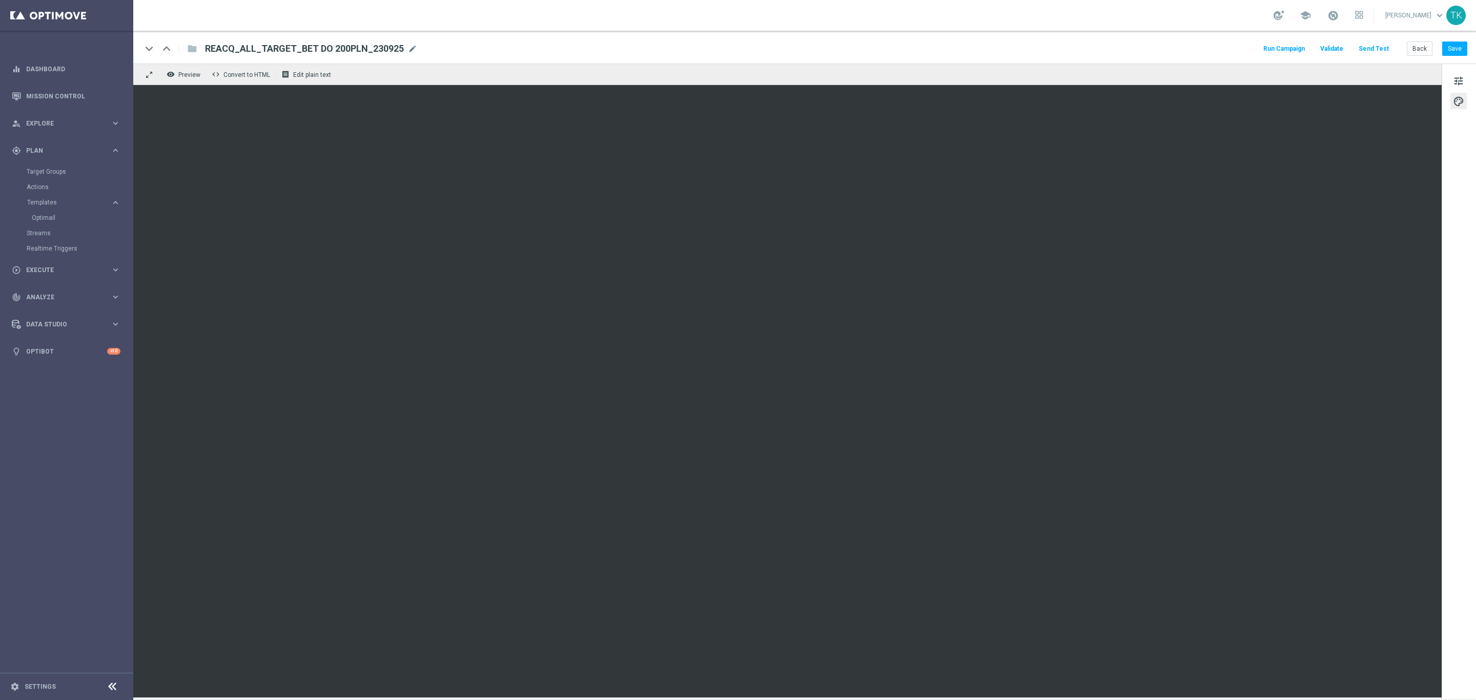
click at [1378, 48] on button "Send Test" at bounding box center [1374, 49] width 33 height 14
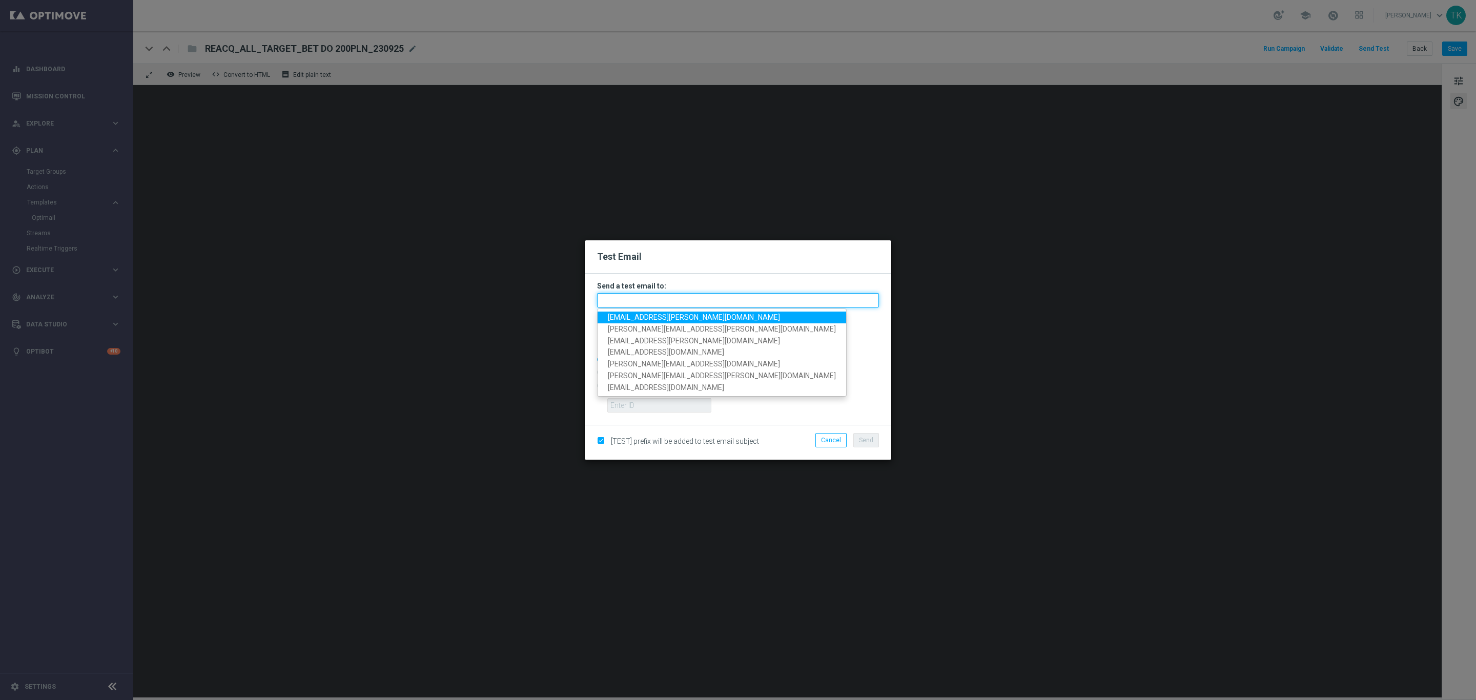
click at [627, 305] on input "text" at bounding box center [738, 300] width 282 height 14
paste input "[PERSON_NAME][EMAIL_ADDRESS][PERSON_NAME][DOMAIN_NAME], [DOMAIN_NAME][EMAIL_ADD…"
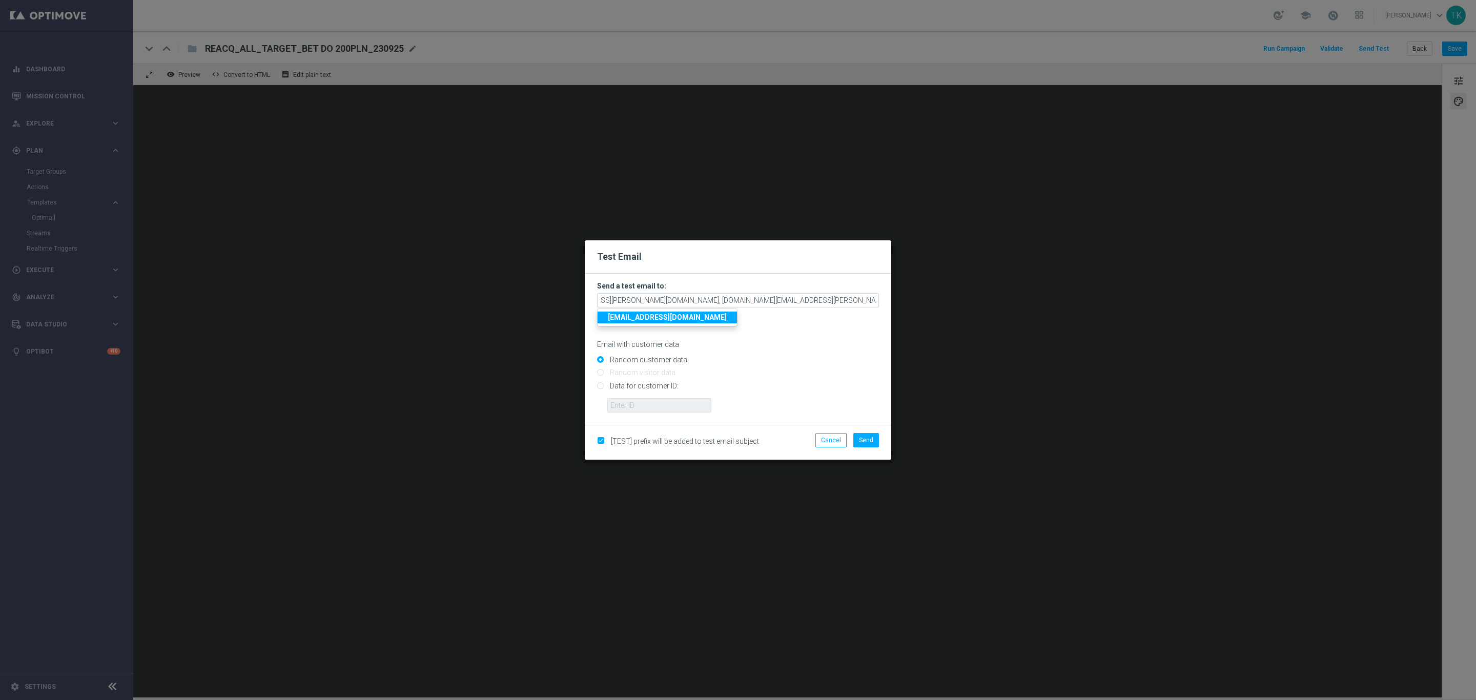
click at [819, 355] on div "Random customer data" at bounding box center [738, 358] width 282 height 13
click at [863, 440] on span "Send" at bounding box center [866, 440] width 14 height 7
type input "[PERSON_NAME][EMAIL_ADDRESS][PERSON_NAME][DOMAIN_NAME],[DOMAIN_NAME][EMAIL_ADDR…"
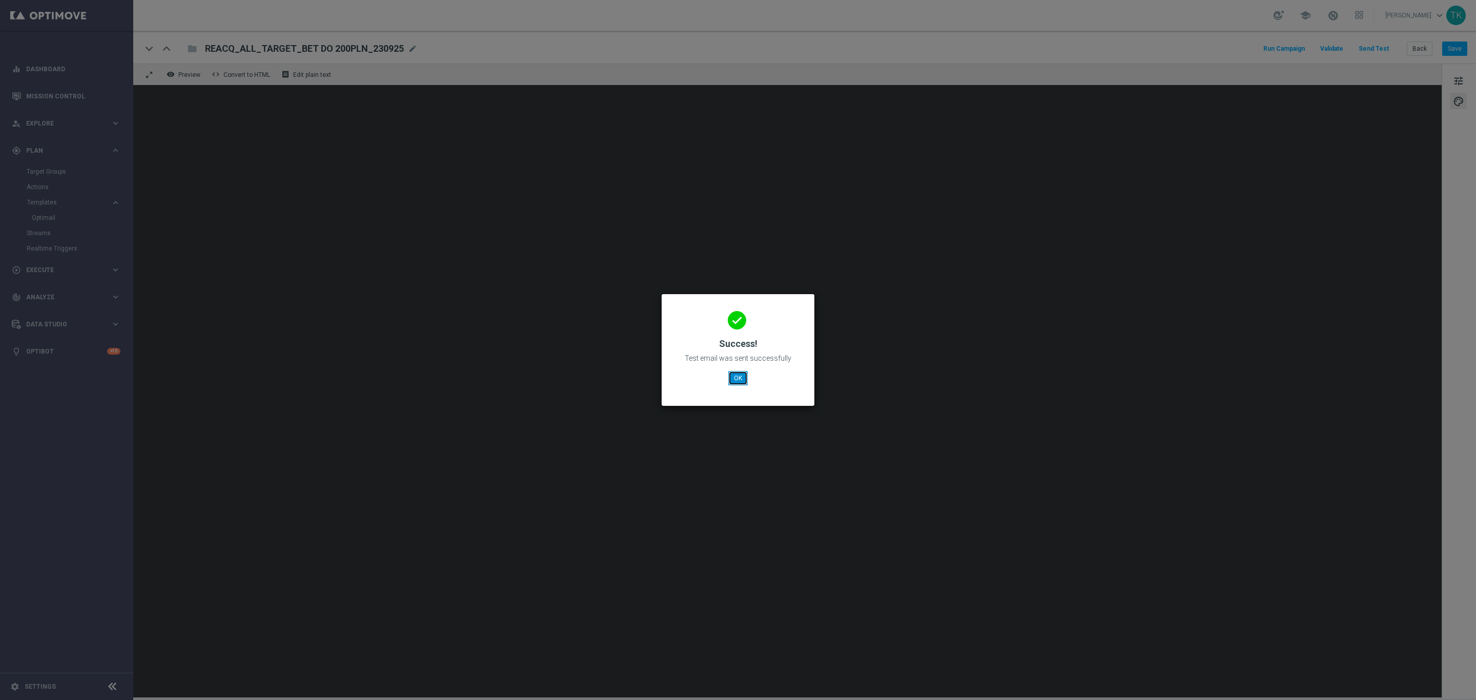
click at [734, 380] on button "OK" at bounding box center [737, 378] width 19 height 14
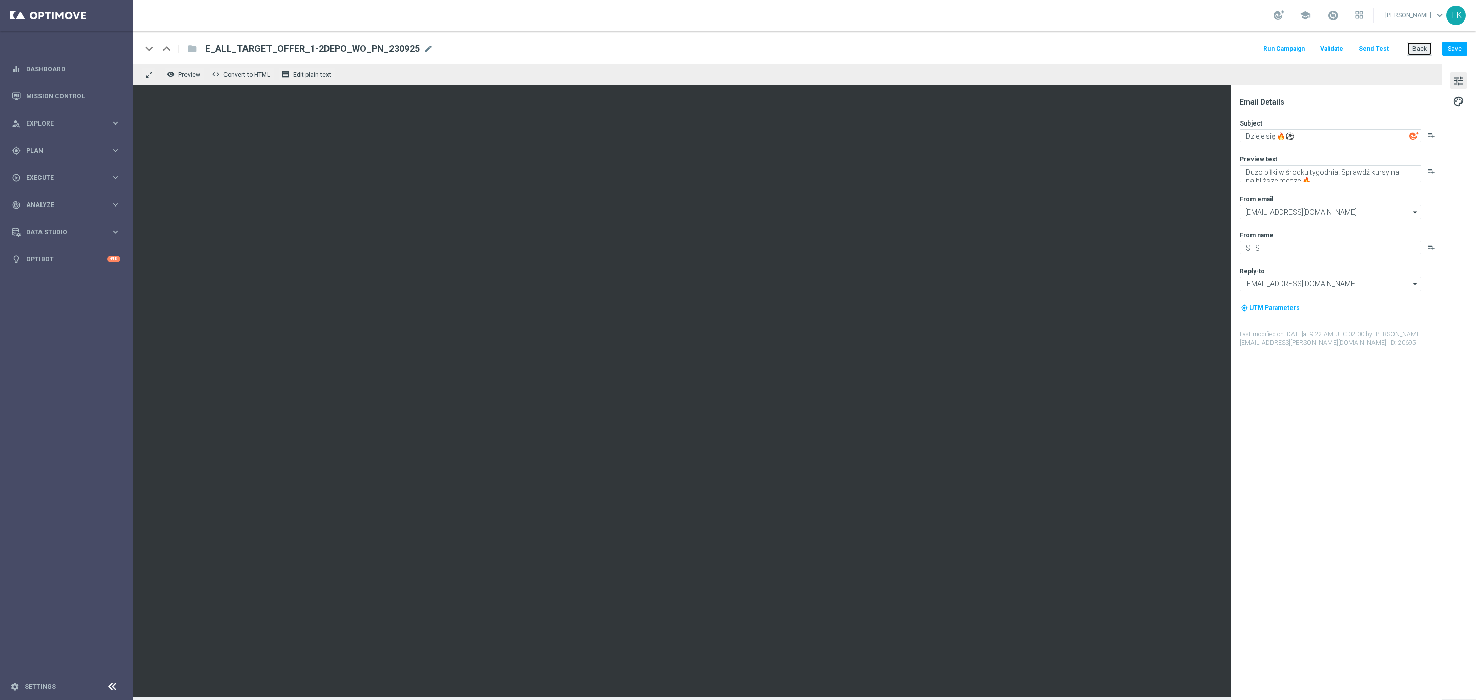
click at [1423, 46] on button "Back" at bounding box center [1420, 49] width 26 height 14
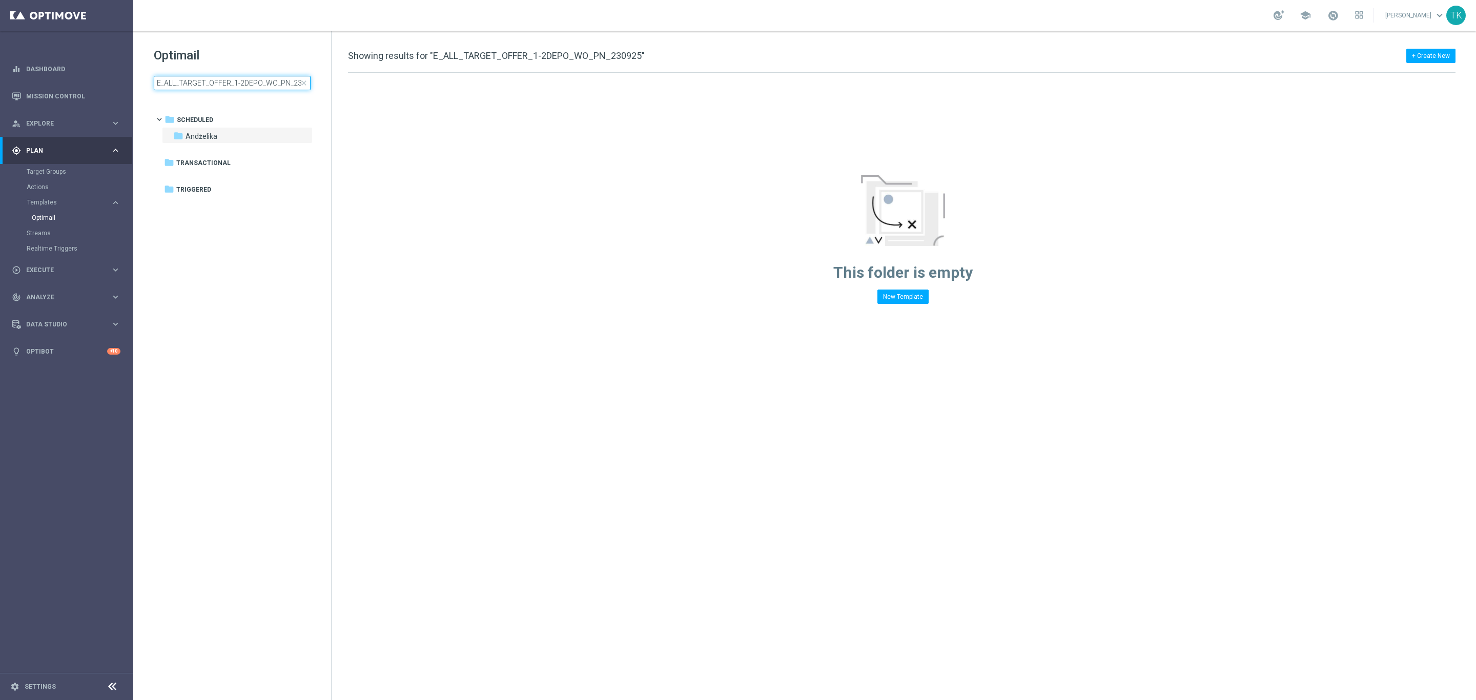
click at [197, 85] on input "E_ALL_TARGET_OFFER_1-2DEPO_WO_PN_230925" at bounding box center [232, 83] width 157 height 14
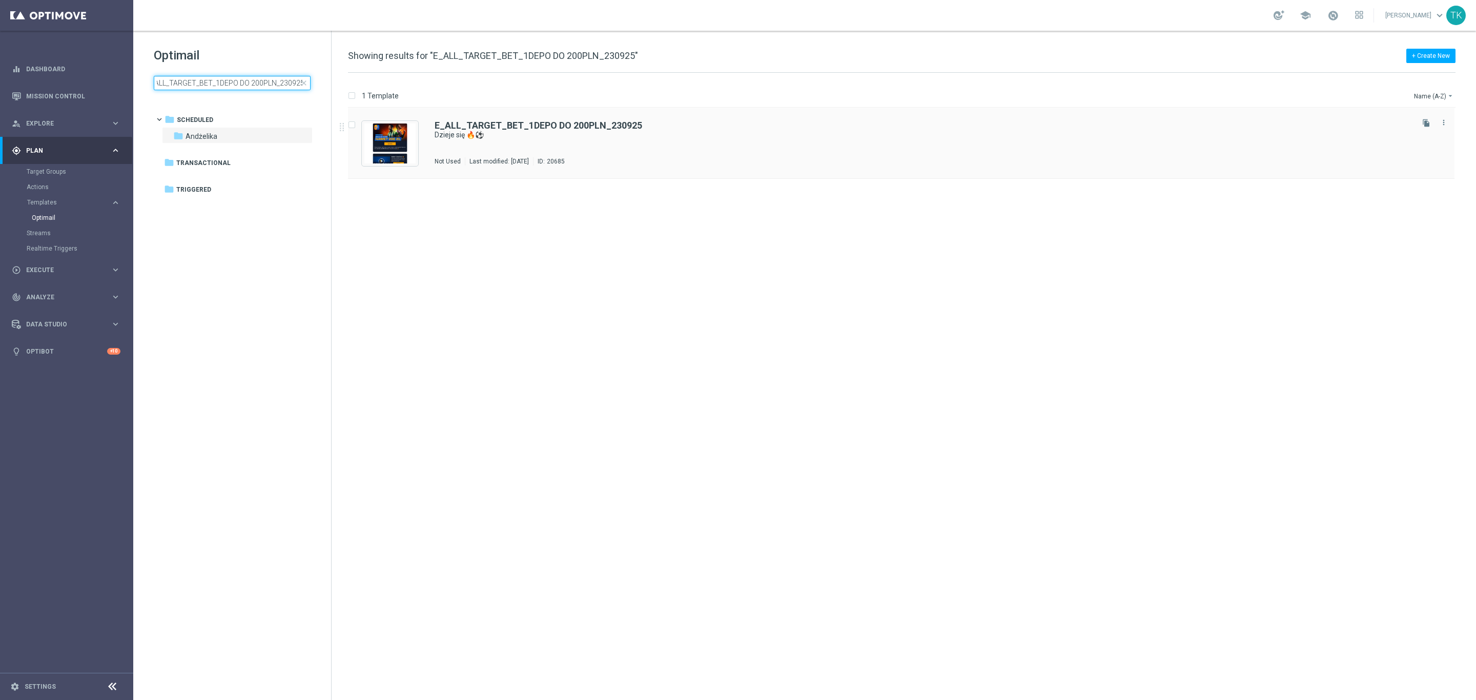
type input "E_ALL_TARGET_BET_1DEPO DO 200PLN_230925"
click at [508, 151] on div "E_ALL_TARGET_BET_1DEPO DO 200PLN_230925 Dzieje się 🔥⚽ Not Used Last modified: […" at bounding box center [923, 143] width 977 height 45
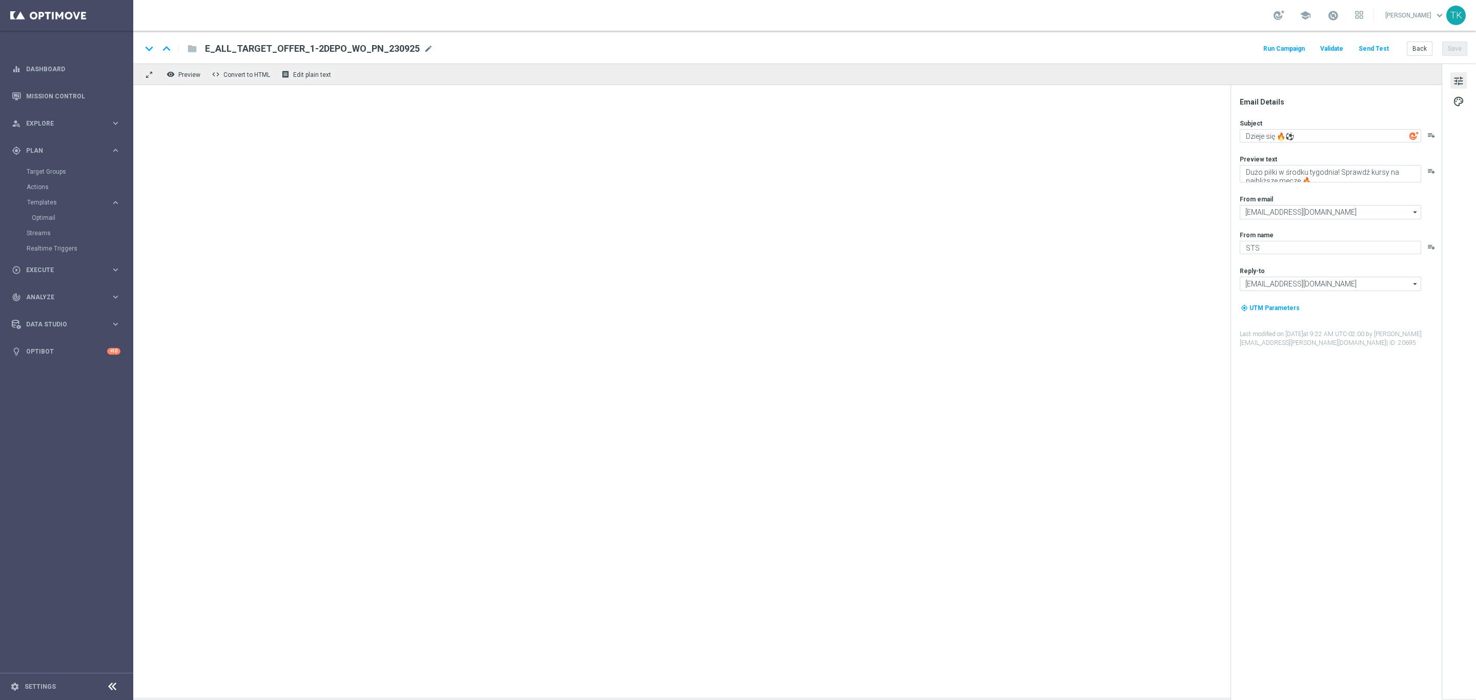
type textarea "Piłkarski środek tygodnia! Zgarnij bonus za kupon do 200 zł 💸"
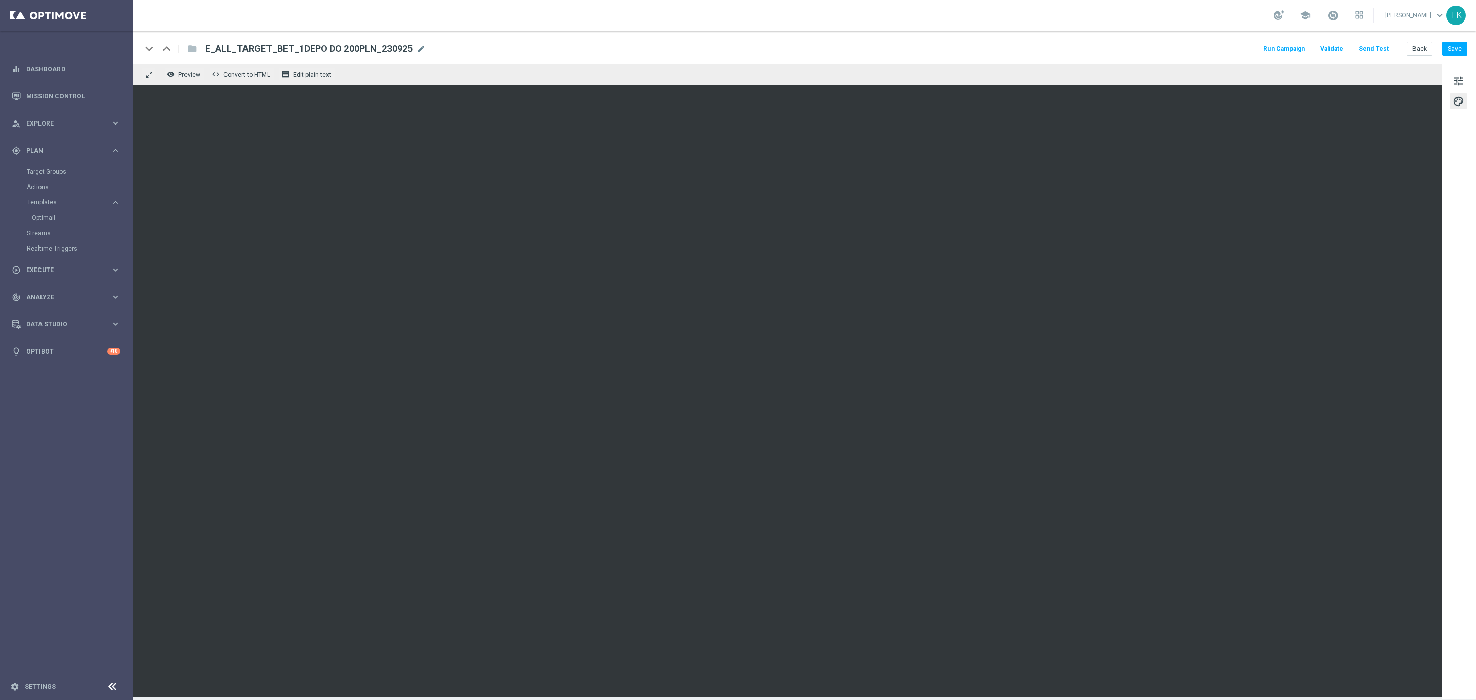
click at [1378, 47] on button "Send Test" at bounding box center [1374, 49] width 33 height 14
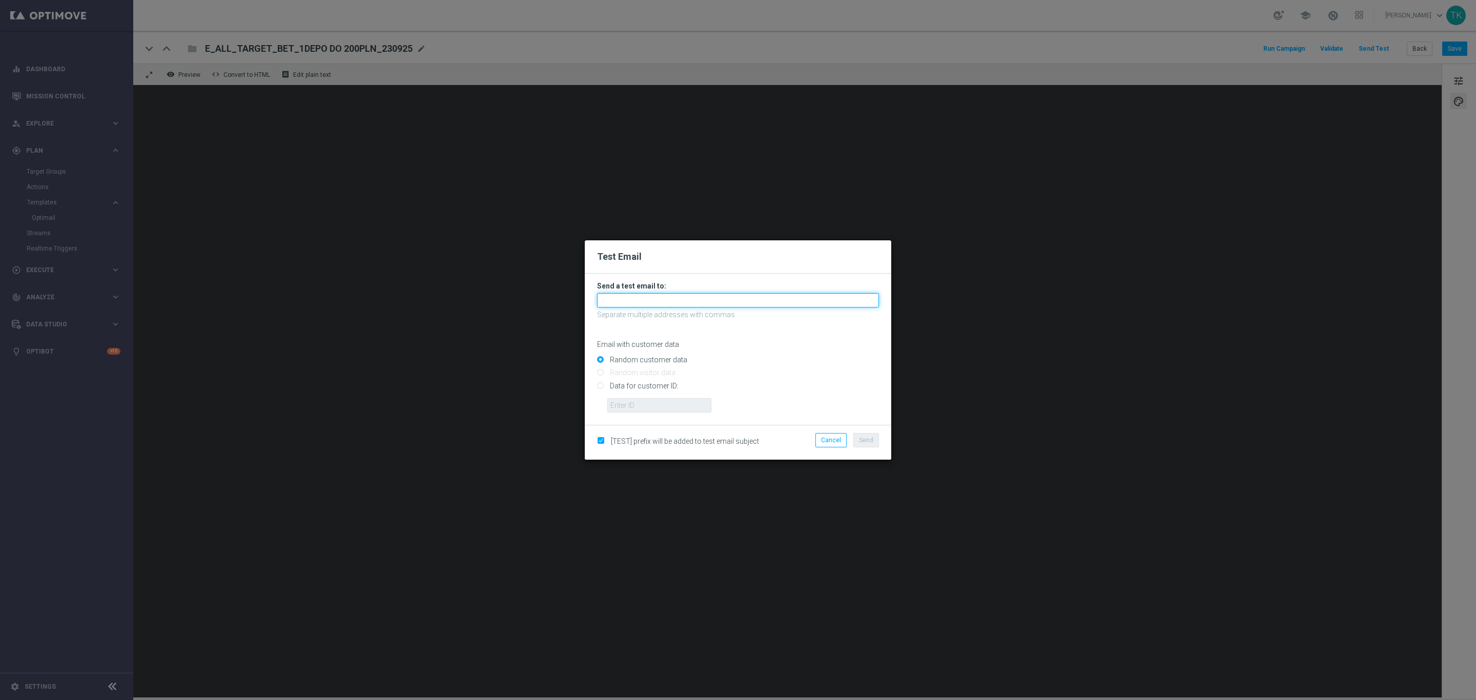
click at [630, 306] on input "text" at bounding box center [738, 300] width 282 height 14
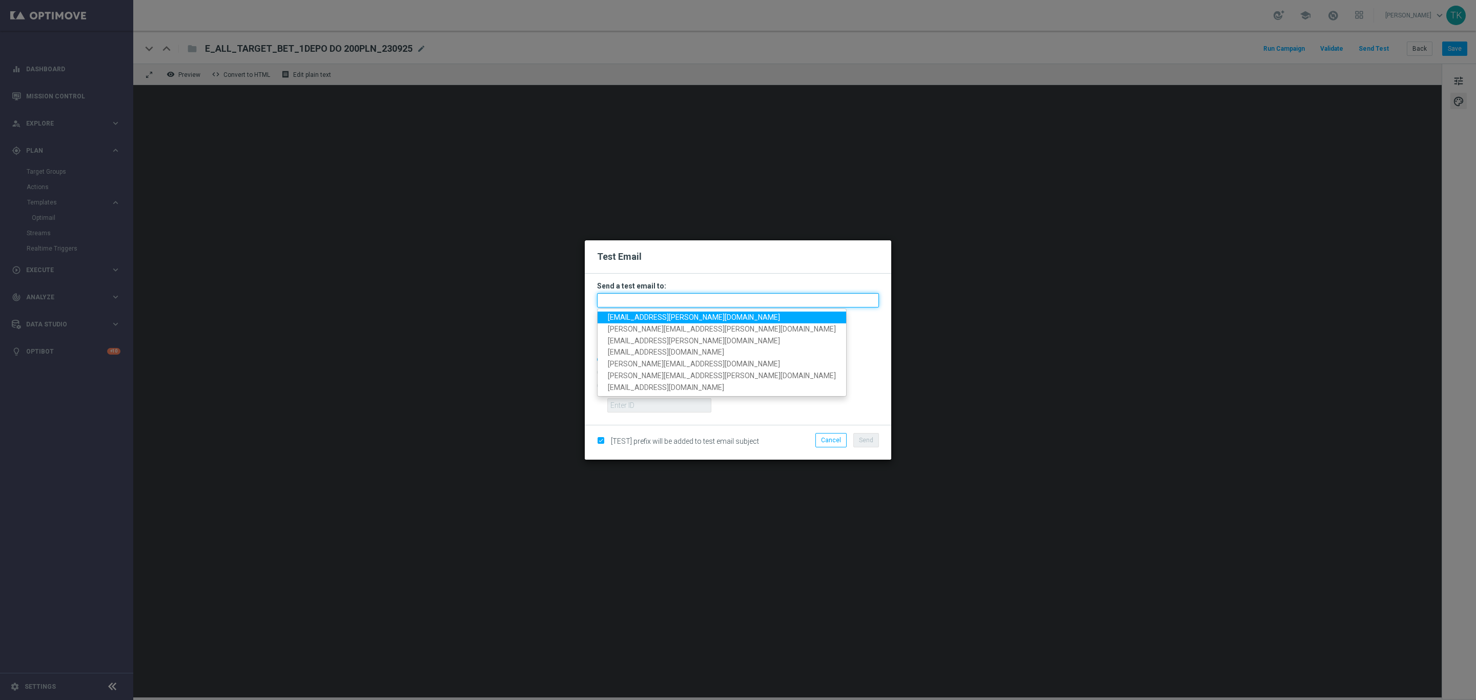
paste input "[PERSON_NAME][EMAIL_ADDRESS][PERSON_NAME][DOMAIN_NAME], [DOMAIN_NAME][EMAIL_ADD…"
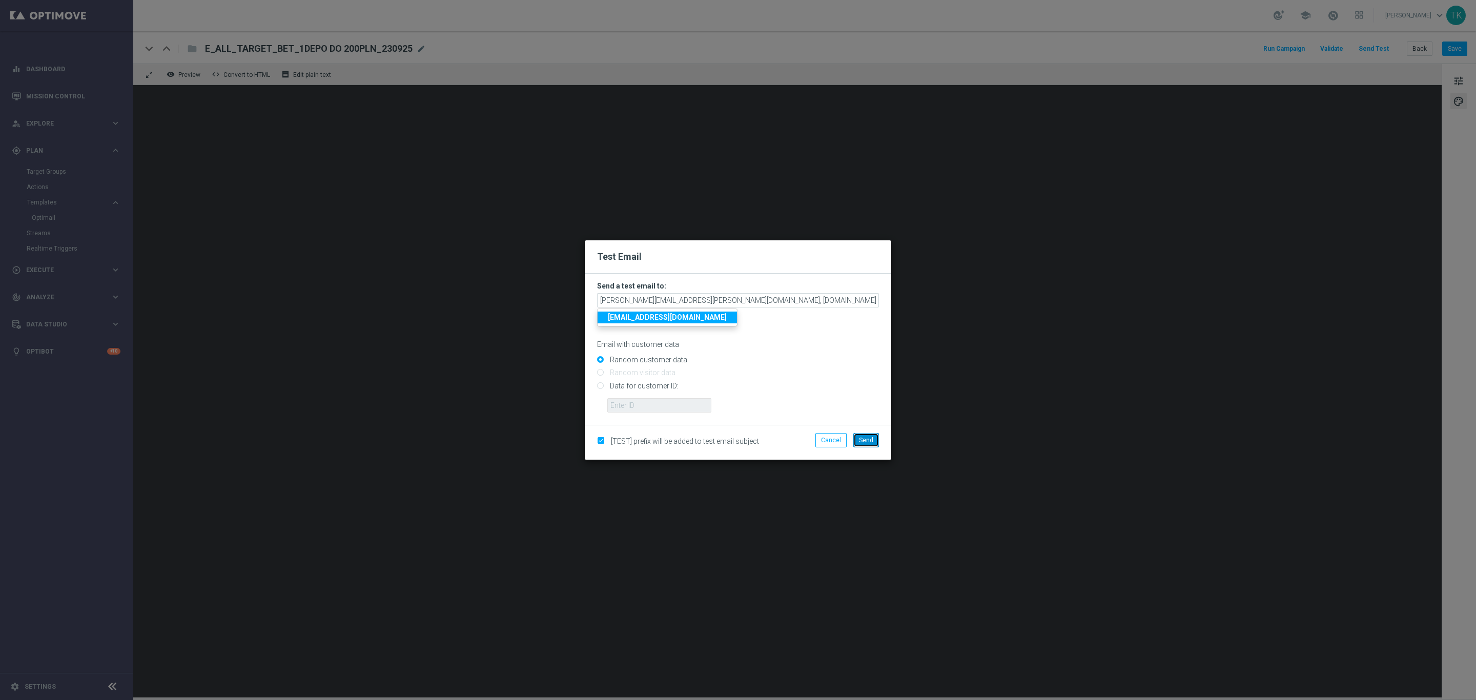
click at [866, 439] on span "Send" at bounding box center [866, 440] width 14 height 7
type input "[PERSON_NAME][EMAIL_ADDRESS][PERSON_NAME][DOMAIN_NAME],[DOMAIN_NAME][EMAIL_ADDR…"
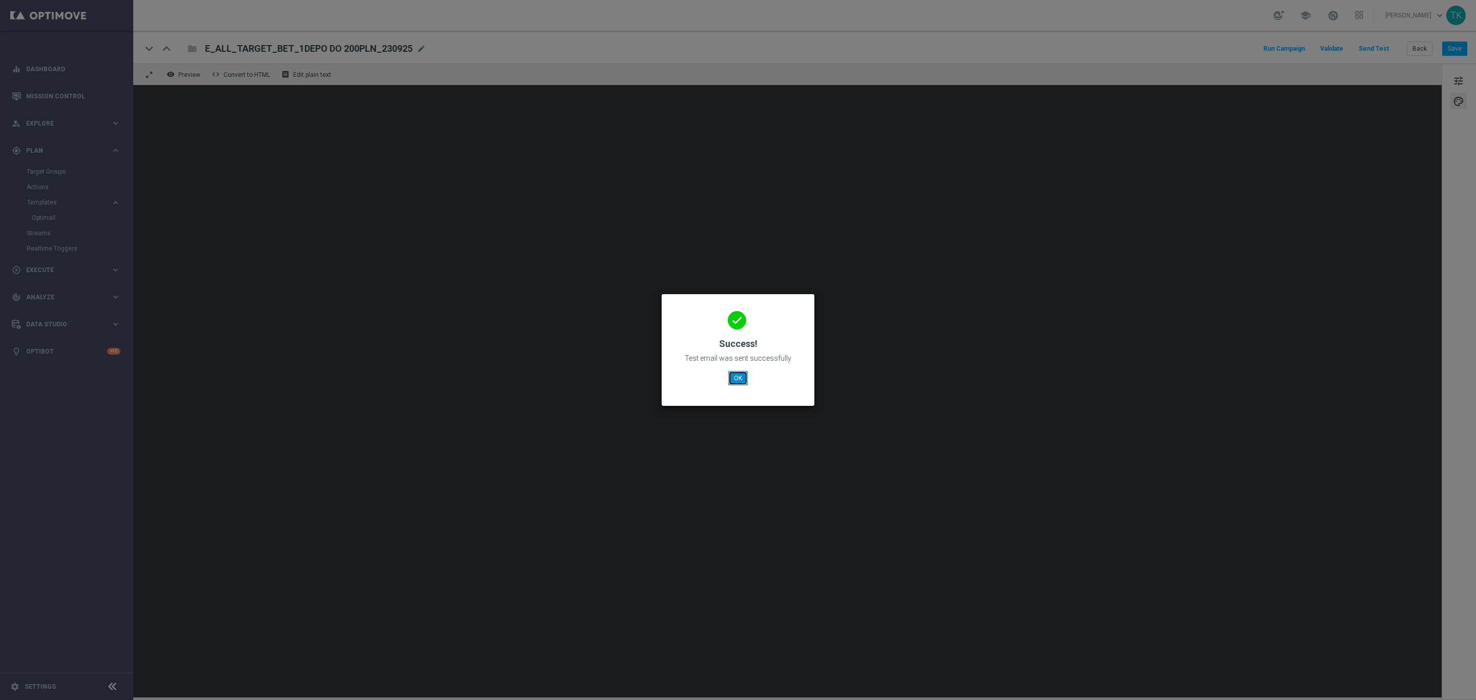
click at [739, 374] on button "OK" at bounding box center [737, 378] width 19 height 14
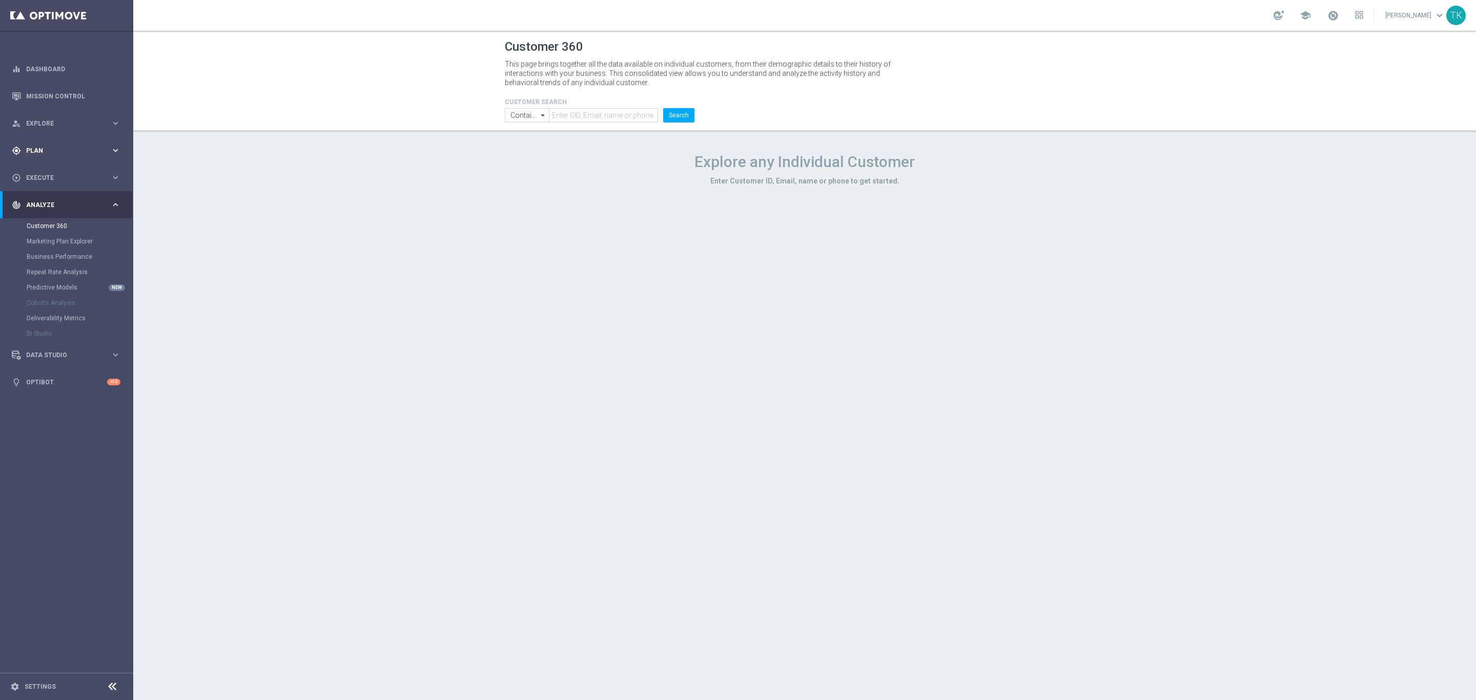
click at [37, 146] on div "gps_fixed Plan" at bounding box center [61, 150] width 99 height 9
click at [44, 169] on link "Target Groups" at bounding box center [67, 172] width 80 height 8
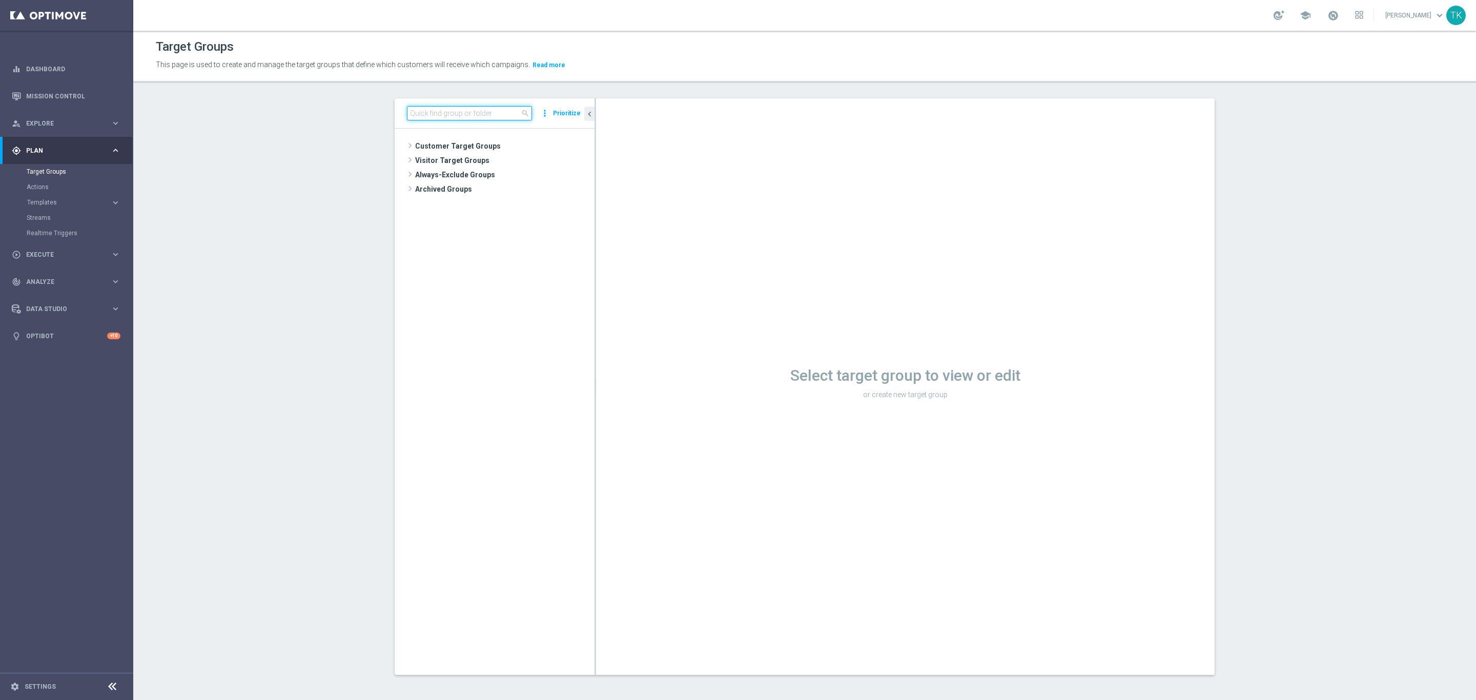
click at [431, 114] on input at bounding box center [469, 113] width 125 height 14
paste input "E_ALL_TARGET_BET_1DEPO DO 200PLN_230925"
type input "E_ALL_TARGET_BET_1DEPO DO 200PLN_230925"
click at [478, 171] on span "E_ALL_TARGET_BET_1DEPO DO 200PLN_230925" at bounding box center [509, 175] width 125 height 9
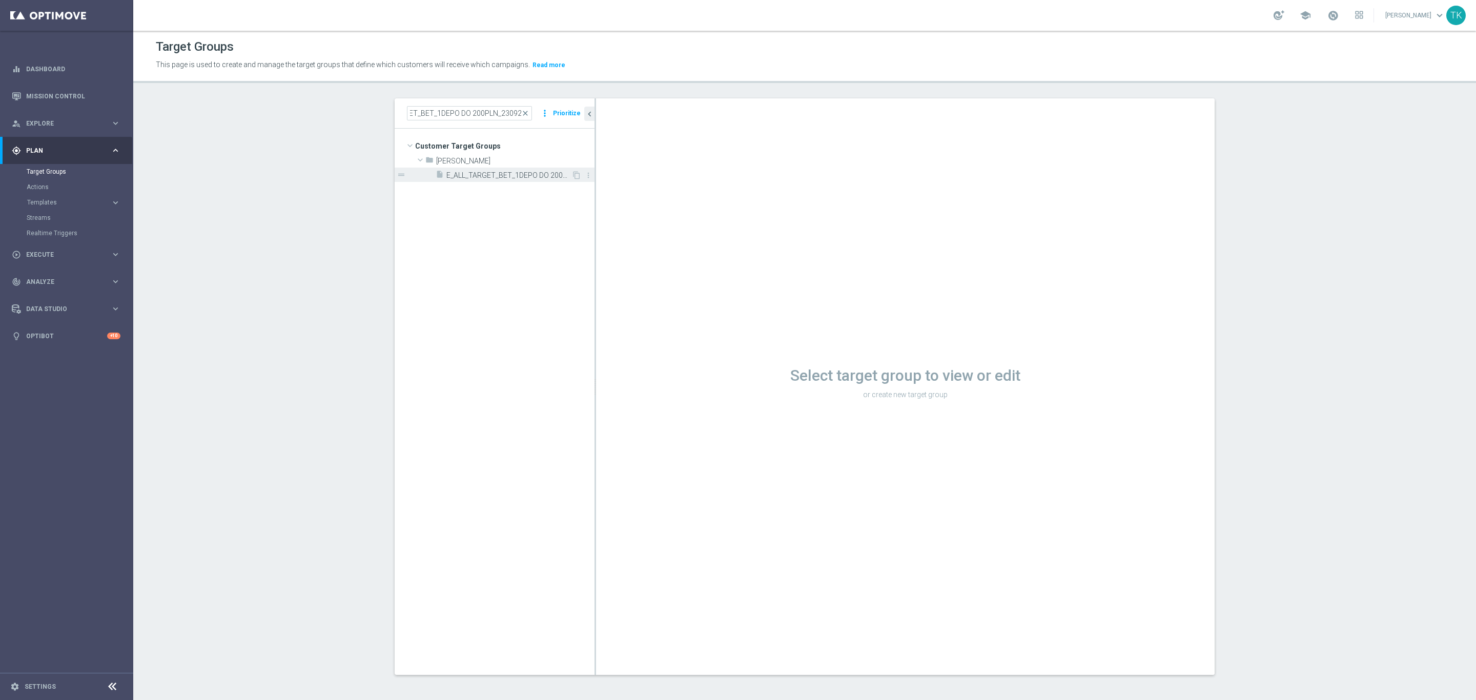
scroll to position [0, 0]
click at [499, 180] on div "insert_drive_file E_ALL_TARGET_BET_1DEPO DO 200PLN_230925" at bounding box center [504, 175] width 136 height 14
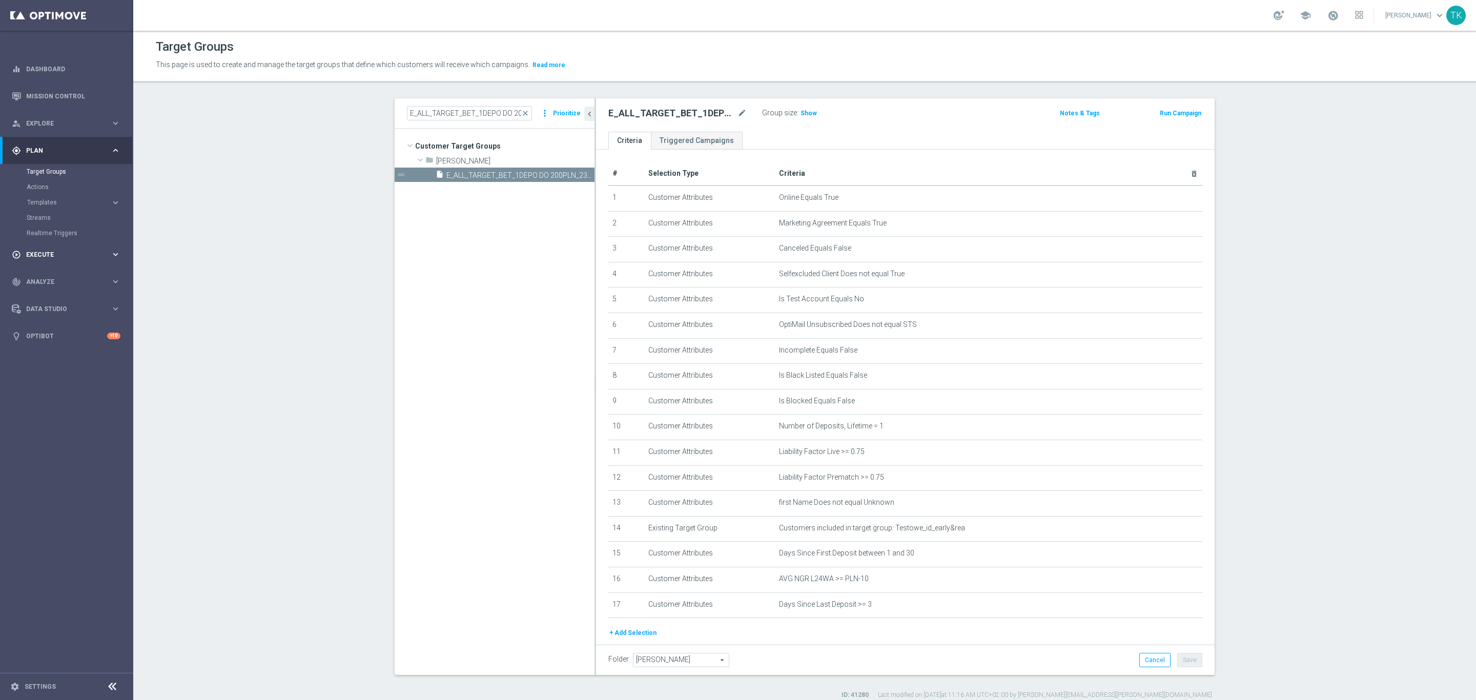
scroll to position [34, 0]
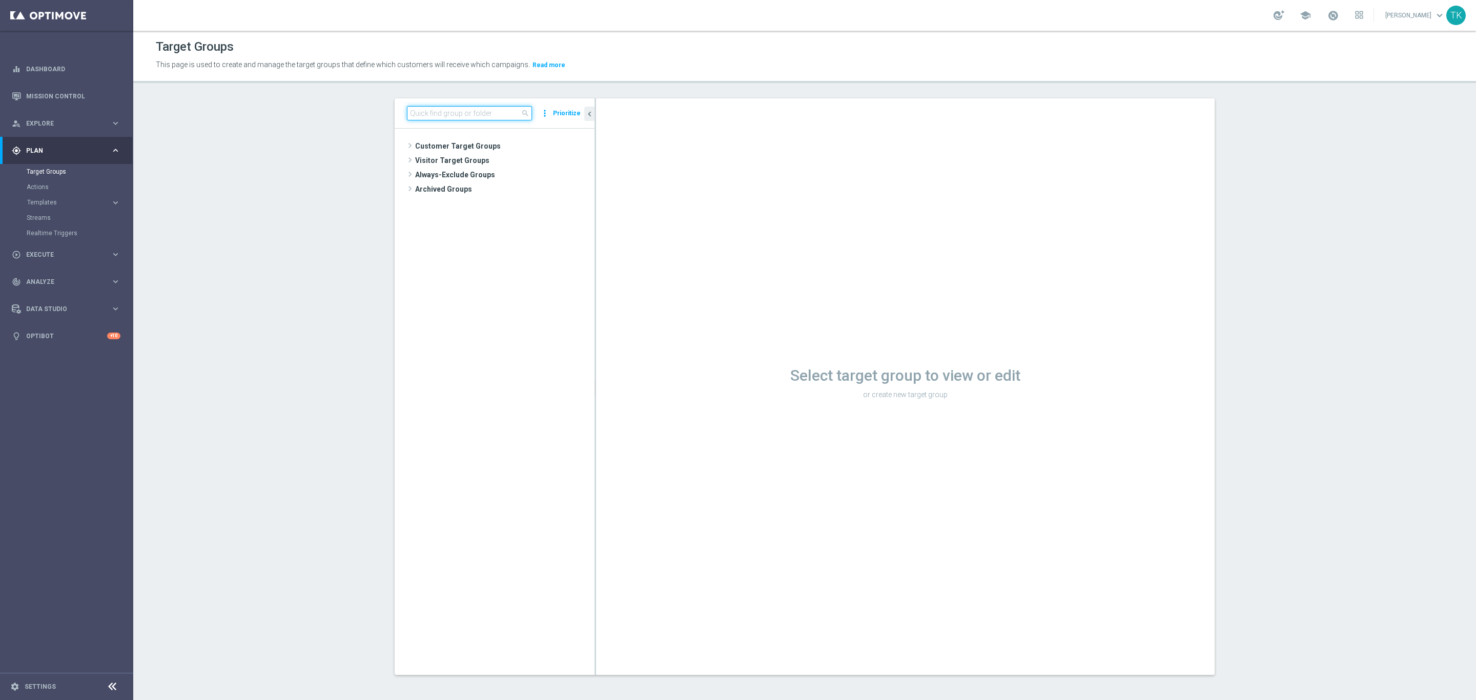
click at [426, 113] on input at bounding box center [469, 113] width 125 height 14
paste input "E_ALL_TARGET_BET_2DEPO DO 200PLN_230925"
type input "E_ALL_TARGET_BET_2DEPO DO 200PLN_230925"
click at [480, 171] on span "E_ALL_TARGET_BET_2DEPO DO 200PLN_230925" at bounding box center [509, 175] width 125 height 9
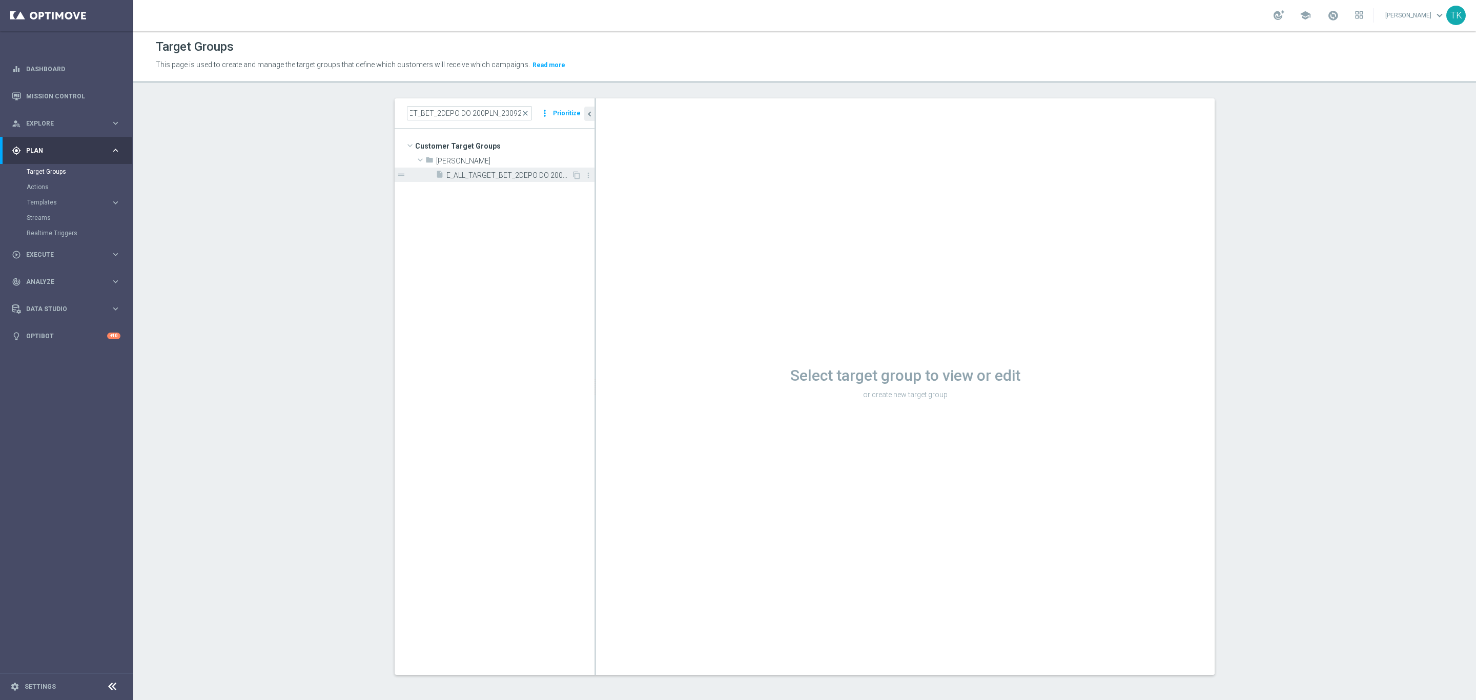
scroll to position [0, 0]
click at [432, 113] on input at bounding box center [469, 113] width 125 height 14
paste input "E_ALL_TARGET_BET_3DEPO DO 200PLN_230925"
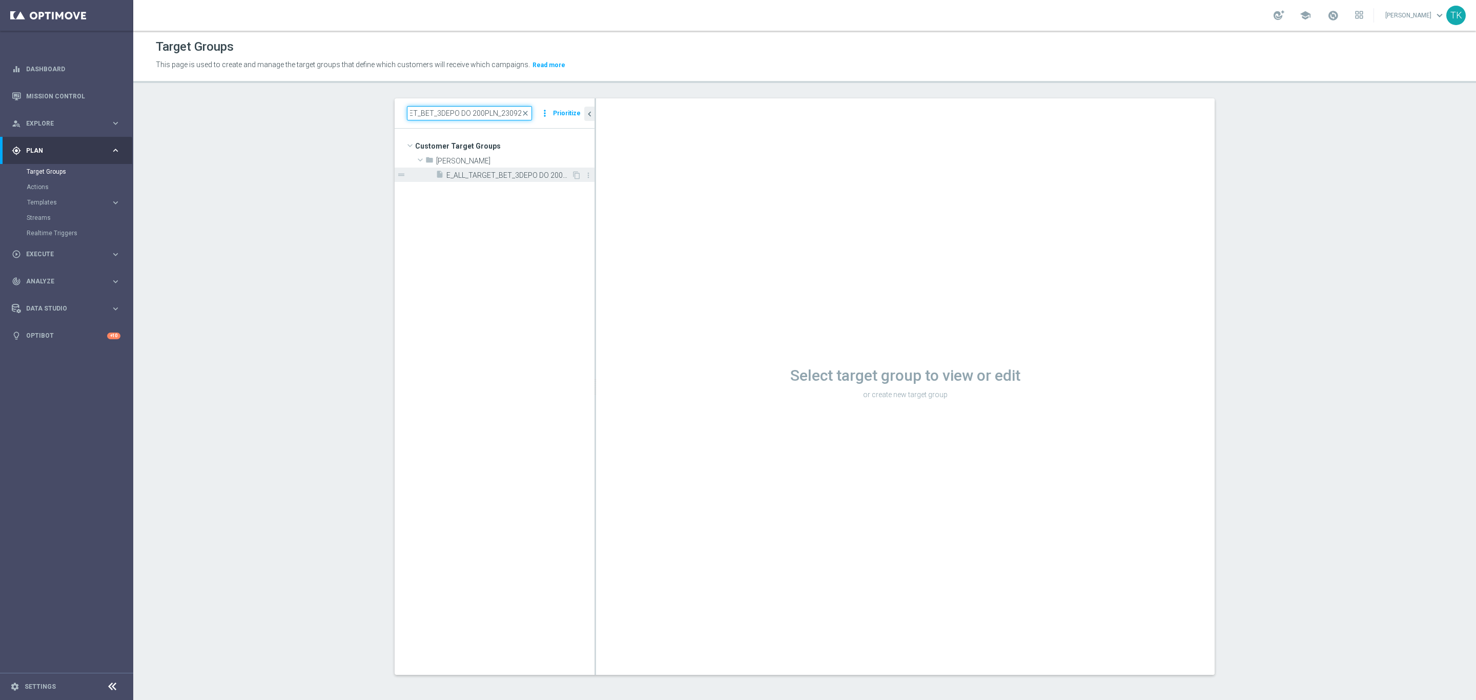
type input "E_ALL_TARGET_BET_3DEPO DO 200PLN_230925"
click at [491, 174] on span "E_ALL_TARGET_BET_3DEPO DO 200PLN_230925" at bounding box center [509, 175] width 125 height 9
click at [423, 112] on input at bounding box center [469, 113] width 125 height 14
paste input "REACQ_ALL_TARGET_BET DO 200PLN_230925"
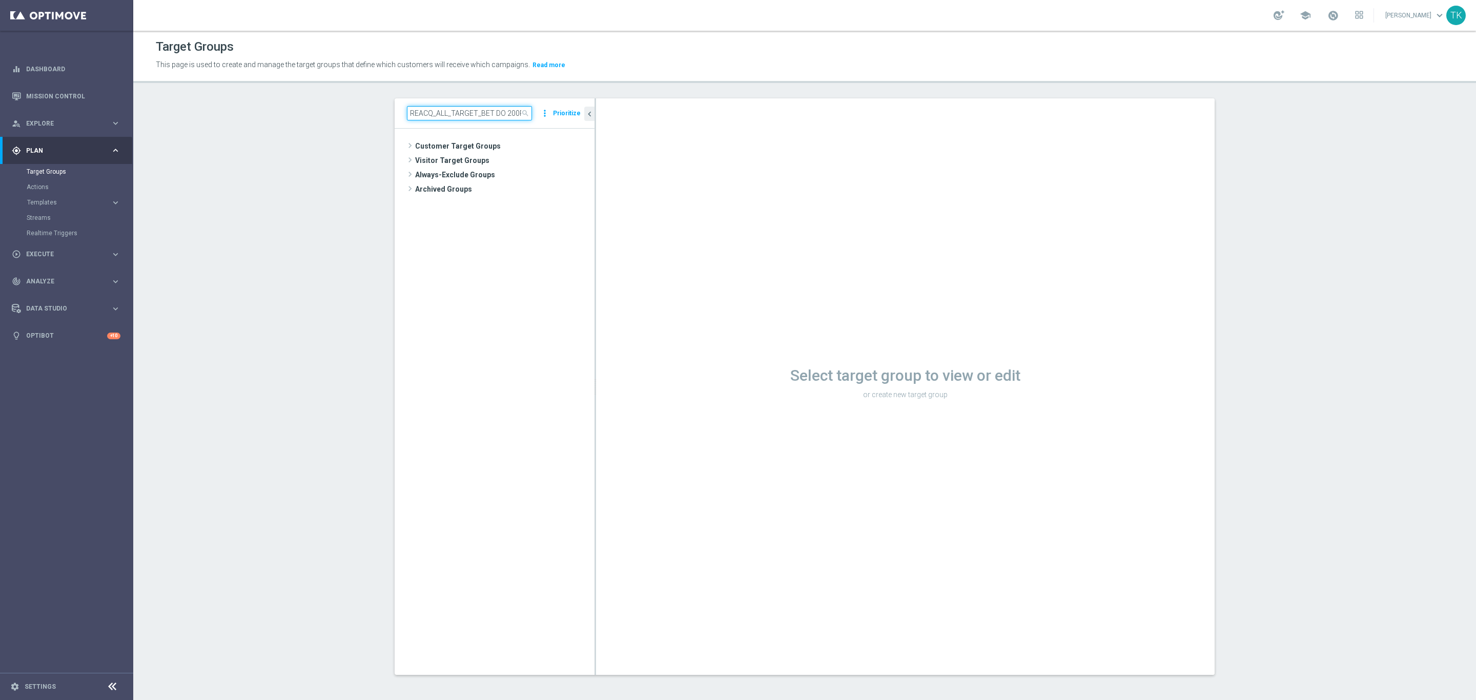
scroll to position [0, 34]
type input "REACQ_ALL_TARGET_BET DO 200PLN_230925"
click at [471, 171] on span "REACQ_ALL_TARGET_BET DO 200PLN_230925" at bounding box center [509, 175] width 125 height 9
click at [423, 111] on input at bounding box center [469, 113] width 125 height 14
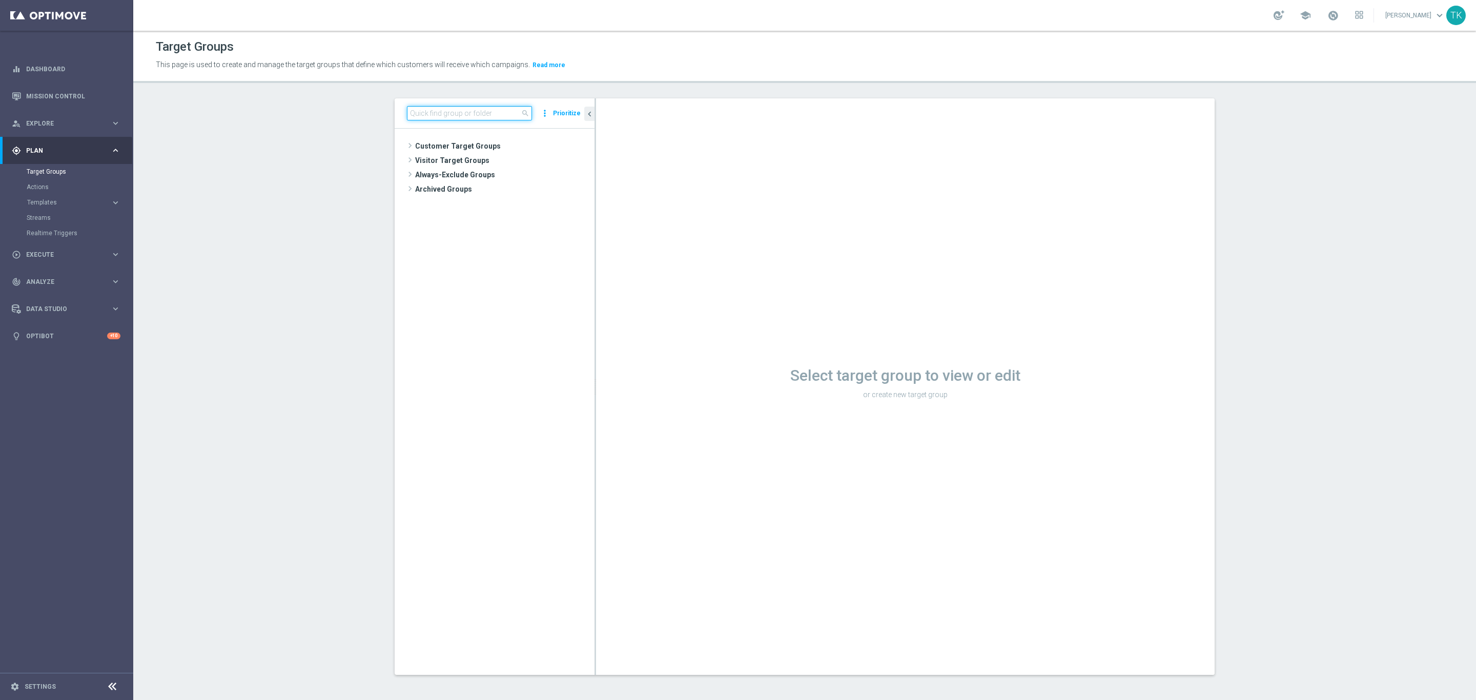
paste input "E_ALL_TARGET_OFFER_3DEPO_PN_230925"
click at [443, 111] on input "E_ALL_TARGET_OFFER_3DEPO_PN_230925" at bounding box center [469, 113] width 125 height 14
click at [448, 110] on input "E_ALL_TARGET_OFFER_3DEPO_PN_230925" at bounding box center [469, 113] width 125 height 14
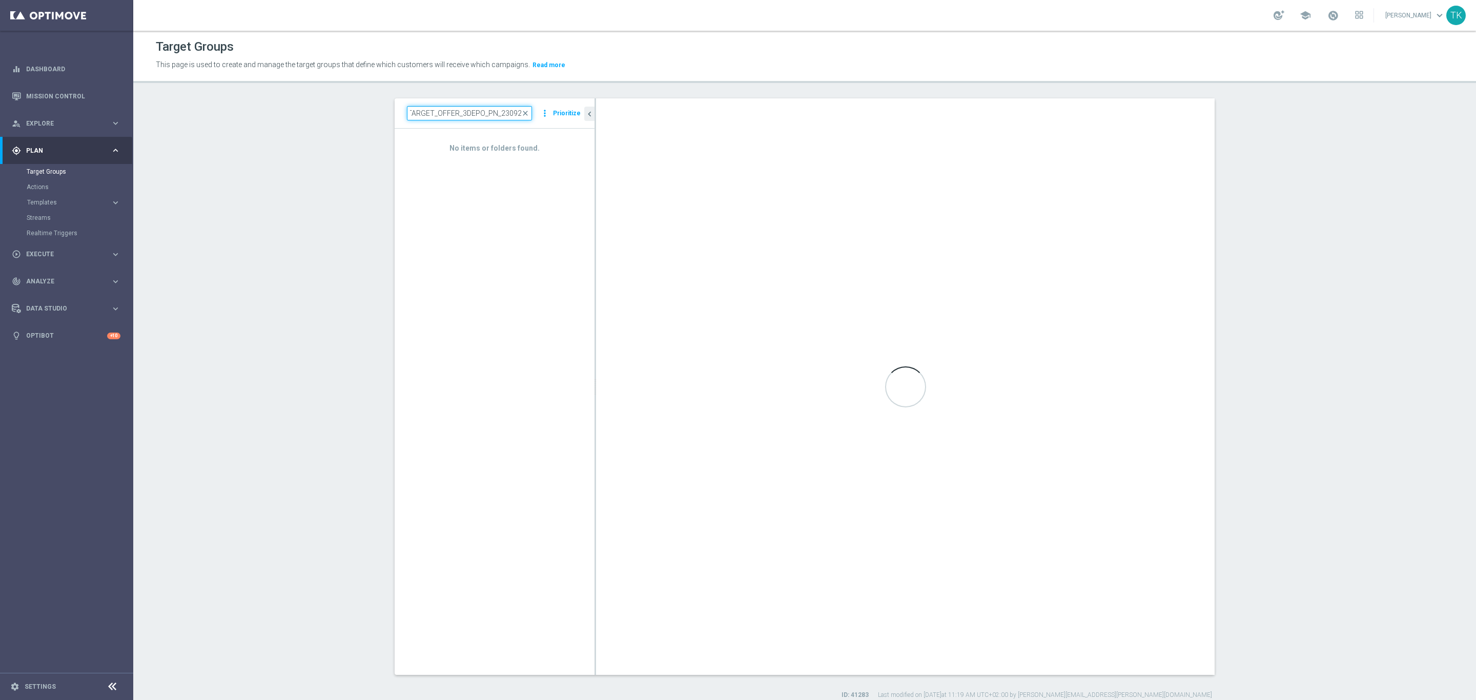
click at [448, 110] on input "E_ALL_TARGET_OFFER_3DEPO_PN_230925" at bounding box center [469, 113] width 125 height 14
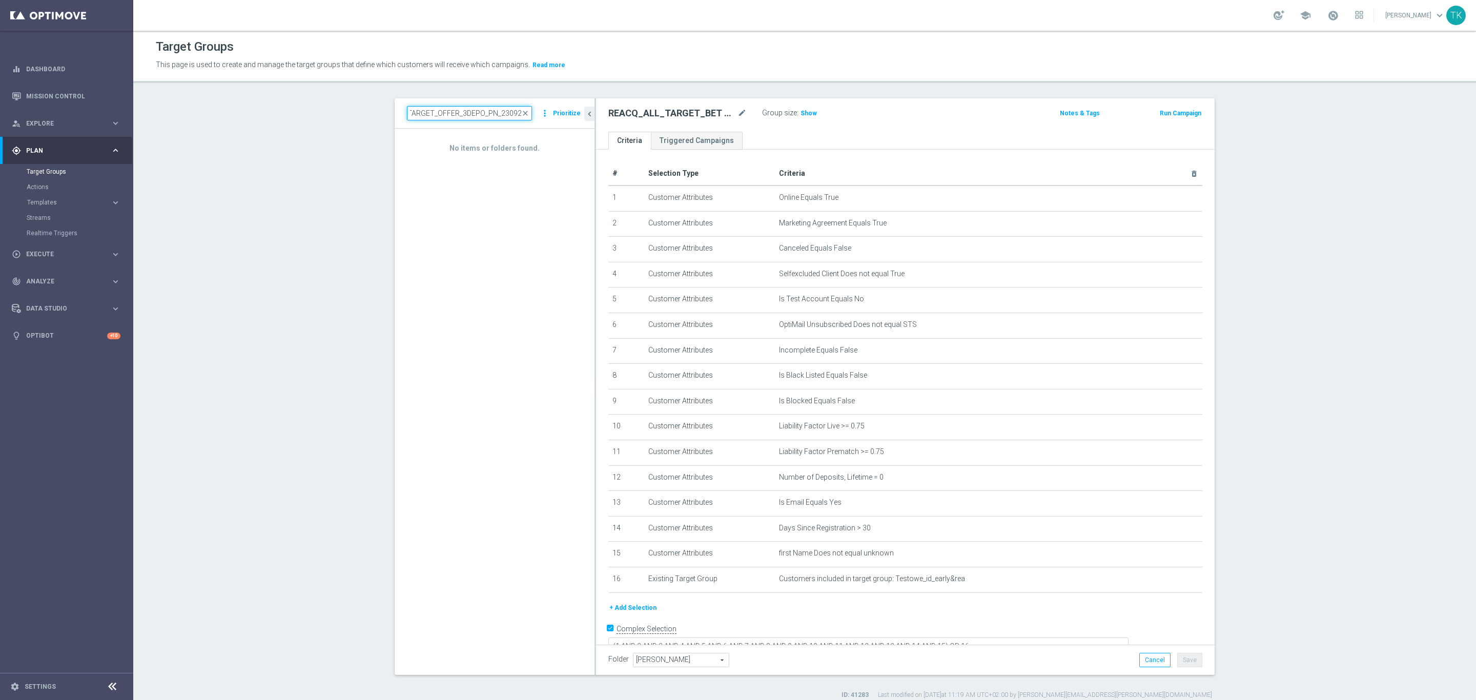
scroll to position [0, 0]
click at [447, 221] on div "No items or folders found." at bounding box center [495, 402] width 200 height 546
click at [440, 119] on input "E_ALL_TARGET_OFFER_3DEPO_PN_230925" at bounding box center [469, 113] width 125 height 14
click at [440, 117] on input "E_ALL_TARGET_OFFER_3DEPO_PN_230925" at bounding box center [469, 113] width 125 height 14
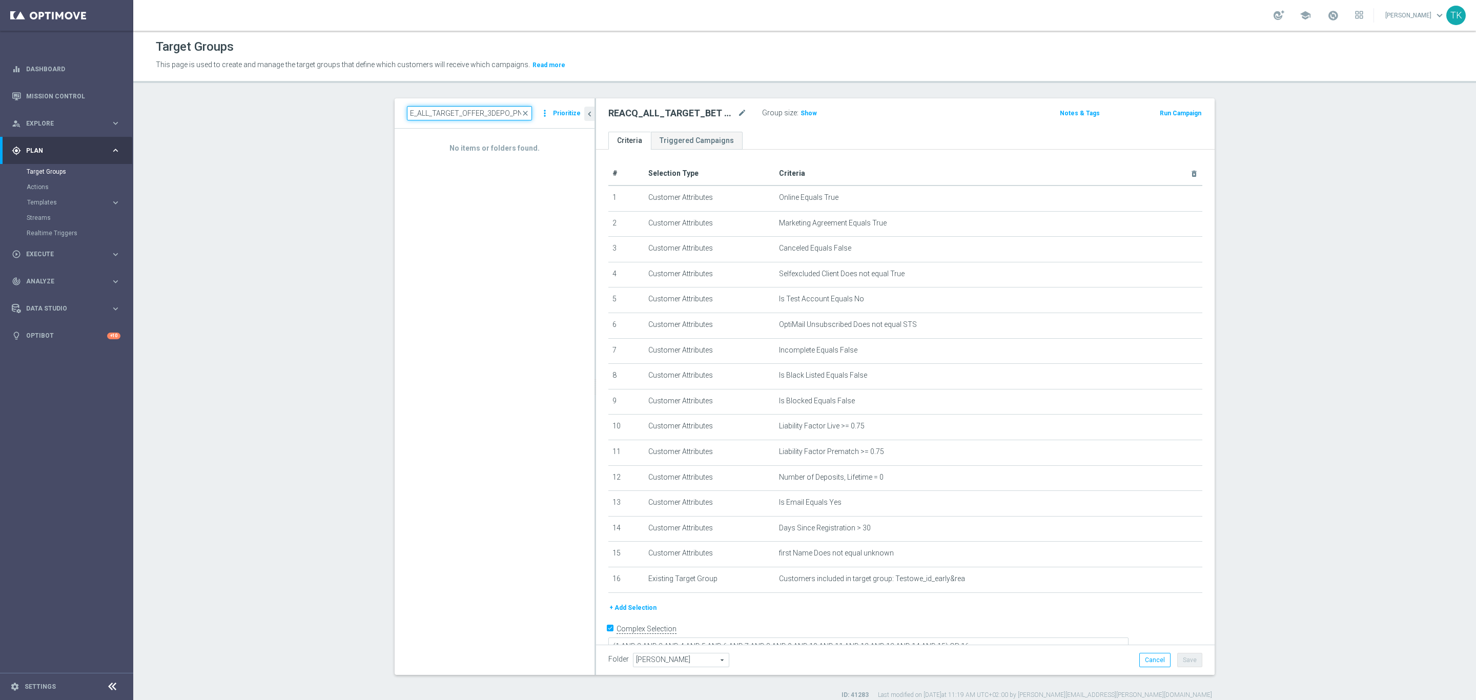
click at [440, 117] on input "E_ALL_TARGET_OFFER_3DEPO_PN_230925" at bounding box center [469, 113] width 125 height 14
paste input "LM_16"
type input "E_ALL_TARGET_OFFER_3DEPO_LM_160925"
click at [485, 172] on span "E_ALL_TARGET_OFFER_3DEPO_LM_160925" at bounding box center [509, 175] width 125 height 9
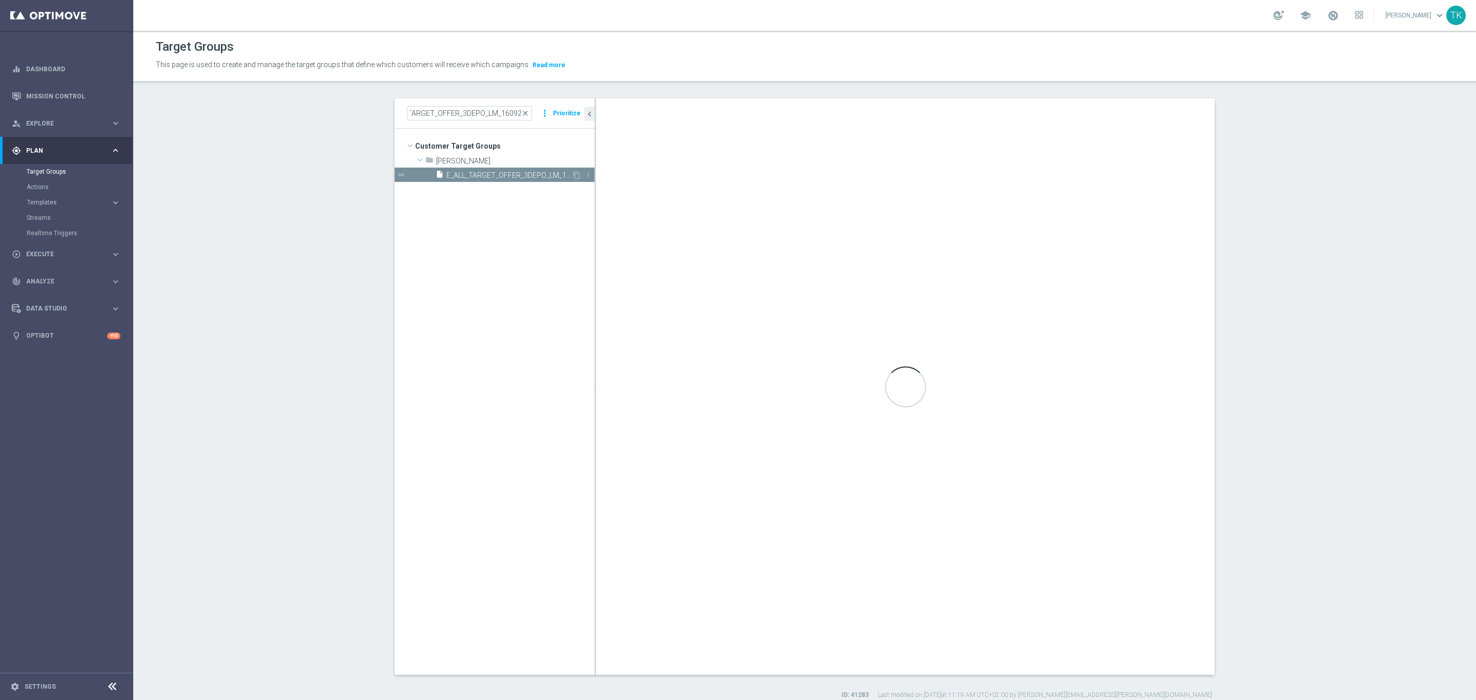
scroll to position [0, 0]
type textarea "(1 AND 2 AND 3 AND 4 AND 5 AND 6 AND 7 AND 8 AND 9 AND 10 AND 11 AND 12 AND 13 …"
type input "[PERSON_NAME]"
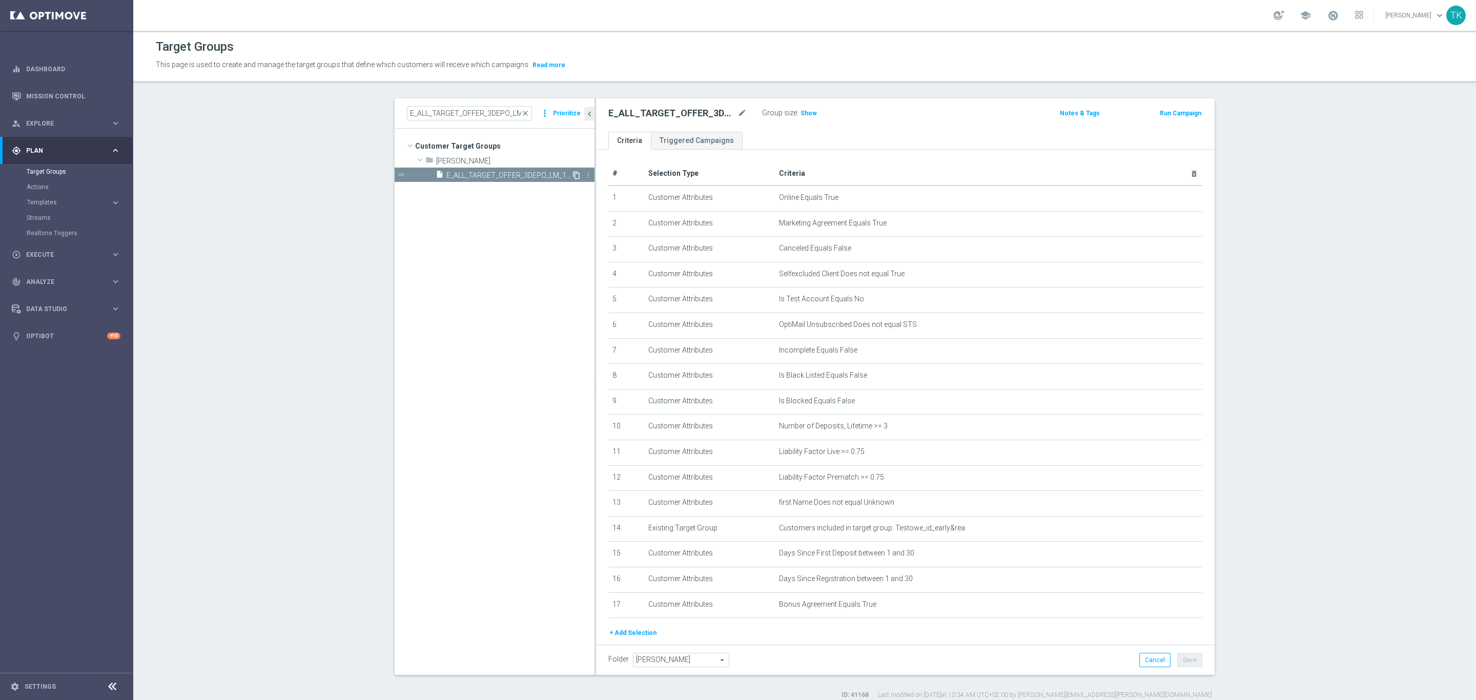
click at [573, 174] on icon "content_copy" at bounding box center [577, 175] width 8 height 8
click at [738, 111] on icon "mode_edit" at bounding box center [742, 113] width 9 height 12
type input "E_ALL_TARGET_OFFER_3DEPO_PN_230925"
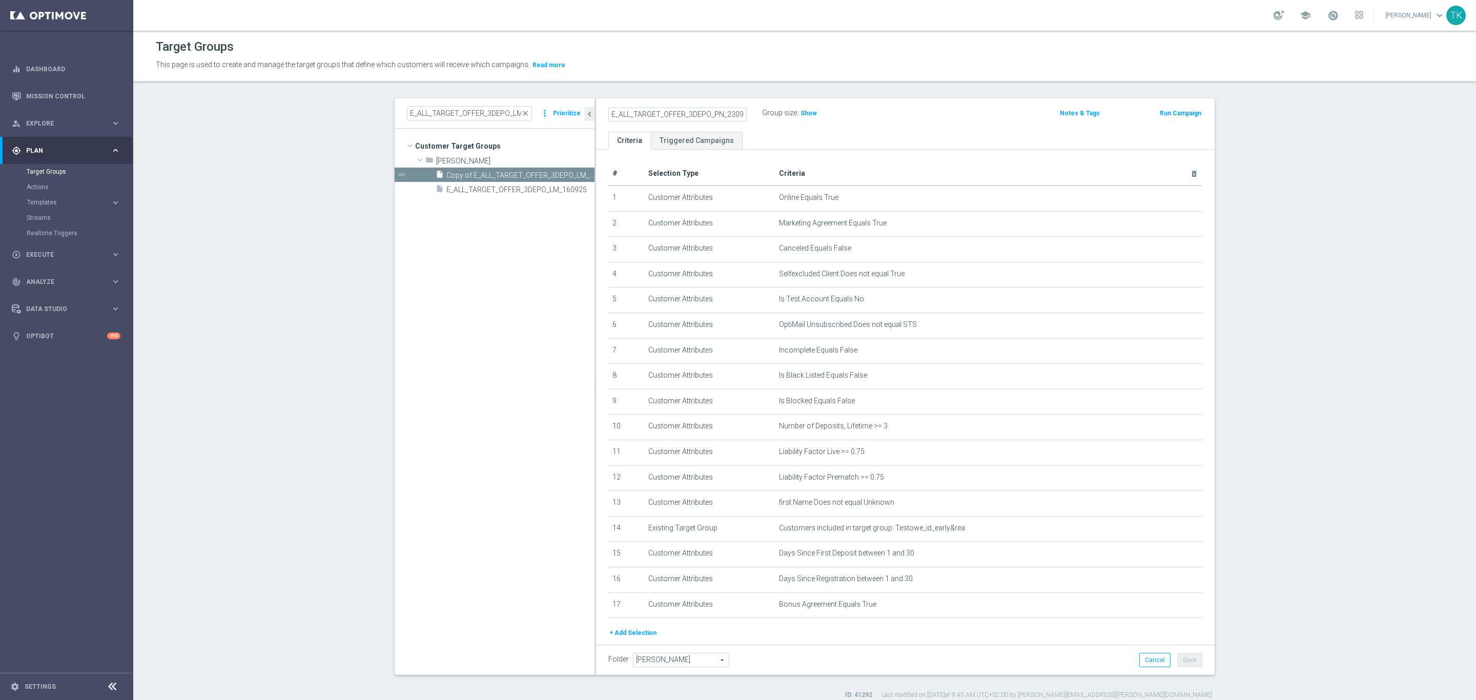
click at [917, 127] on div "E_ALL_TARGET_OFFER_3DEPO_PN_230925 Group size : Show Notes & Tags Run Campaign" at bounding box center [905, 114] width 619 height 33
click at [1179, 662] on button "Save" at bounding box center [1190, 660] width 25 height 14
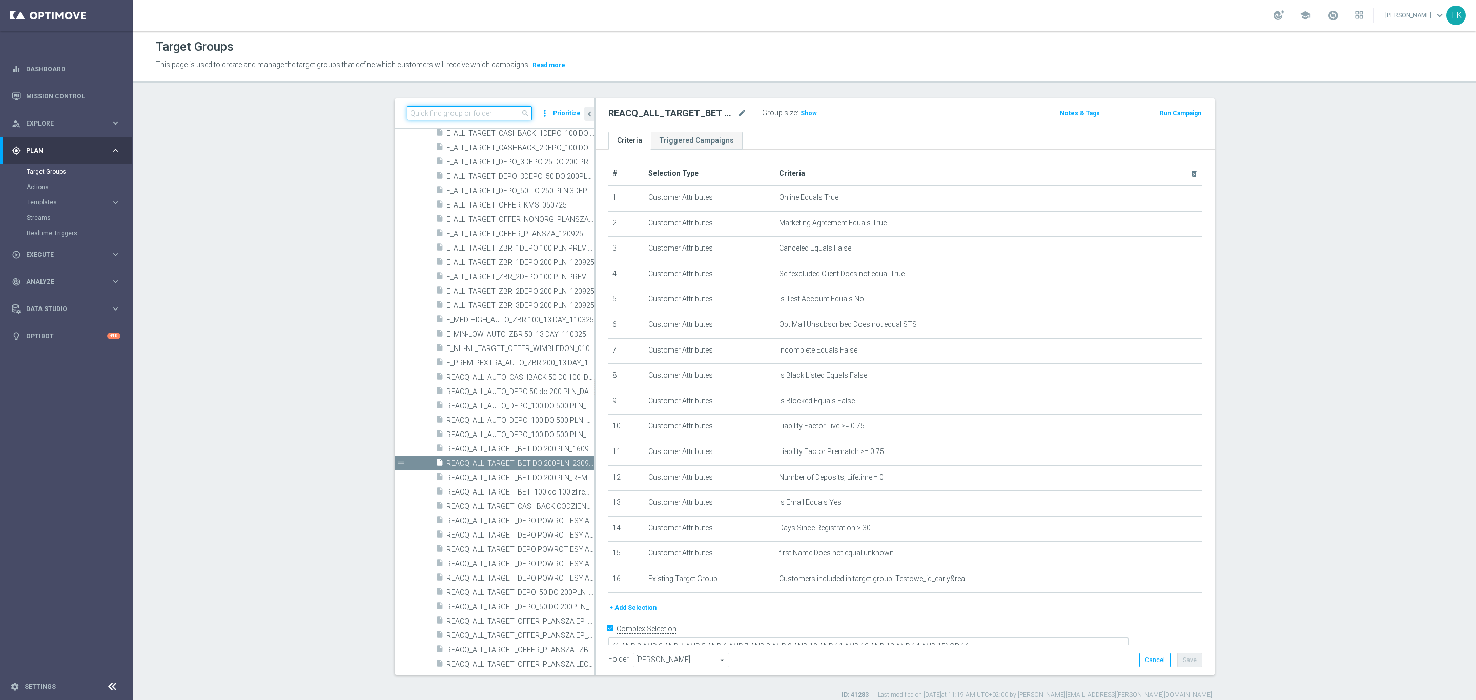
click at [464, 115] on input at bounding box center [469, 113] width 125 height 14
paste input "E_ALL_TARGET_OFFER_1-2DEPO_WO_LM_160925"
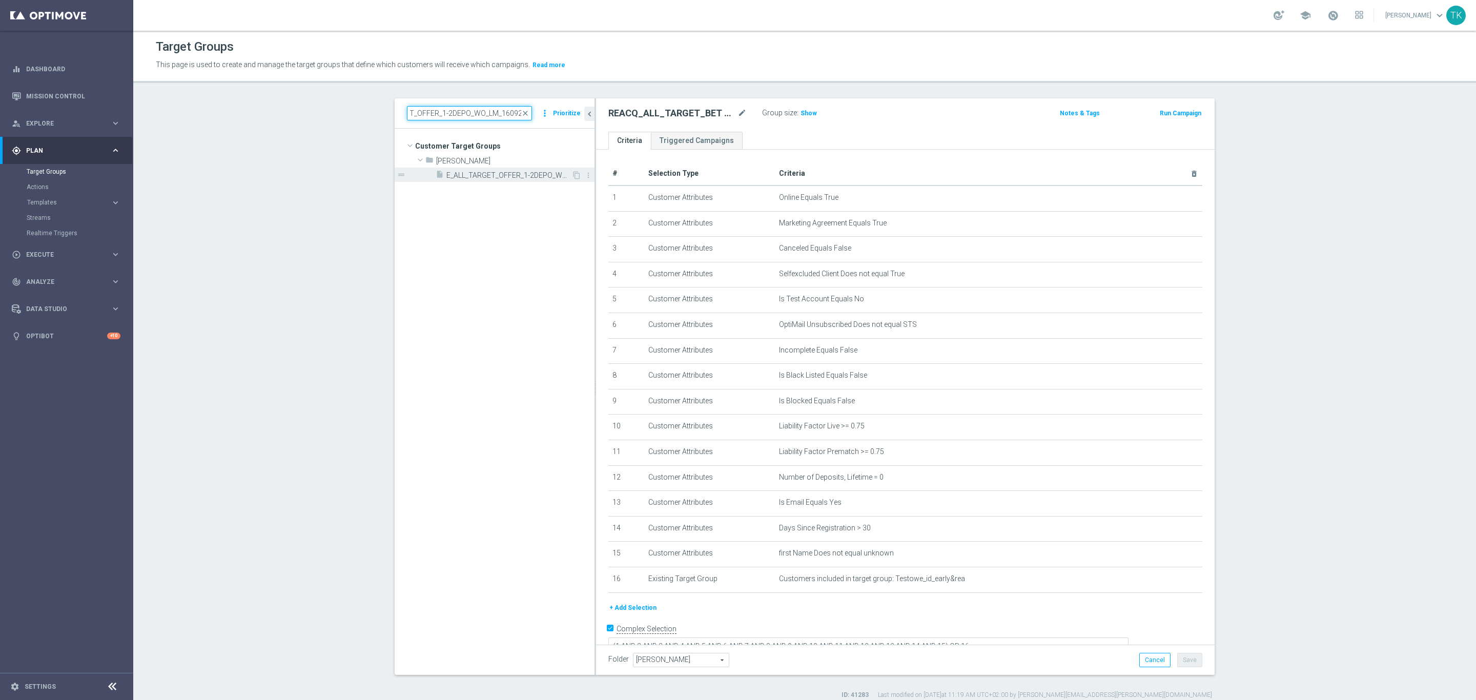
type input "E_ALL_TARGET_OFFER_1-2DEPO_WO_LM_160925"
click at [508, 168] on div "insert_drive_file E_ALL_TARGET_OFFER_1-2DEPO_WO_LM_160925" at bounding box center [504, 175] width 136 height 14
type textarea "(1 AND 2 AND 3 AND 4 AND 5 AND 6 AND 7 AND 8 AND 9 AND 10 AND 11 AND 12 AND 13 …"
type input "[PERSON_NAME]"
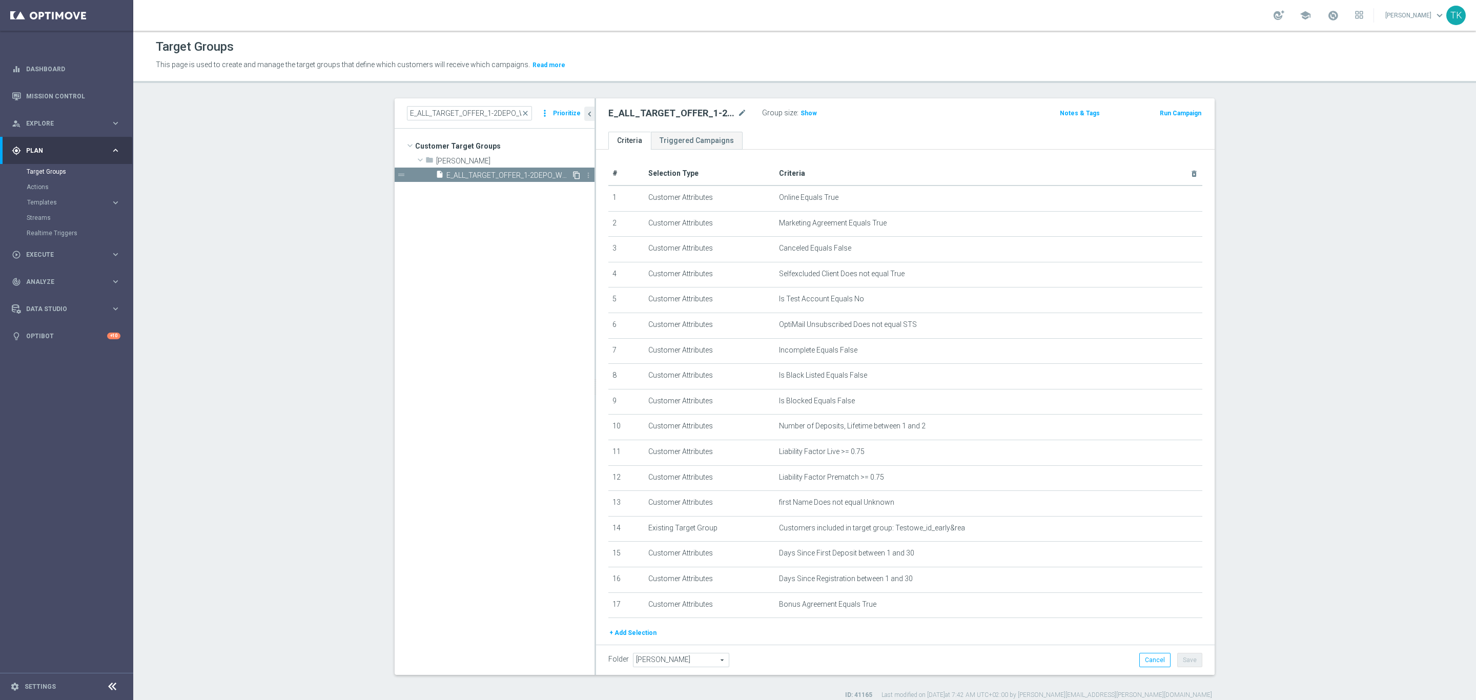
click at [573, 174] on icon "content_copy" at bounding box center [577, 175] width 8 height 8
click at [738, 111] on icon "mode_edit" at bounding box center [742, 113] width 9 height 12
type input "E_ALL_TARGET_OFFER_1-2DEPO_WO_PN_230925"
click at [889, 120] on div "E_ALL_TARGET_OFFER_1-2DEPO_WO_PN_230925 Group size : Show" at bounding box center [804, 113] width 407 height 15
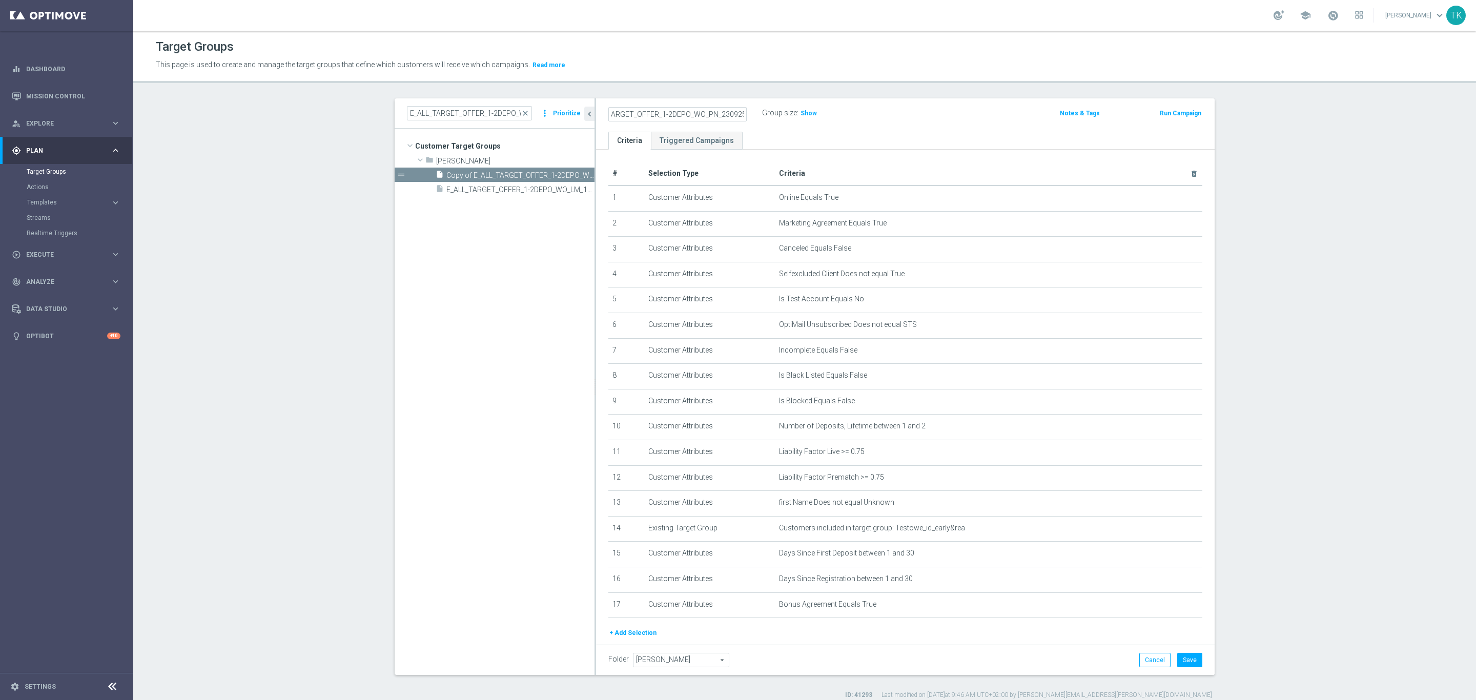
scroll to position [0, 0]
click at [1188, 663] on button "Save" at bounding box center [1190, 660] width 25 height 14
